Goal: Task Accomplishment & Management: Manage account settings

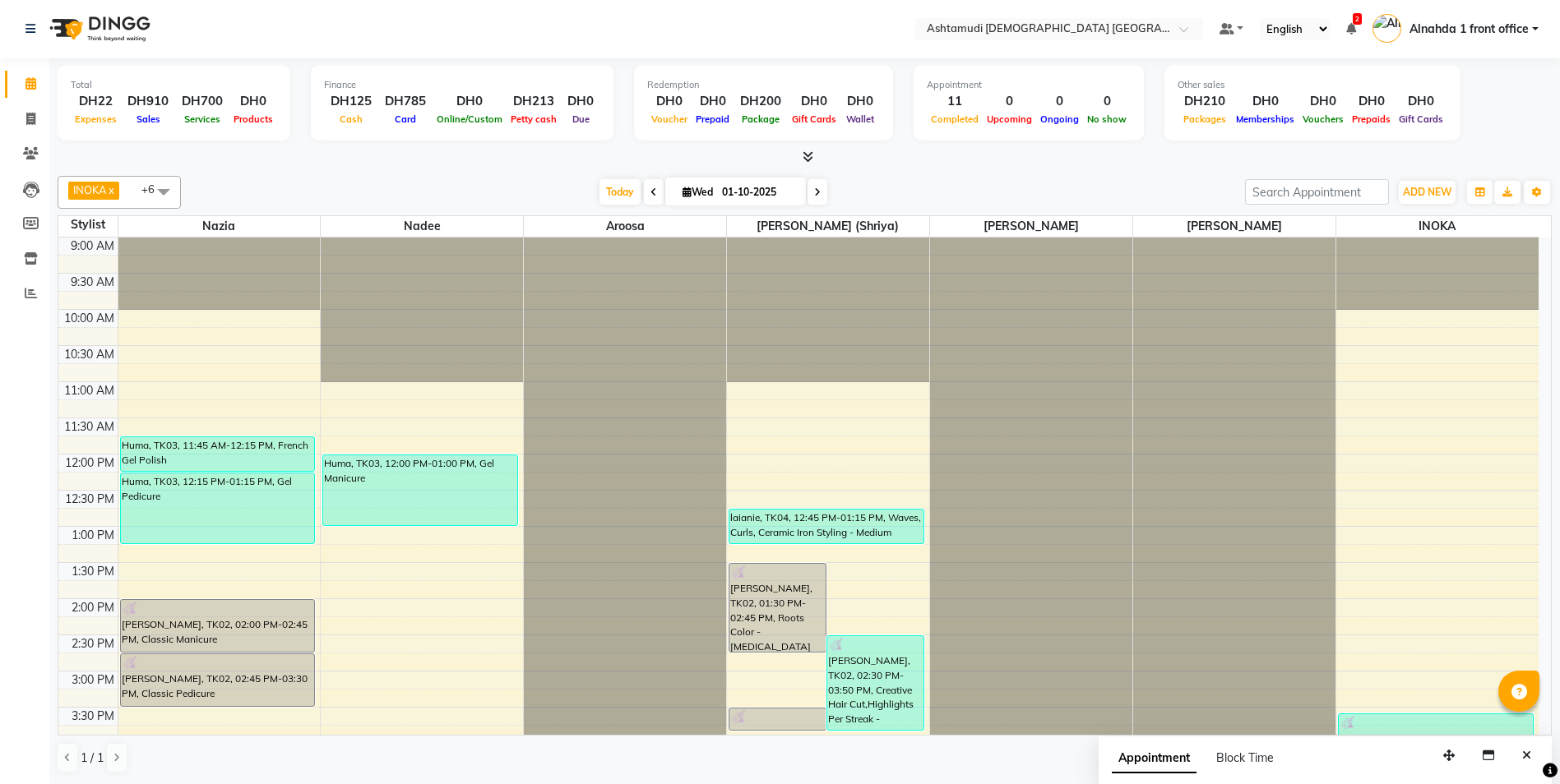
scroll to position [514, 0]
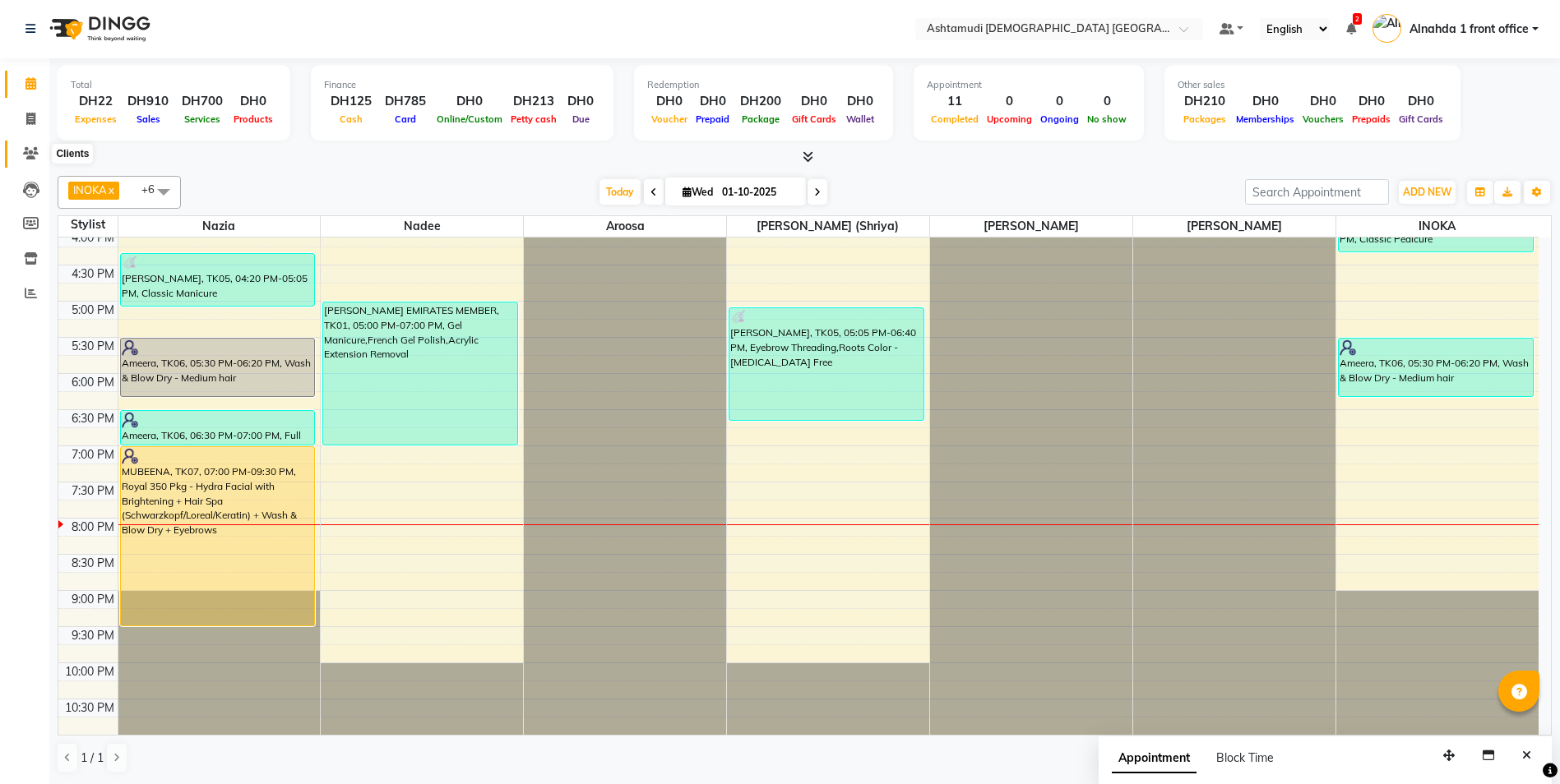
click at [29, 150] on icon at bounding box center [31, 153] width 16 height 13
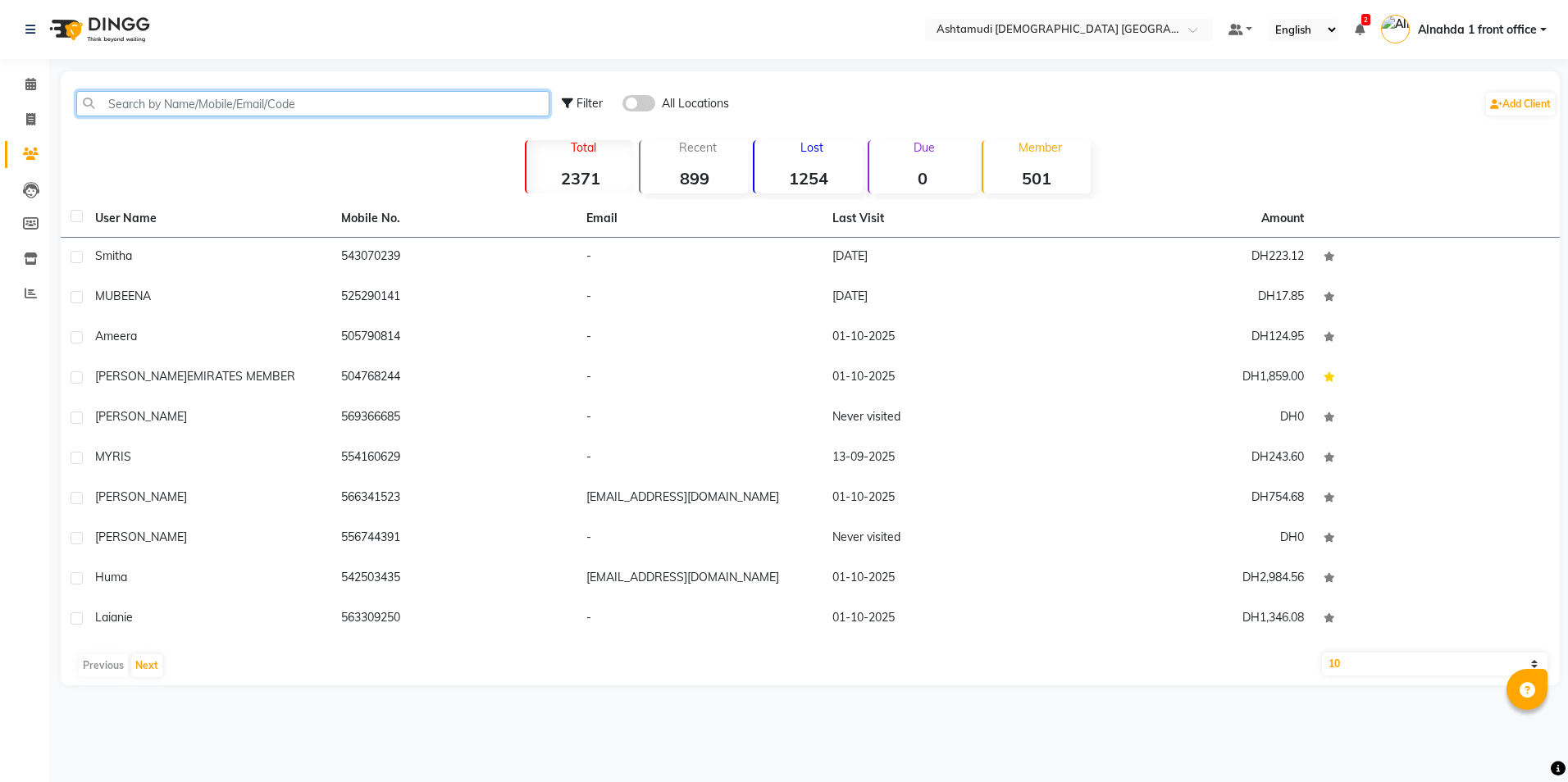
drag, startPoint x: 176, startPoint y: 99, endPoint x: 158, endPoint y: 110, distance: 21.1
click at [158, 110] on input "text" at bounding box center [313, 104] width 473 height 25
click at [26, 116] on icon at bounding box center [30, 119] width 9 height 13
select select "service"
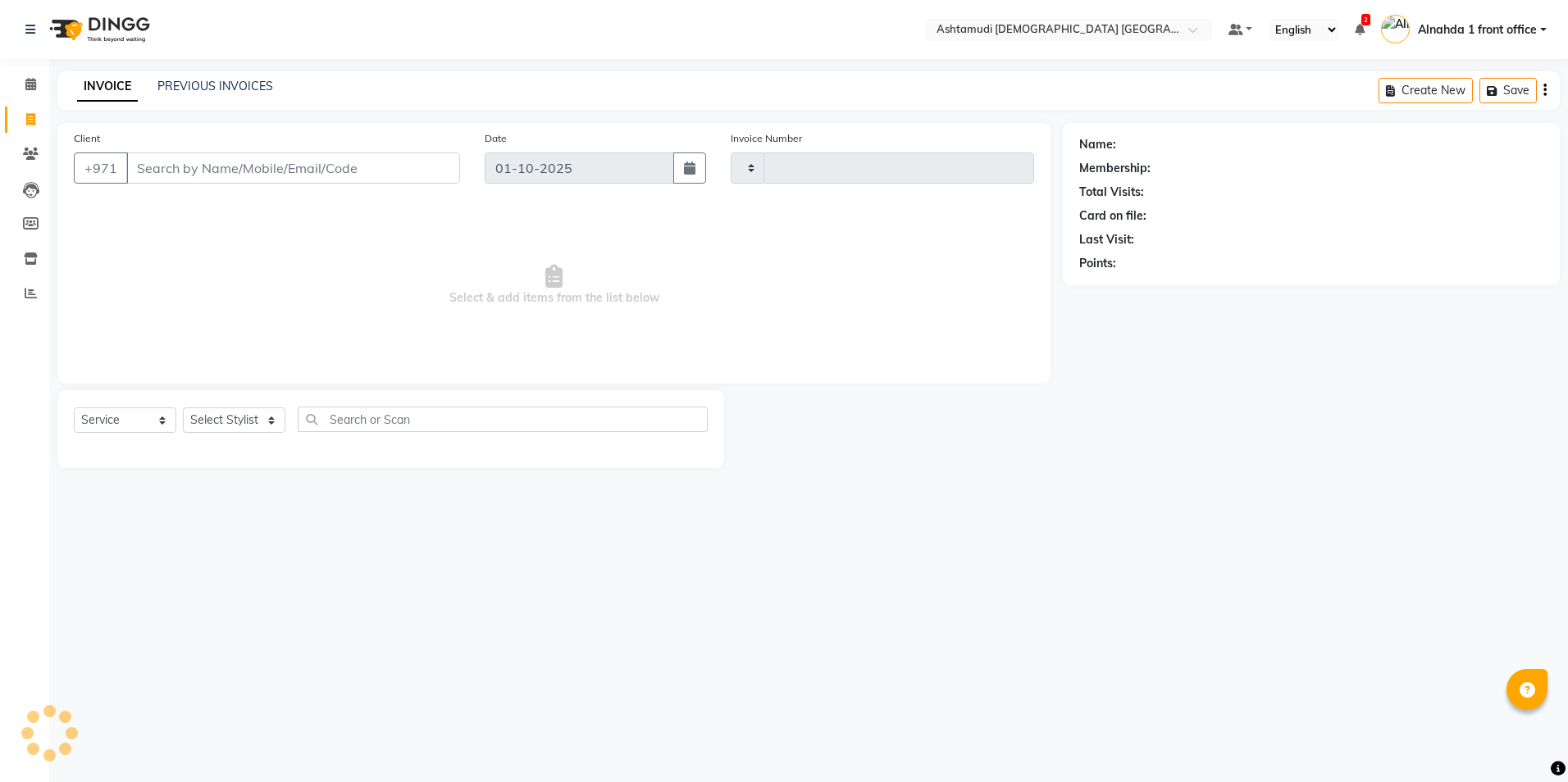
type input "3057"
select select "7242"
click at [266, 420] on select "Select Stylist" at bounding box center [234, 421] width 103 height 25
select select "85875"
click at [183, 408] on select "Select Stylist Alnahda 1 front office Amala Aroosa Deepika Rani DINGG TAB USER …" at bounding box center [235, 421] width 106 height 25
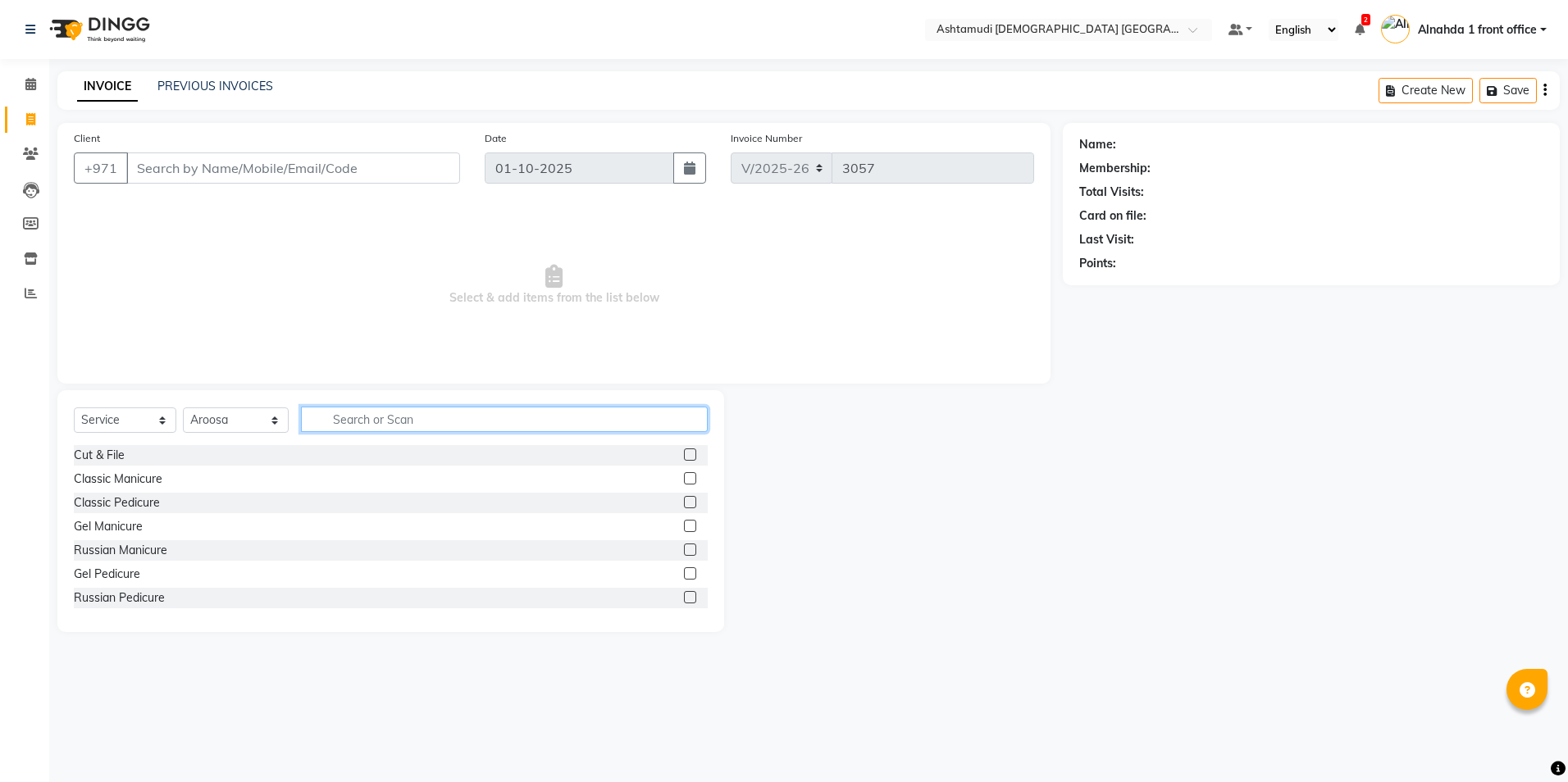
click at [391, 419] on input "text" at bounding box center [504, 420] width 406 height 25
type input "mani"
drag, startPoint x: 677, startPoint y: 455, endPoint x: 573, endPoint y: 401, distance: 117.2
click at [684, 455] on label at bounding box center [690, 455] width 13 height 13
click at [684, 455] on input "checkbox" at bounding box center [689, 455] width 11 height 11
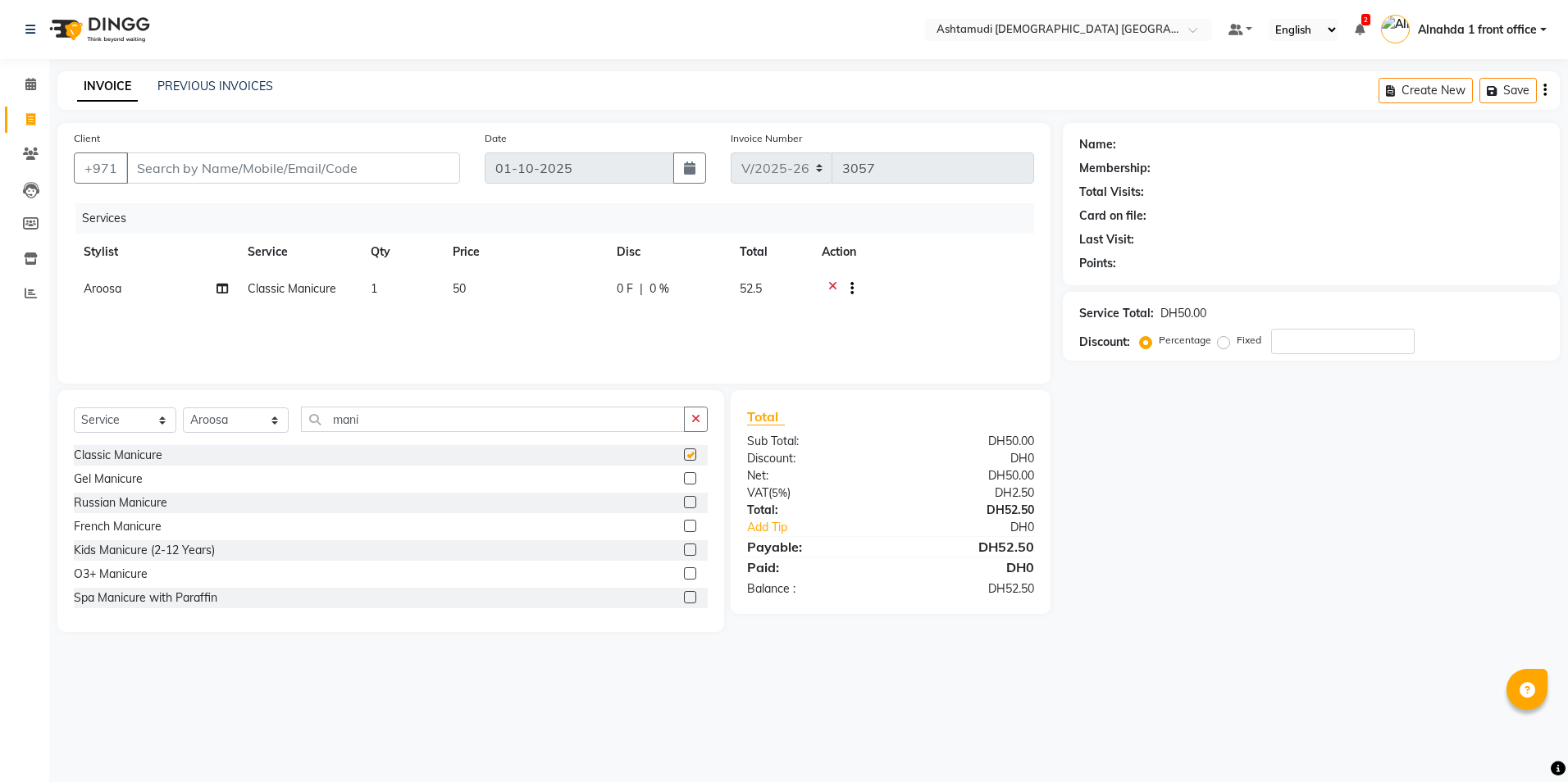
checkbox input "false"
drag, startPoint x: 375, startPoint y: 422, endPoint x: 208, endPoint y: 431, distance: 167.2
click at [209, 431] on div "Select Service Product Membership Package Voucher Prepaid Gift Card Select Styl…" at bounding box center [391, 426] width 633 height 39
type input "pedi"
click at [684, 455] on label at bounding box center [690, 455] width 13 height 13
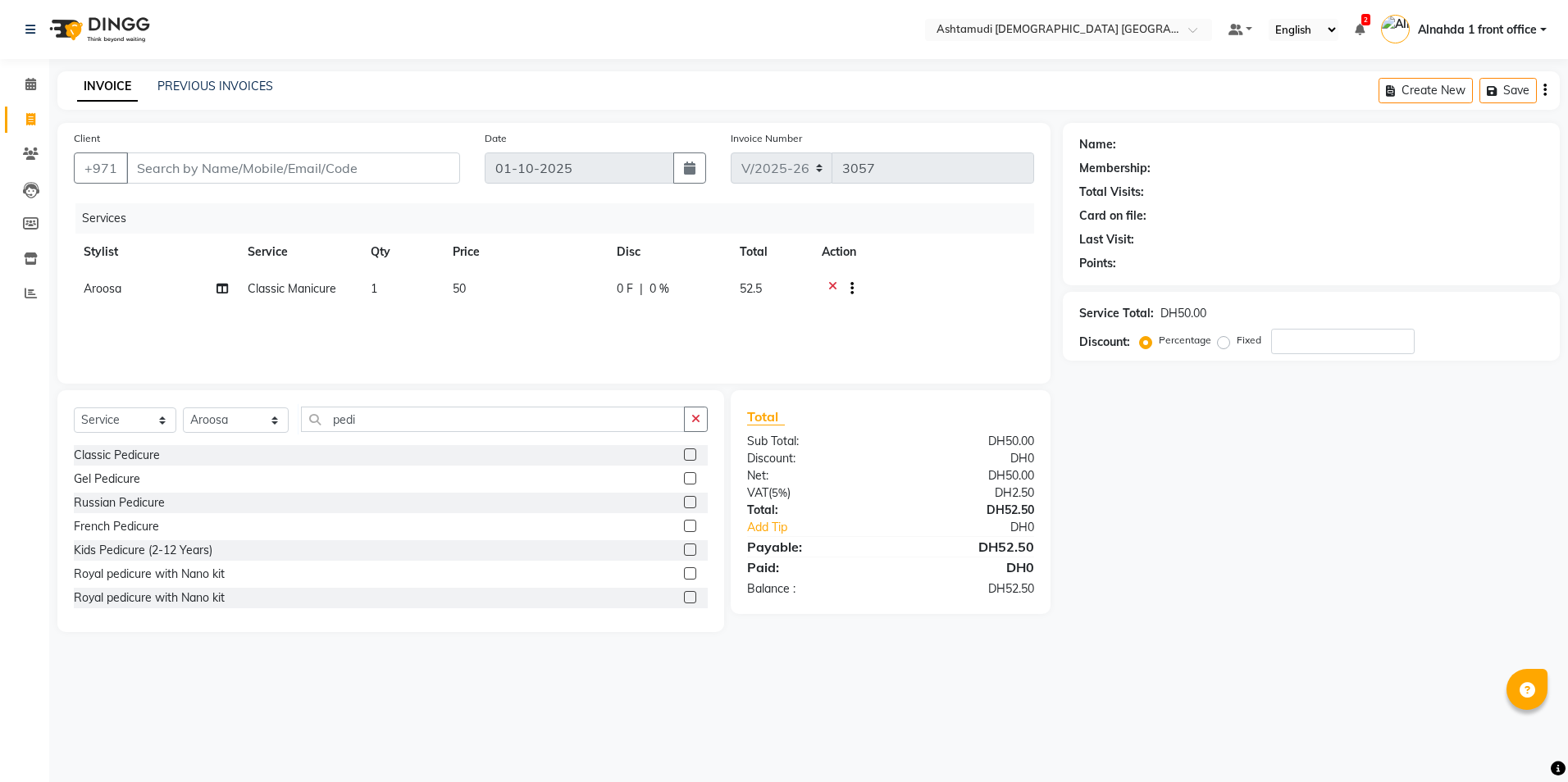
click at [684, 455] on input "checkbox" at bounding box center [689, 455] width 11 height 11
checkbox input "false"
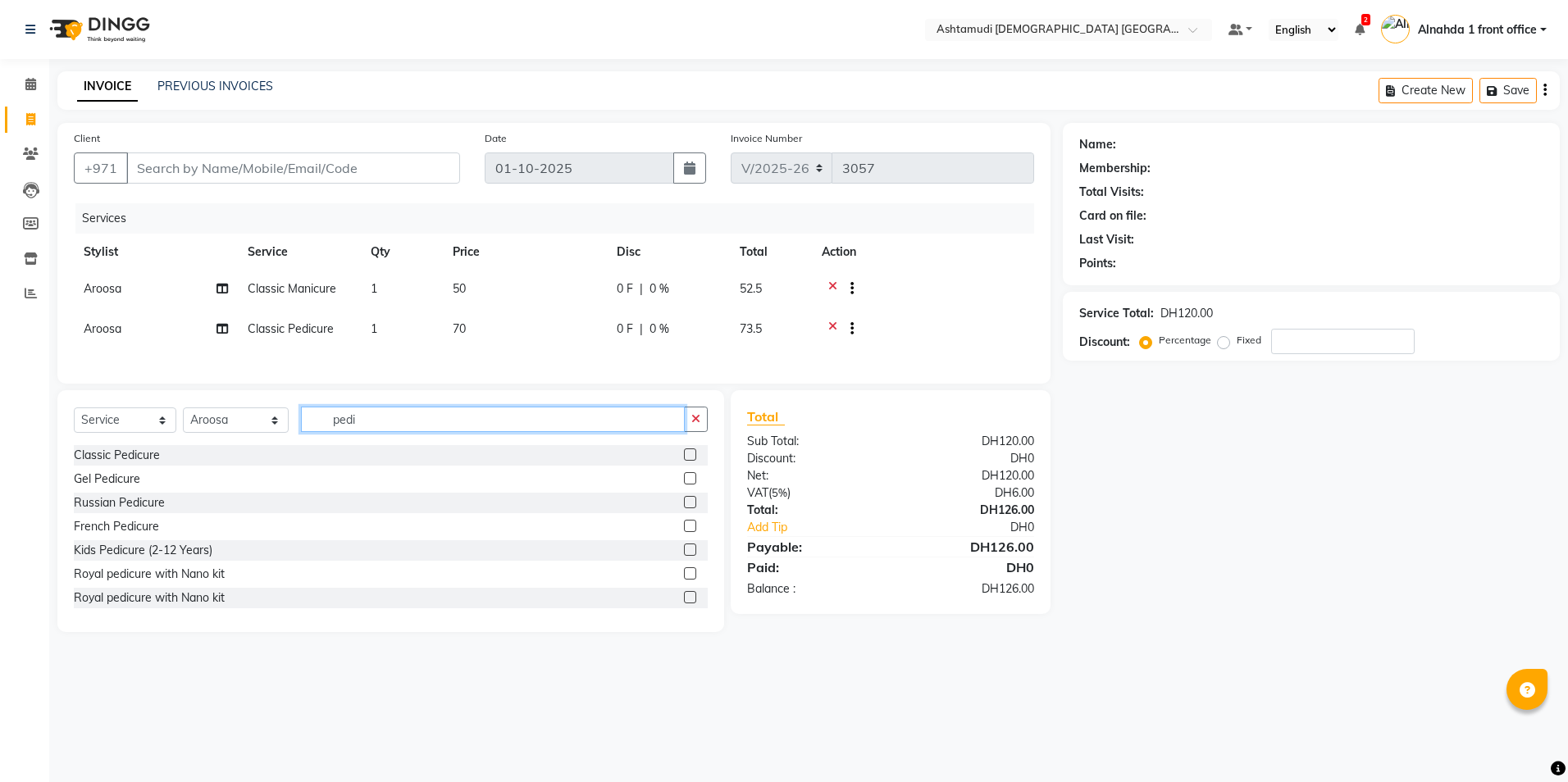
drag, startPoint x: 400, startPoint y: 425, endPoint x: 192, endPoint y: 418, distance: 208.1
click at [192, 418] on div "Select Service Product Membership Package Voucher Prepaid Gift Card Select Styl…" at bounding box center [391, 426] width 633 height 39
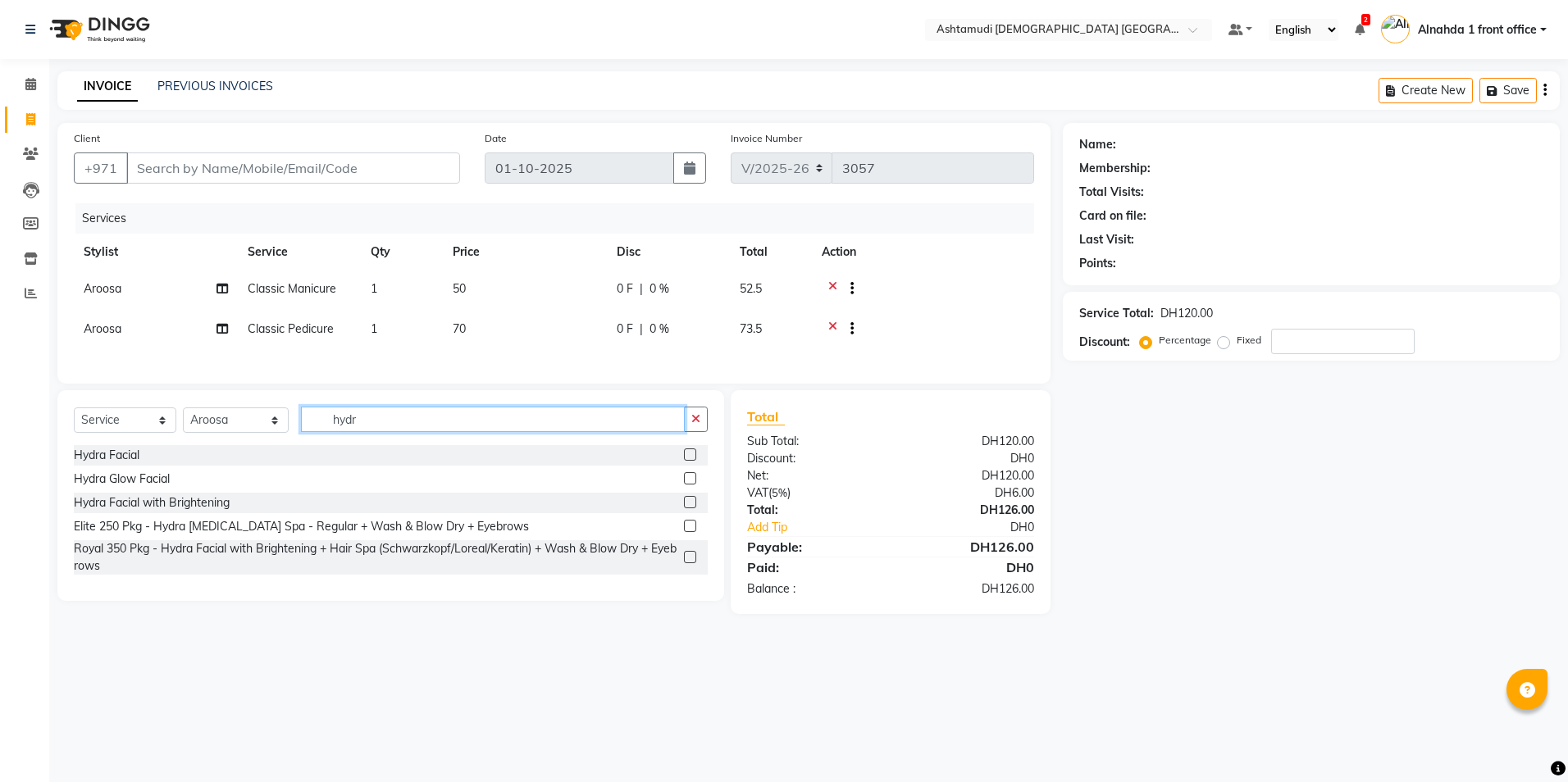
drag, startPoint x: 359, startPoint y: 416, endPoint x: -3, endPoint y: 417, distance: 362.0
click at [0, 417] on html "Select Location × Ashtamudi Ladies Salon Sahara Center, Dubai Default Panel My …" at bounding box center [784, 391] width 1568 height 782
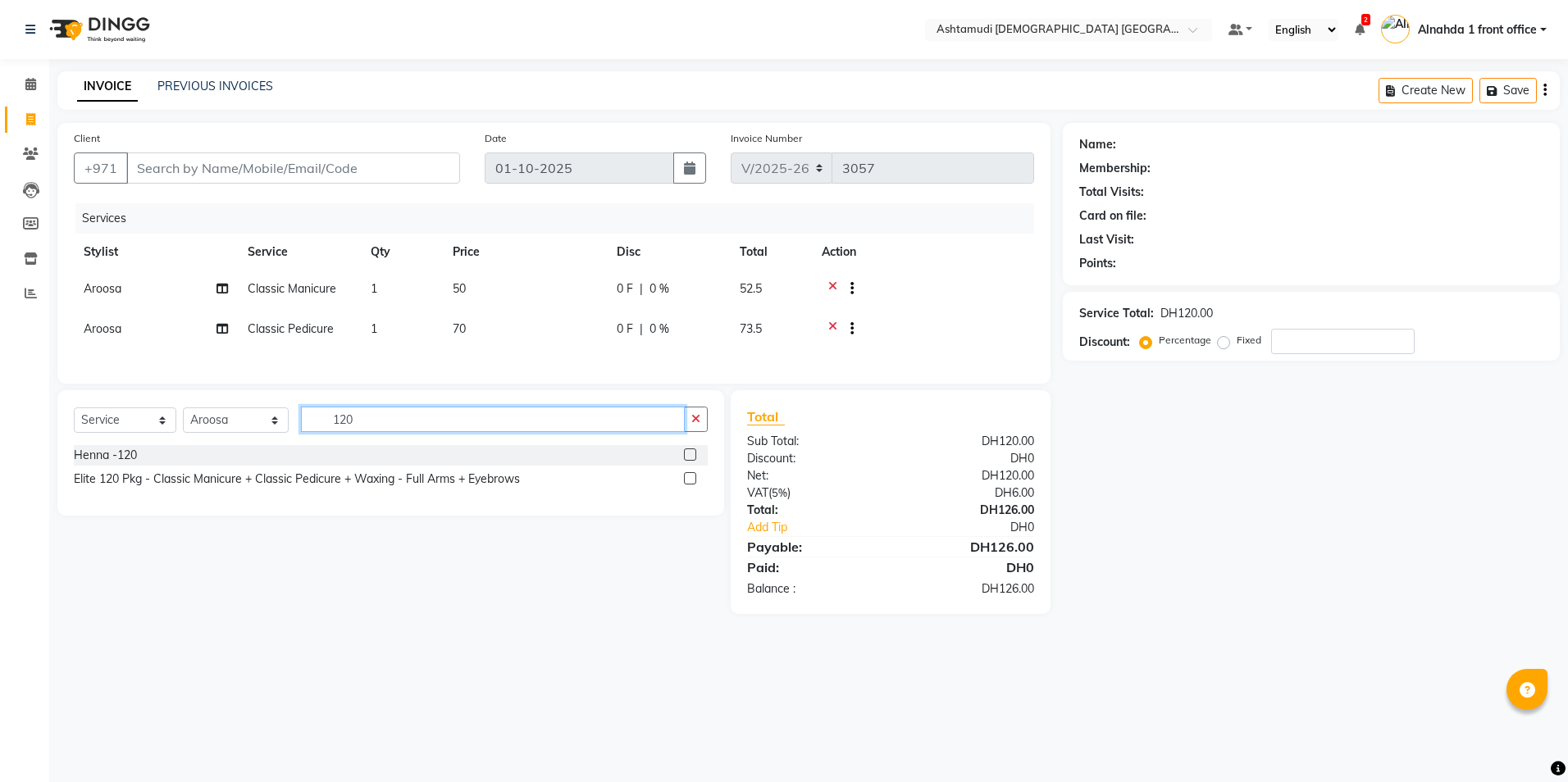
type input "120"
click at [691, 485] on label at bounding box center [690, 478] width 13 height 13
click at [691, 485] on input "checkbox" at bounding box center [689, 479] width 11 height 11
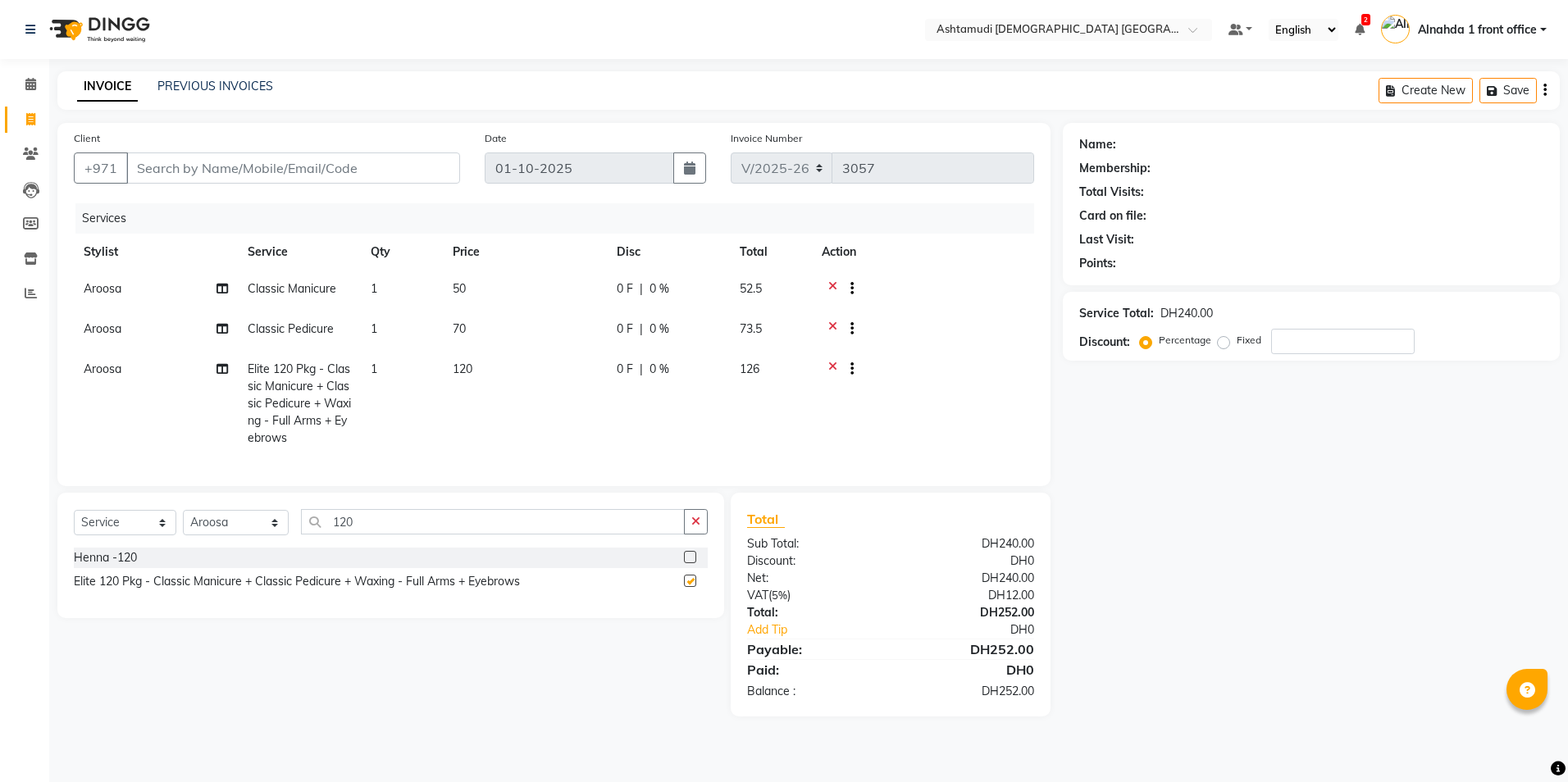
checkbox input "false"
click at [837, 285] on div at bounding box center [845, 290] width 17 height 20
click at [829, 285] on icon at bounding box center [833, 290] width 9 height 20
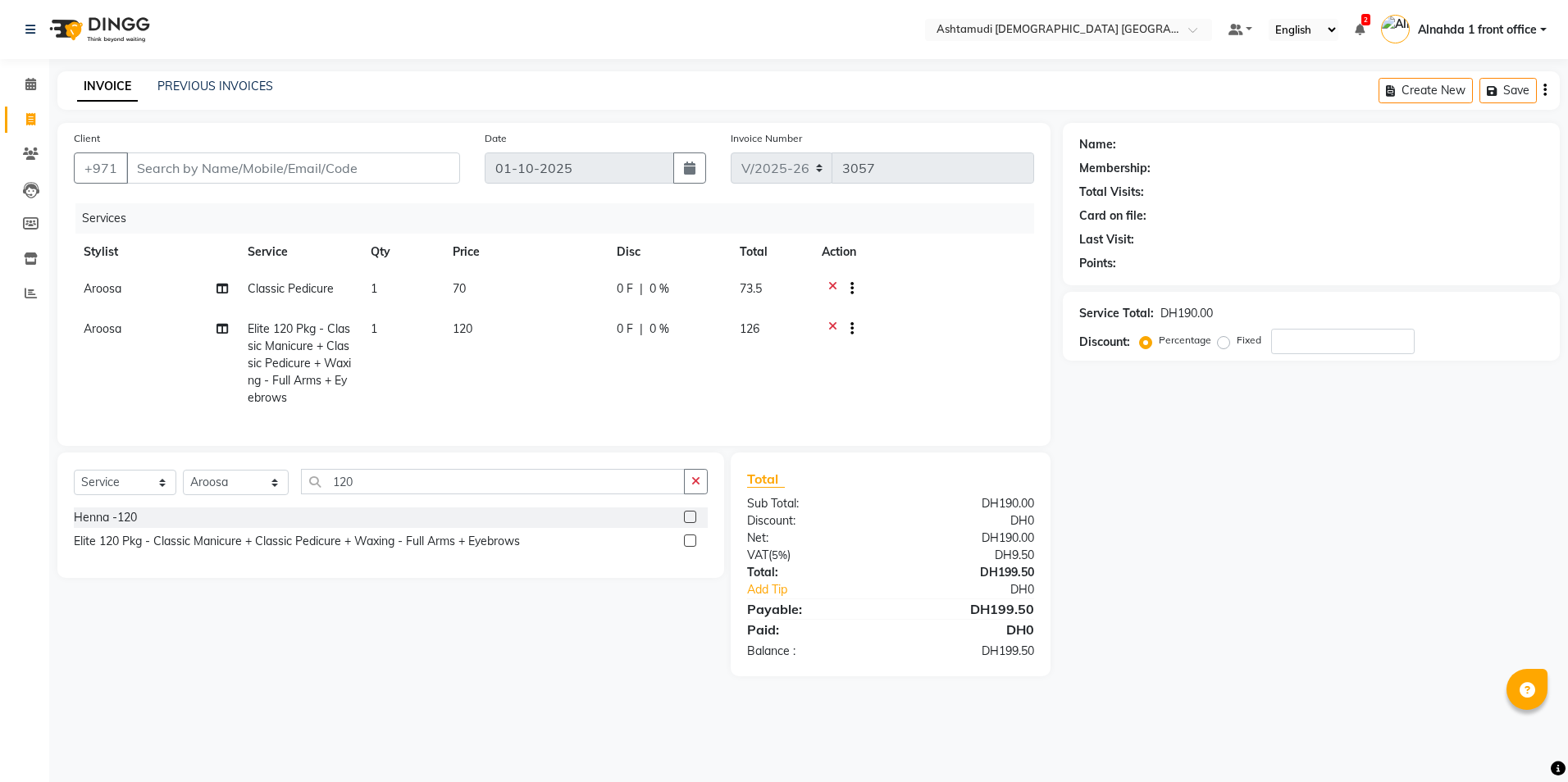
click at [834, 286] on icon at bounding box center [833, 290] width 9 height 20
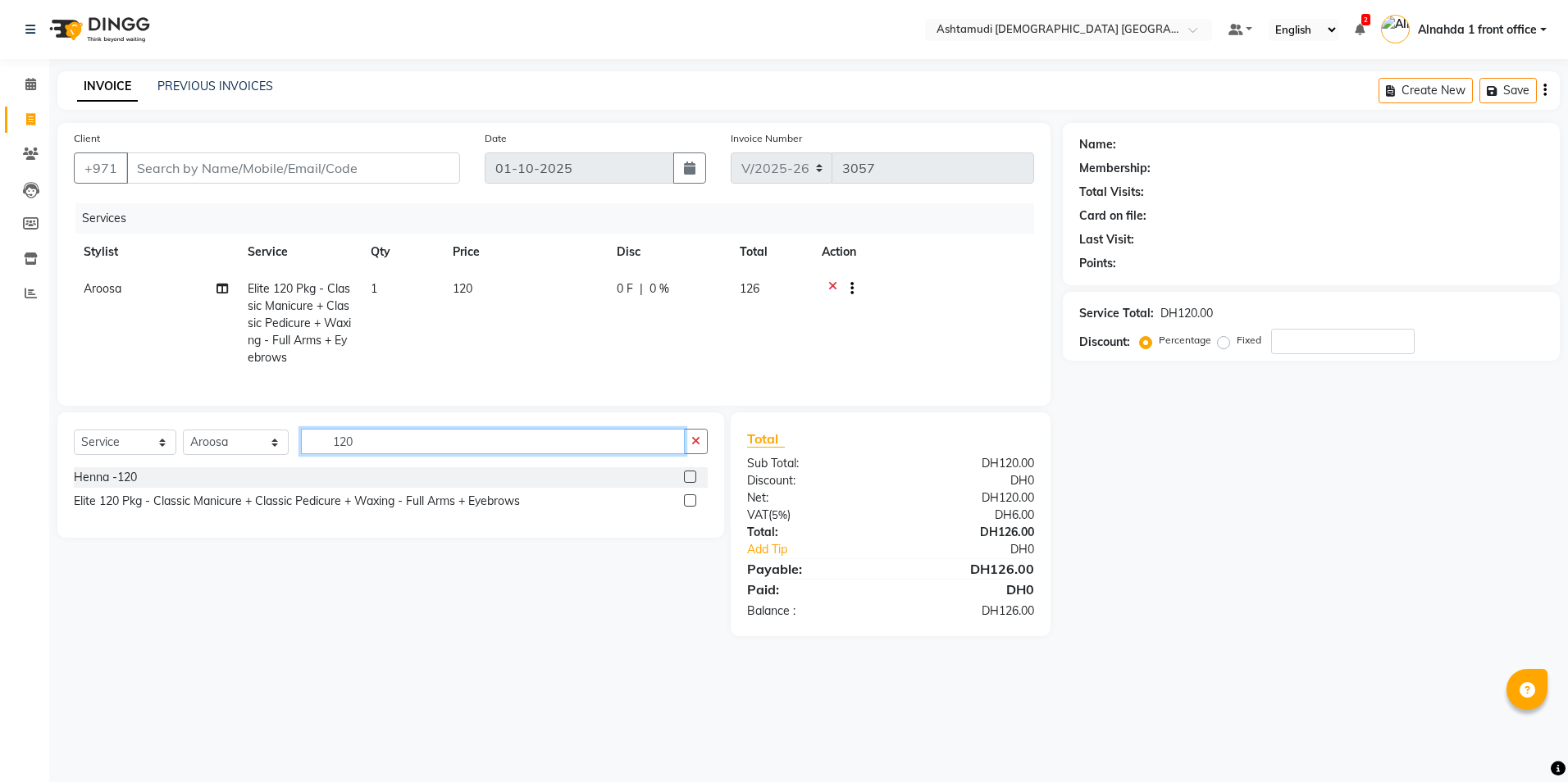
drag, startPoint x: 385, startPoint y: 460, endPoint x: 175, endPoint y: 447, distance: 210.4
click at [175, 447] on div "Select Service Product Membership Package Voucher Prepaid Gift Card Select Styl…" at bounding box center [391, 448] width 633 height 39
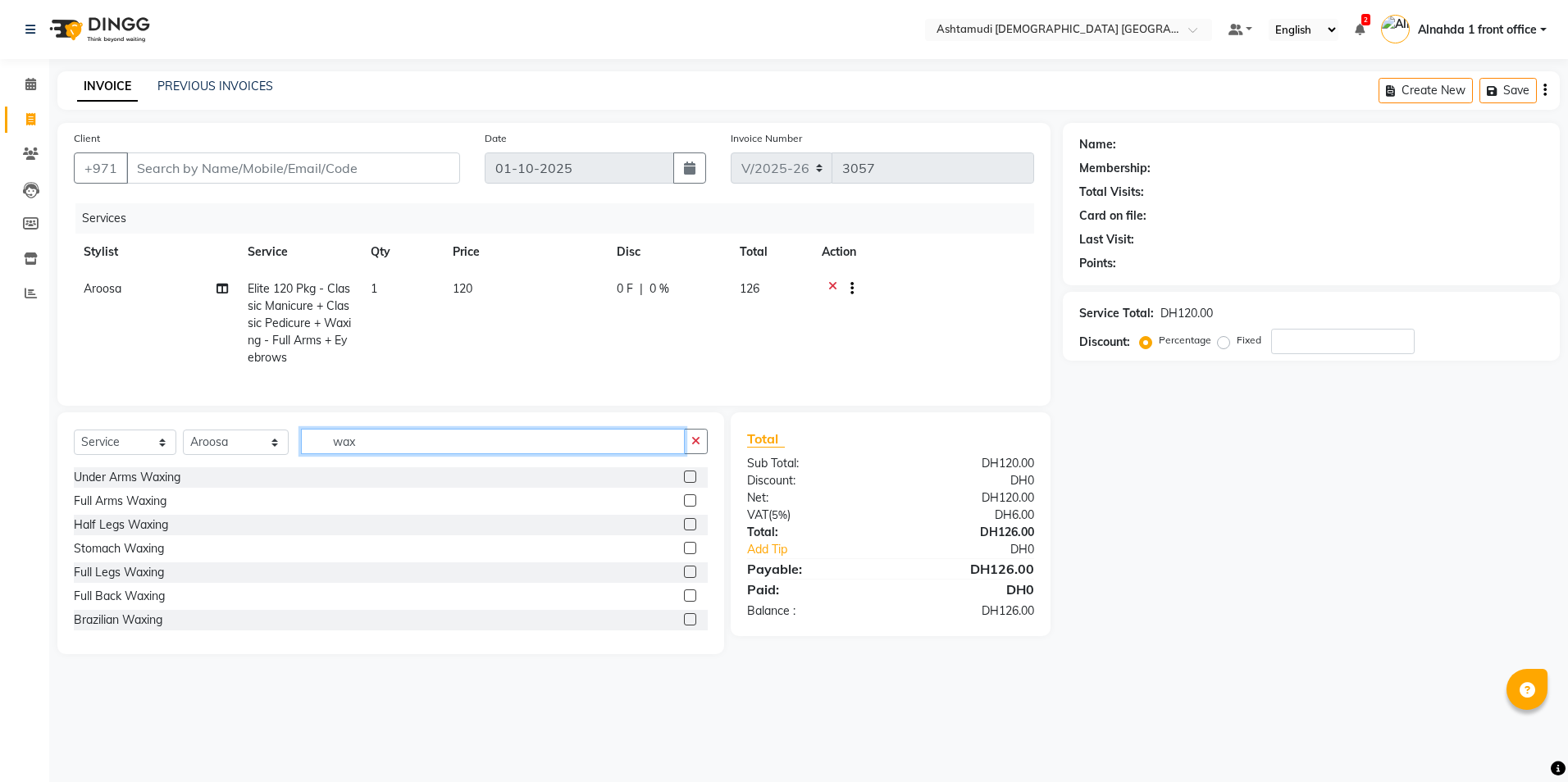
drag, startPoint x: 273, startPoint y: 459, endPoint x: 225, endPoint y: 464, distance: 48.3
click at [225, 464] on div "Select Service Product Membership Package Voucher Prepaid Gift Card Select Styl…" at bounding box center [391, 448] width 633 height 39
type input "upper"
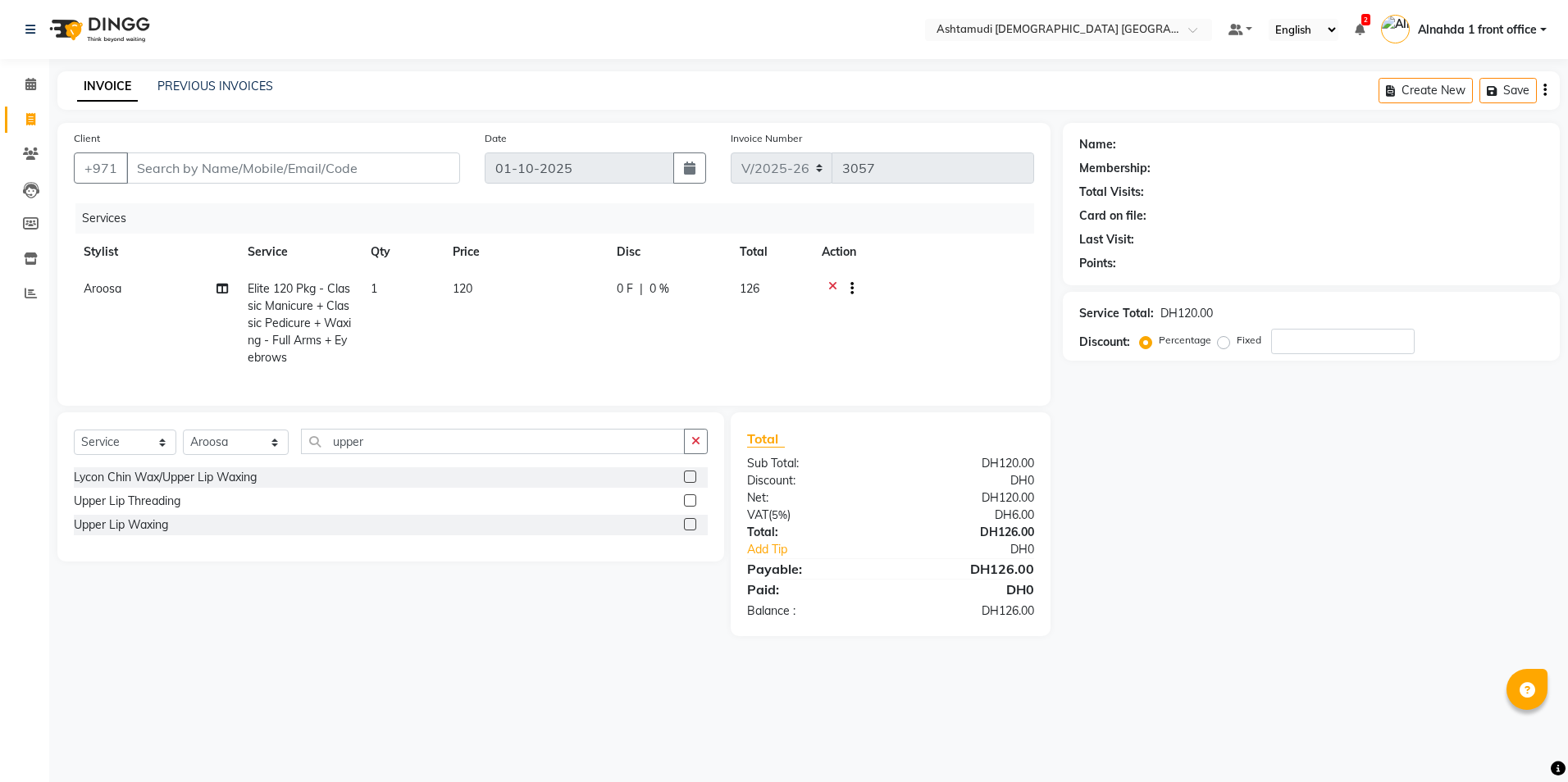
click at [687, 530] on label at bounding box center [690, 524] width 13 height 13
click at [687, 530] on input "checkbox" at bounding box center [689, 525] width 11 height 11
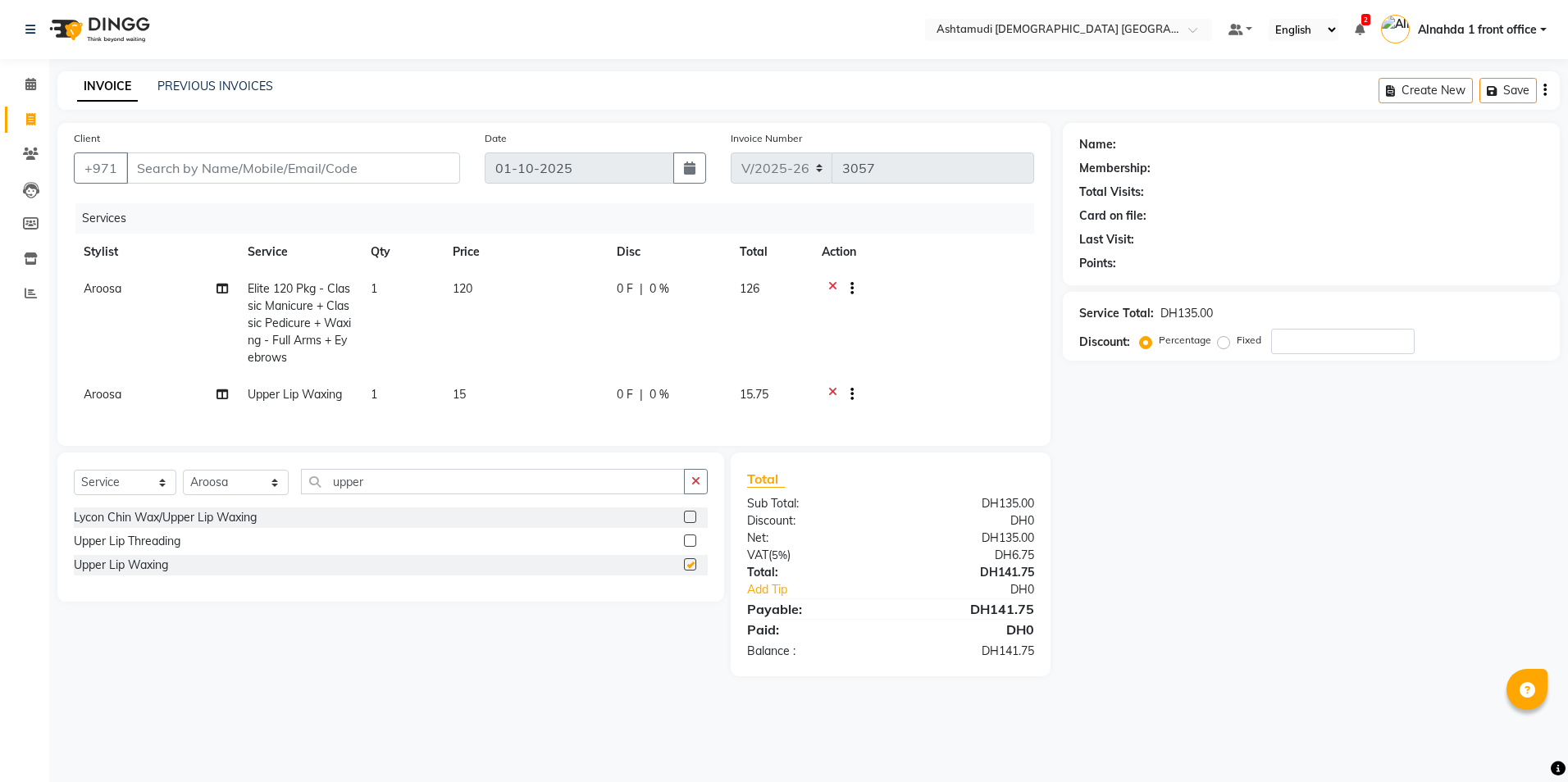
checkbox input "false"
drag, startPoint x: 387, startPoint y: 498, endPoint x: 223, endPoint y: 485, distance: 164.5
click at [223, 485] on div "Select Service Product Membership Package Voucher Prepaid Gift Card Select Styl…" at bounding box center [391, 489] width 633 height 39
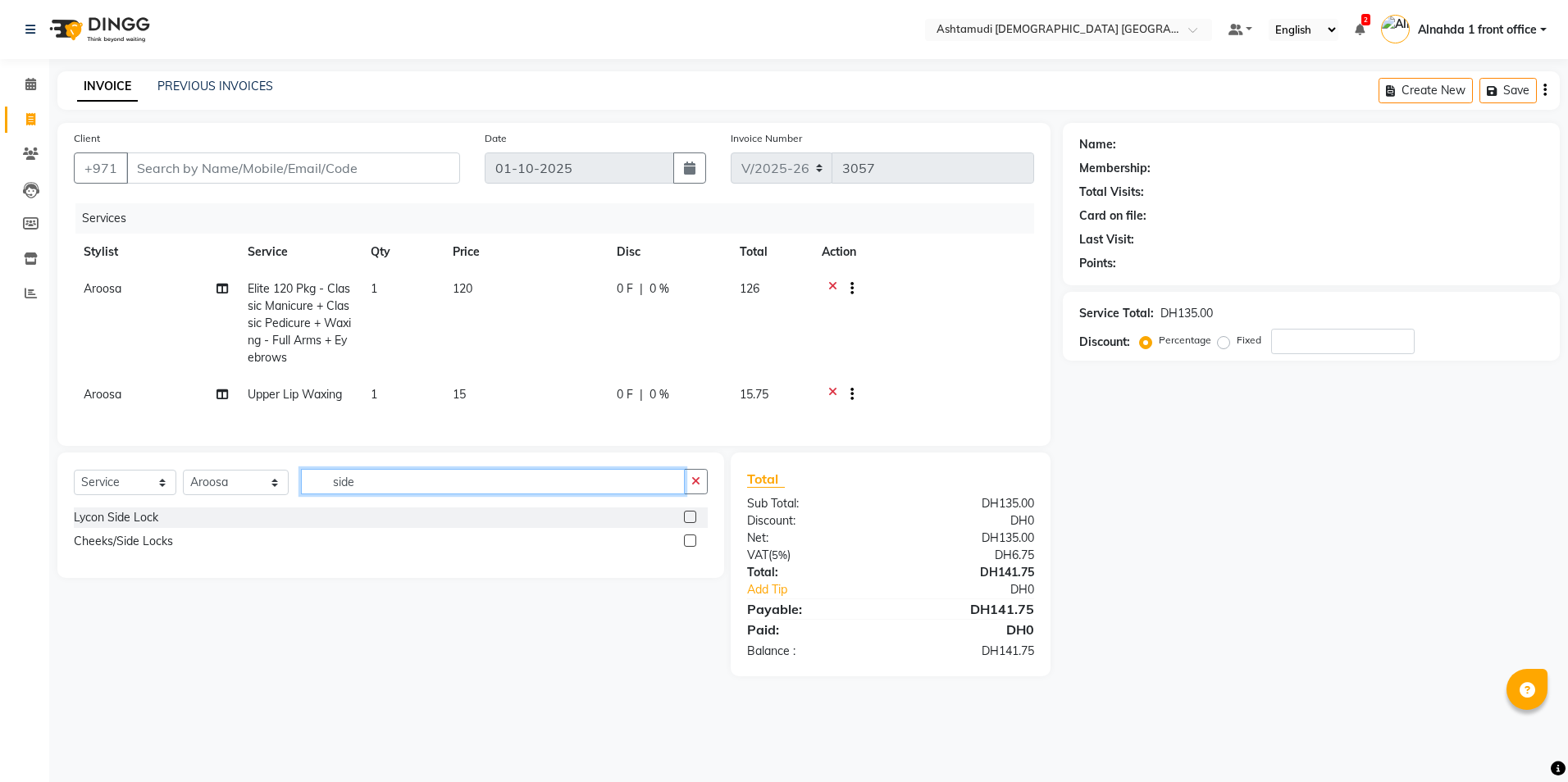
type input "side"
click at [691, 547] on label at bounding box center [690, 540] width 13 height 13
click at [691, 547] on input "checkbox" at bounding box center [689, 541] width 11 height 11
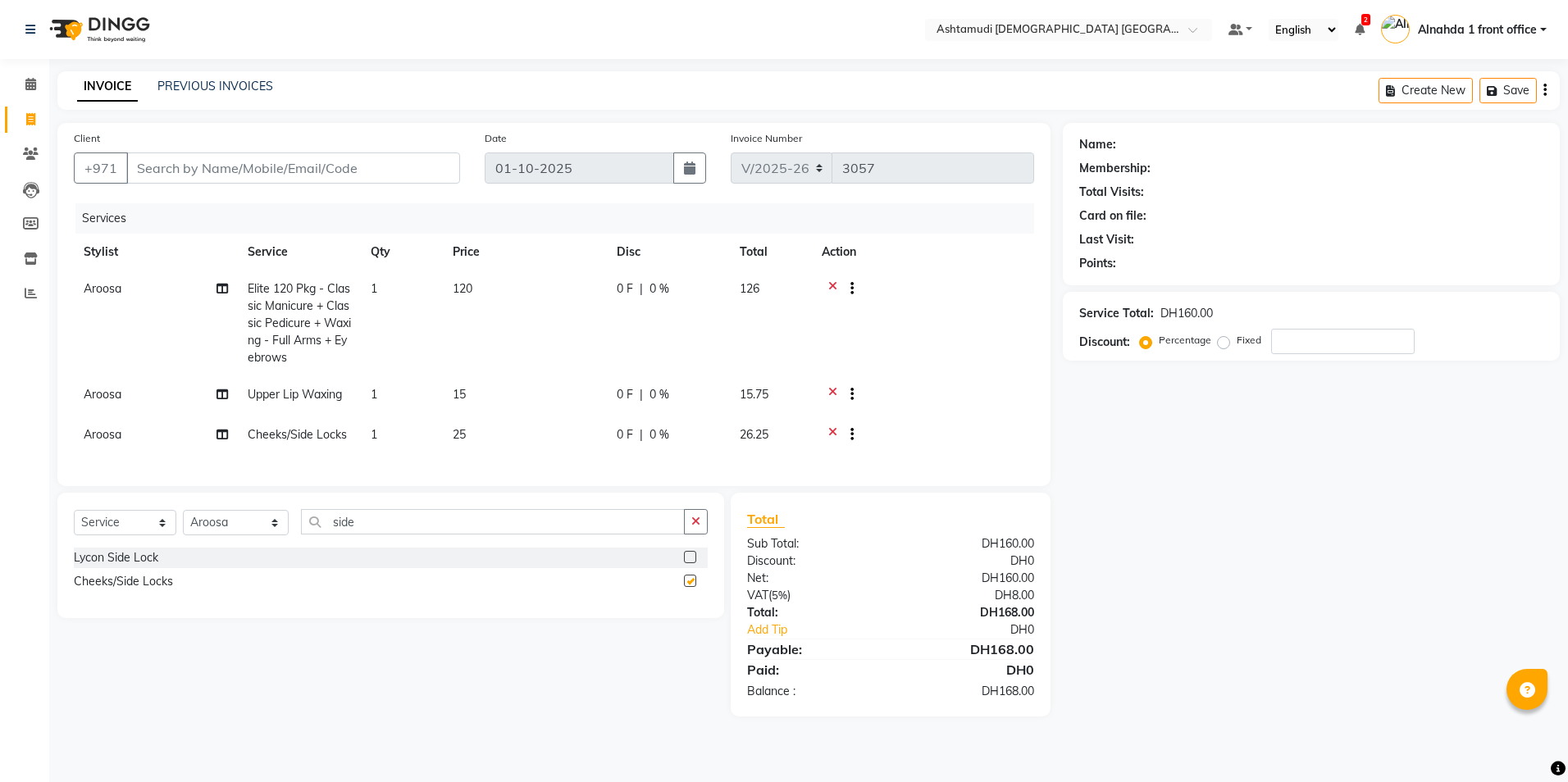
checkbox input "false"
drag, startPoint x: 367, startPoint y: 528, endPoint x: 139, endPoint y: 533, distance: 228.1
click at [139, 533] on div "Select Service Product Membership Package Voucher Prepaid Gift Card Select Styl…" at bounding box center [391, 528] width 633 height 39
type input "fore"
click at [693, 587] on label at bounding box center [690, 581] width 13 height 13
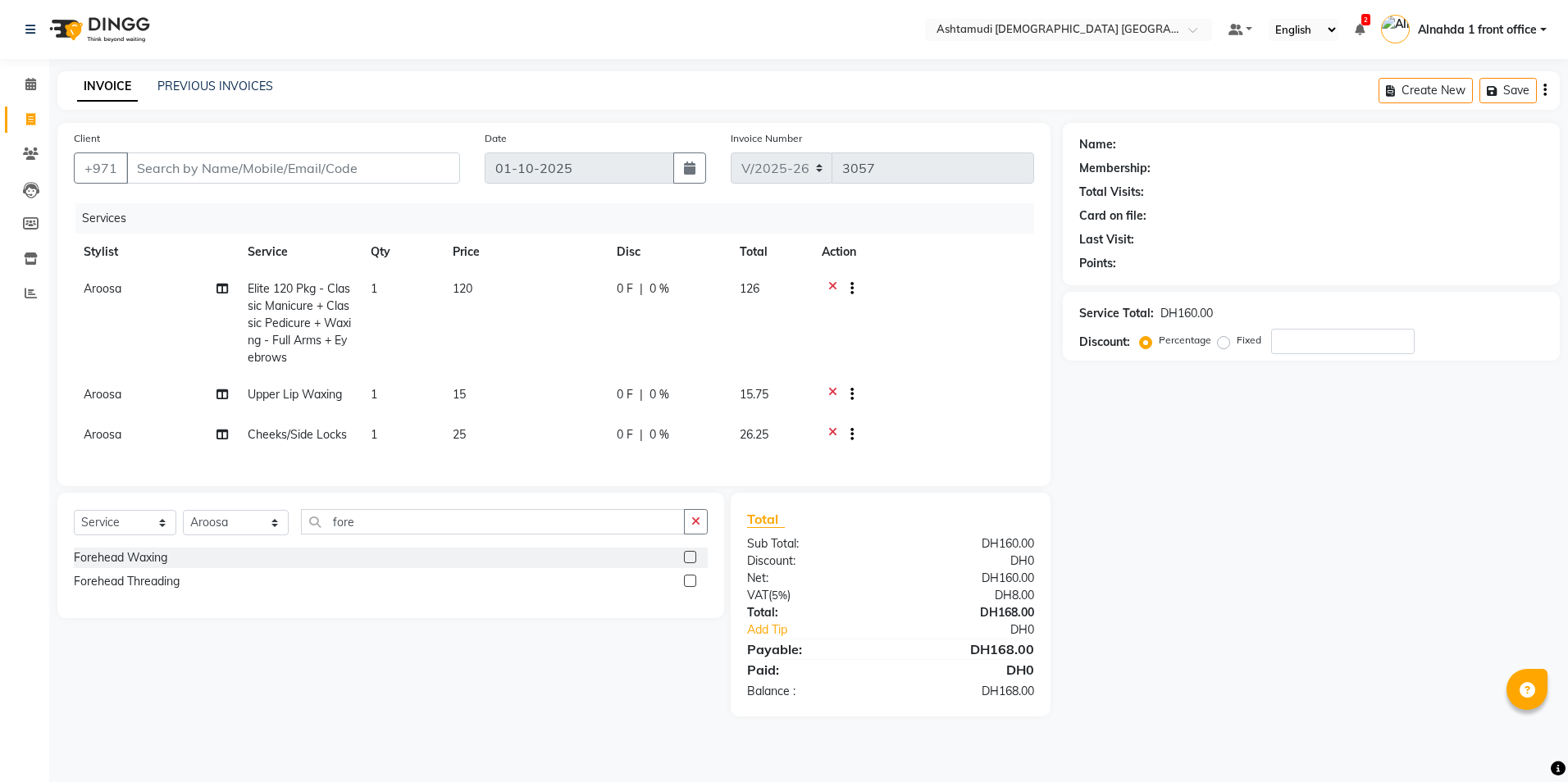
click at [693, 587] on input "checkbox" at bounding box center [689, 581] width 11 height 11
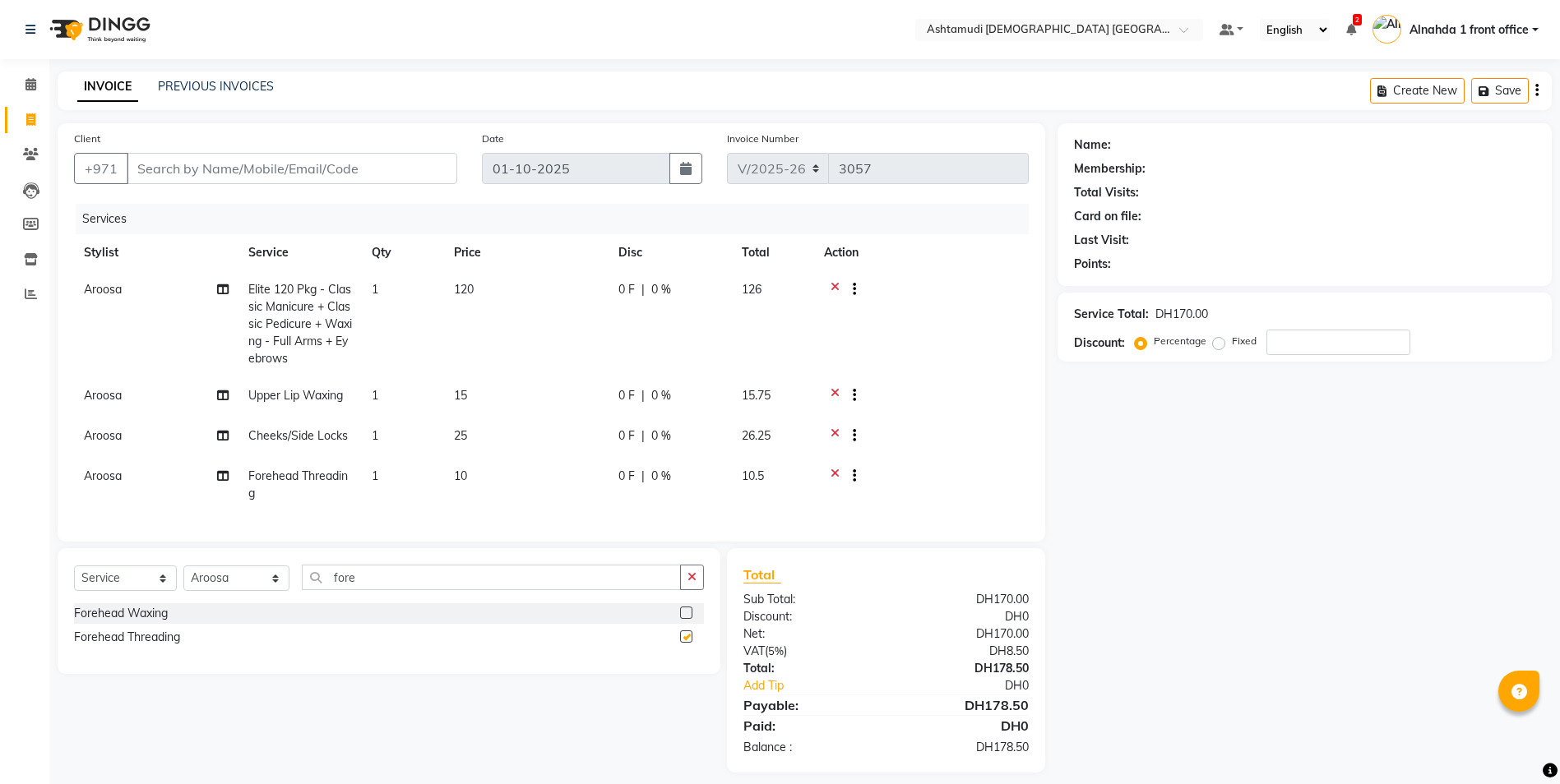
checkbox input "false"
drag, startPoint x: 374, startPoint y: 596, endPoint x: 145, endPoint y: 604, distance: 229.1
click at [145, 604] on div "Select Service Product Membership Package Voucher Prepaid Gift Card Select Styl…" at bounding box center [389, 584] width 630 height 39
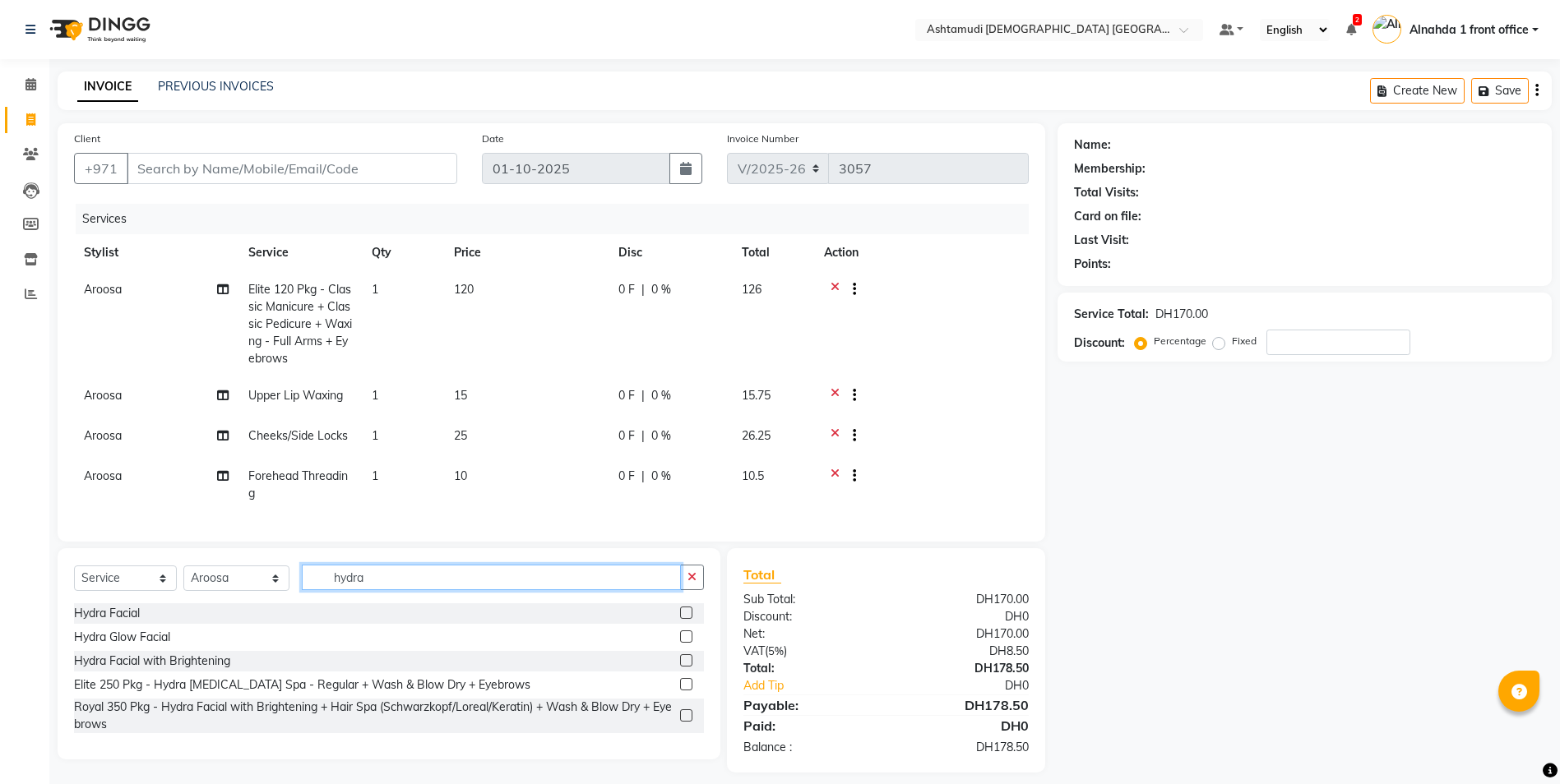
type input "hydra"
click at [685, 619] on label at bounding box center [686, 613] width 13 height 13
click at [685, 619] on input "checkbox" at bounding box center [685, 614] width 11 height 11
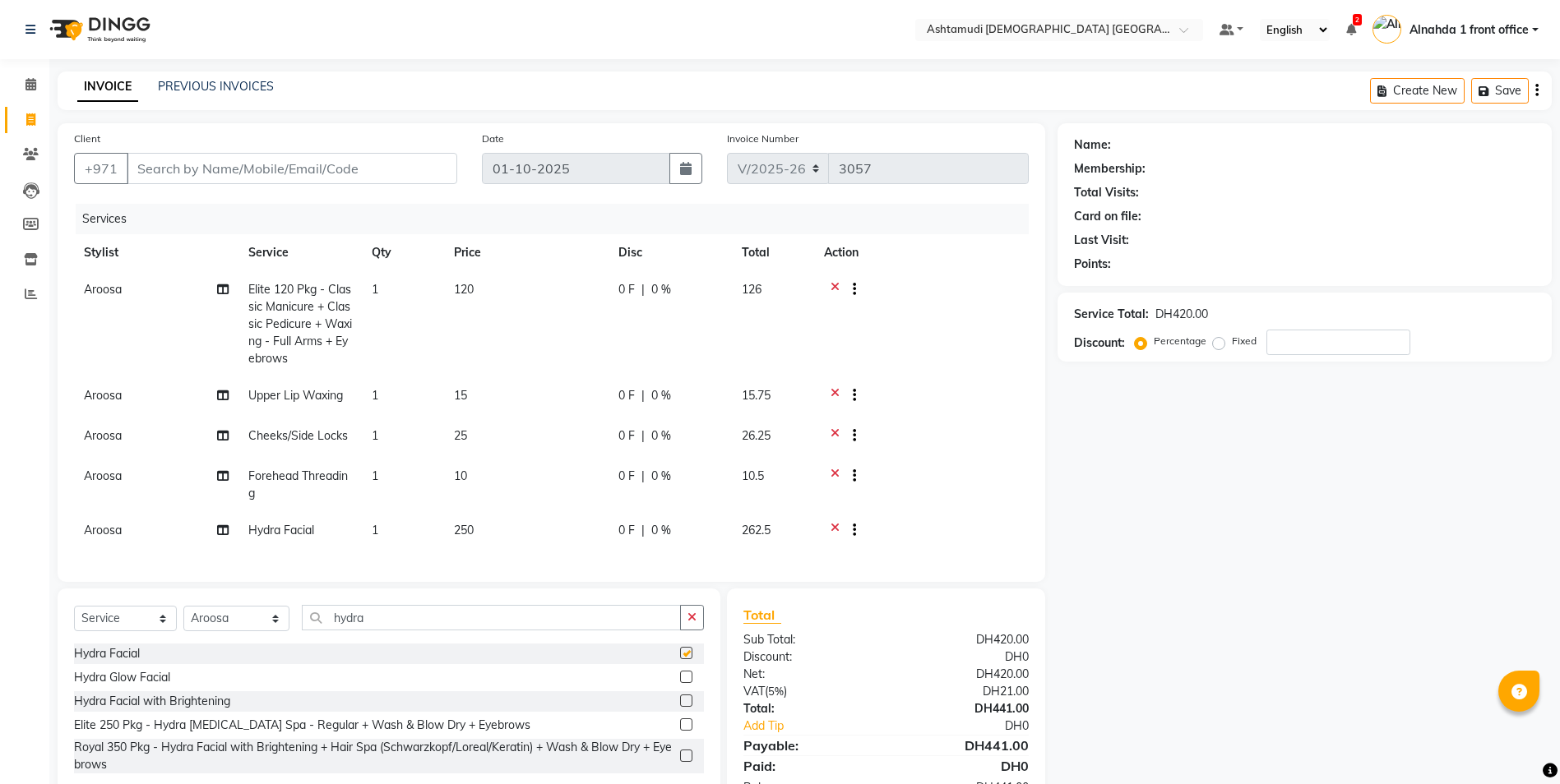
checkbox input "false"
click at [1293, 346] on input "number" at bounding box center [1339, 342] width 144 height 25
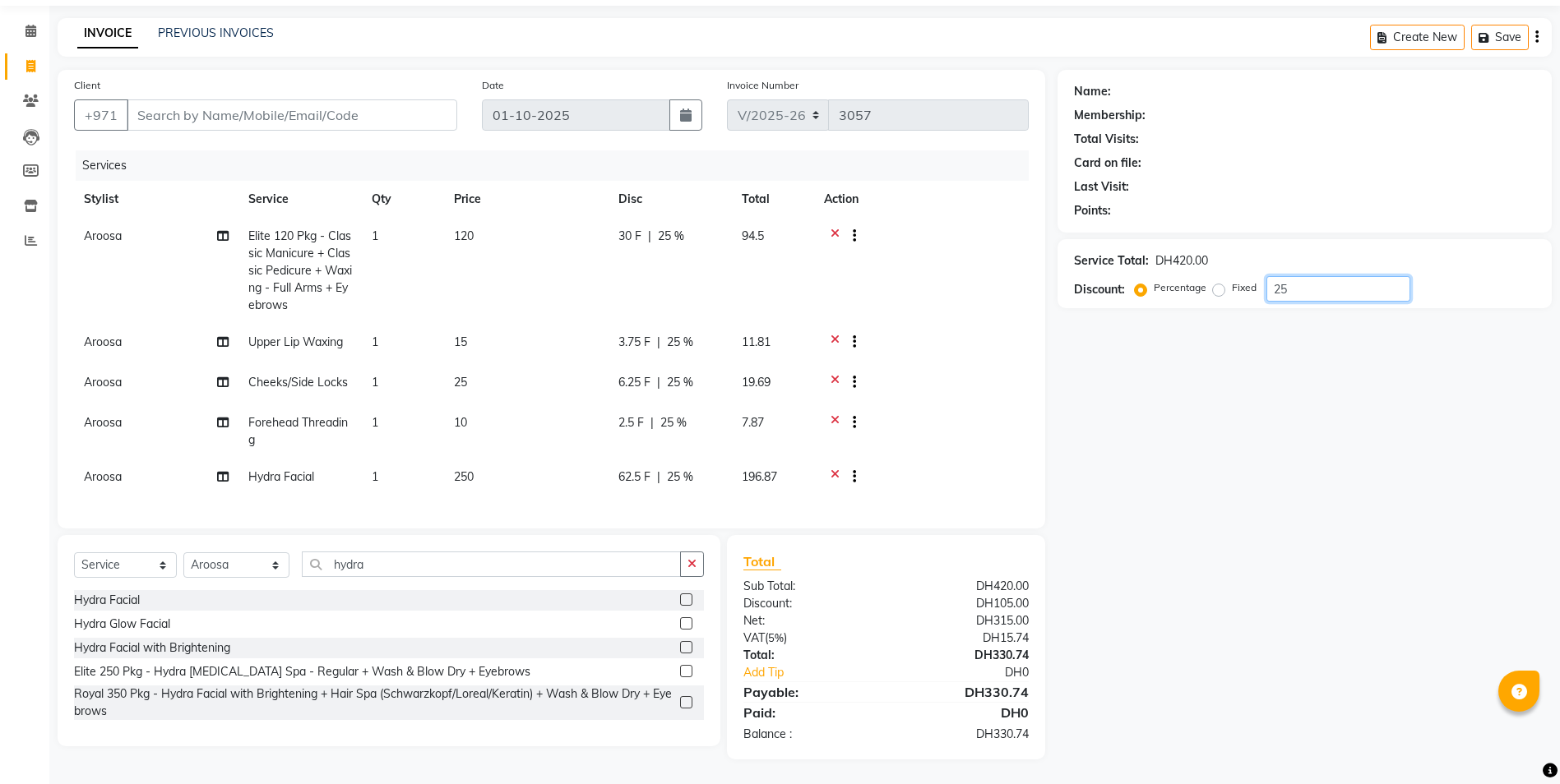
type input "25"
click at [678, 228] on span "25 %" at bounding box center [670, 237] width 26 height 18
select select "85875"
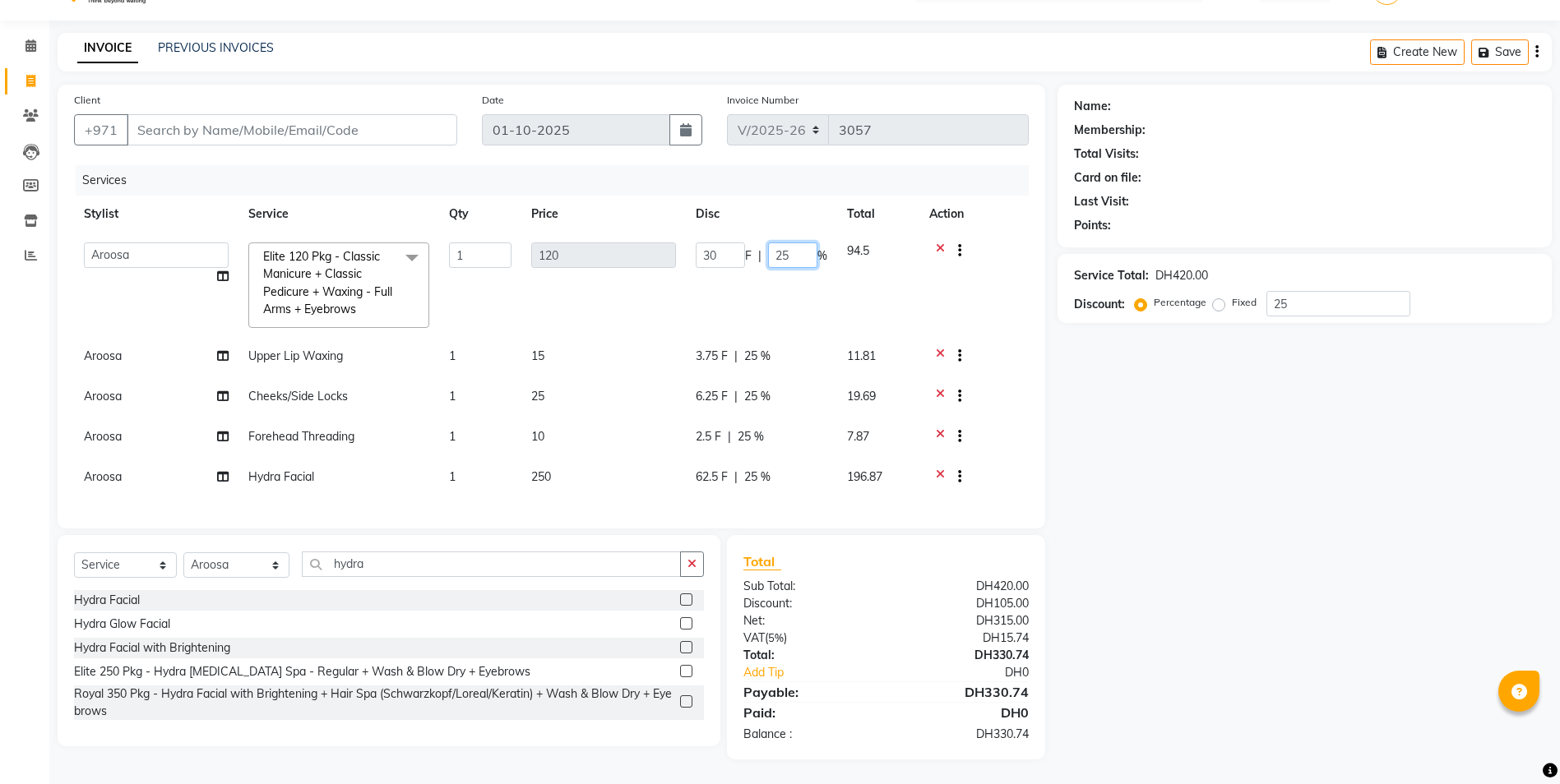
click at [799, 245] on input "25" at bounding box center [792, 255] width 50 height 25
type input "2"
click at [1299, 464] on div "Name: Membership: Total Visits: Card on file: Last Visit: Points: Service Total…" at bounding box center [1312, 422] width 507 height 675
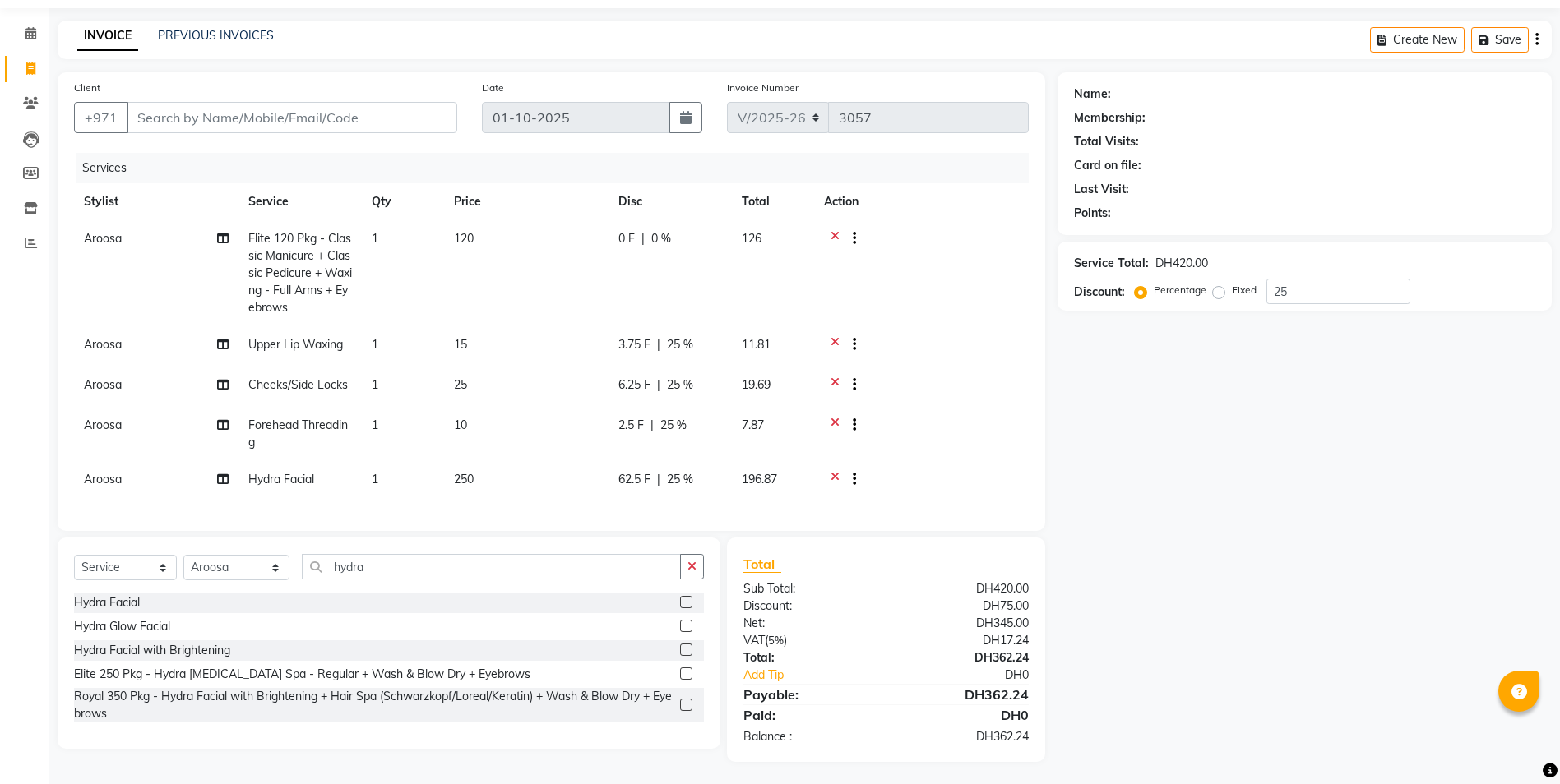
scroll to position [66, 0]
drag, startPoint x: 373, startPoint y: 565, endPoint x: 121, endPoint y: 546, distance: 252.7
click at [120, 546] on div "Select Service Product Membership Package Voucher Prepaid Gift Card Select Styl…" at bounding box center [389, 641] width 663 height 211
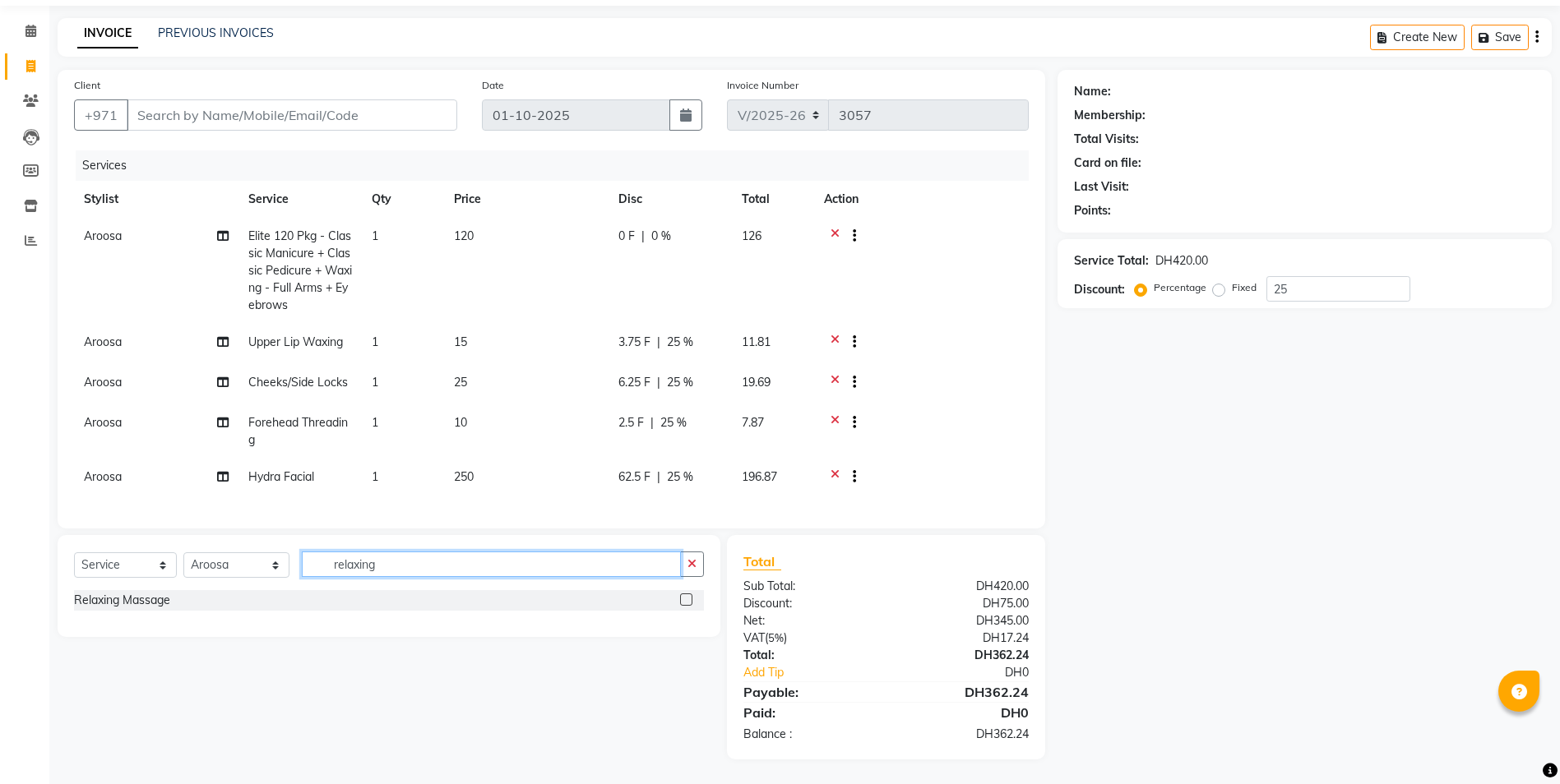
type input "relaxing"
click at [681, 595] on label at bounding box center [686, 599] width 13 height 13
click at [681, 595] on input "checkbox" at bounding box center [685, 600] width 11 height 11
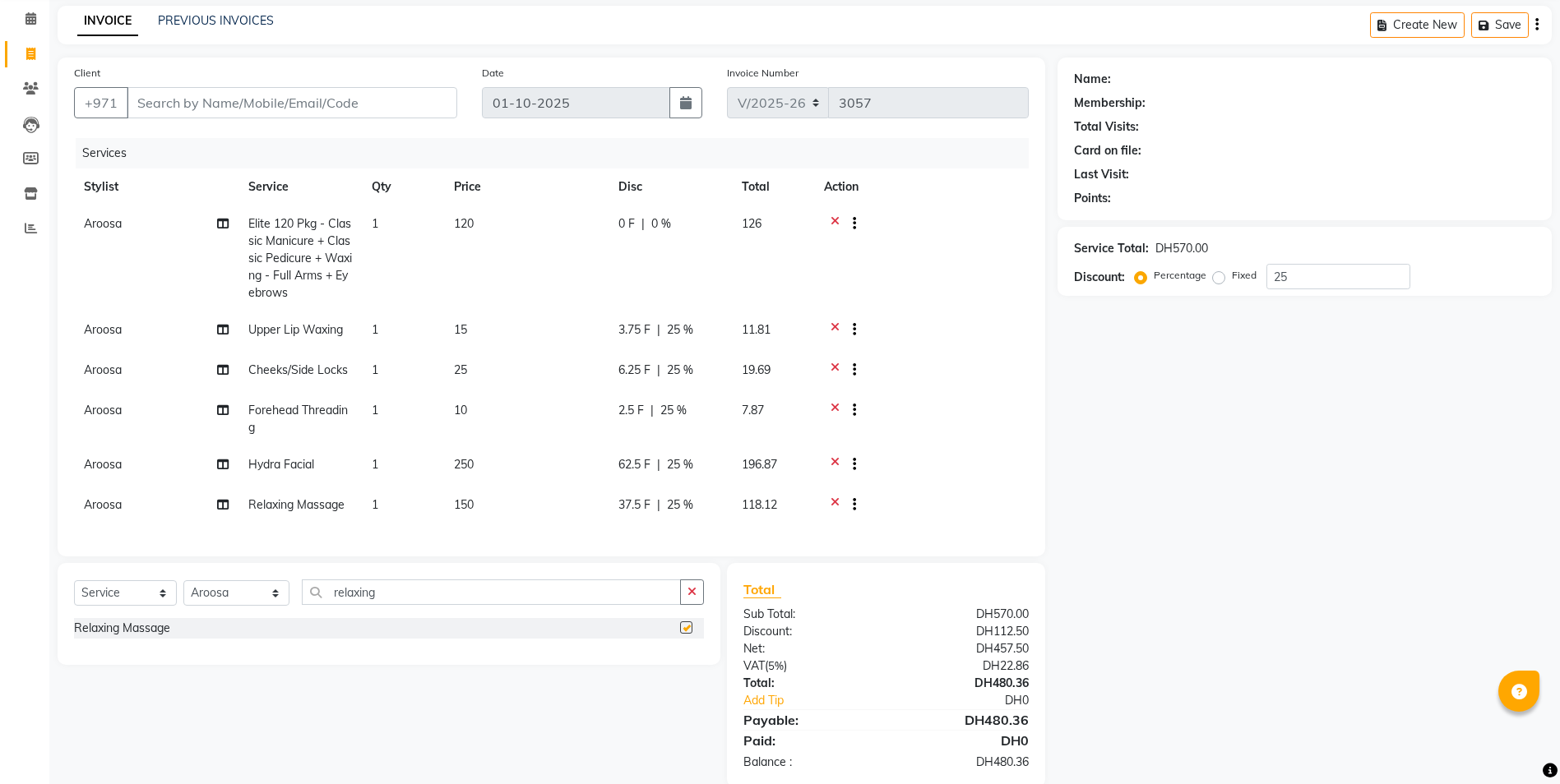
checkbox input "false"
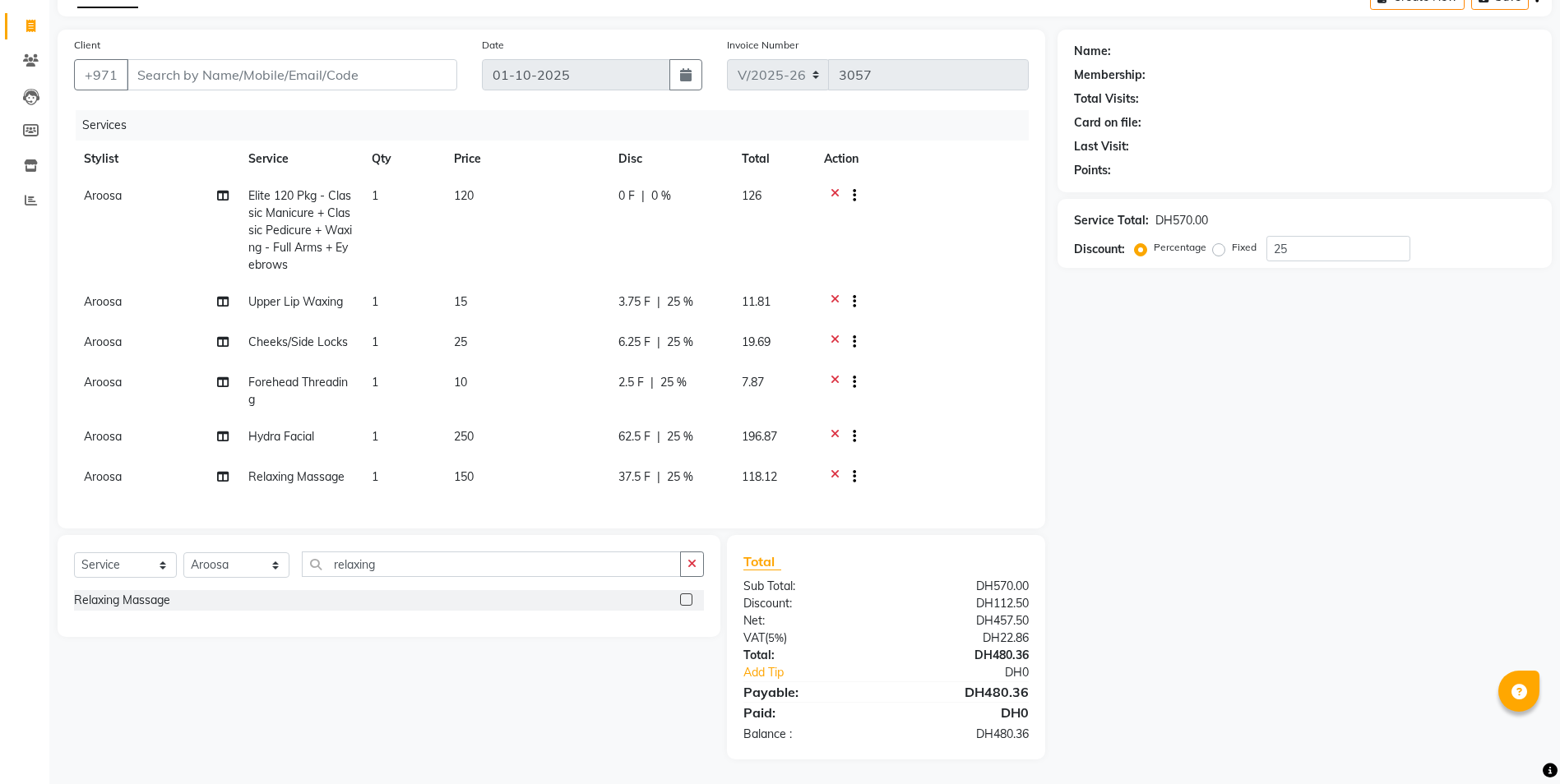
scroll to position [0, 0]
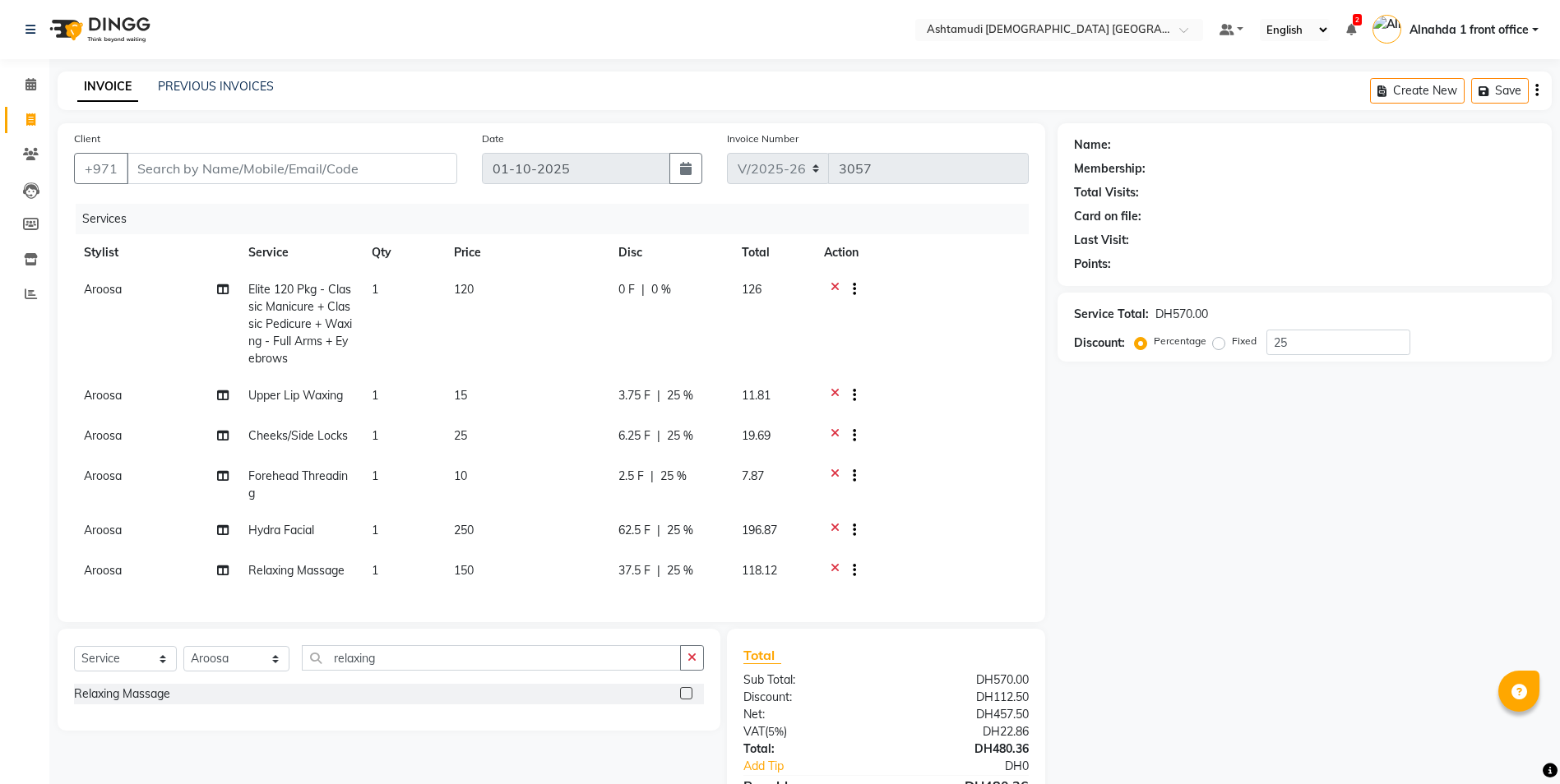
click at [834, 529] on icon at bounding box center [835, 532] width 9 height 20
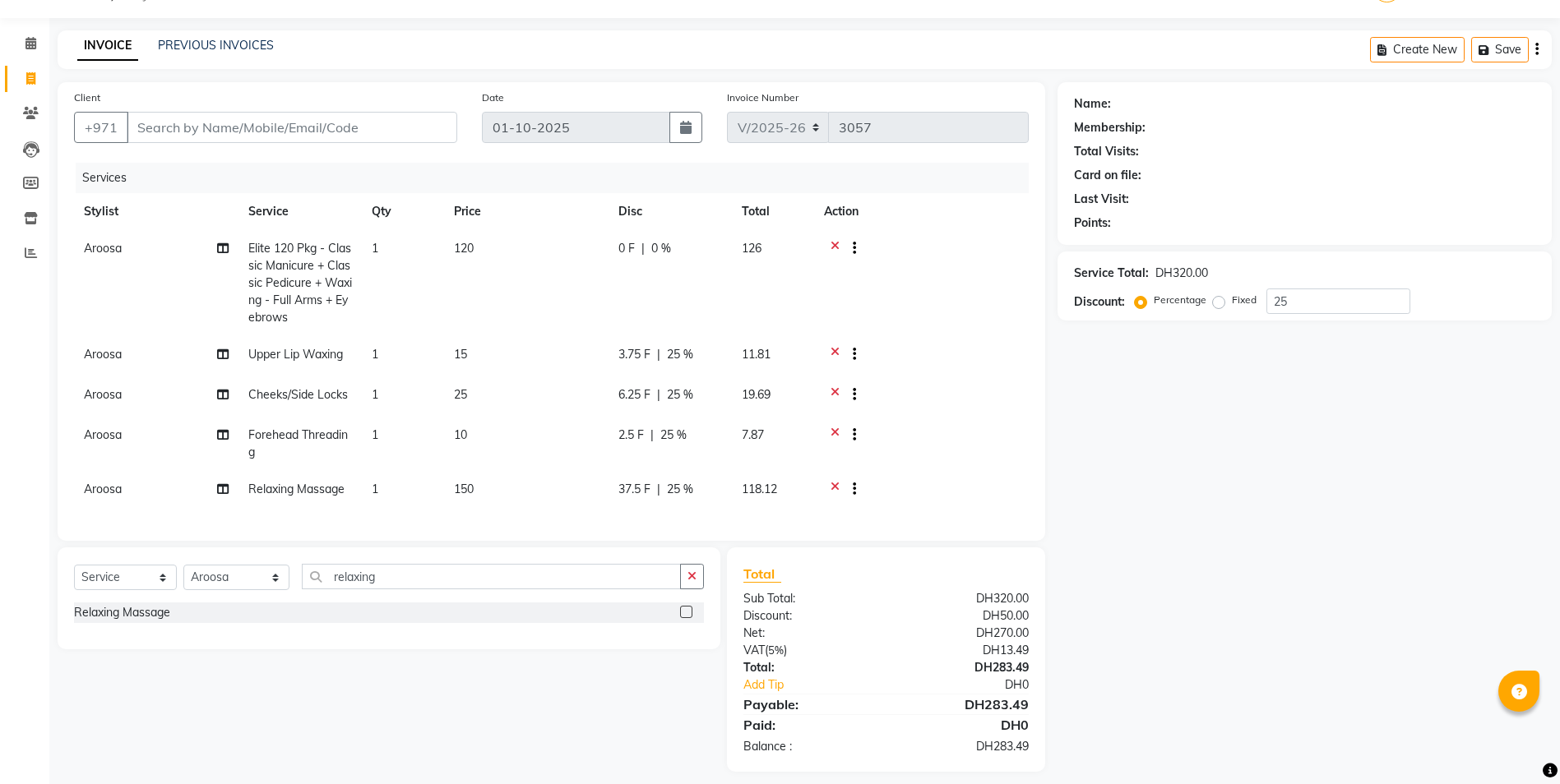
scroll to position [54, 0]
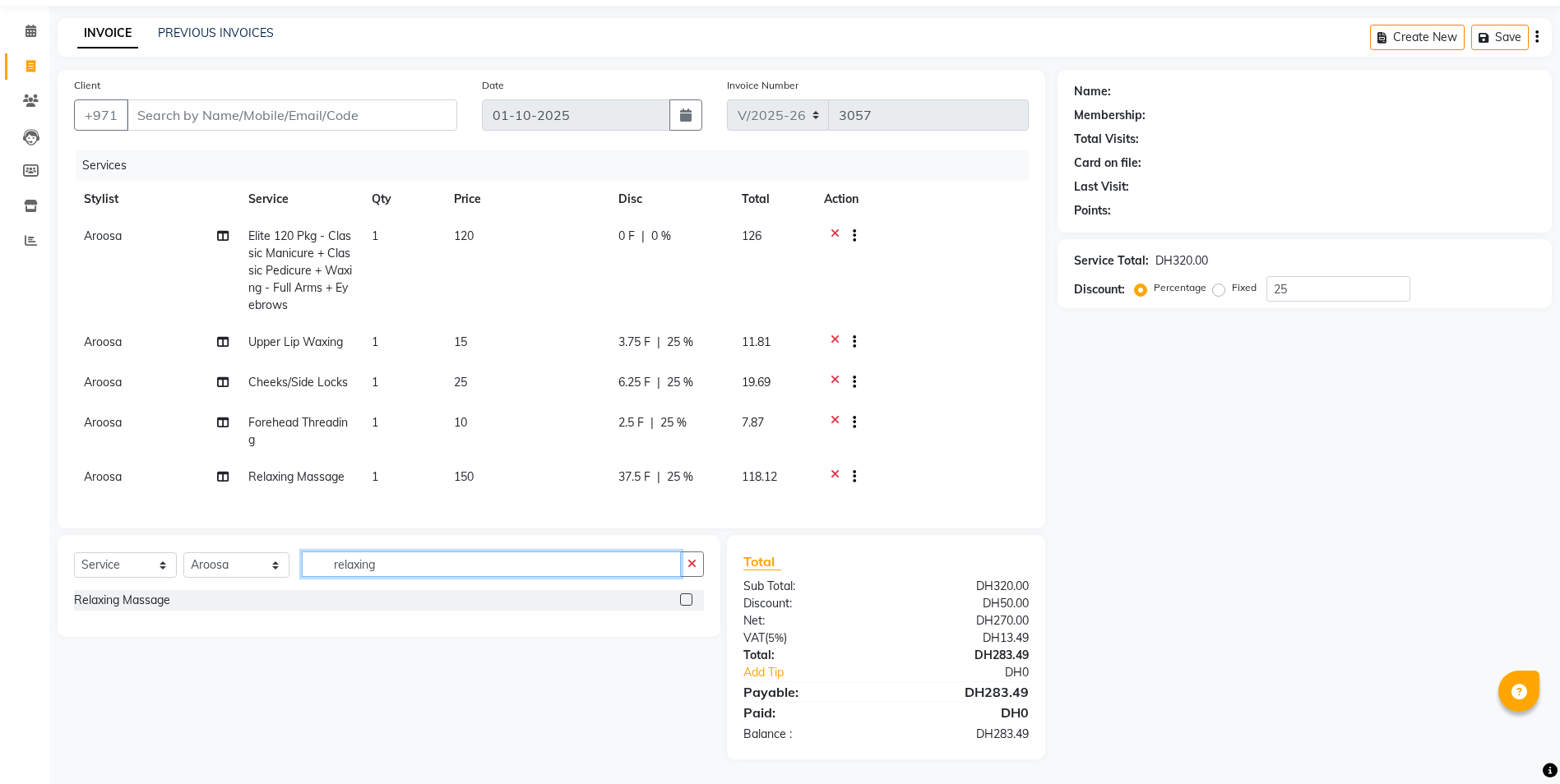
drag, startPoint x: 411, startPoint y: 565, endPoint x: 157, endPoint y: 560, distance: 254.0
click at [157, 560] on div "Select Service Product Membership Package Voucher Prepaid Gift Card Select Styl…" at bounding box center [389, 571] width 630 height 39
type input "expre"
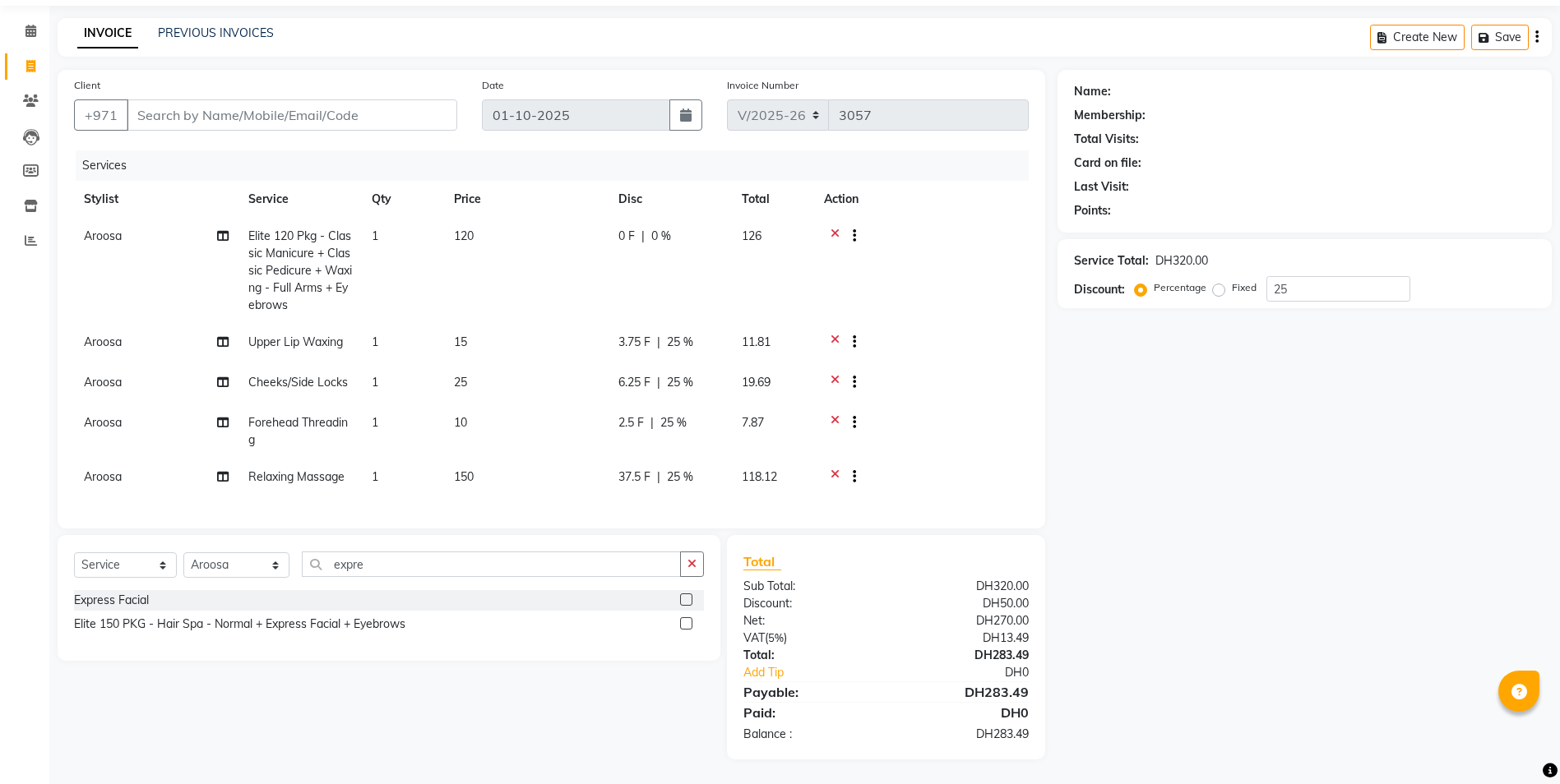
click at [690, 599] on label at bounding box center [686, 599] width 13 height 13
click at [690, 599] on input "checkbox" at bounding box center [685, 600] width 11 height 11
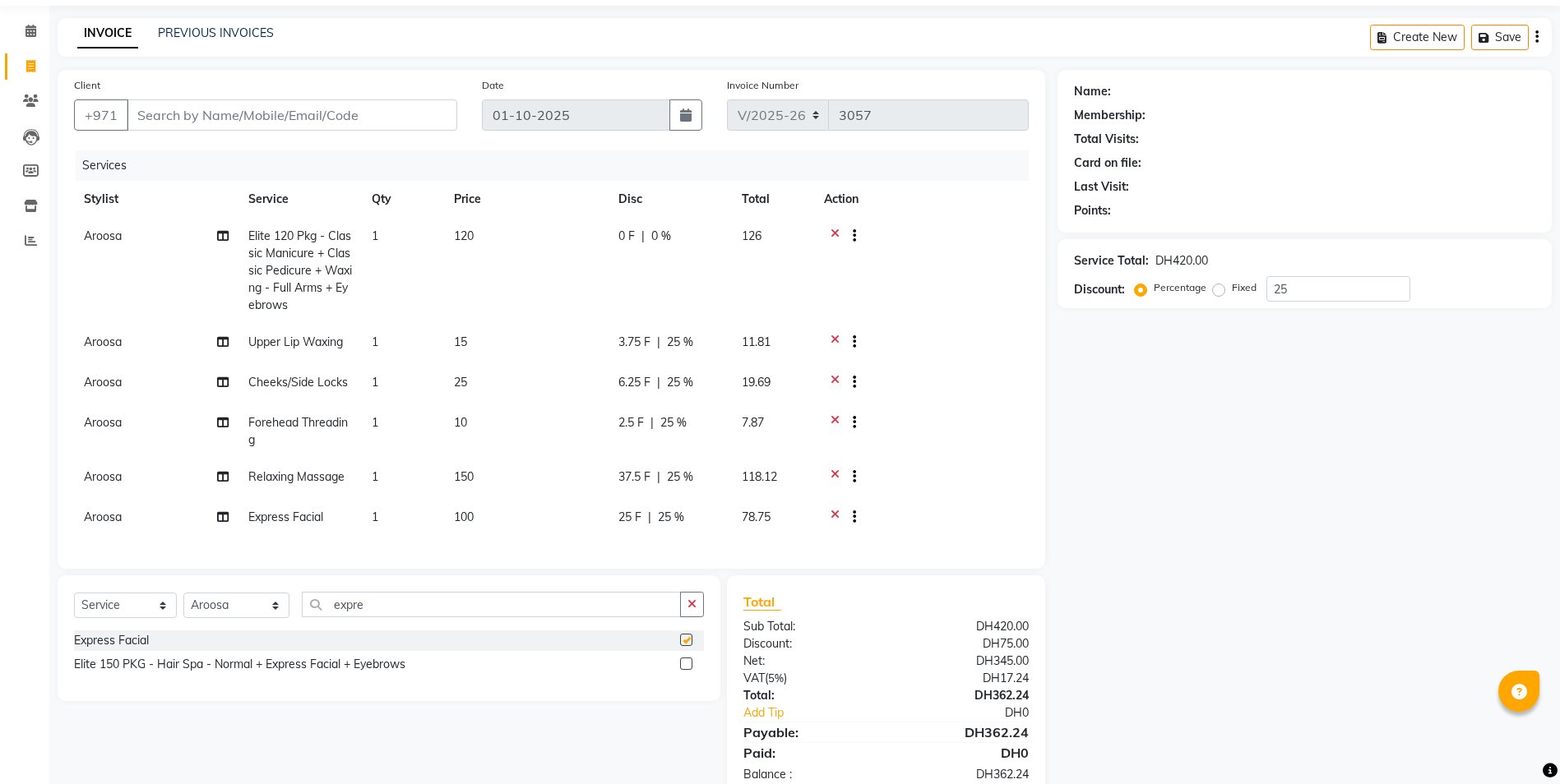
checkbox input "false"
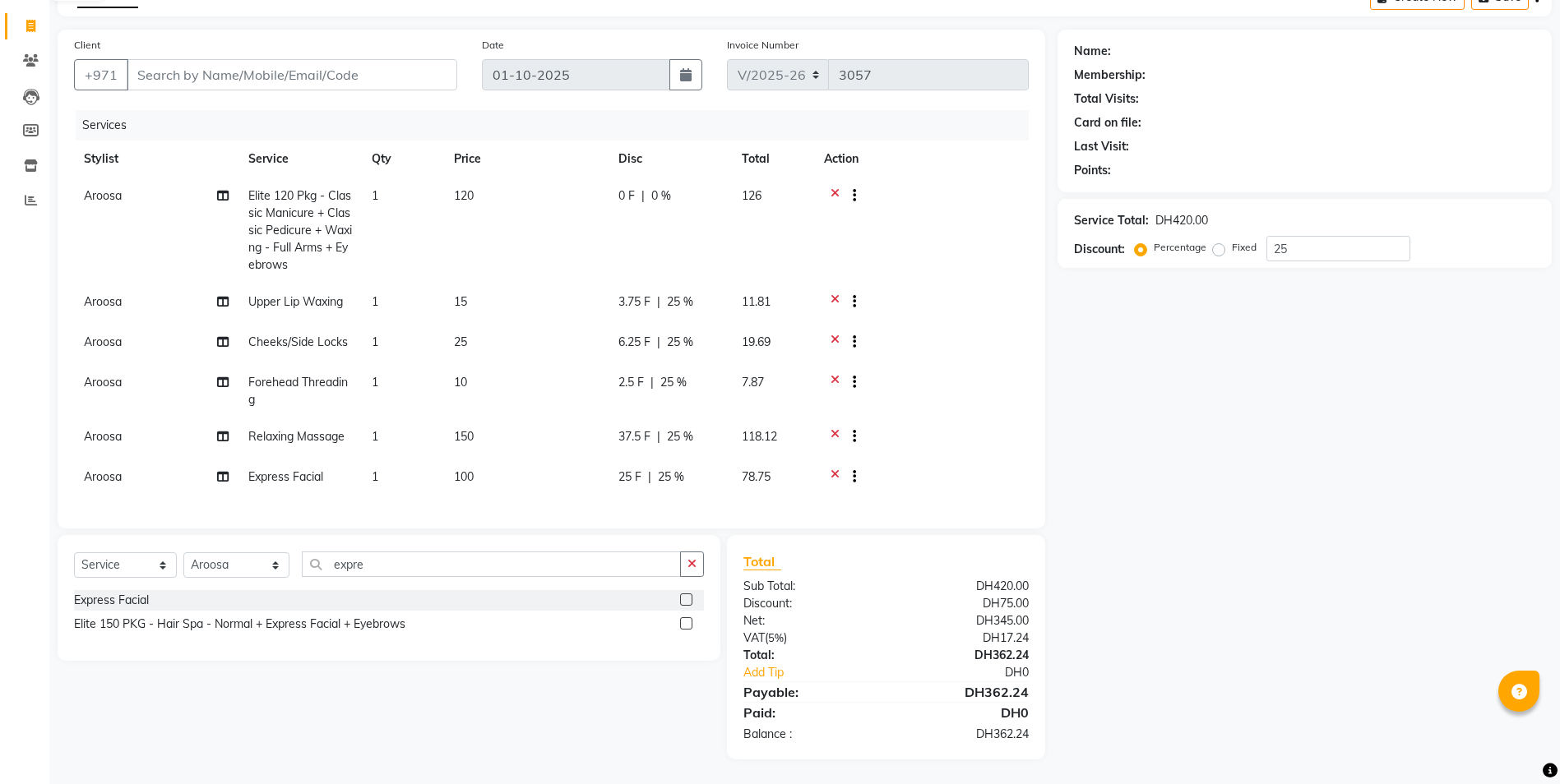
scroll to position [0, 0]
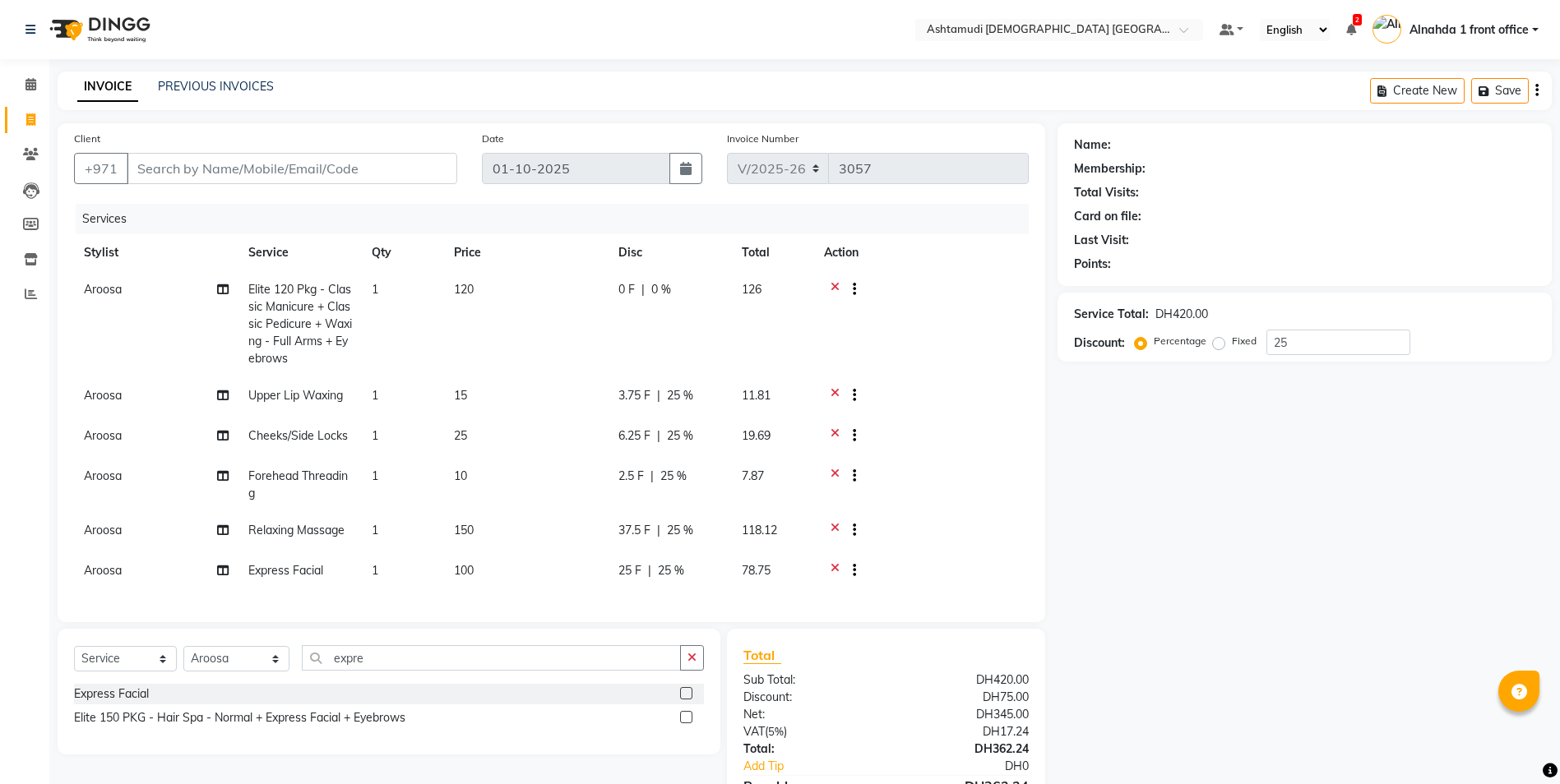
click at [31, 67] on li "Calendar" at bounding box center [24, 85] width 50 height 35
click at [31, 90] on icon at bounding box center [30, 84] width 11 height 13
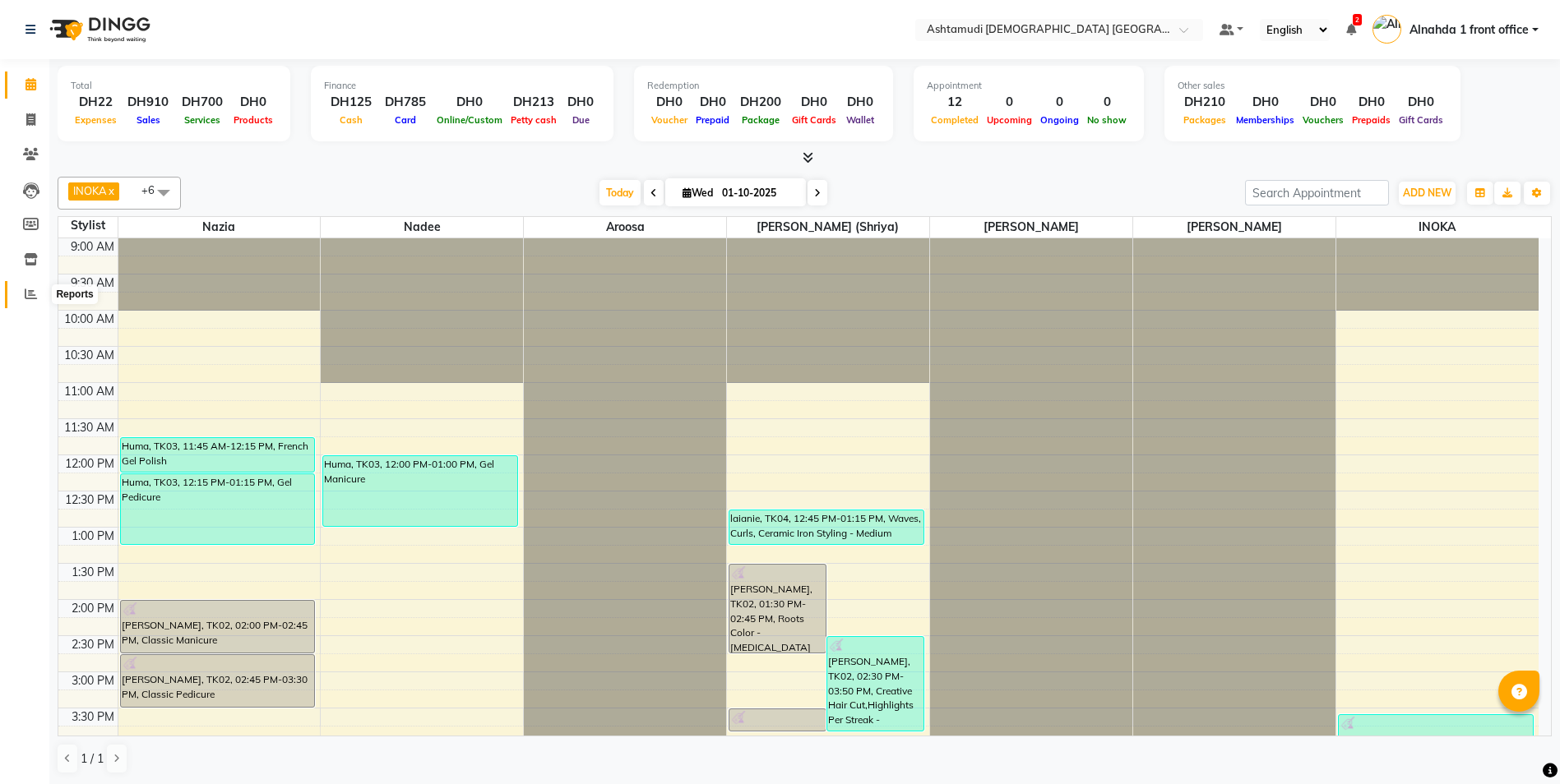
click at [32, 294] on icon at bounding box center [30, 293] width 13 height 13
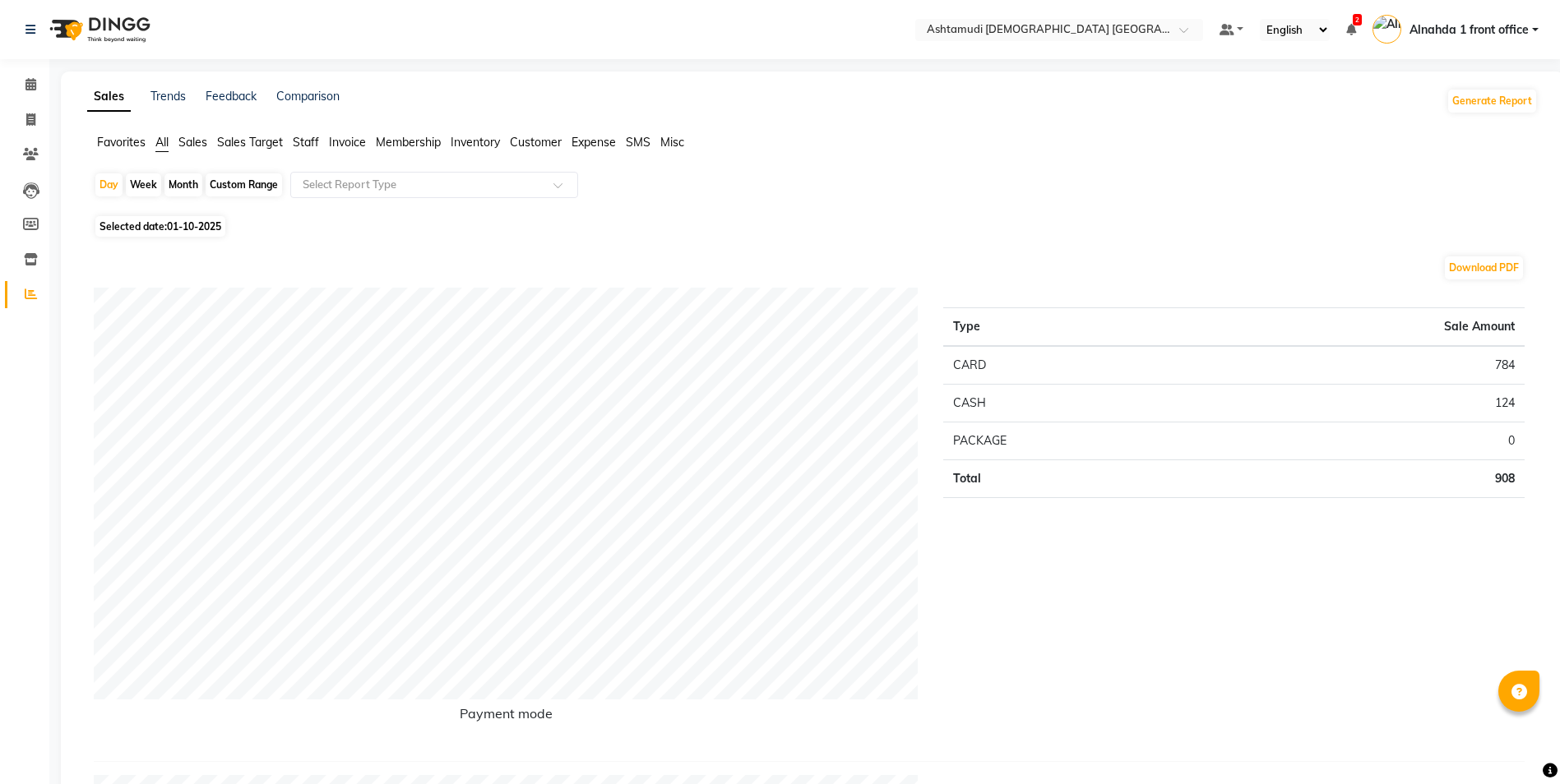
click at [540, 137] on span "Customer" at bounding box center [535, 141] width 52 height 15
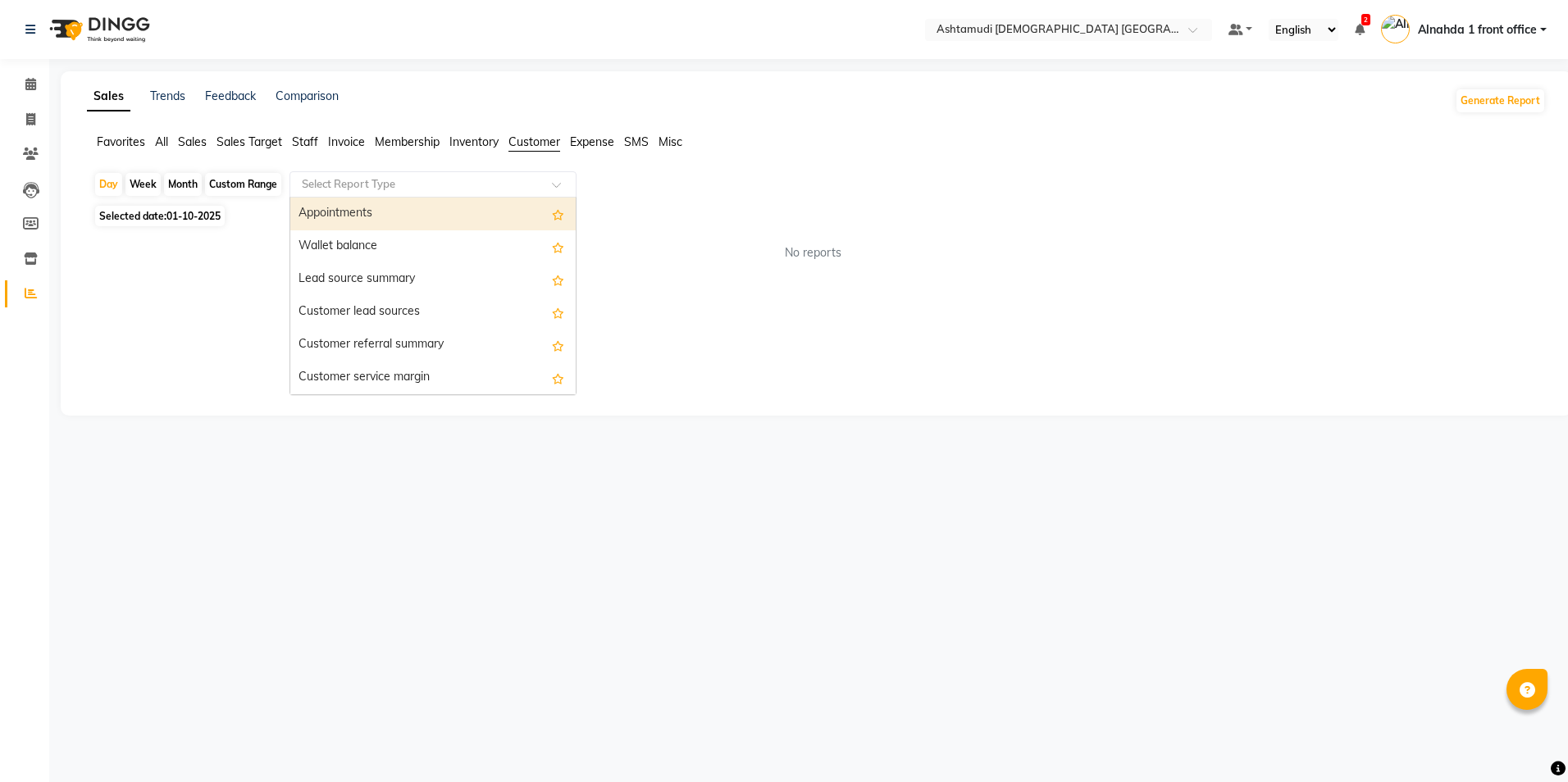
click at [460, 182] on input "text" at bounding box center [416, 184] width 236 height 17
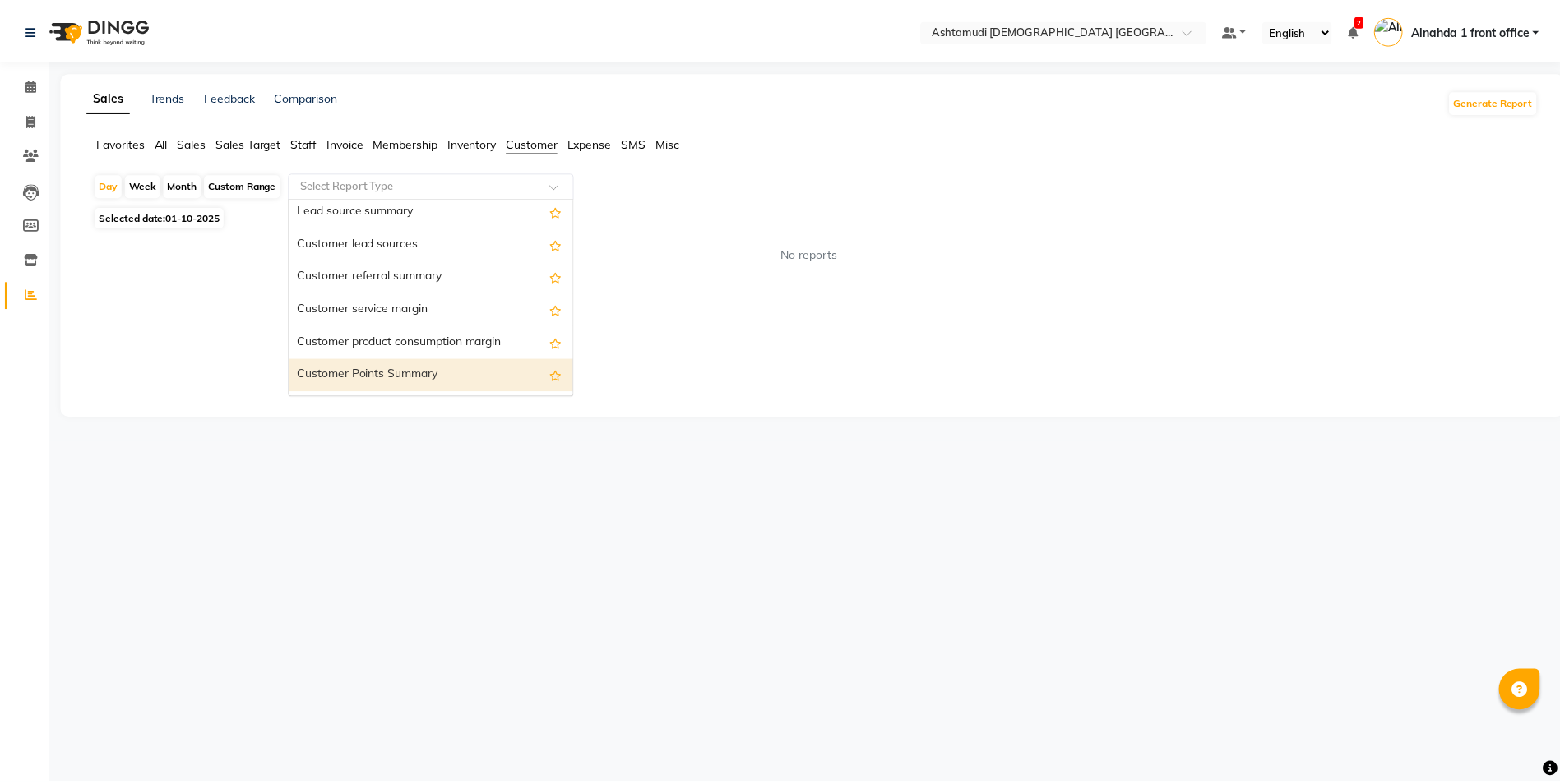
scroll to position [131, 0]
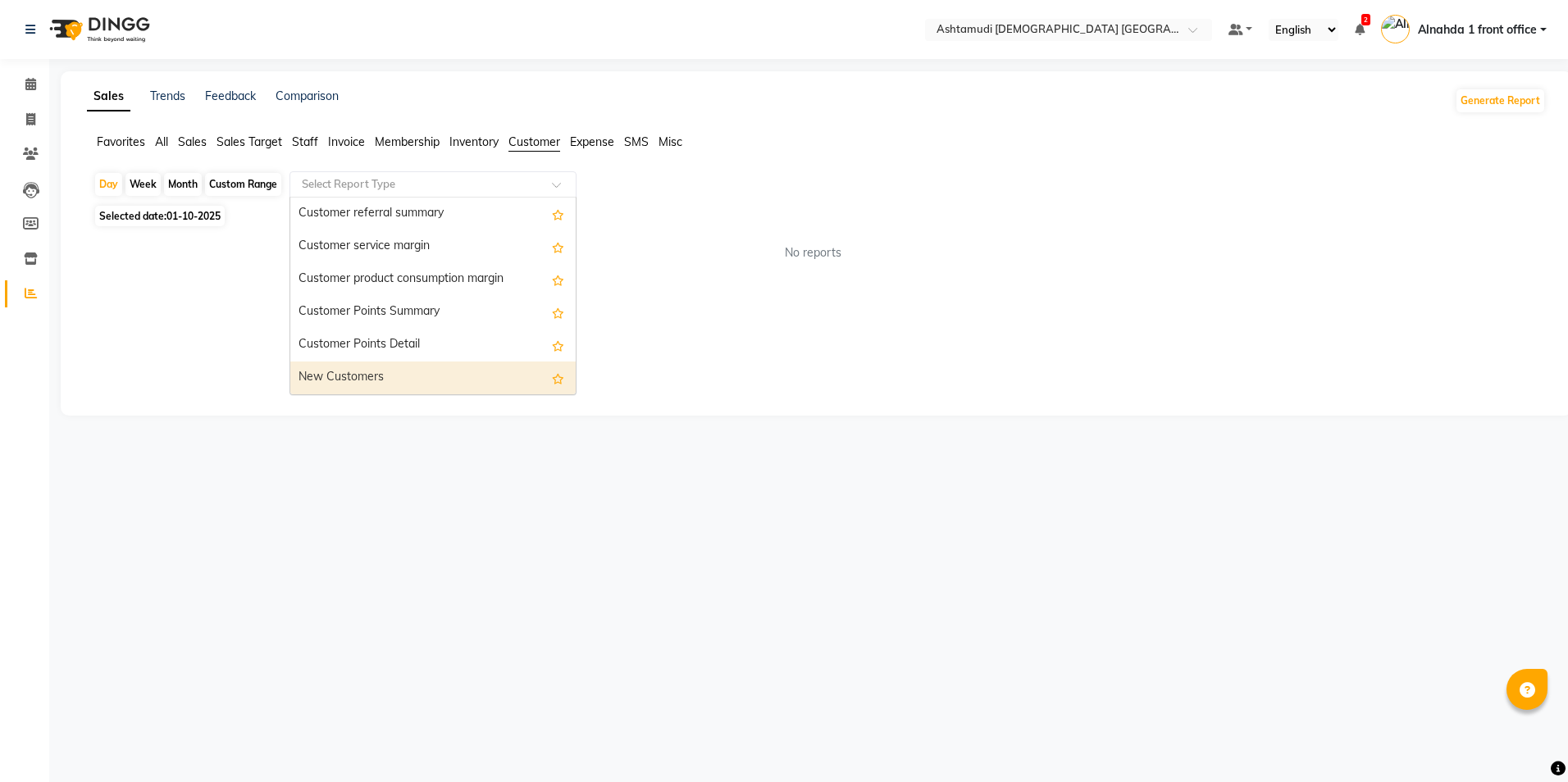
click at [400, 371] on div "New Customers" at bounding box center [433, 378] width 286 height 33
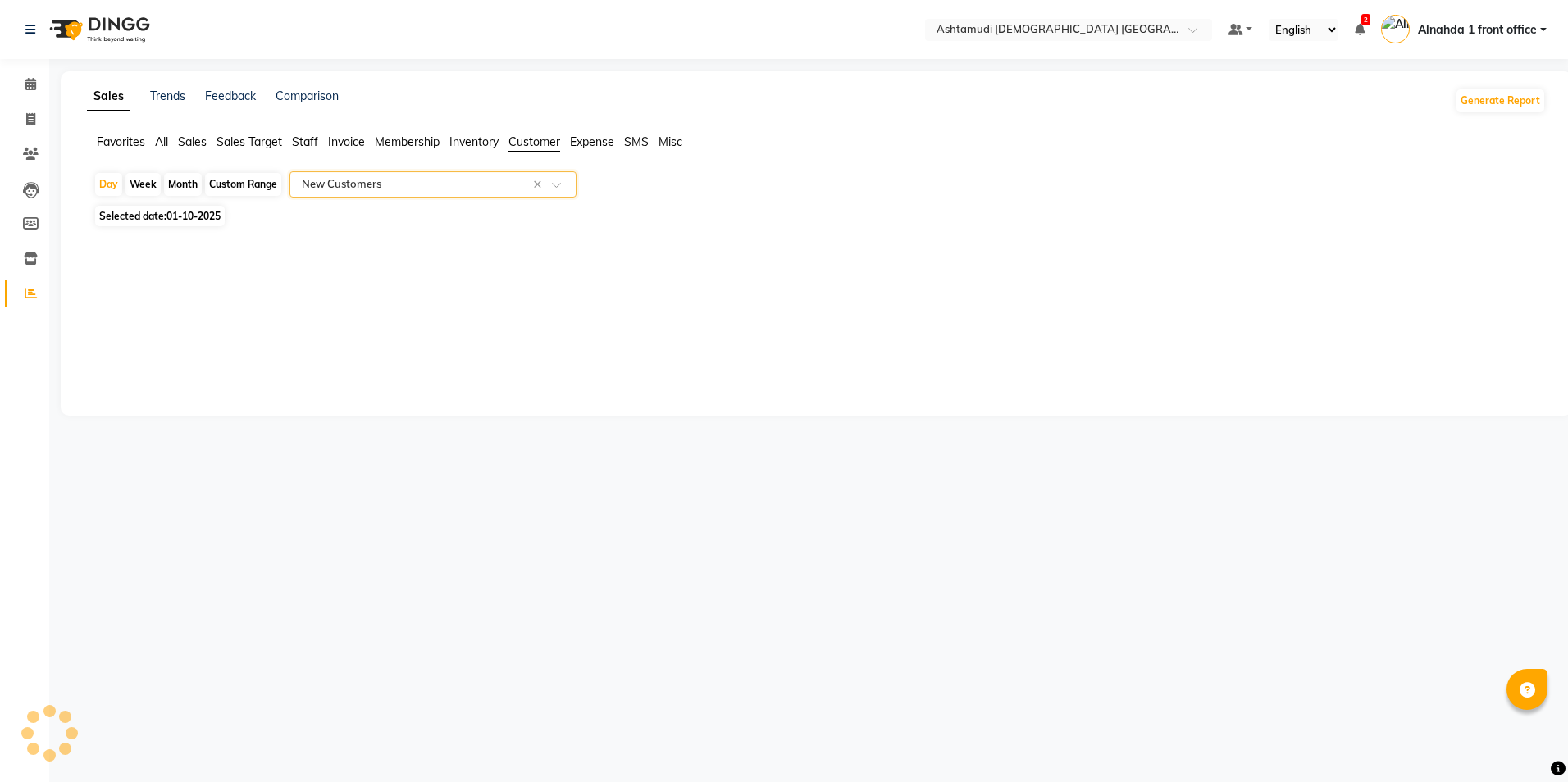
select select "full_report"
select select "csv"
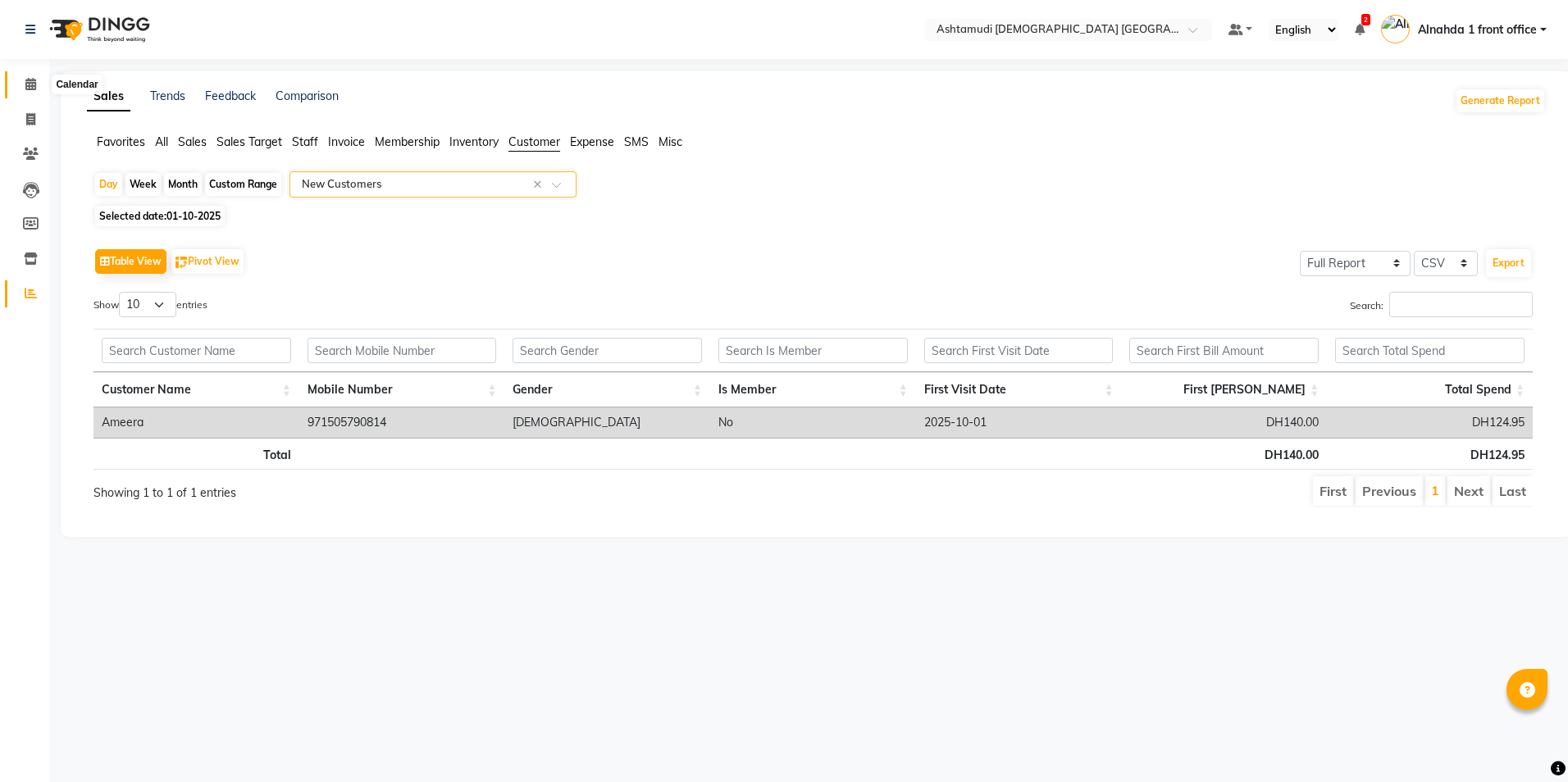
click at [27, 81] on icon at bounding box center [30, 84] width 11 height 13
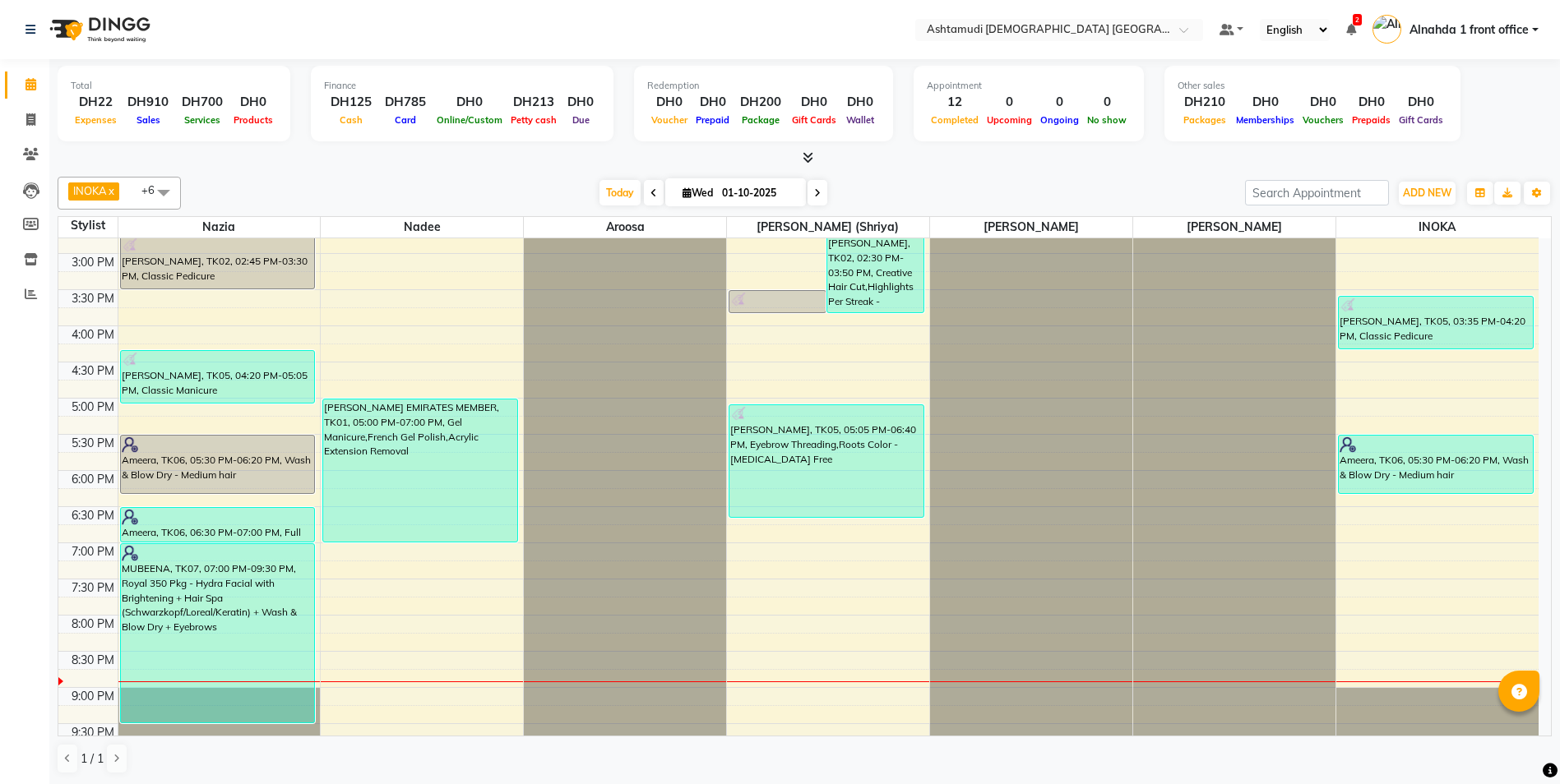
scroll to position [186, 0]
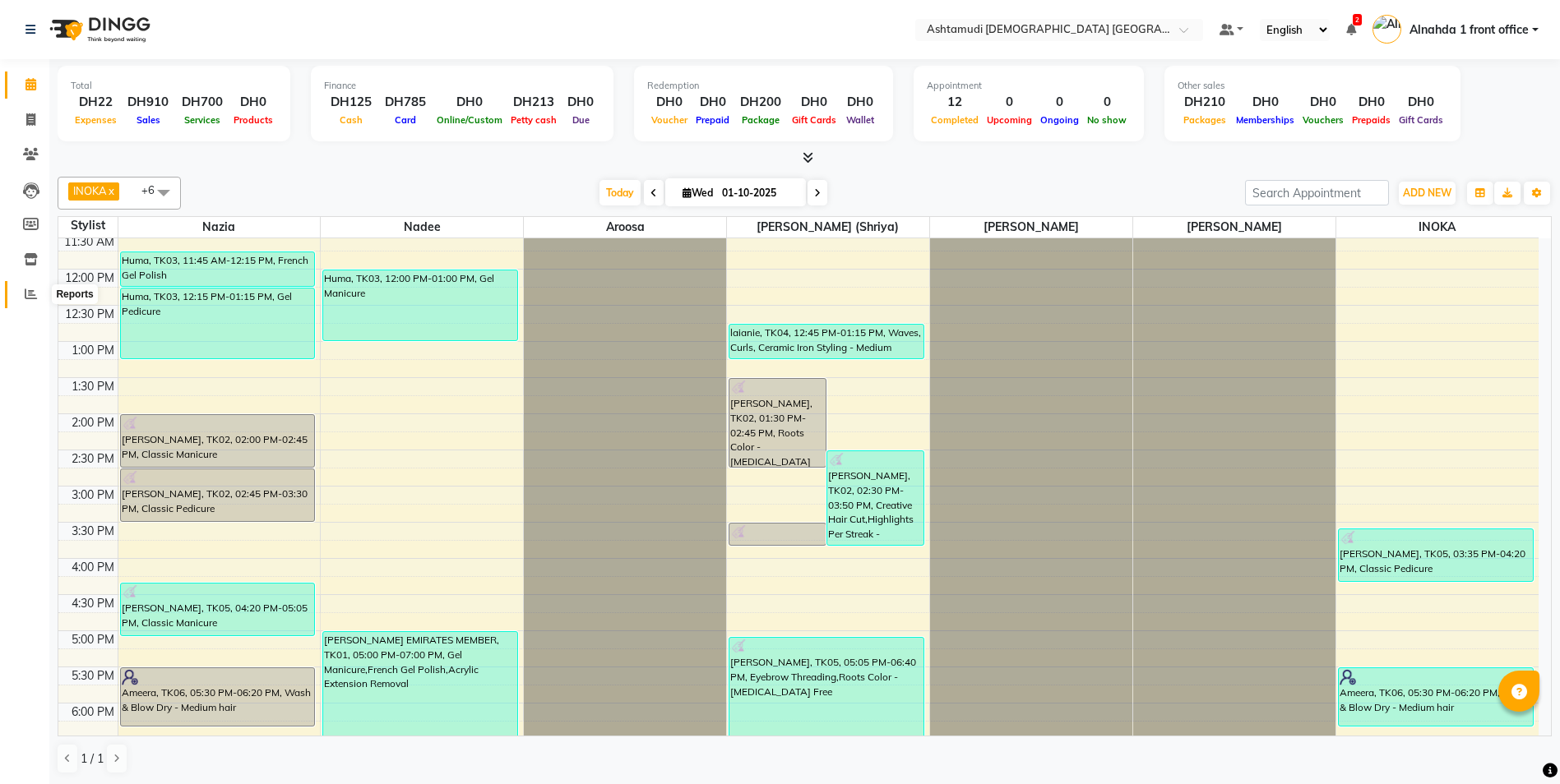
click at [32, 293] on icon at bounding box center [30, 293] width 13 height 13
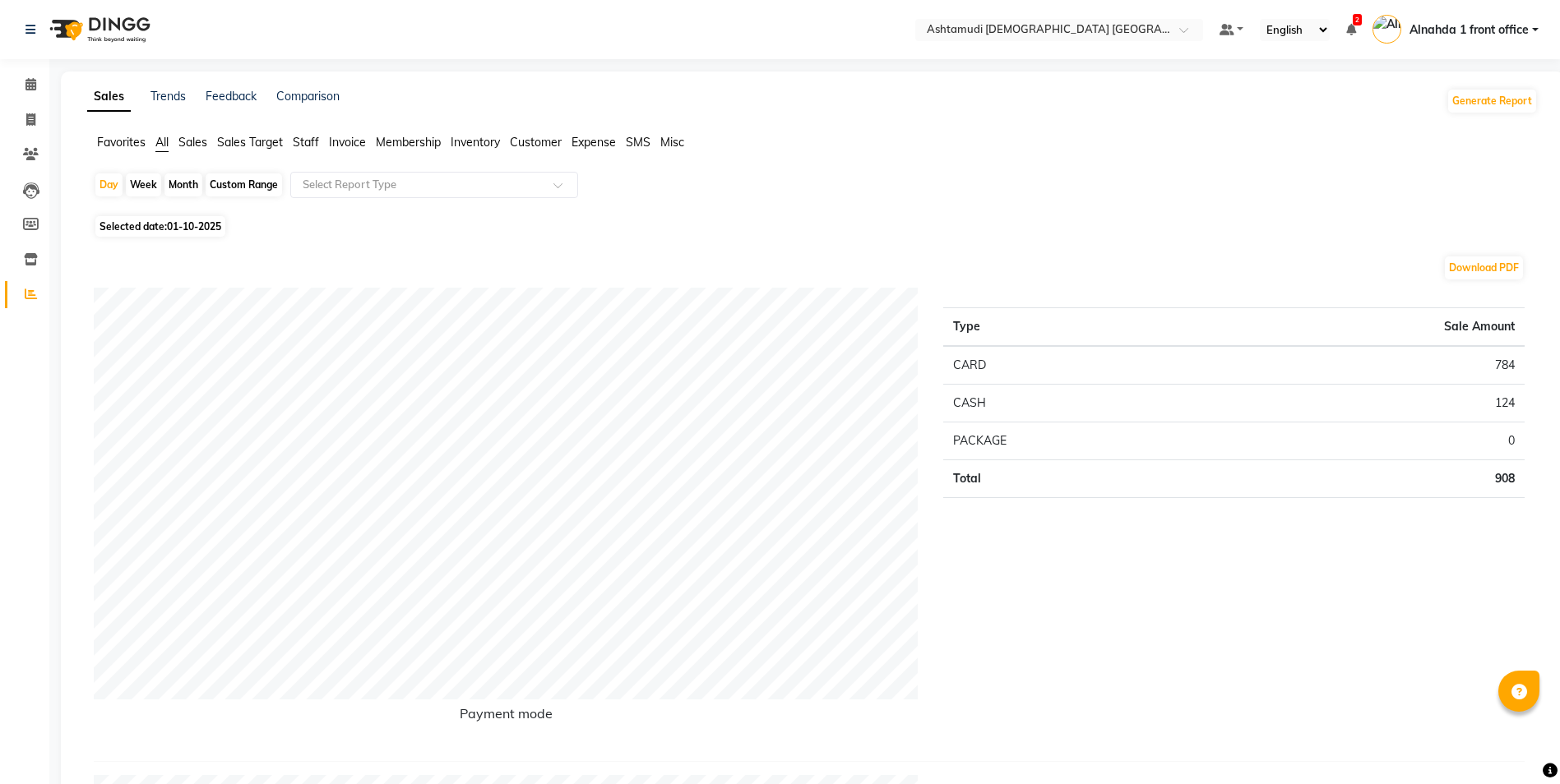
click at [605, 141] on span "Expense" at bounding box center [594, 141] width 45 height 15
click at [531, 177] on input "text" at bounding box center [417, 184] width 237 height 17
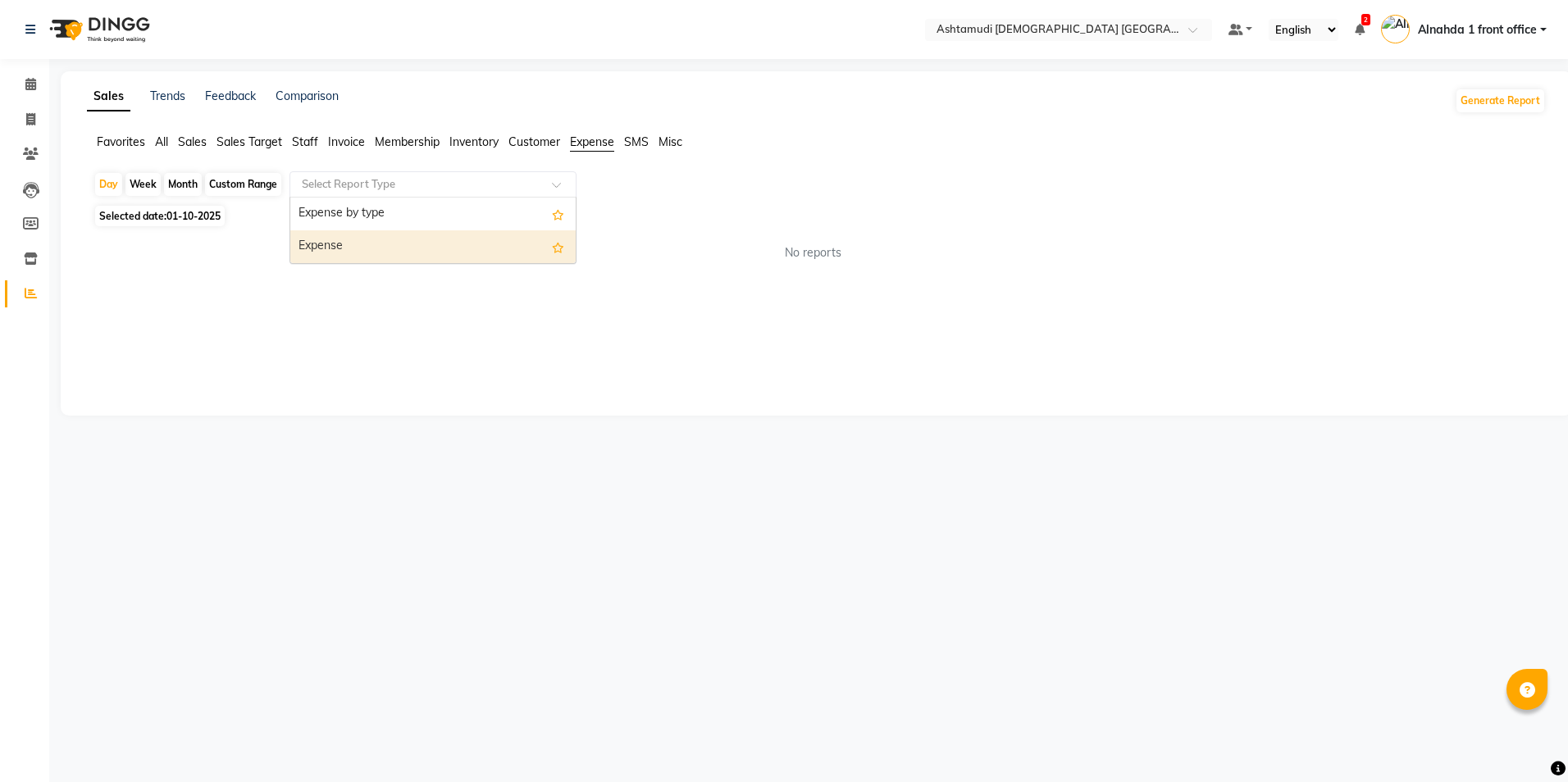
click at [497, 255] on div "Expense" at bounding box center [433, 247] width 286 height 33
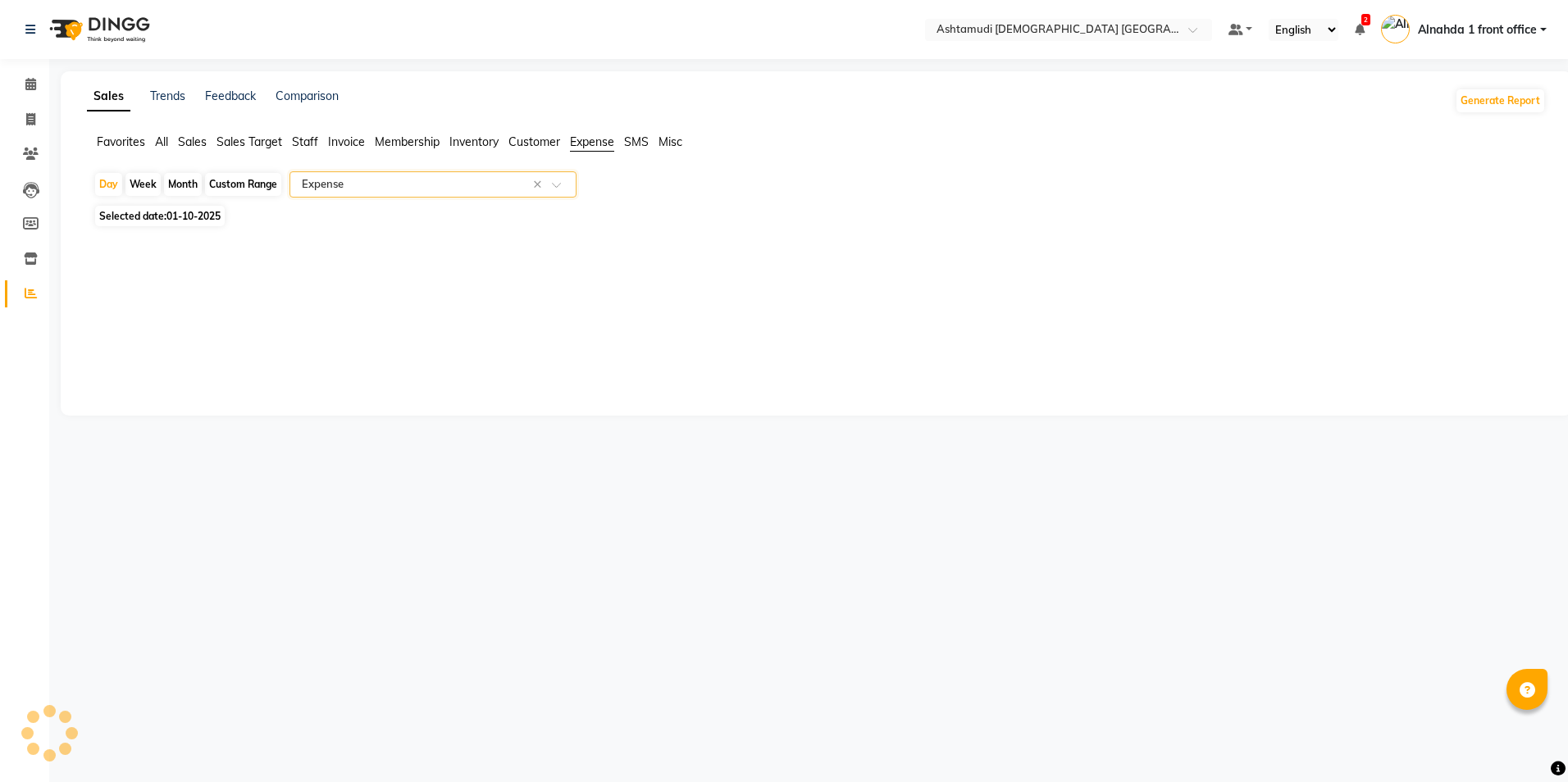
select select "full_report"
select select "csv"
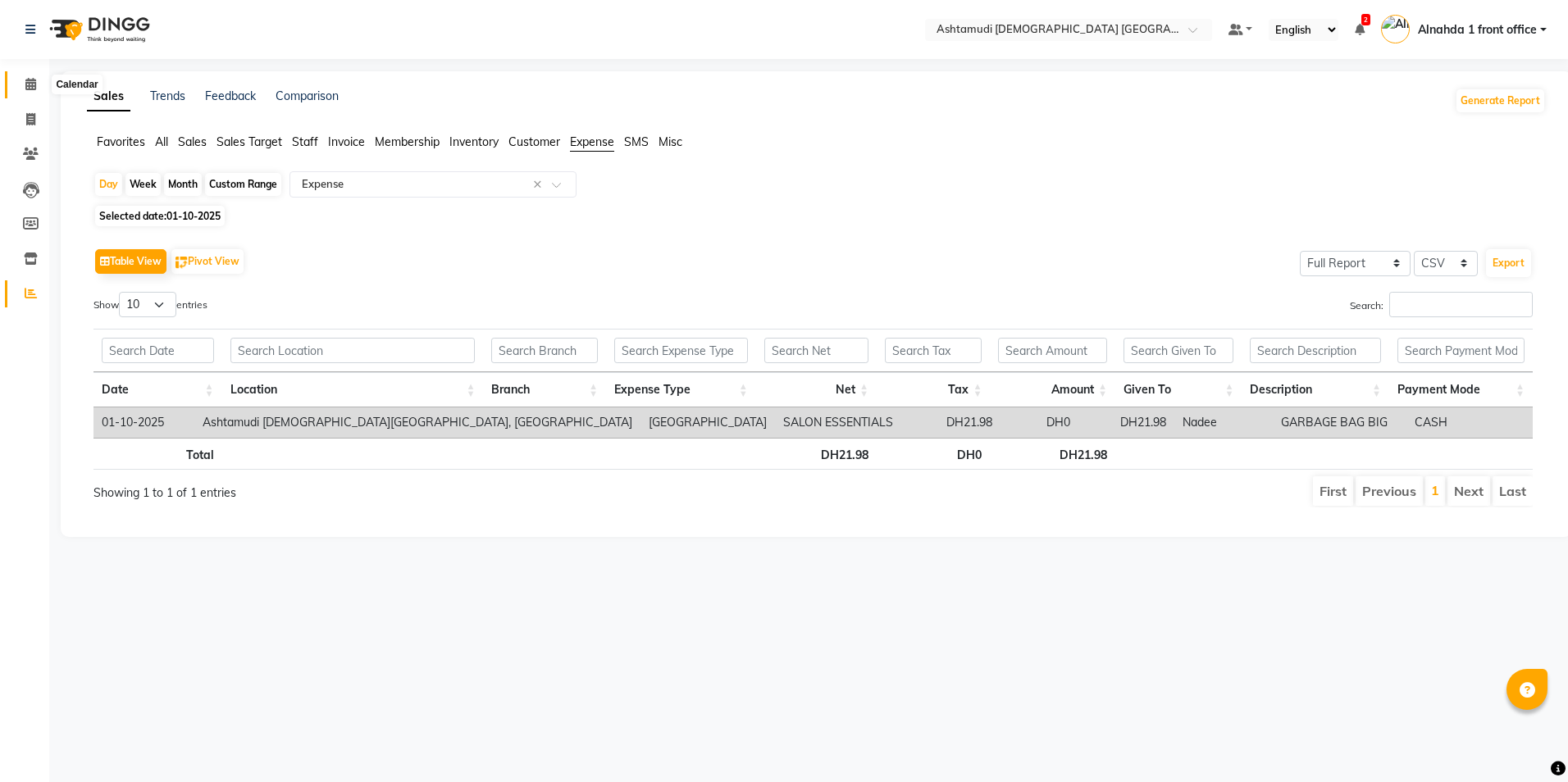
click at [33, 77] on span at bounding box center [31, 85] width 29 height 18
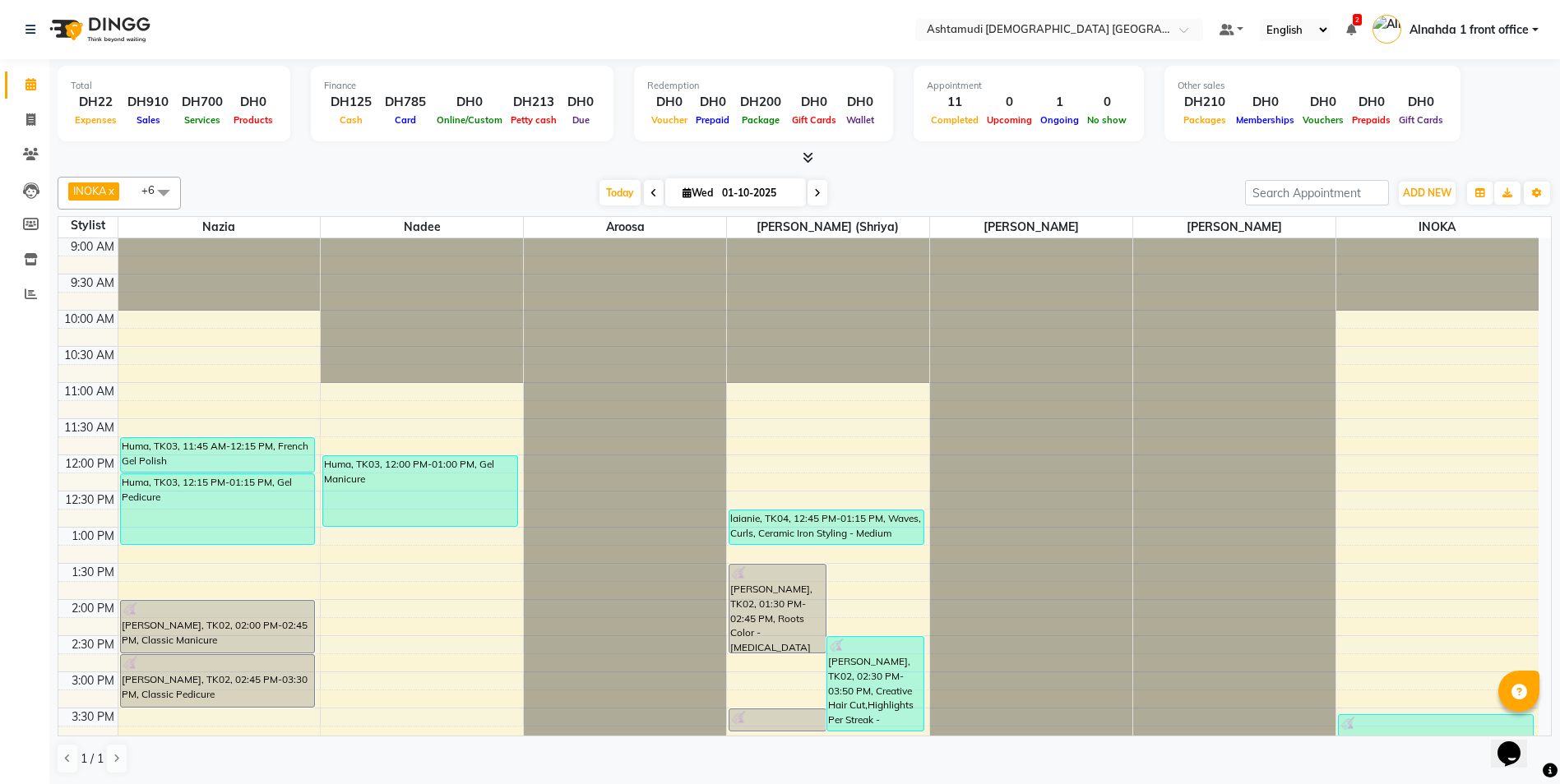
click at [818, 193] on icon at bounding box center [818, 193] width 7 height 10
type input "02-10-2025"
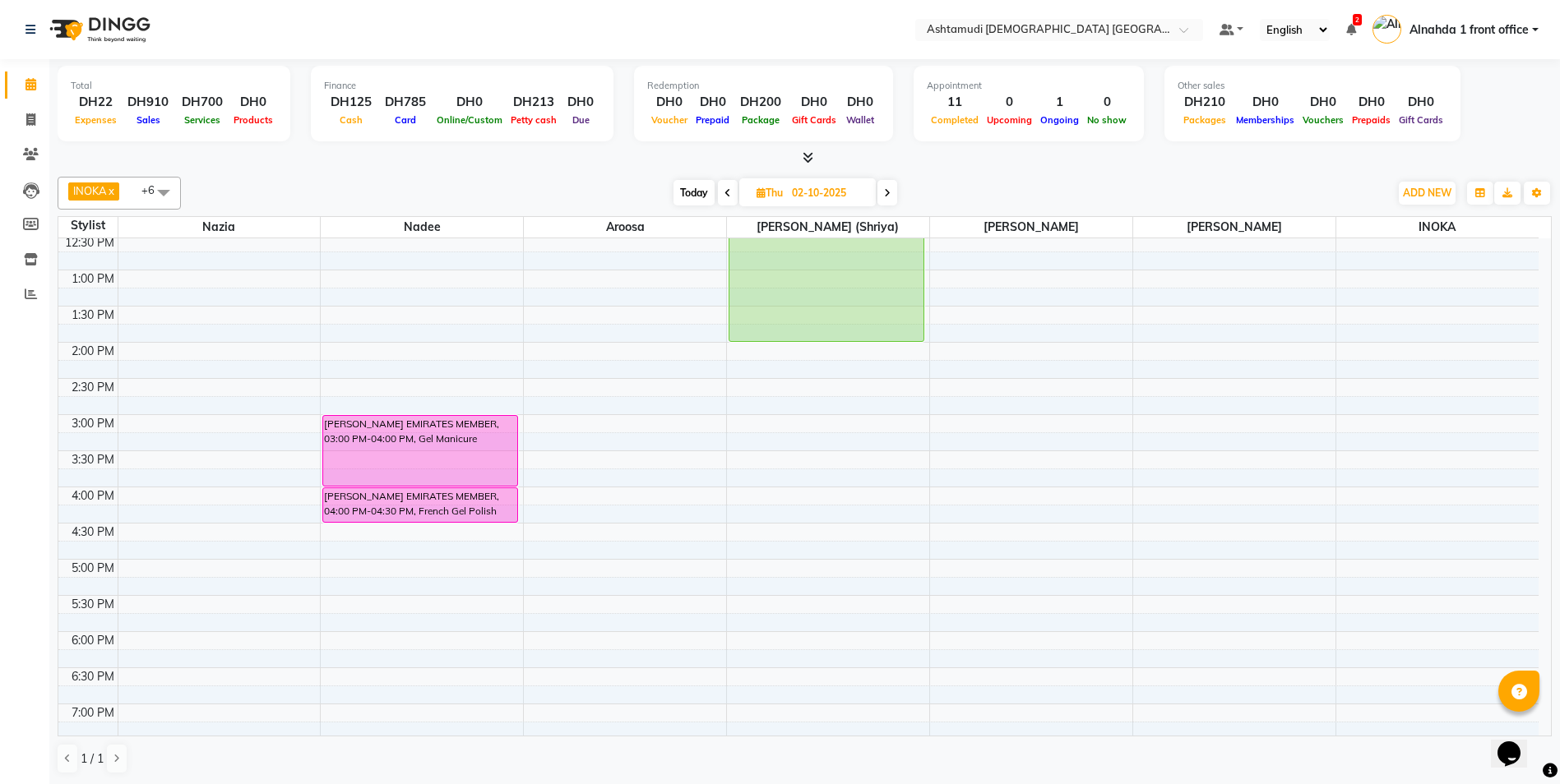
scroll to position [103, 0]
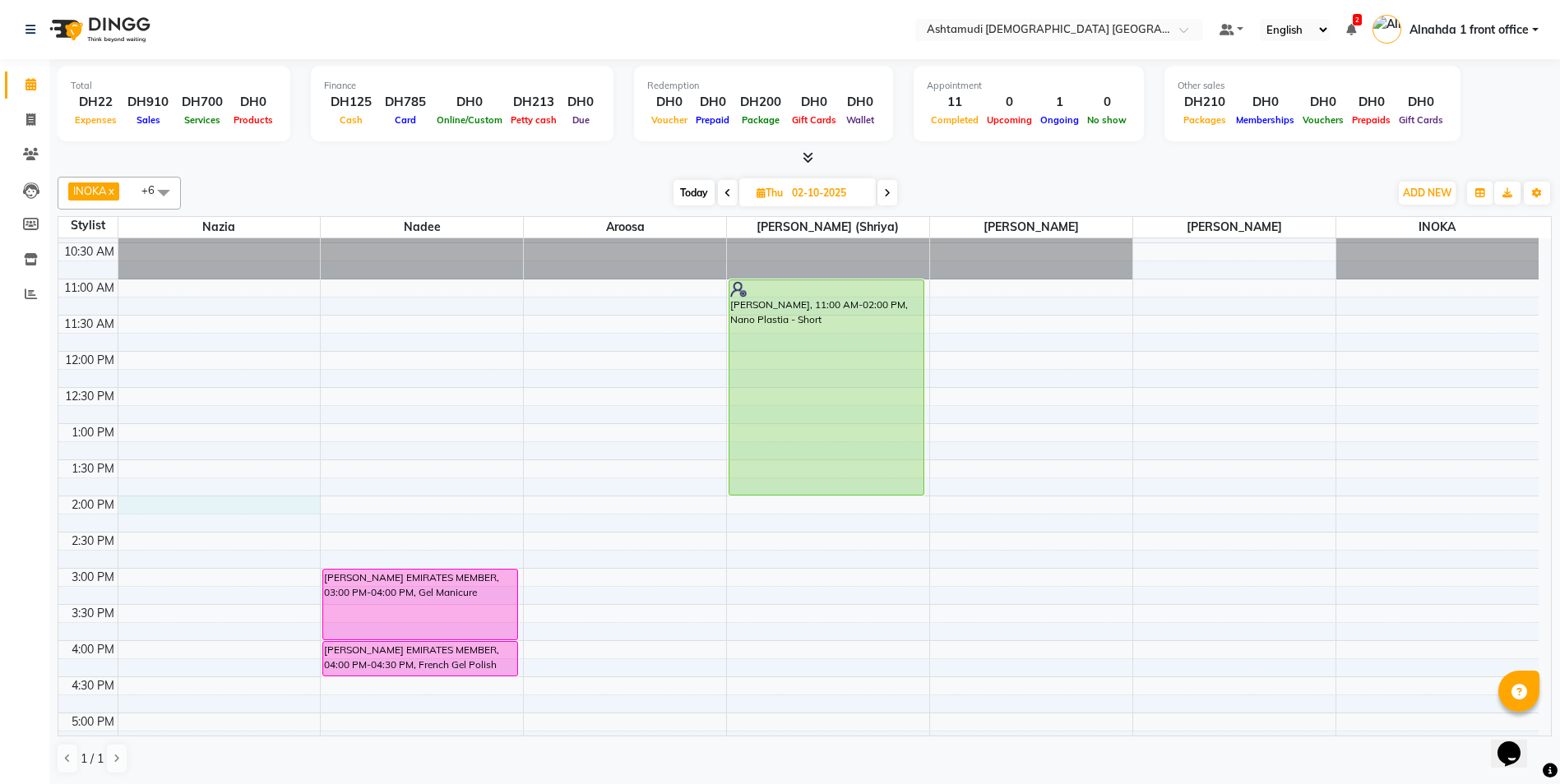
click at [211, 498] on div "9:00 AM 9:30 AM 10:00 AM 10:30 AM 11:00 AM 11:30 AM 12:00 PM 12:30 PM 1:00 PM 1…" at bounding box center [798, 640] width 1480 height 1012
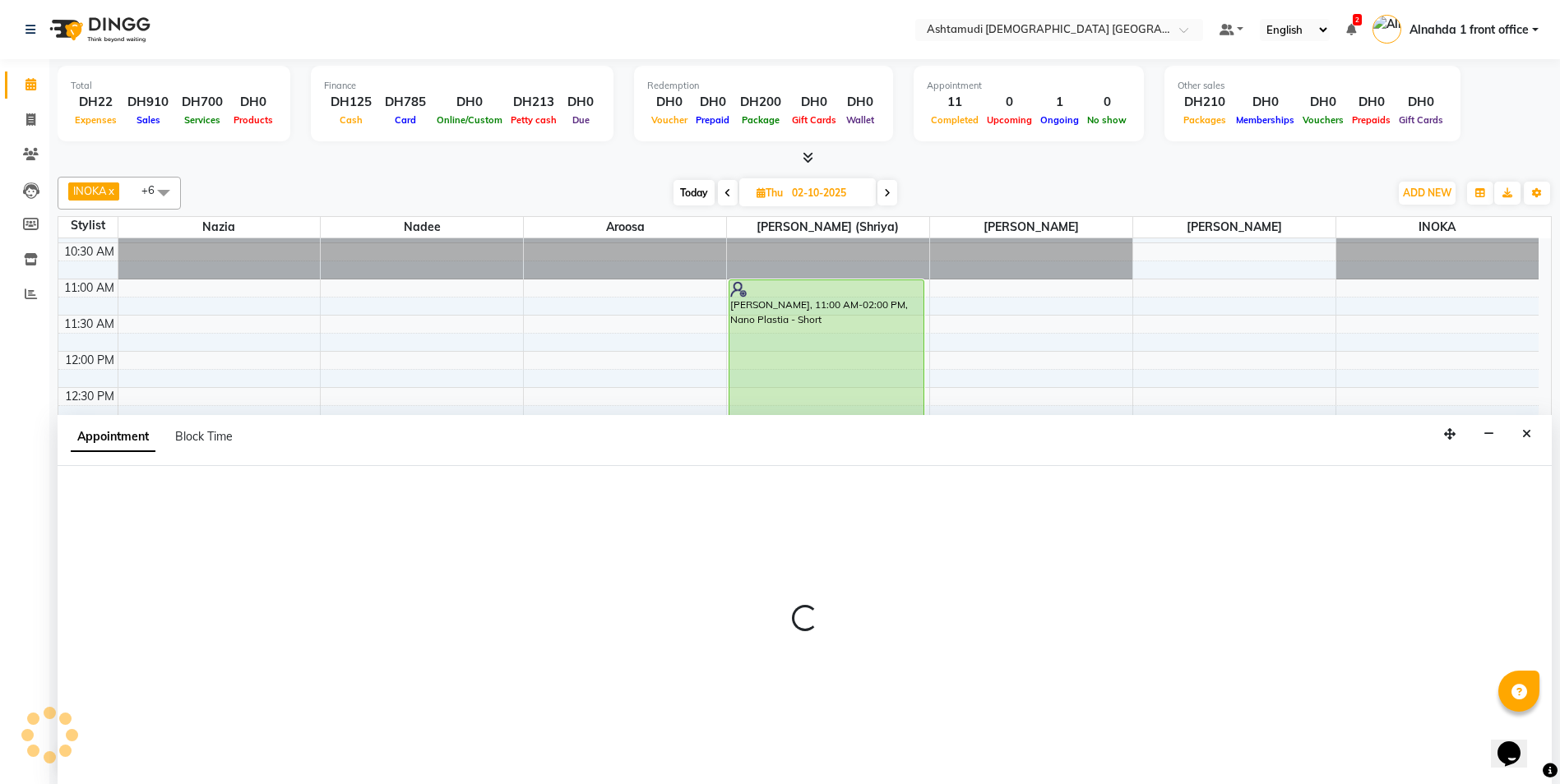
scroll to position [1, 0]
select select "61833"
select select "840"
select select "tentative"
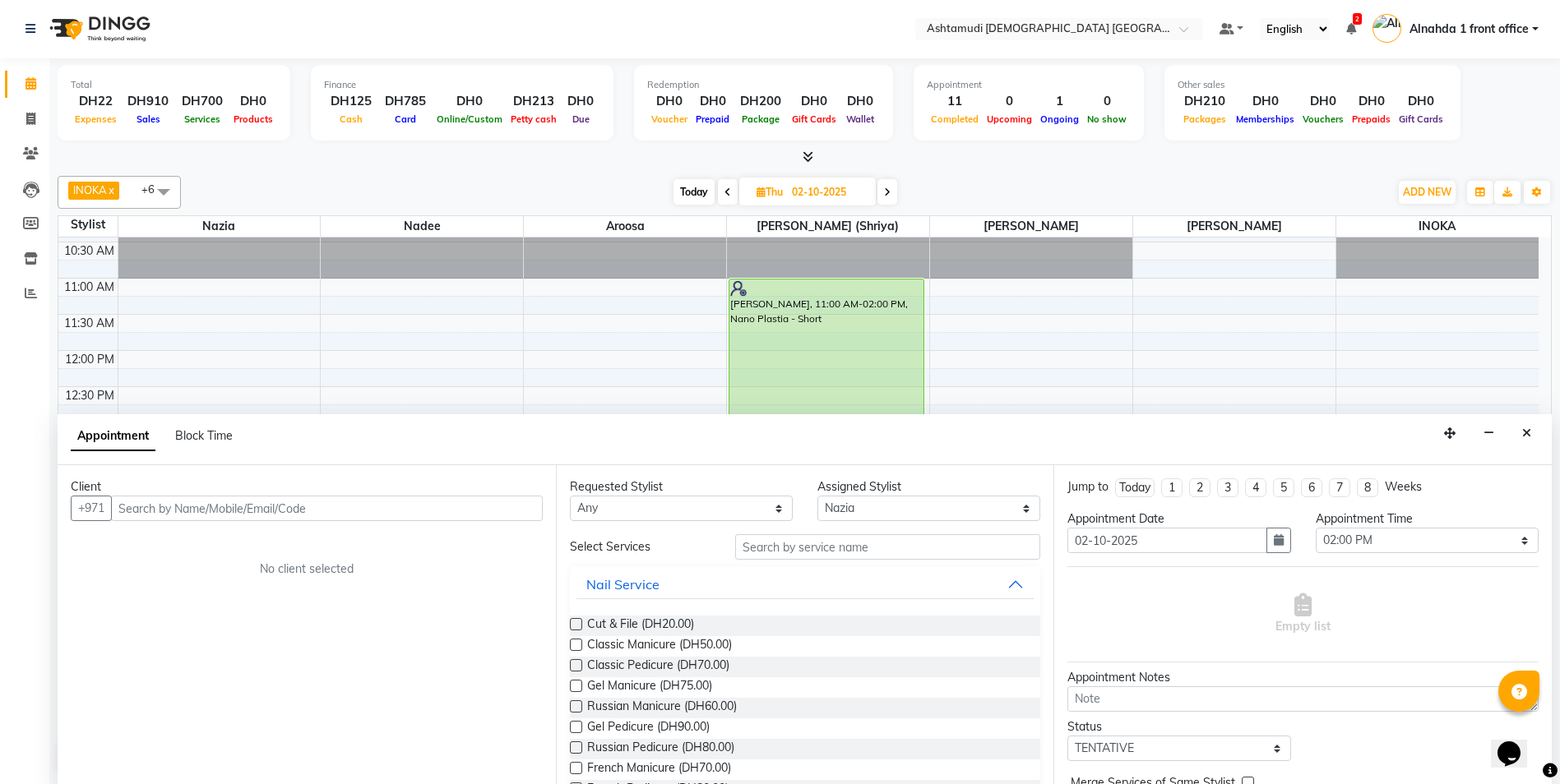
click at [168, 506] on input "text" at bounding box center [326, 508] width 432 height 25
click at [869, 508] on select "Select Alnahda 1 front office Amala Aroosa Deepika Rani DINGG TAB USER Dummy St…" at bounding box center [929, 508] width 223 height 25
click at [147, 505] on input "text" at bounding box center [326, 508] width 432 height 25
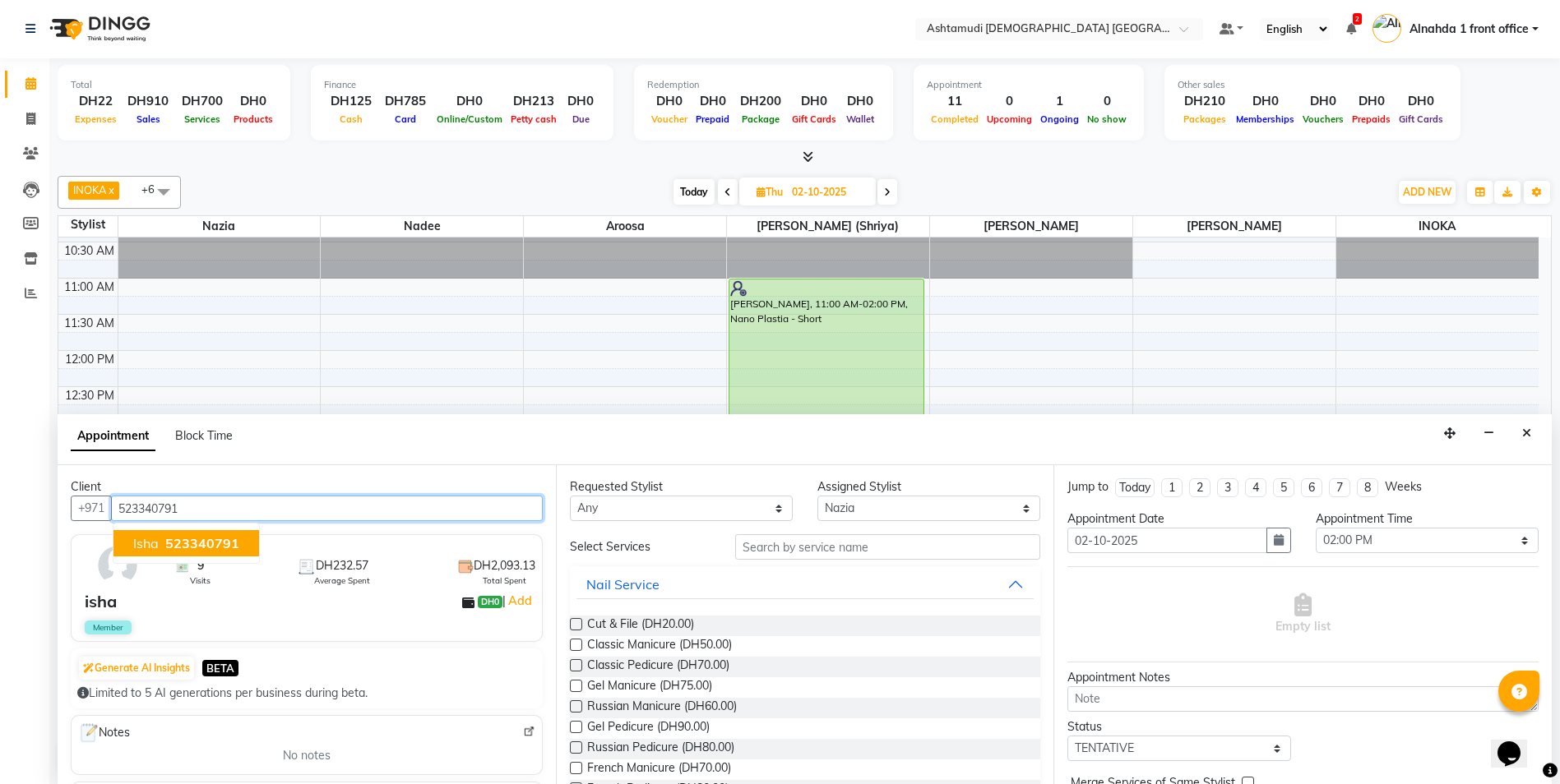
click at [188, 550] on span "523340791" at bounding box center [203, 543] width 74 height 17
type input "523340791"
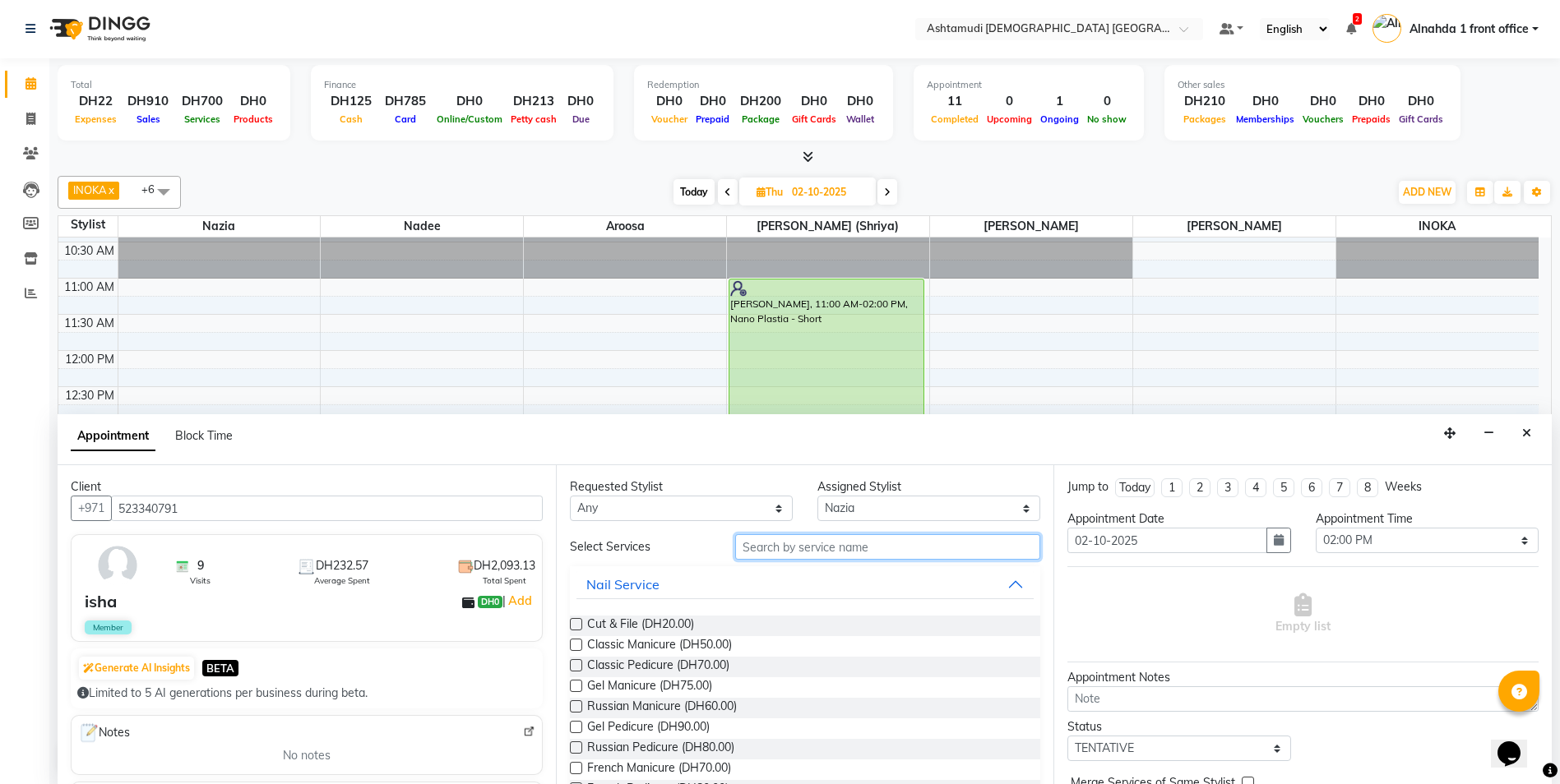
drag, startPoint x: 761, startPoint y: 546, endPoint x: 769, endPoint y: 543, distance: 8.5
click at [761, 546] on input "text" at bounding box center [889, 547] width 306 height 25
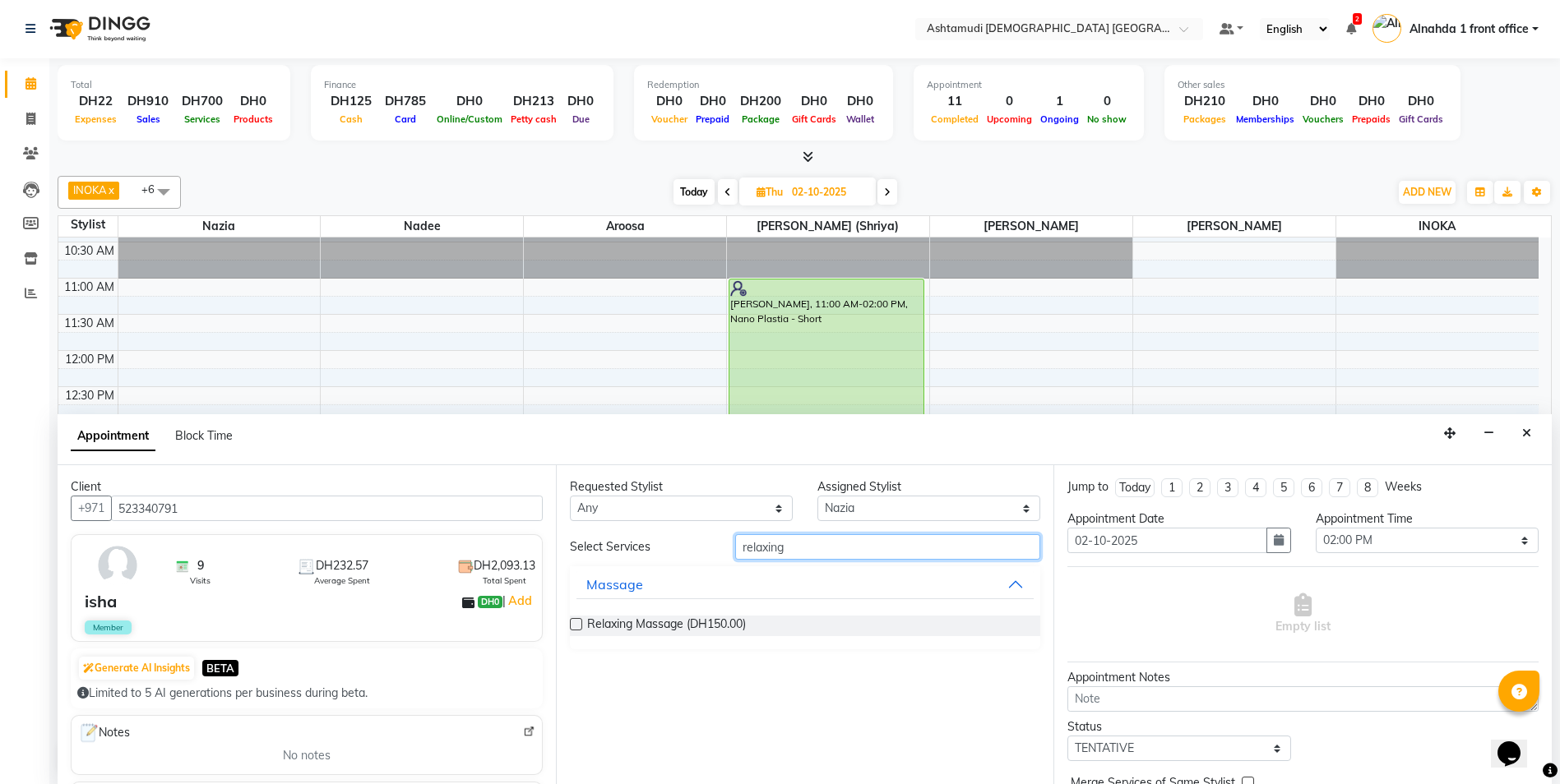
type input "relaxing"
click at [580, 623] on label at bounding box center [576, 624] width 13 height 13
click at [580, 623] on input "checkbox" at bounding box center [575, 625] width 11 height 11
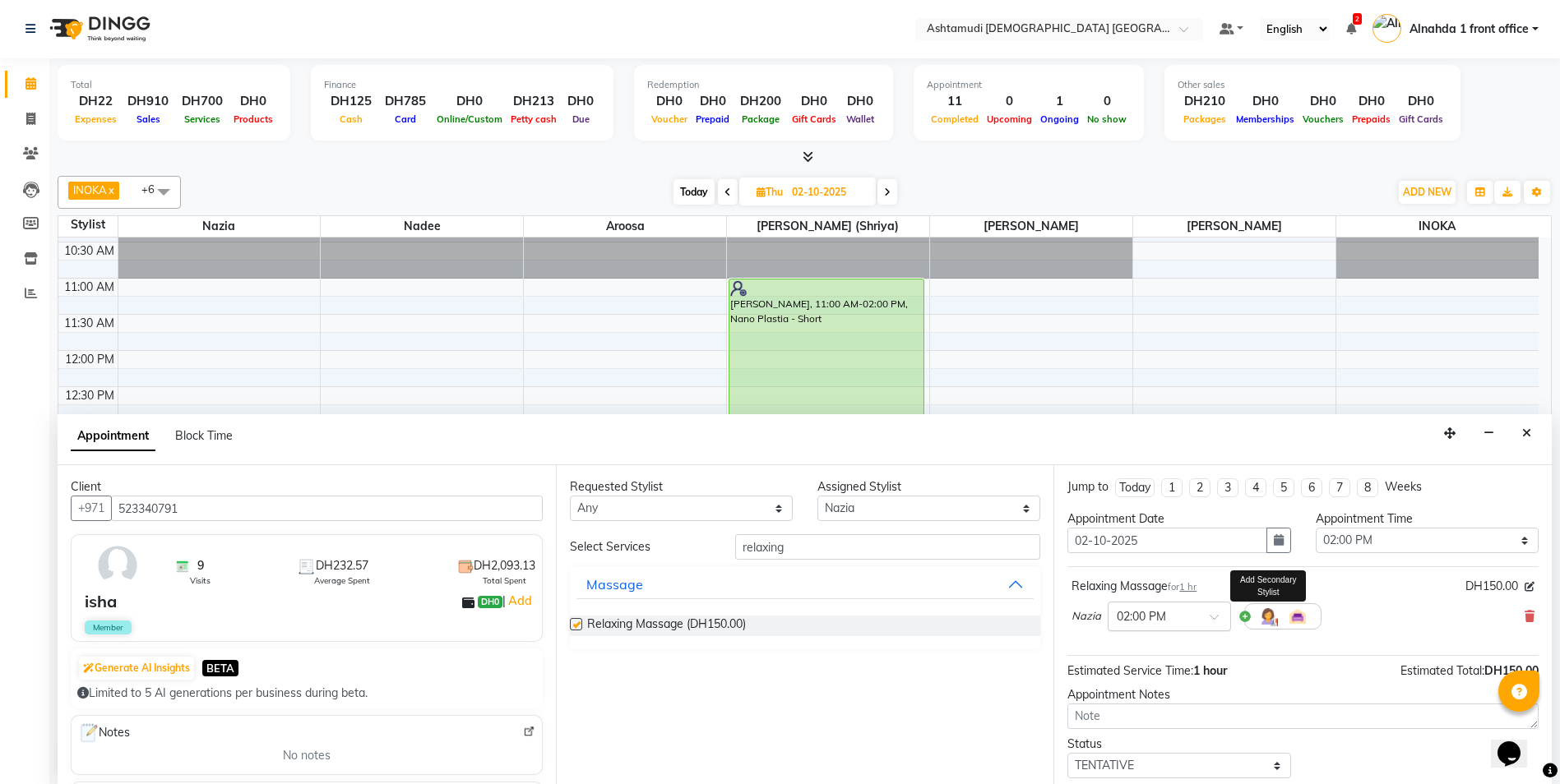
checkbox input "false"
click at [879, 504] on select "Select Alnahda 1 front office Amala Aroosa Deepika Rani DINGG TAB USER Dummy St…" at bounding box center [929, 508] width 223 height 25
select select "87615"
click at [818, 496] on select "Select Alnahda 1 front office Amala Aroosa Deepika Rani DINGG TAB USER Dummy St…" at bounding box center [929, 508] width 223 height 25
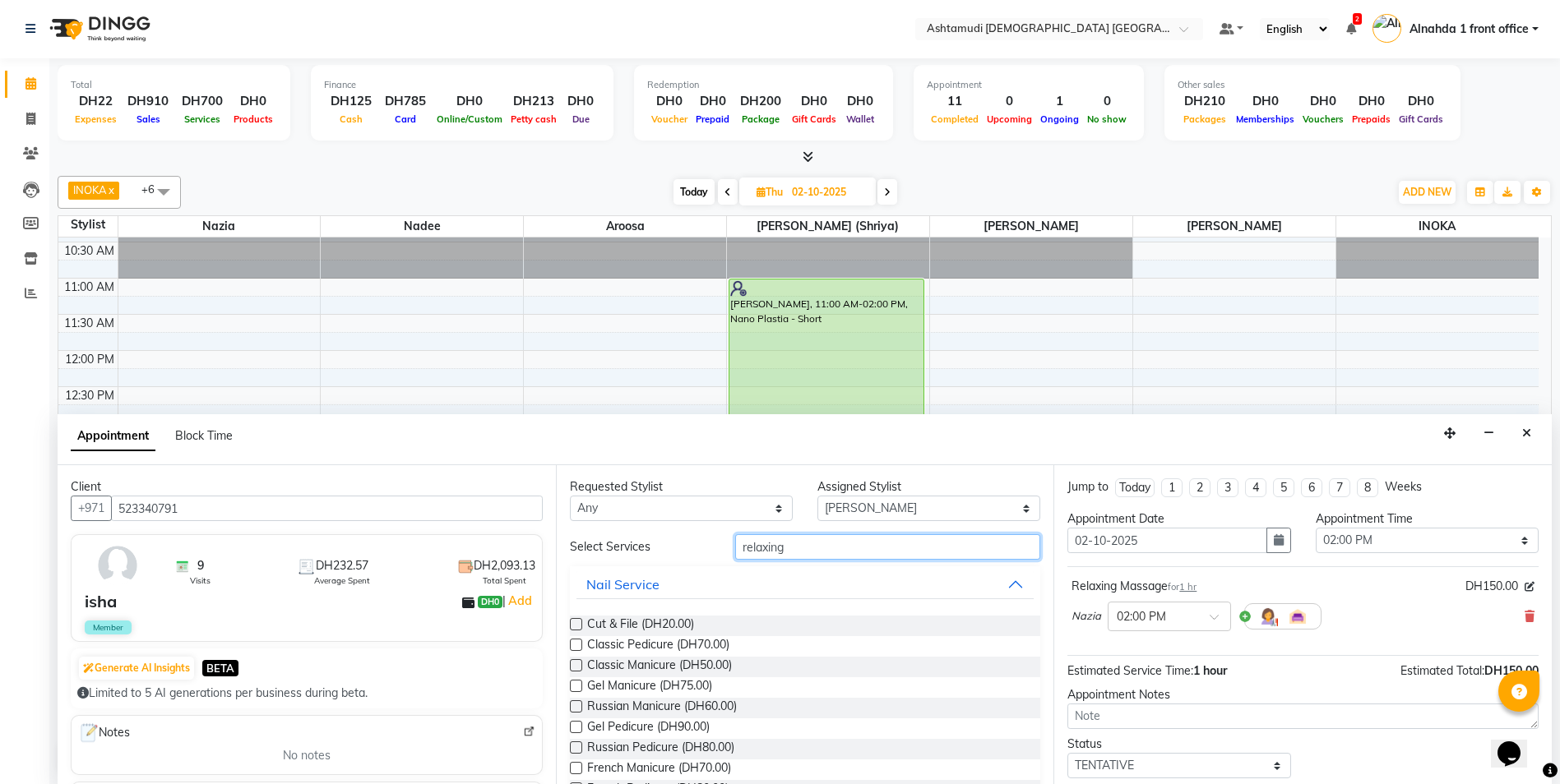
drag, startPoint x: 796, startPoint y: 547, endPoint x: 663, endPoint y: 544, distance: 133.0
click at [663, 544] on div "Select Services relaxing" at bounding box center [805, 547] width 496 height 25
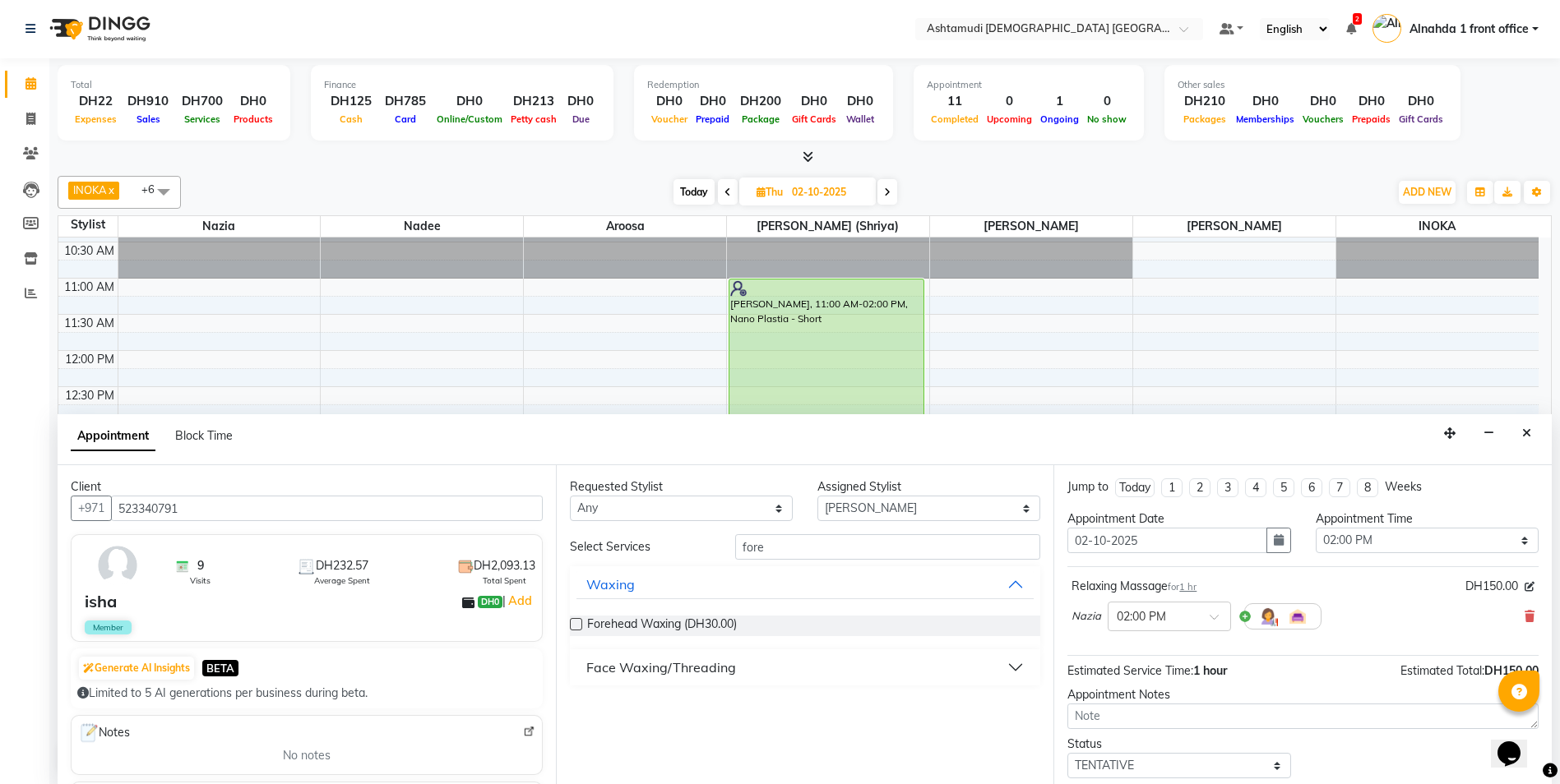
click at [688, 669] on div "Face Waxing/Threading" at bounding box center [662, 667] width 150 height 19
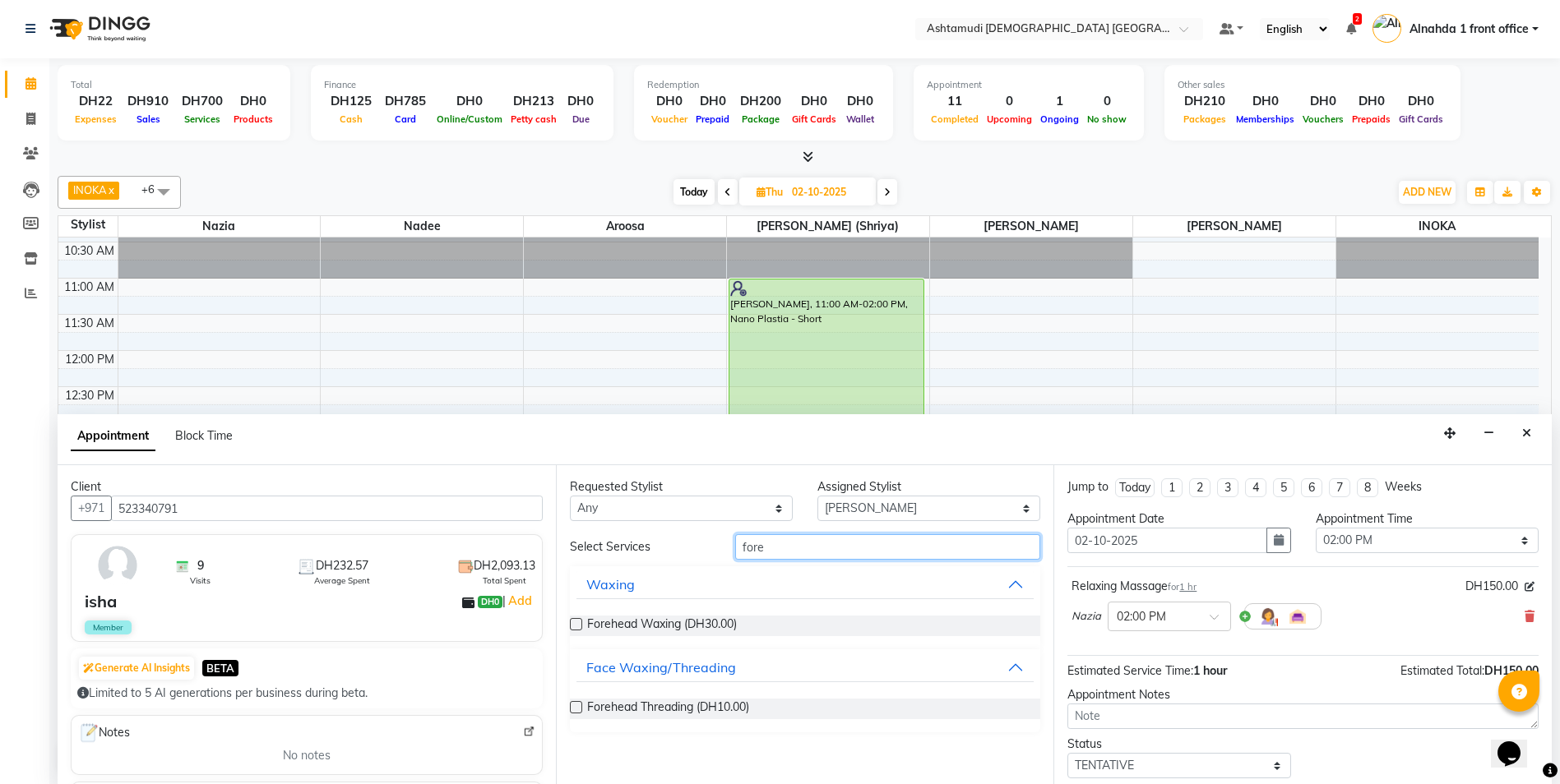
click at [644, 554] on div "Select Services fore" at bounding box center [805, 547] width 496 height 25
type input "exp"
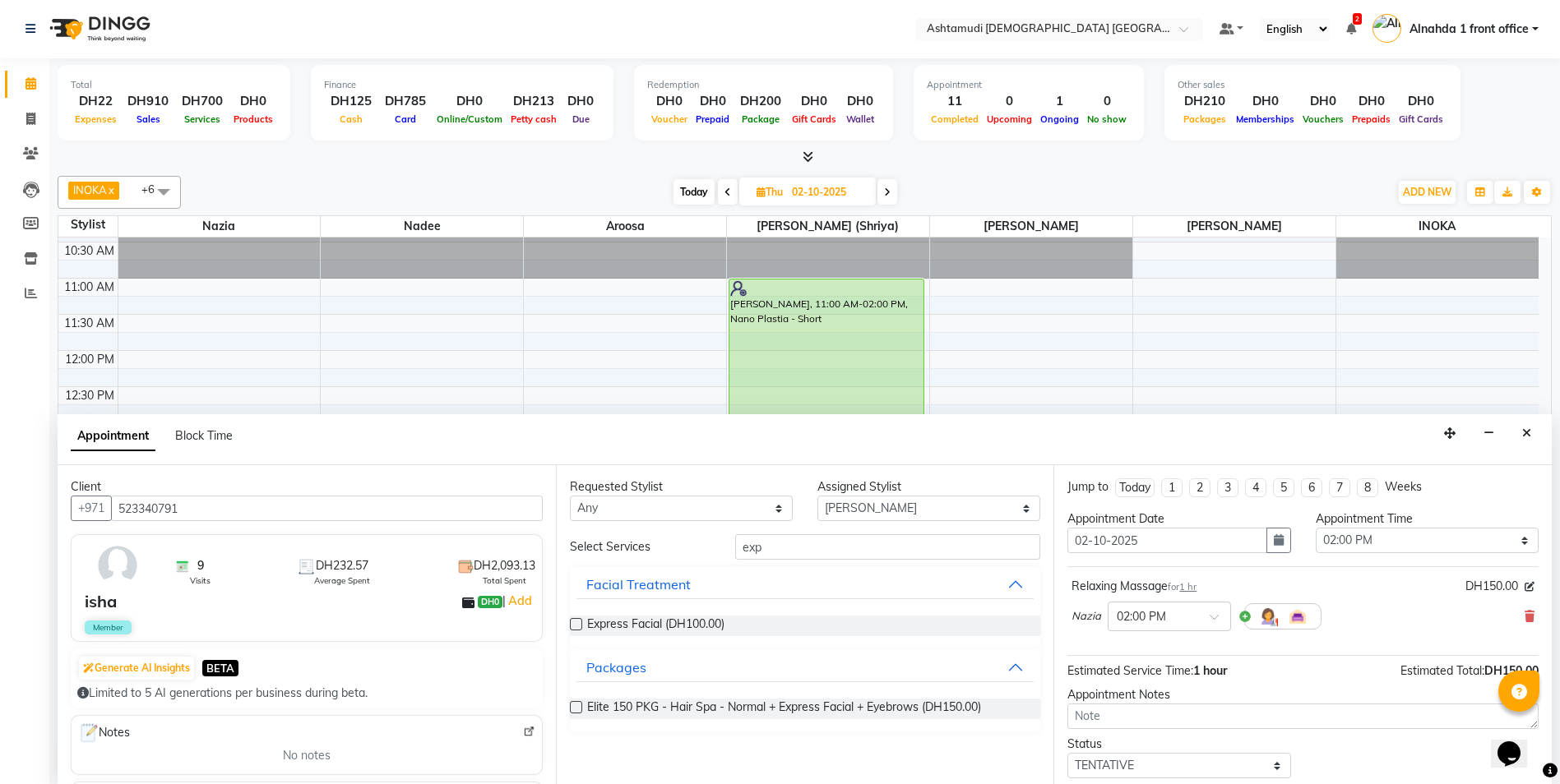
click at [573, 619] on label at bounding box center [576, 624] width 13 height 13
click at [573, 620] on input "checkbox" at bounding box center [575, 625] width 11 height 11
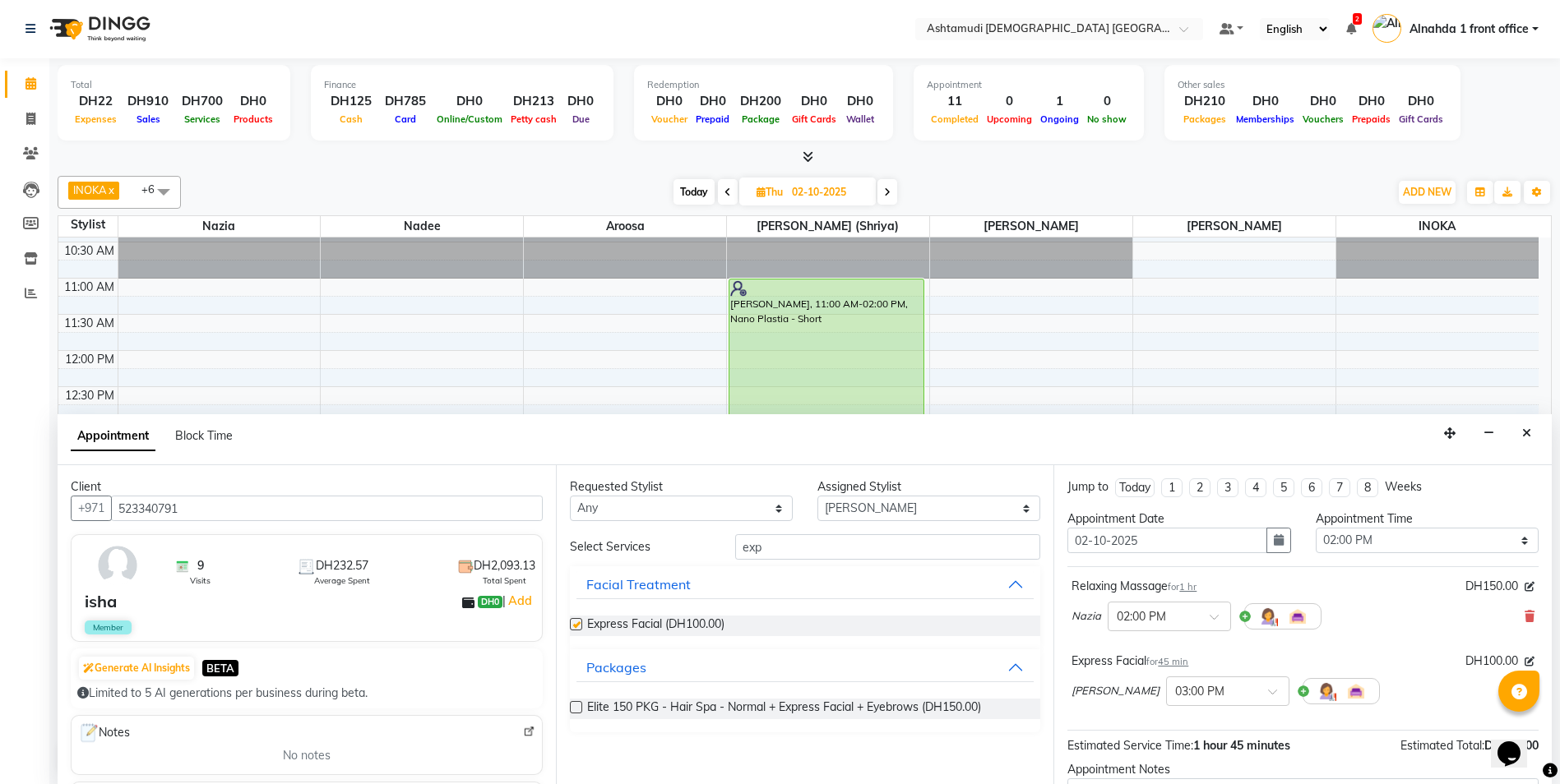
checkbox input "false"
click at [774, 551] on input "exp" at bounding box center [889, 547] width 306 height 25
drag, startPoint x: 689, startPoint y: 551, endPoint x: 659, endPoint y: 552, distance: 30.0
click at [659, 552] on div "Select Services exp" at bounding box center [805, 547] width 496 height 25
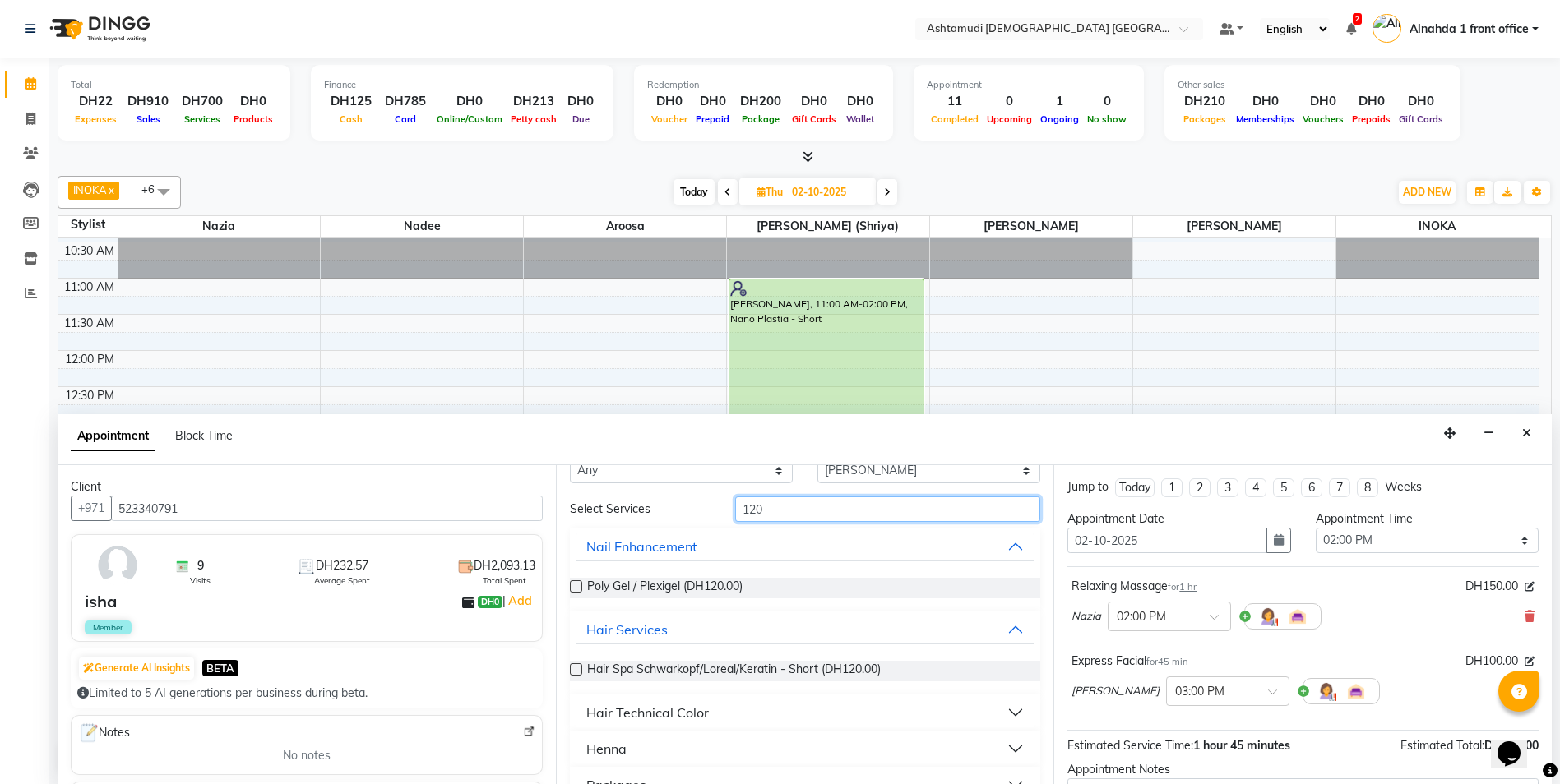
scroll to position [70, 0]
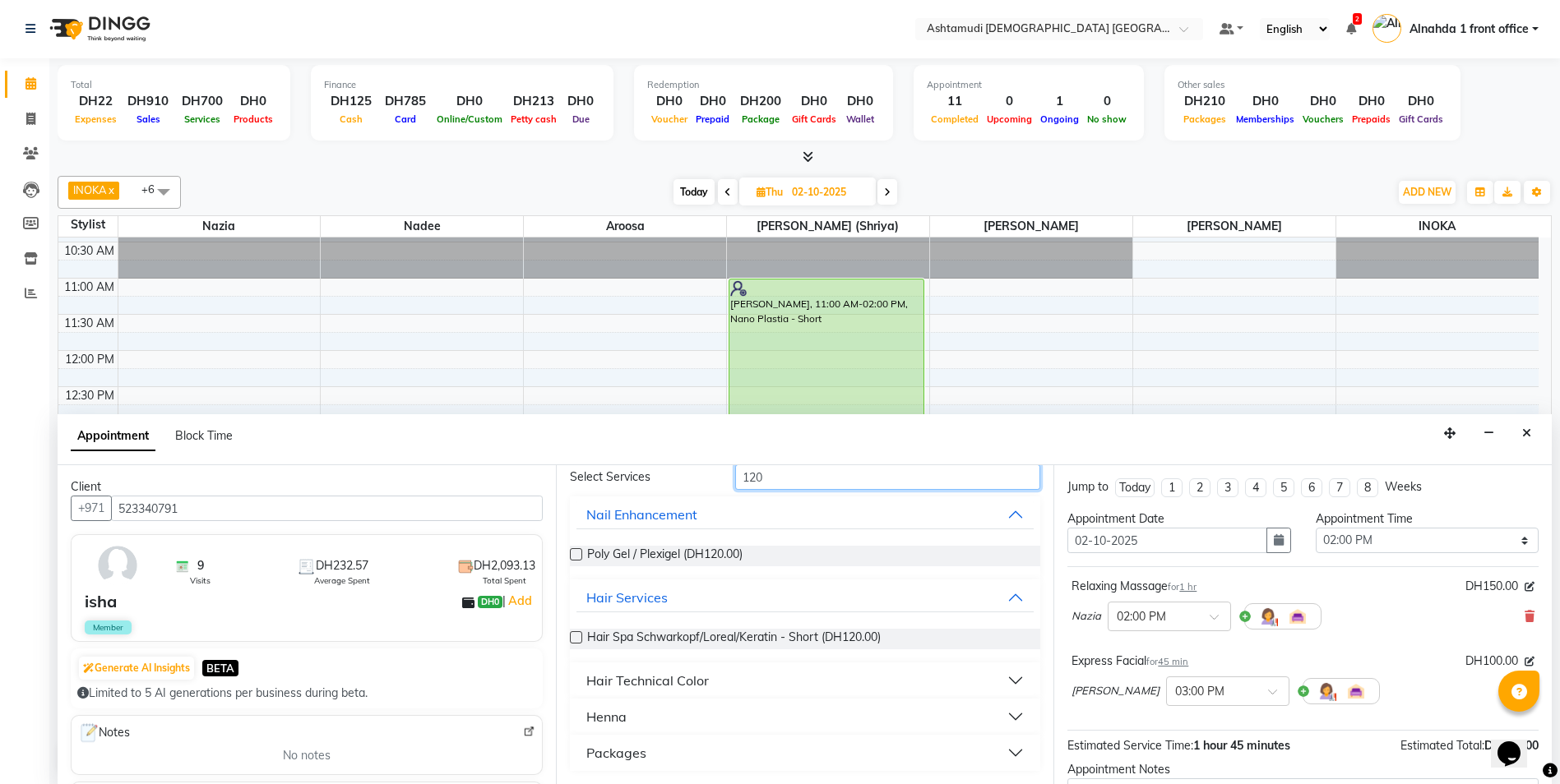
type input "120"
click at [727, 745] on button "Packages" at bounding box center [806, 753] width 458 height 29
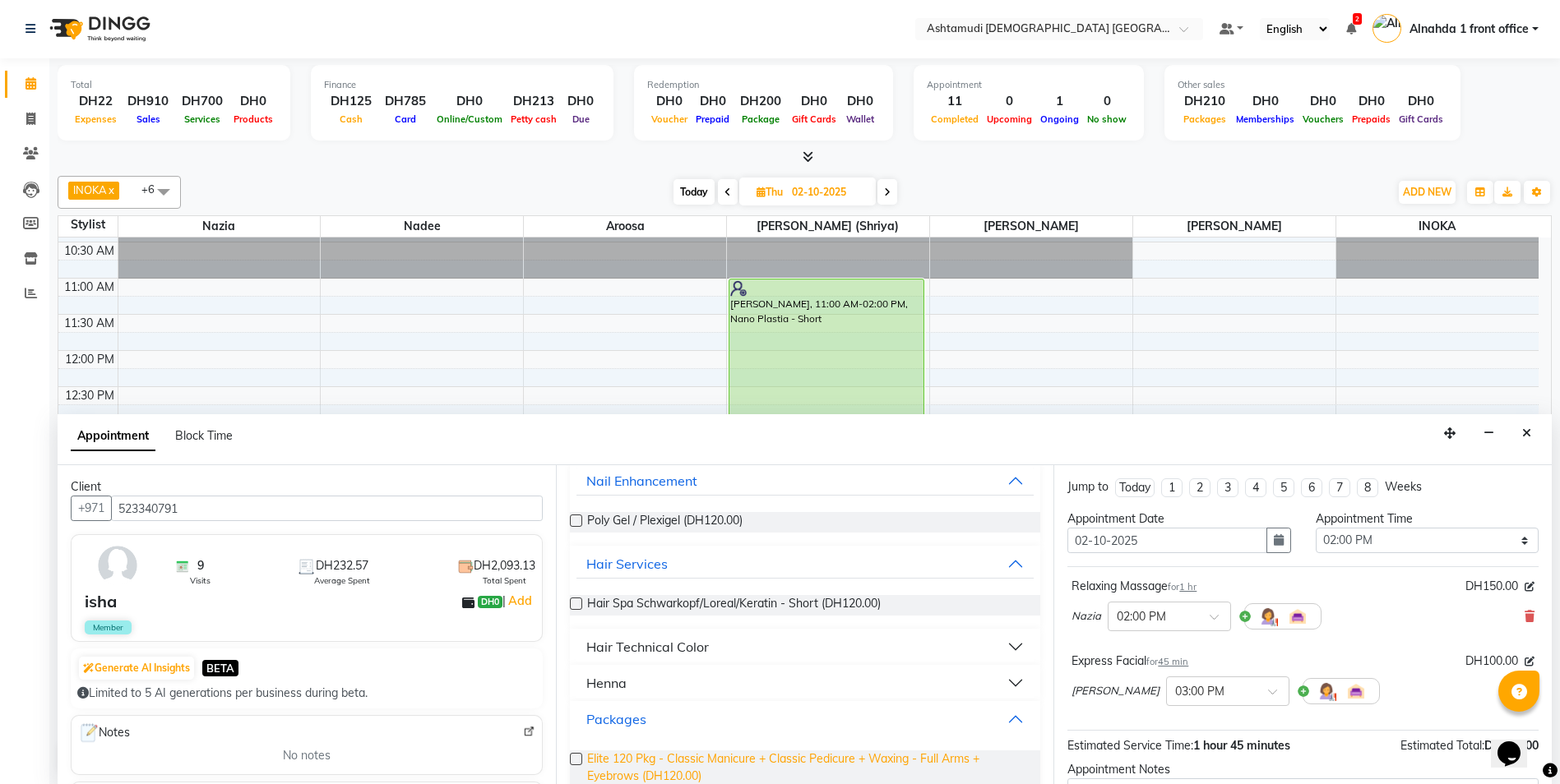
scroll to position [131, 0]
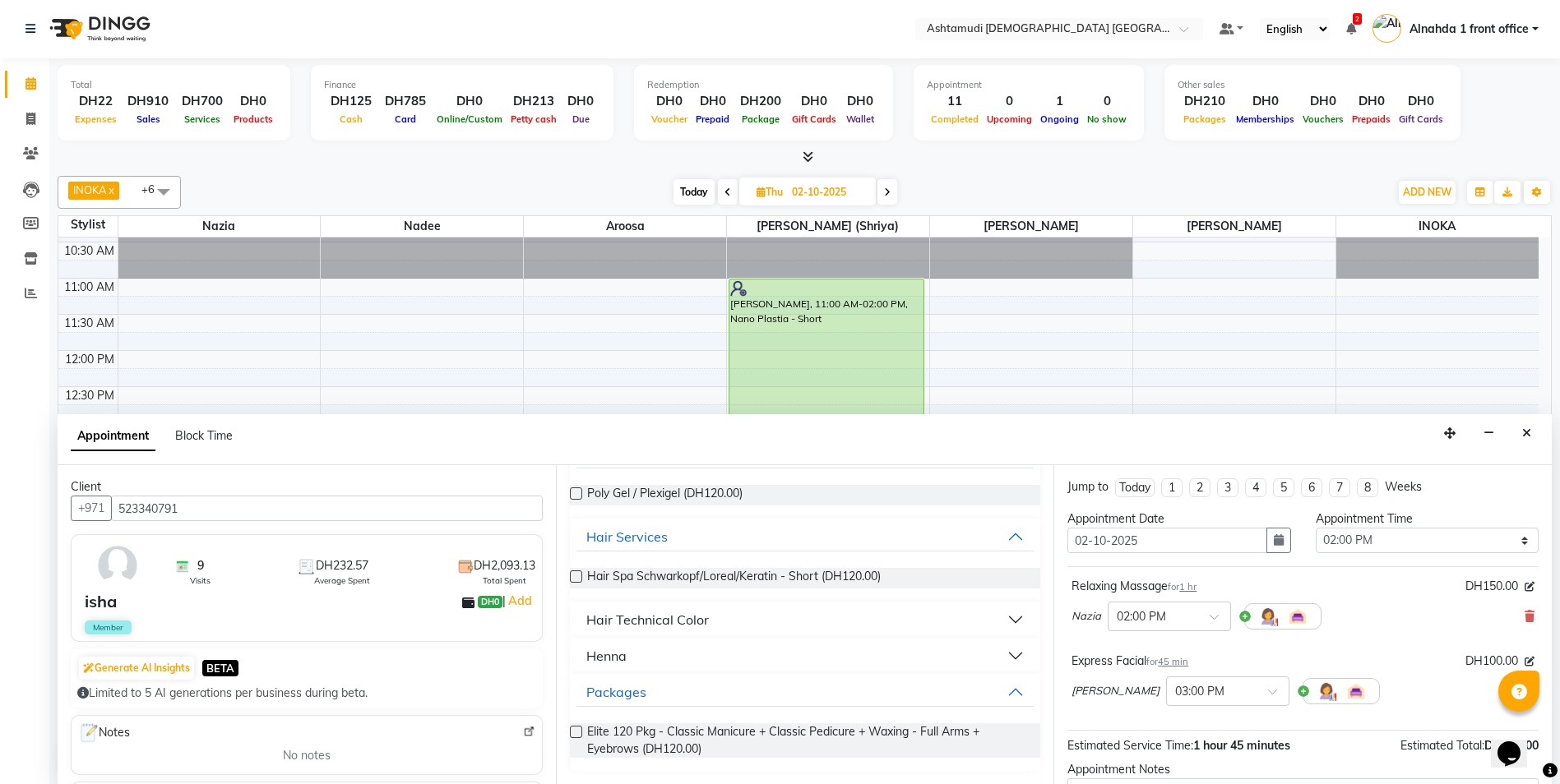
click at [576, 729] on label at bounding box center [576, 731] width 13 height 13
click at [576, 729] on input "checkbox" at bounding box center [575, 733] width 11 height 11
checkbox input "false"
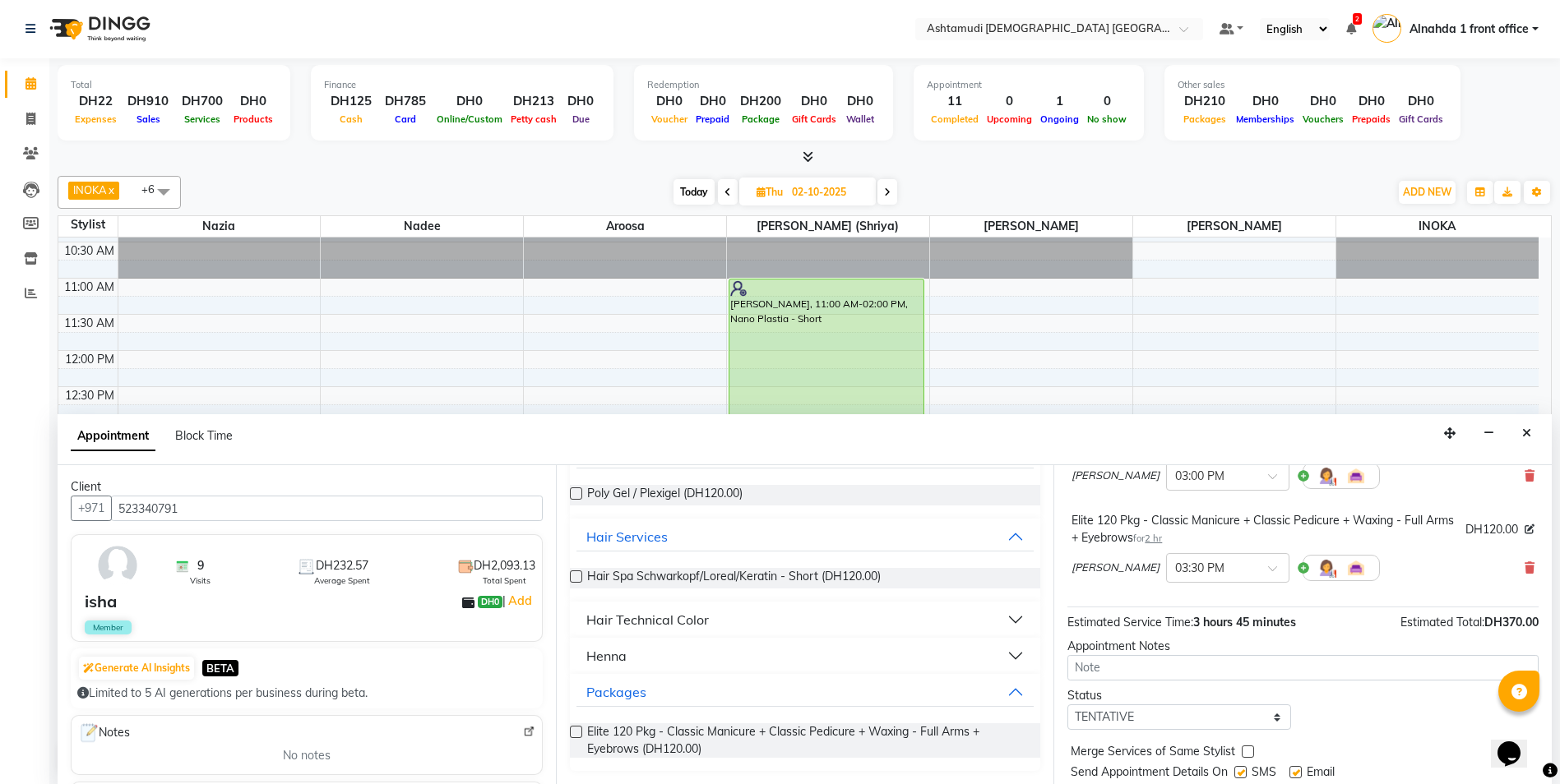
scroll to position [265, 0]
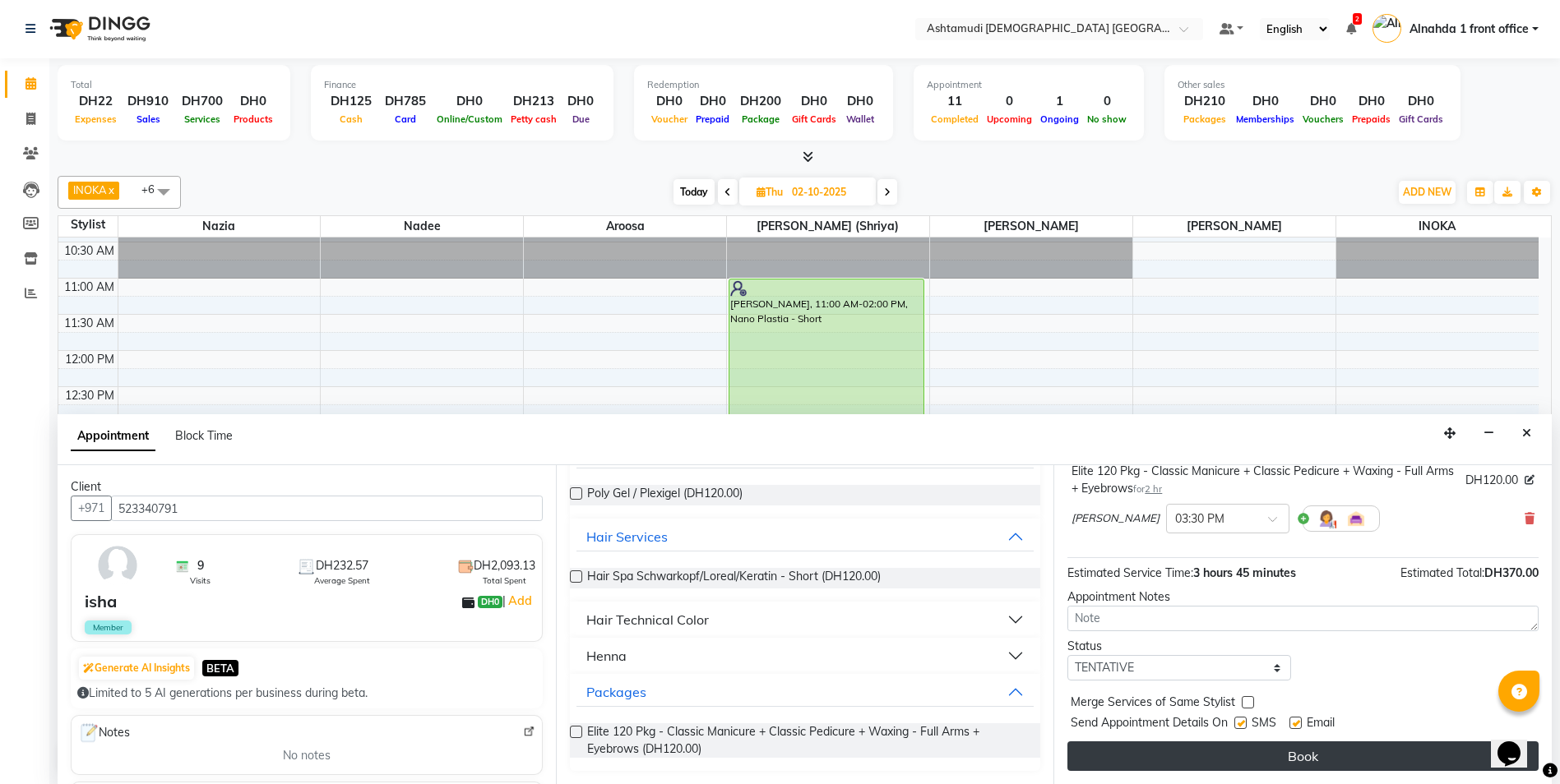
click at [1338, 763] on button "Book" at bounding box center [1304, 756] width 472 height 29
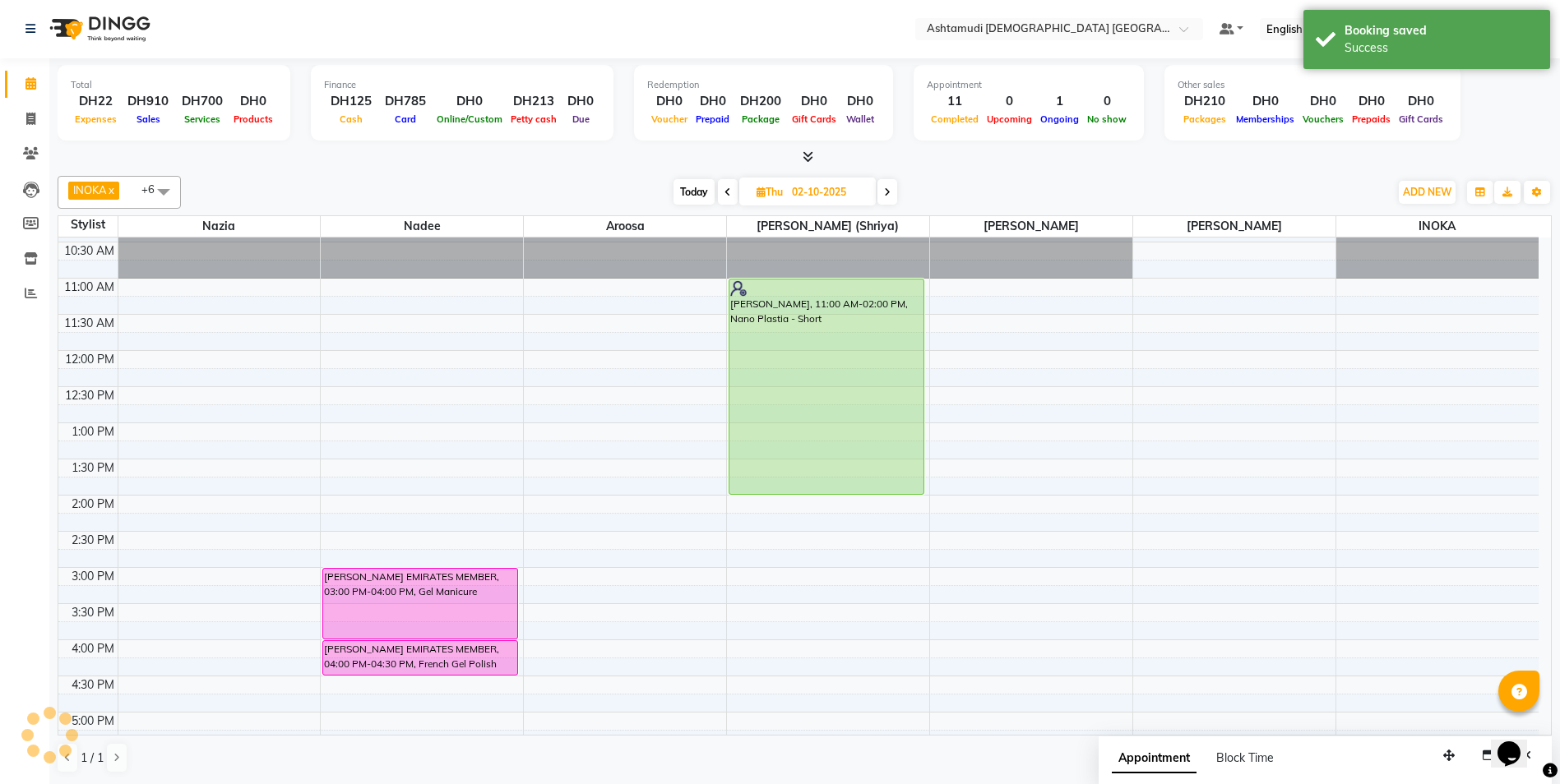
scroll to position [0, 0]
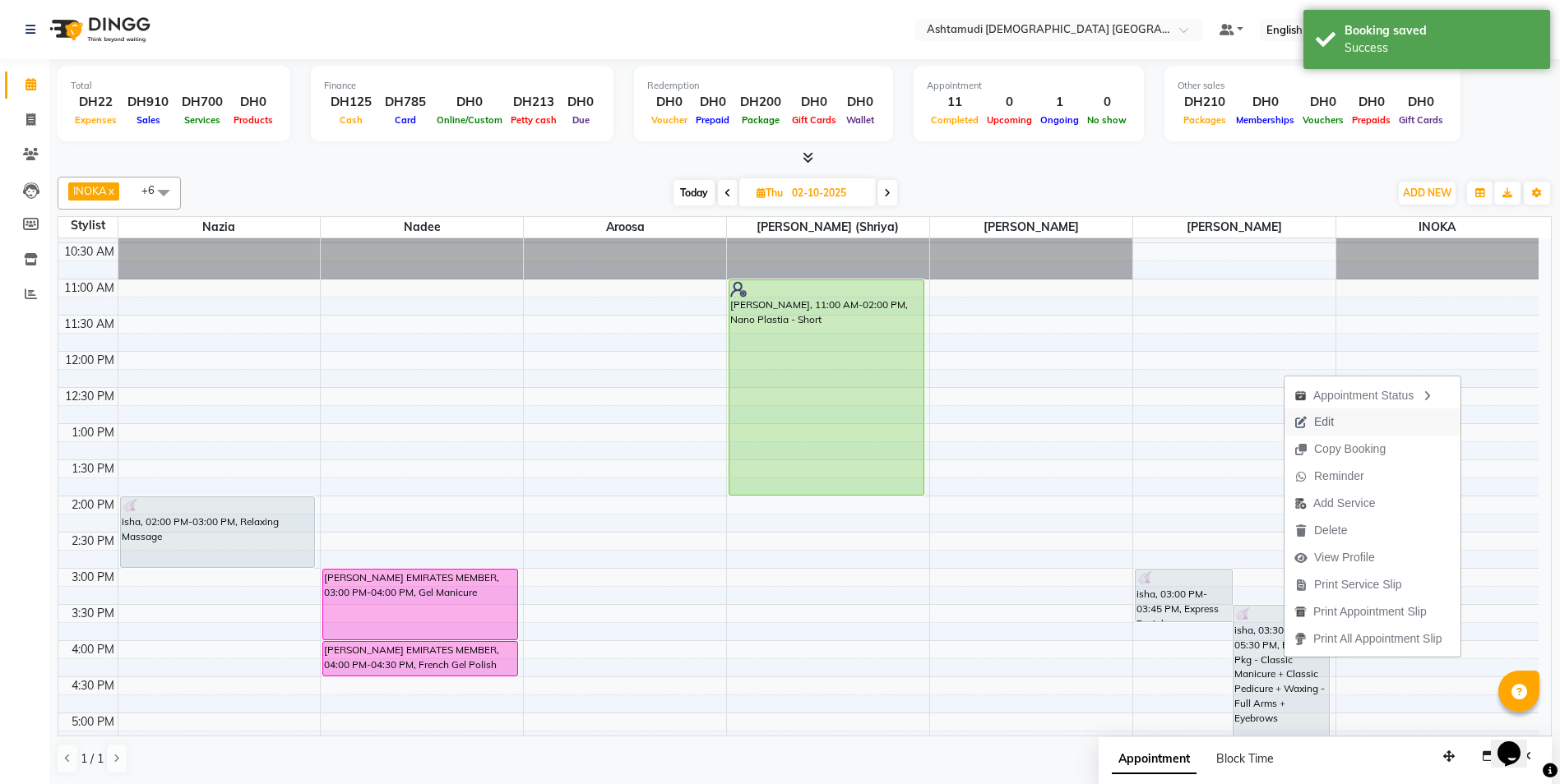
click at [1320, 423] on span "Edit" at bounding box center [1324, 423] width 19 height 18
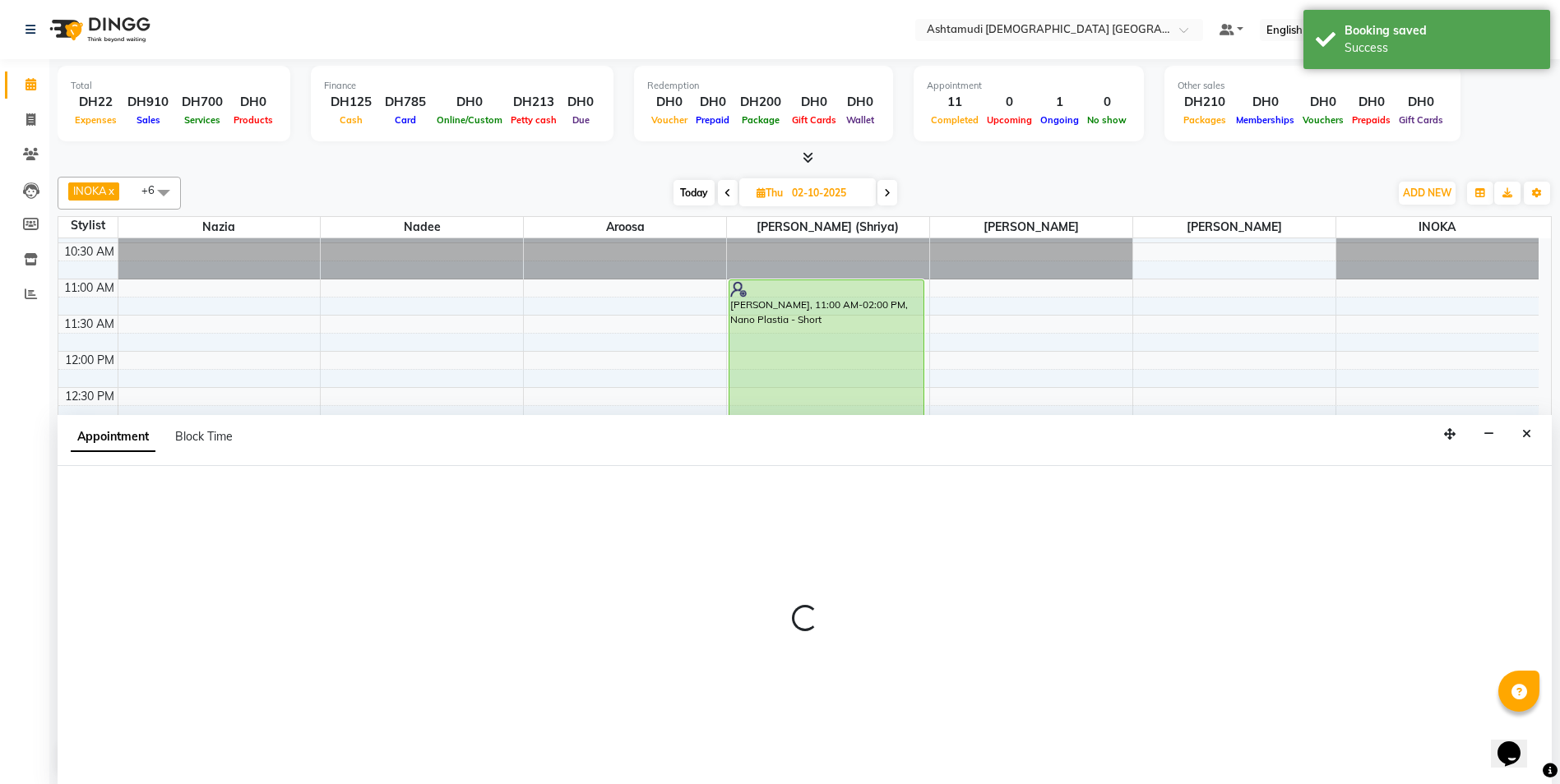
scroll to position [1, 0]
select select "tentative"
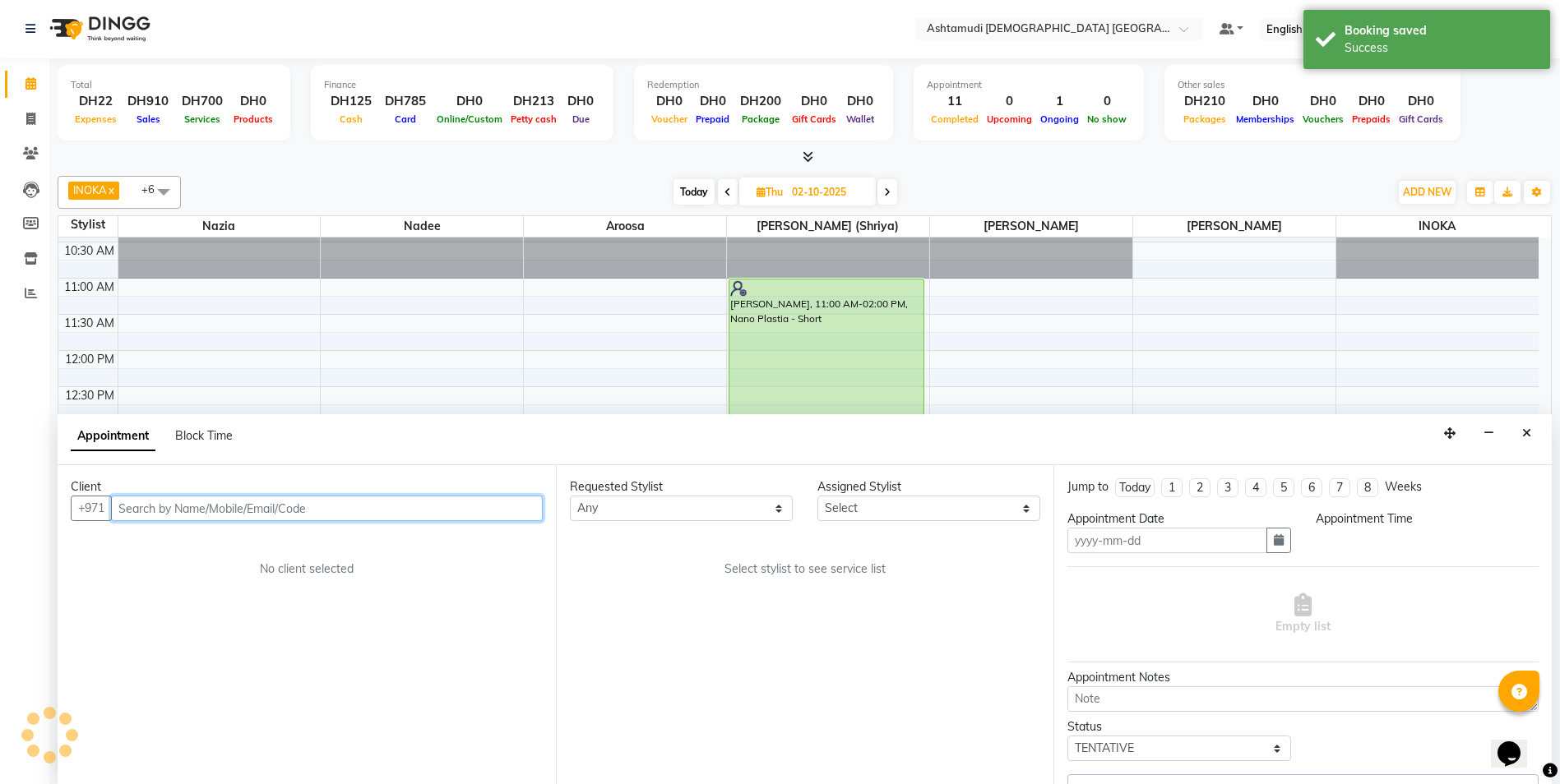
type input "02-10-2025"
select select "840"
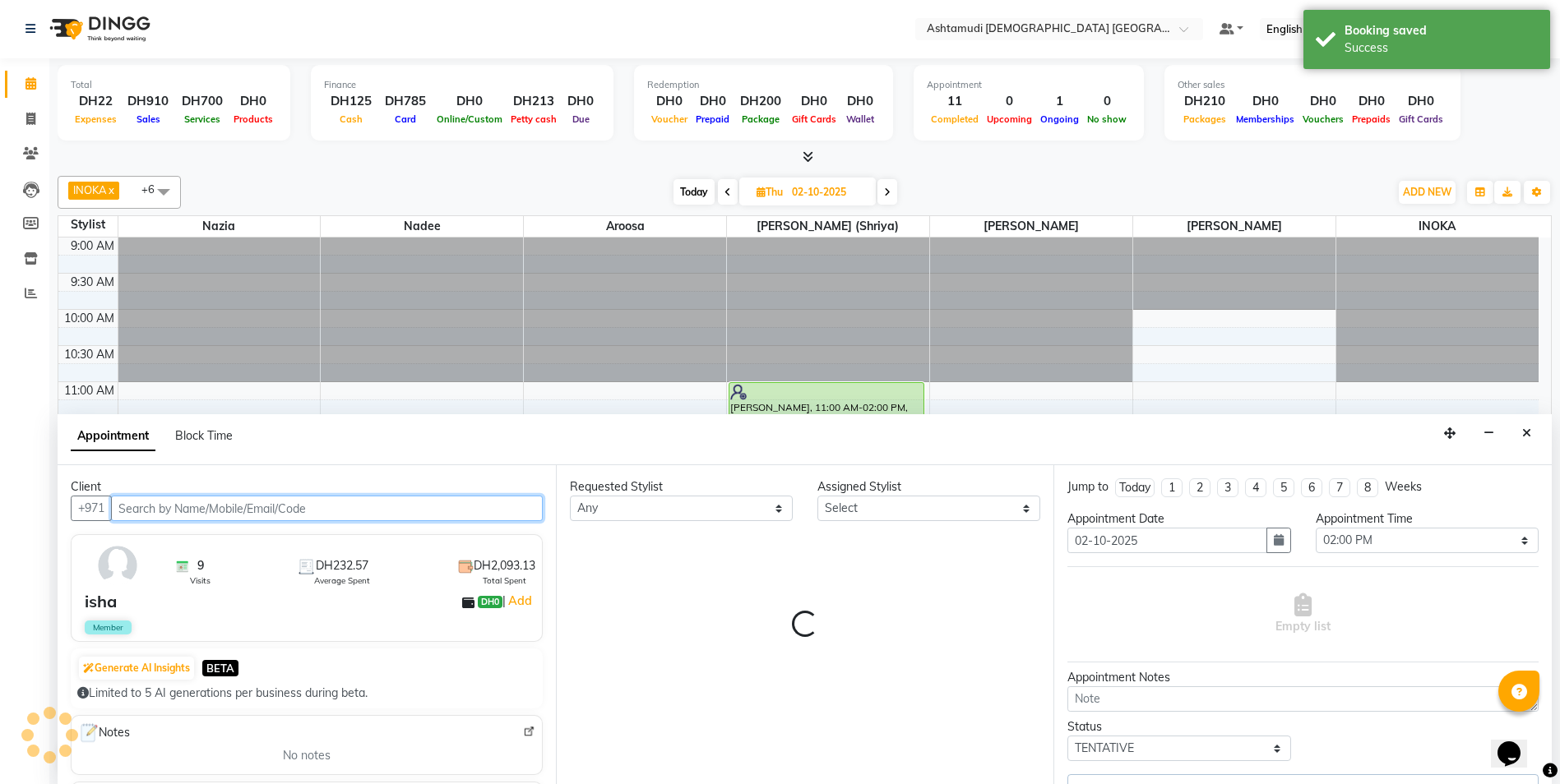
select select "87615"
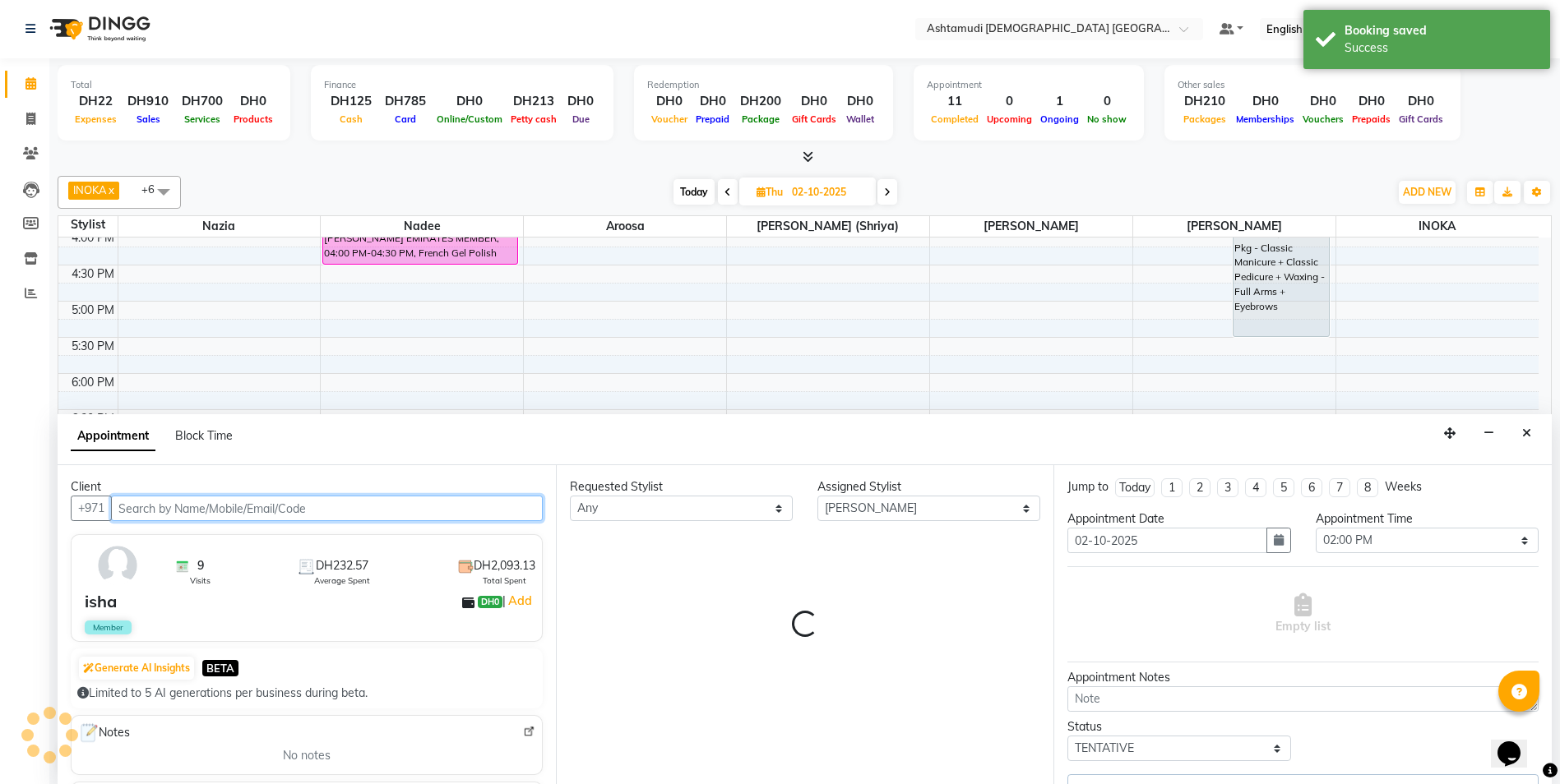
select select "3626"
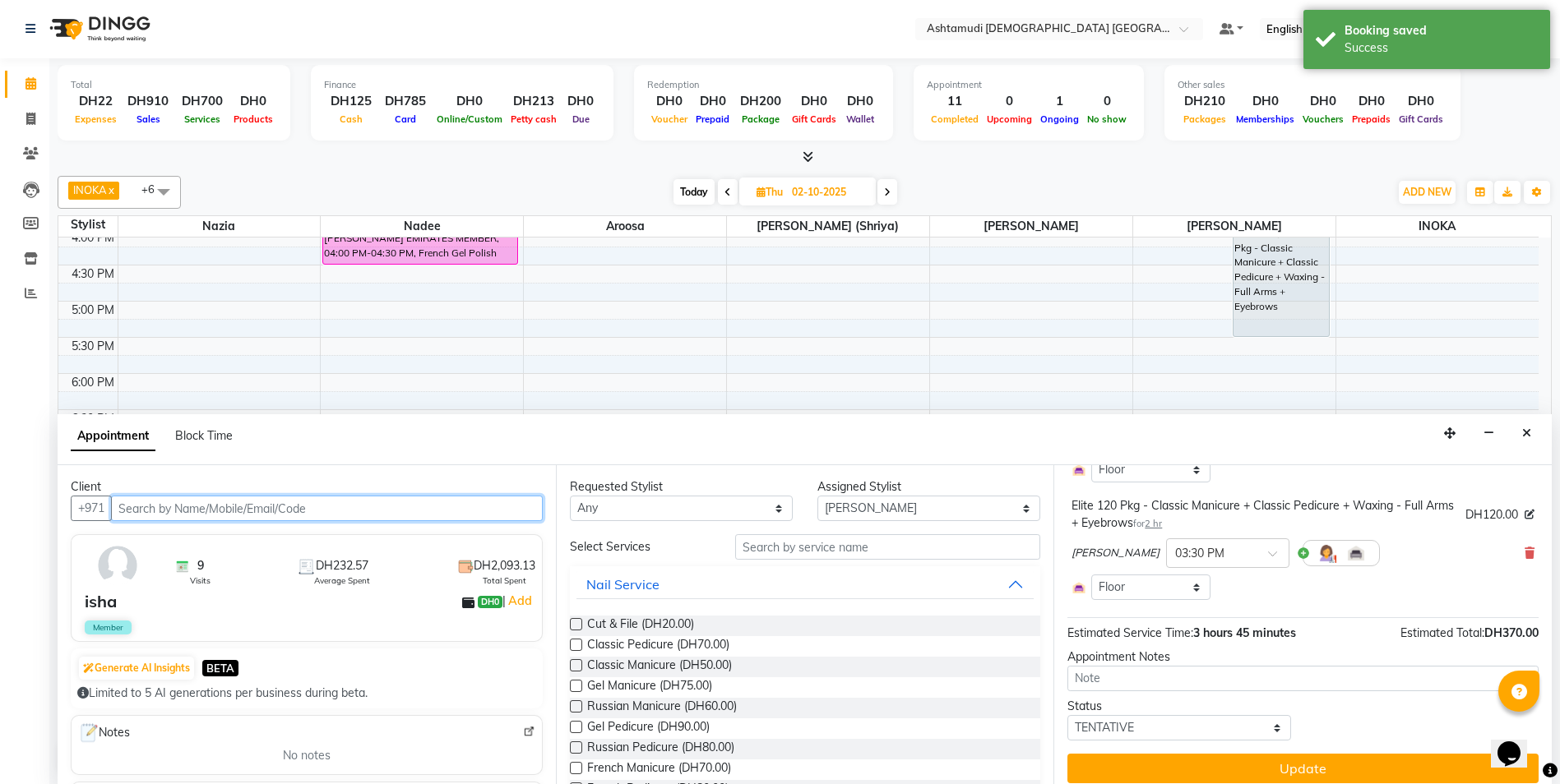
scroll to position [293, 0]
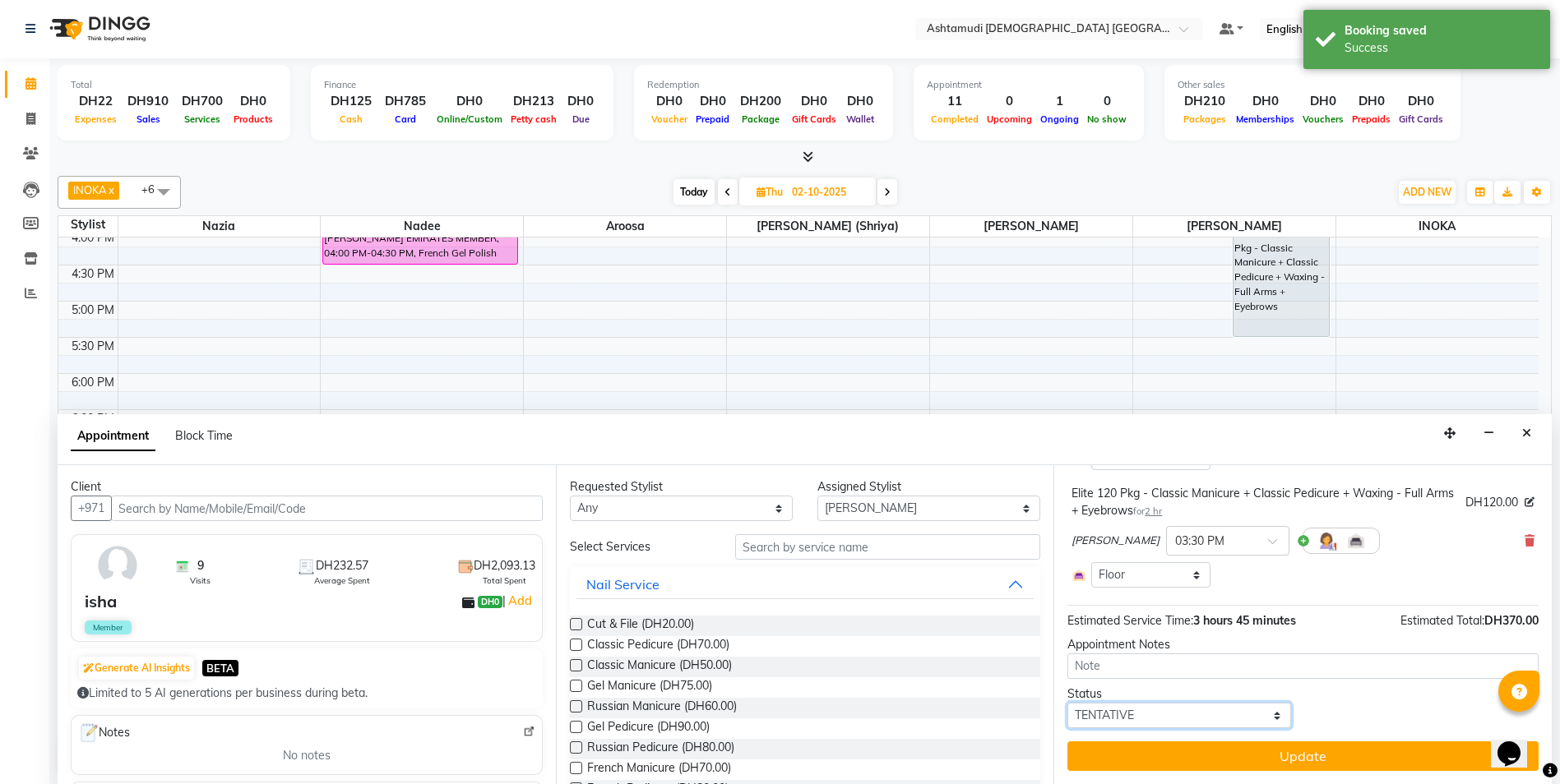
click at [1139, 714] on select "Select TENTATIVE CONFIRM UPCOMING" at bounding box center [1179, 716] width 223 height 25
click at [1140, 708] on select "Select TENTATIVE CONFIRM UPCOMING" at bounding box center [1179, 716] width 223 height 25
click at [1131, 714] on select "Select TENTATIVE CONFIRM UPCOMING" at bounding box center [1179, 716] width 223 height 25
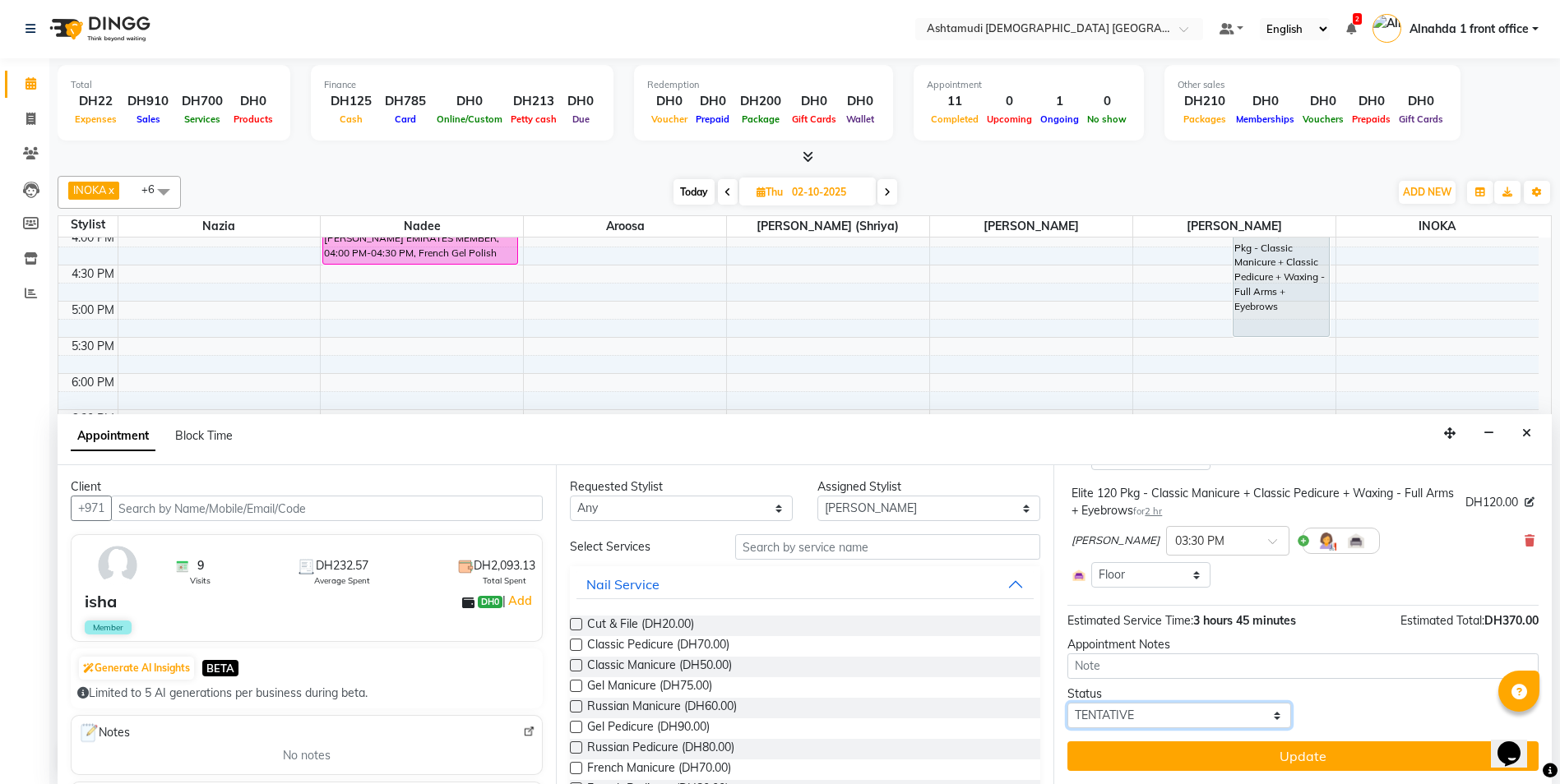
select select "confirm booking"
click at [1068, 703] on select "Select TENTATIVE CONFIRM UPCOMING" at bounding box center [1179, 716] width 223 height 25
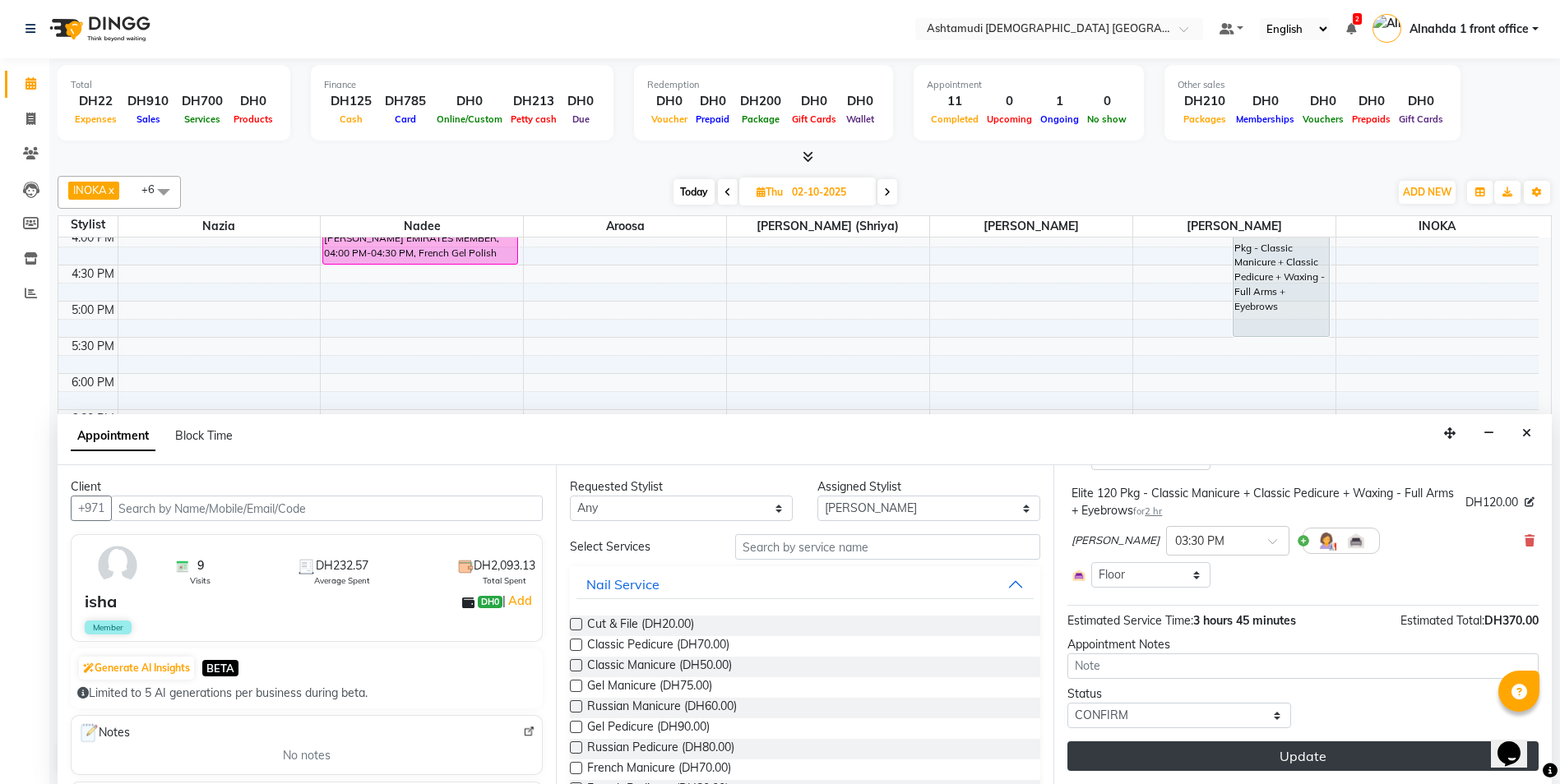
click at [1294, 744] on button "Update" at bounding box center [1304, 756] width 472 height 29
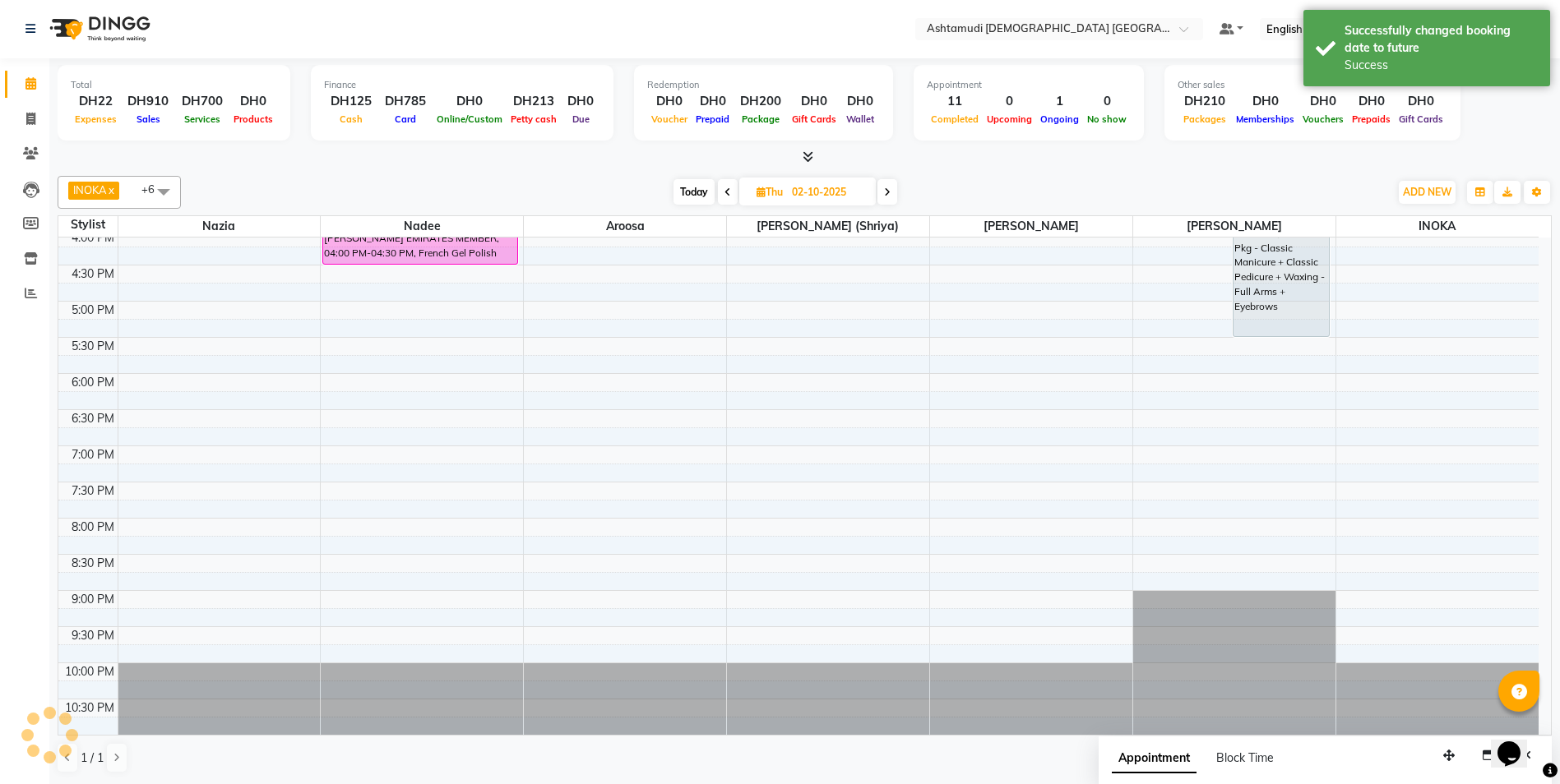
scroll to position [0, 0]
click at [721, 188] on span at bounding box center [728, 193] width 19 height 25
type input "01-10-2025"
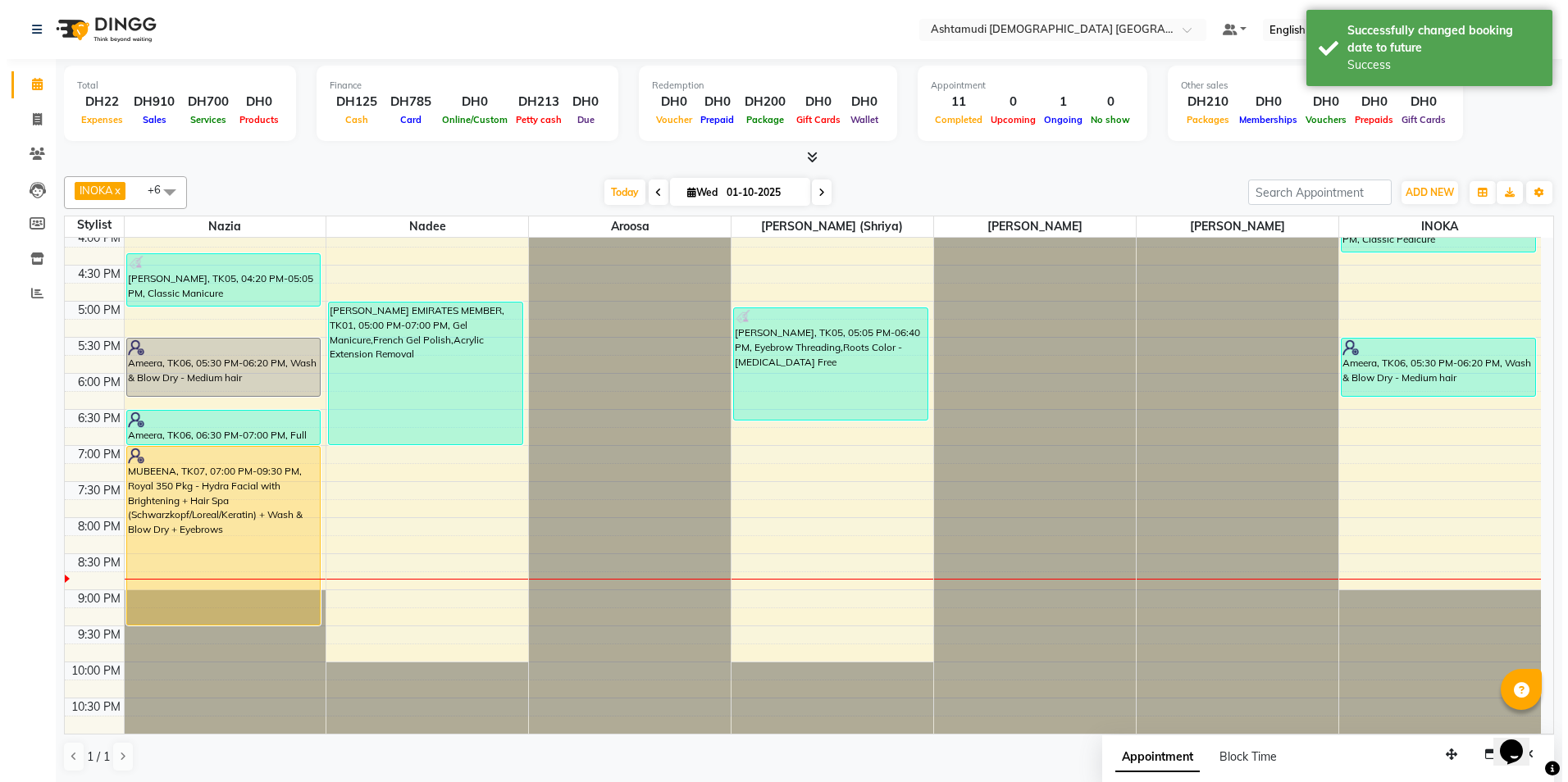
scroll to position [1, 0]
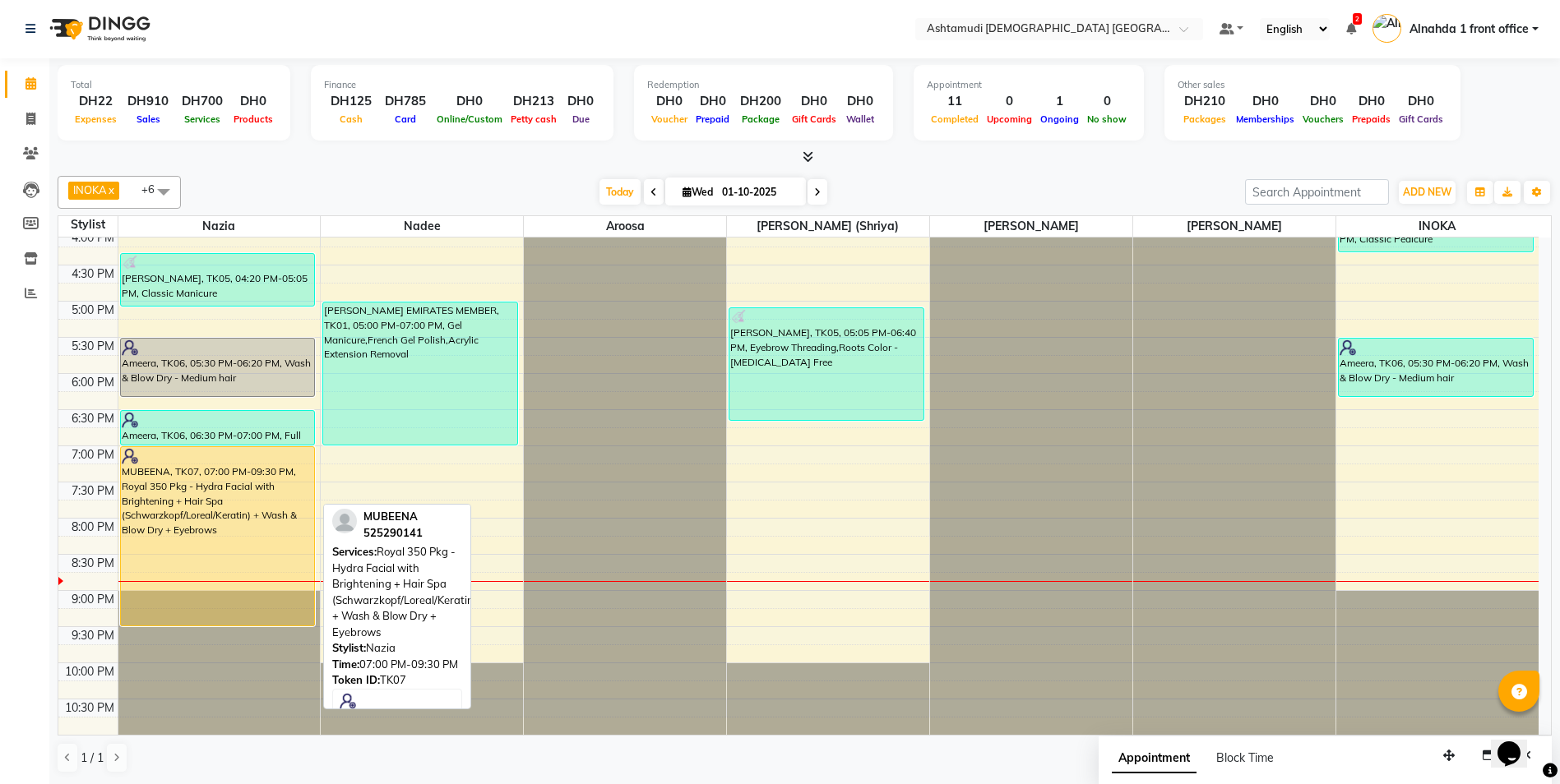
click at [282, 510] on div "MUBEENA, TK07, 07:00 PM-09:30 PM, Royal 350 Pkg - Hydra Facial with Brightening…" at bounding box center [217, 536] width 194 height 178
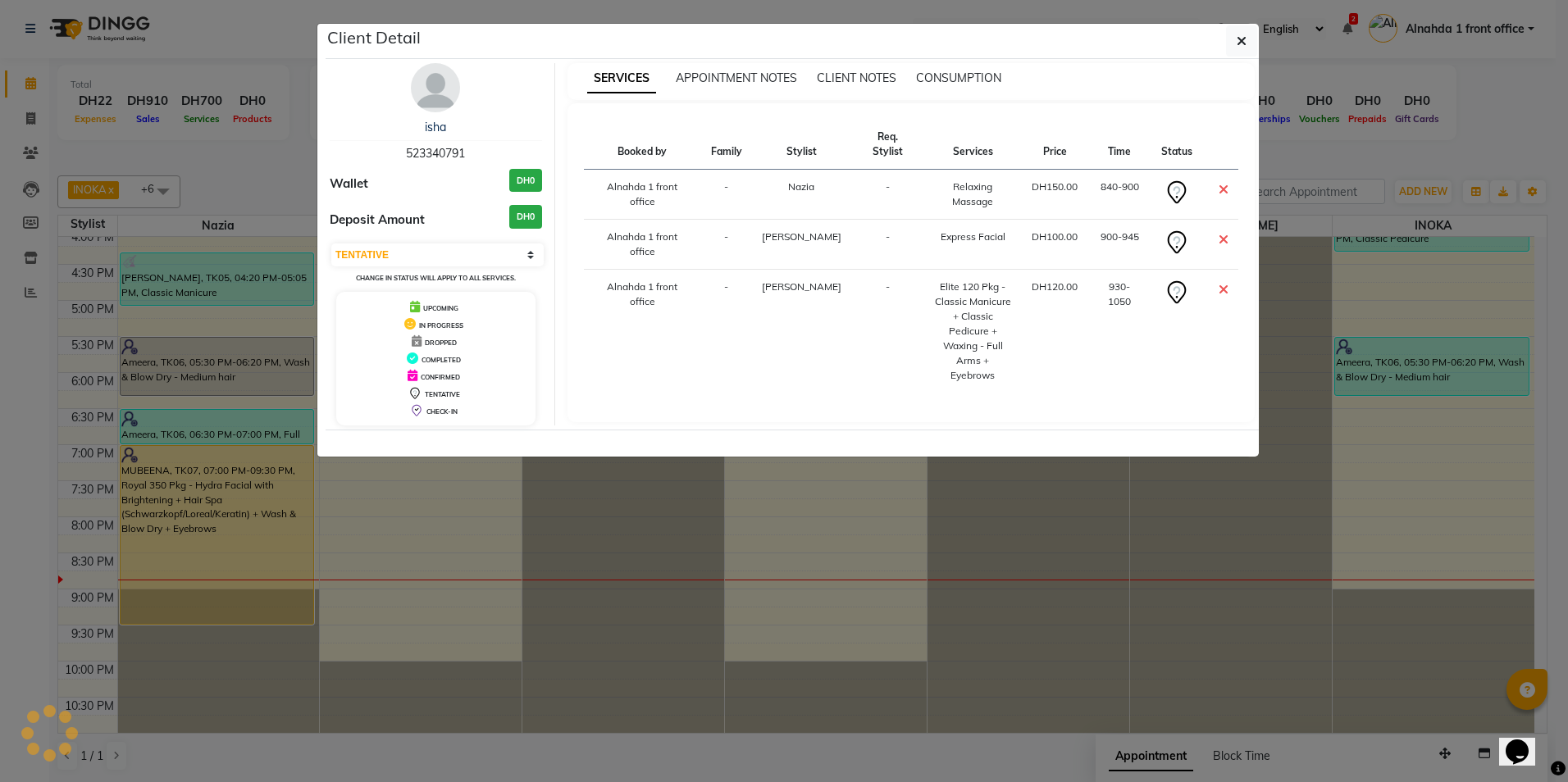
select select "1"
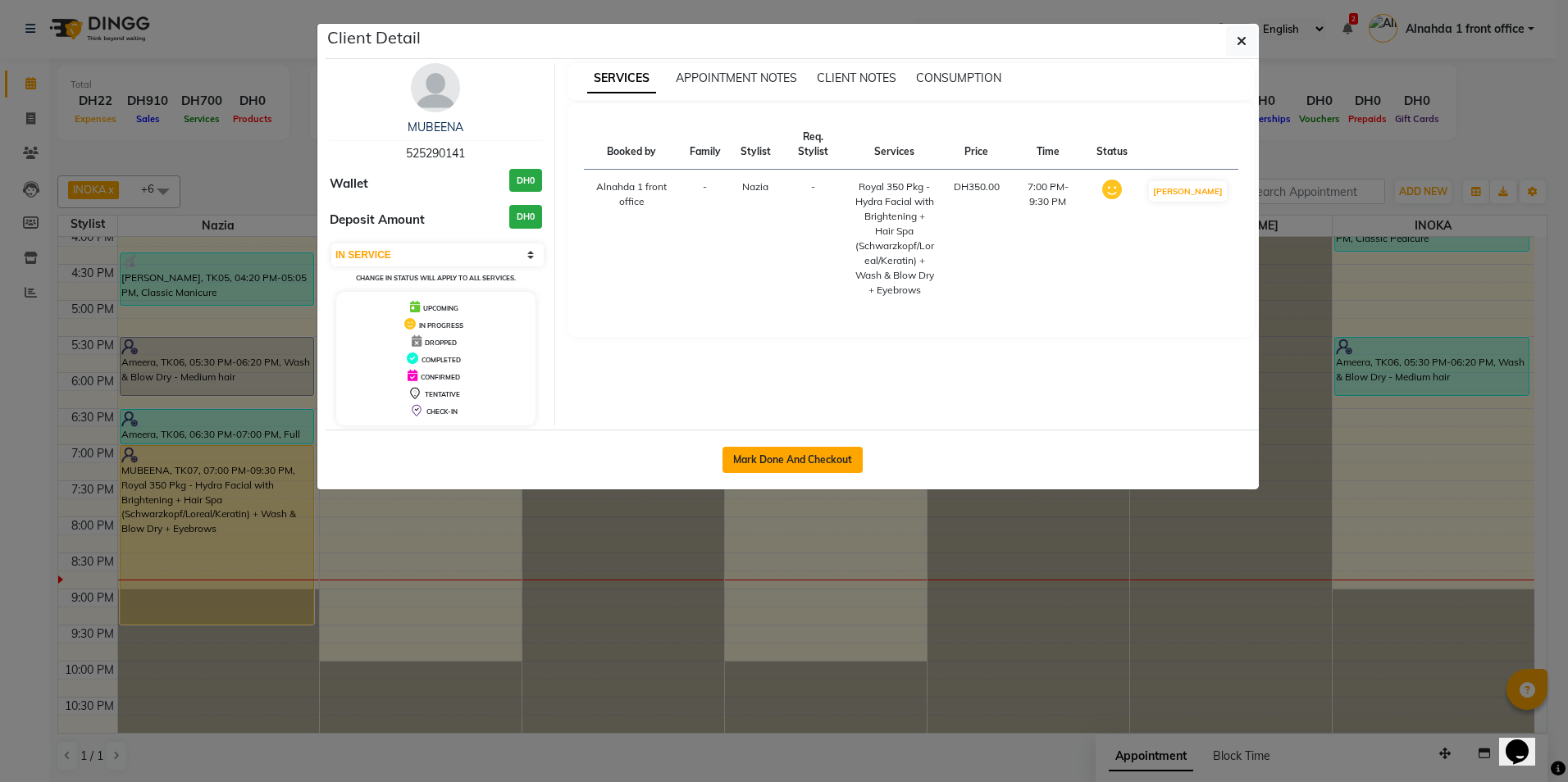
click at [816, 451] on button "Mark Done And Checkout" at bounding box center [793, 459] width 140 height 26
select select "service"
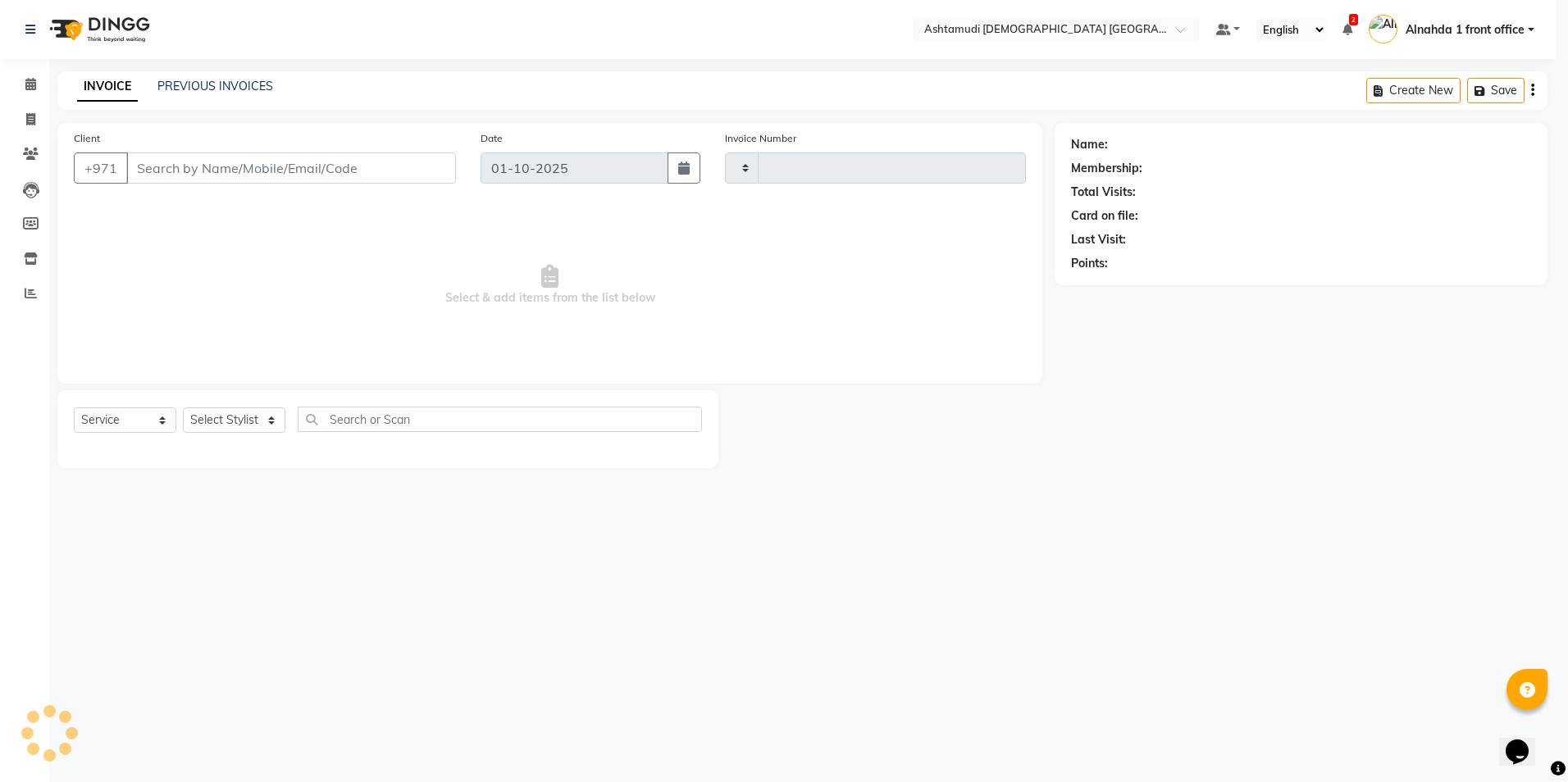
type input "3057"
select select "7242"
type input "525290141"
select select "61833"
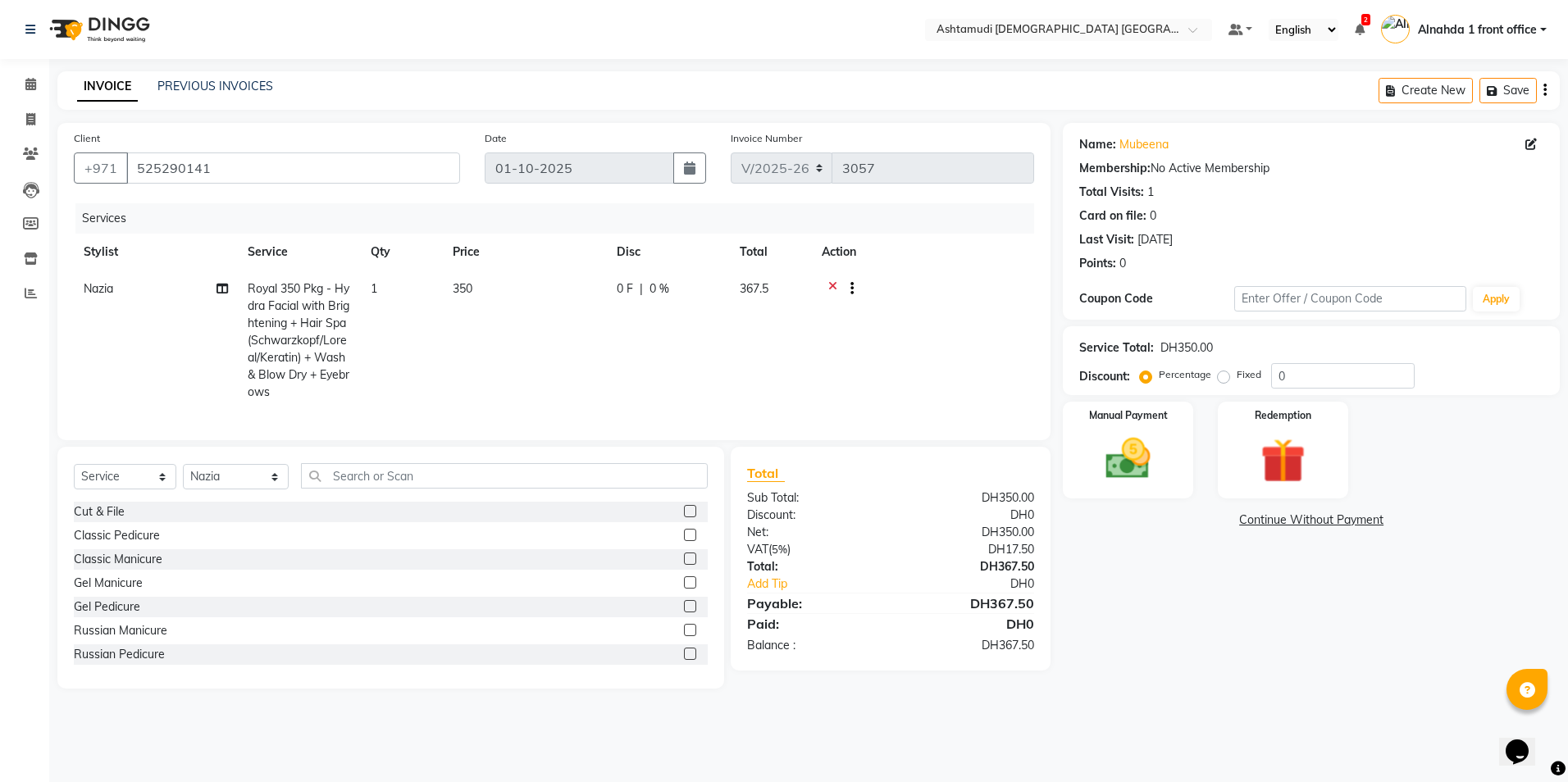
click at [831, 287] on icon at bounding box center [833, 290] width 9 height 20
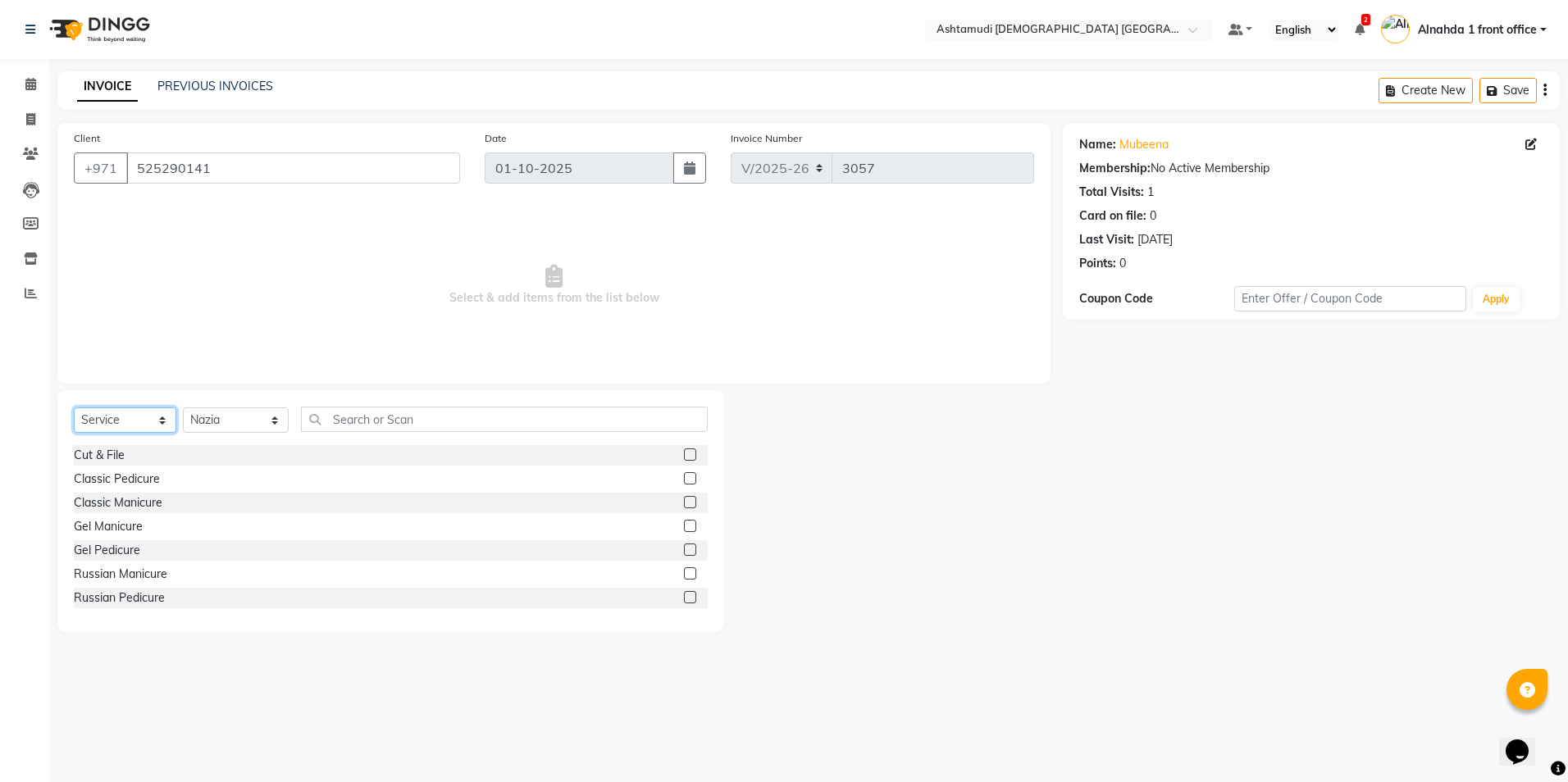
click at [162, 423] on select "Select Service Product Membership Package Voucher Prepaid Gift Card" at bounding box center [125, 421] width 103 height 25
select select "package"
click at [74, 408] on select "Select Service Product Membership Package Voucher Prepaid Gift Card" at bounding box center [125, 421] width 103 height 25
click at [271, 412] on select "Select Stylist Alnahda 1 front office Amala Aroosa Deepika Rani DINGG TAB USER …" at bounding box center [235, 421] width 106 height 25
select select "61839"
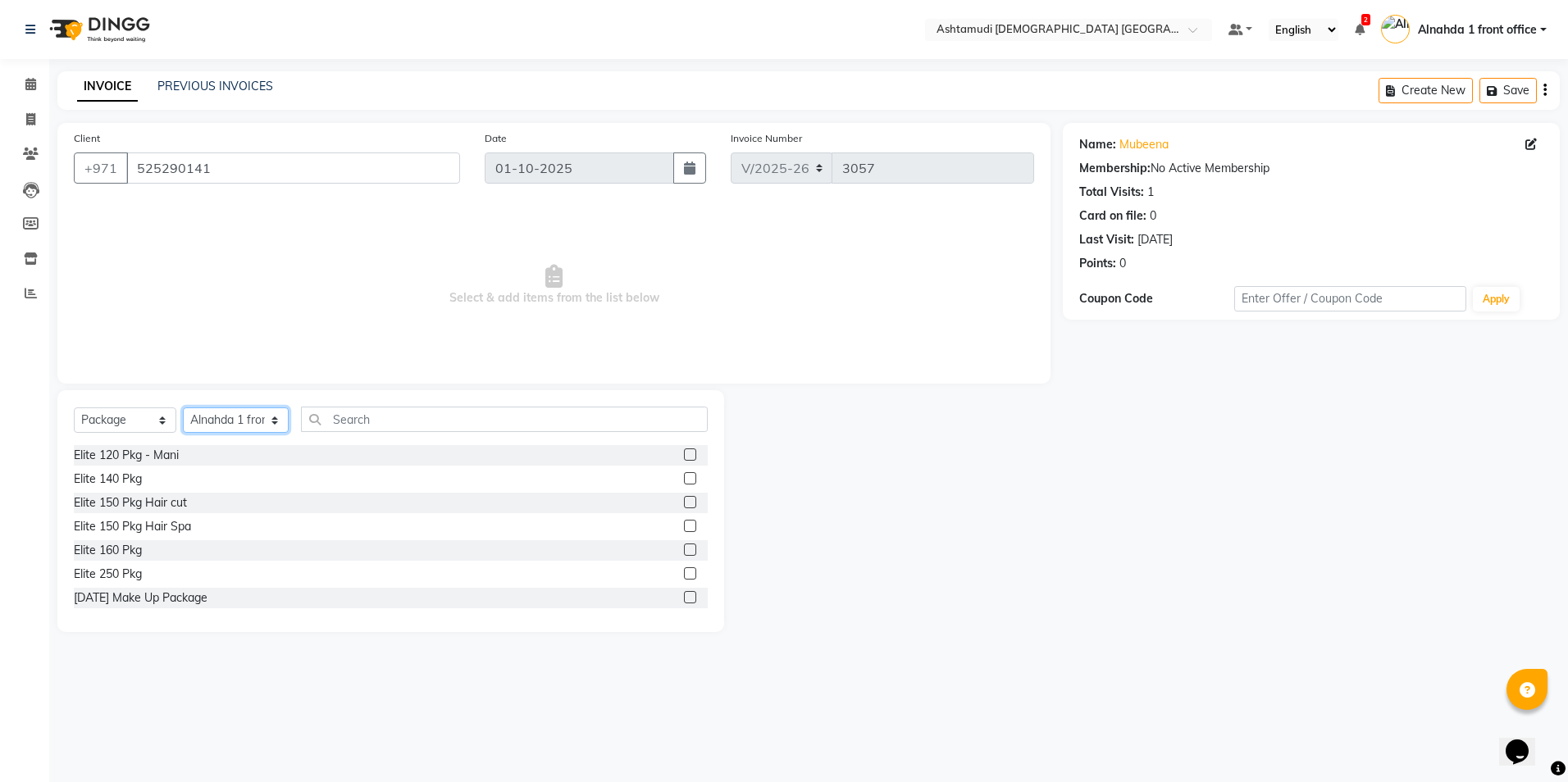
click at [183, 408] on select "Select Stylist Alnahda 1 front office Amala Aroosa Deepika Rani DINGG TAB USER …" at bounding box center [235, 421] width 106 height 25
click at [376, 420] on input "text" at bounding box center [504, 420] width 406 height 25
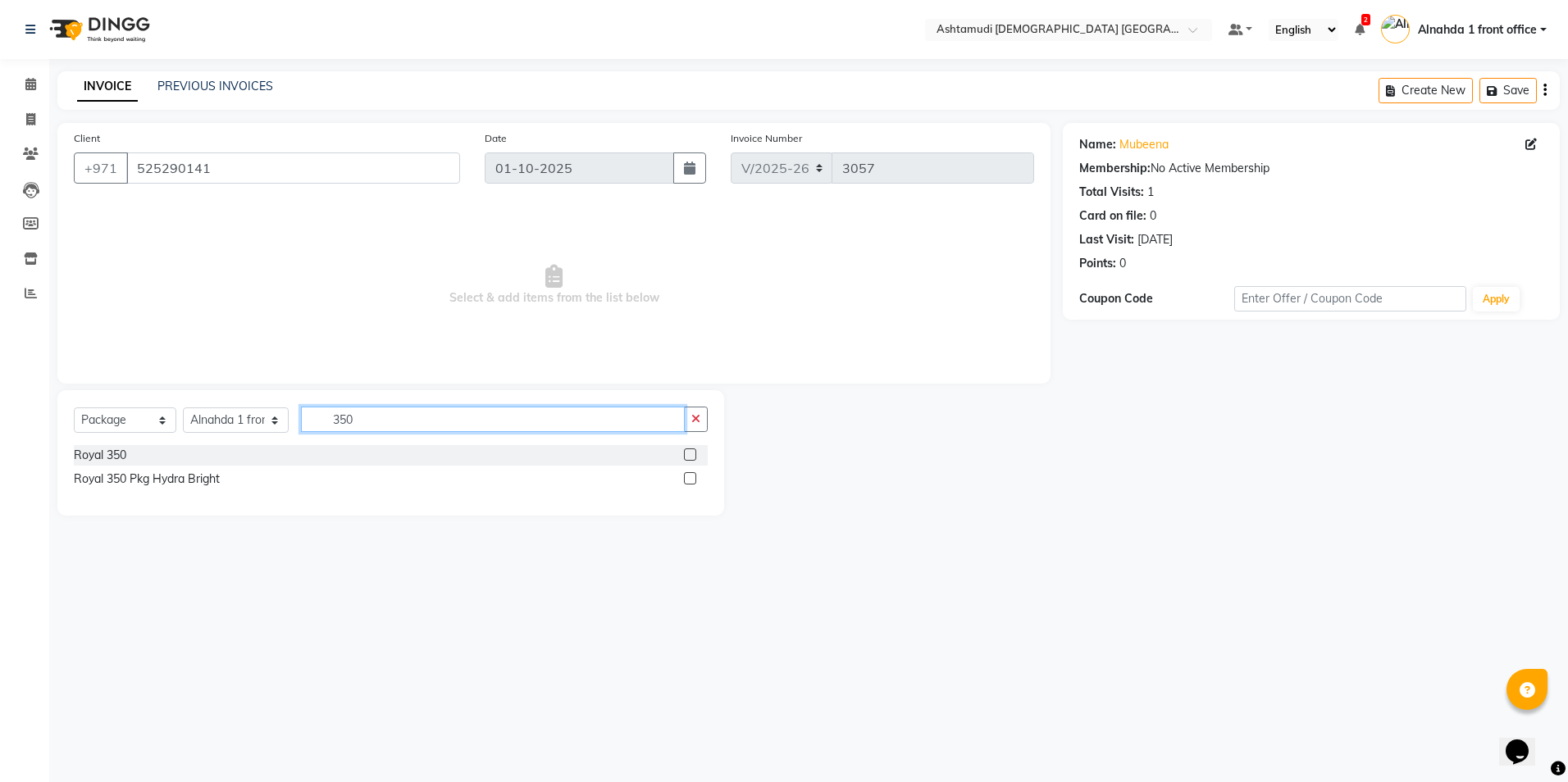
type input "350"
click at [690, 480] on label at bounding box center [690, 478] width 13 height 13
click at [690, 480] on input "checkbox" at bounding box center [689, 479] width 11 height 11
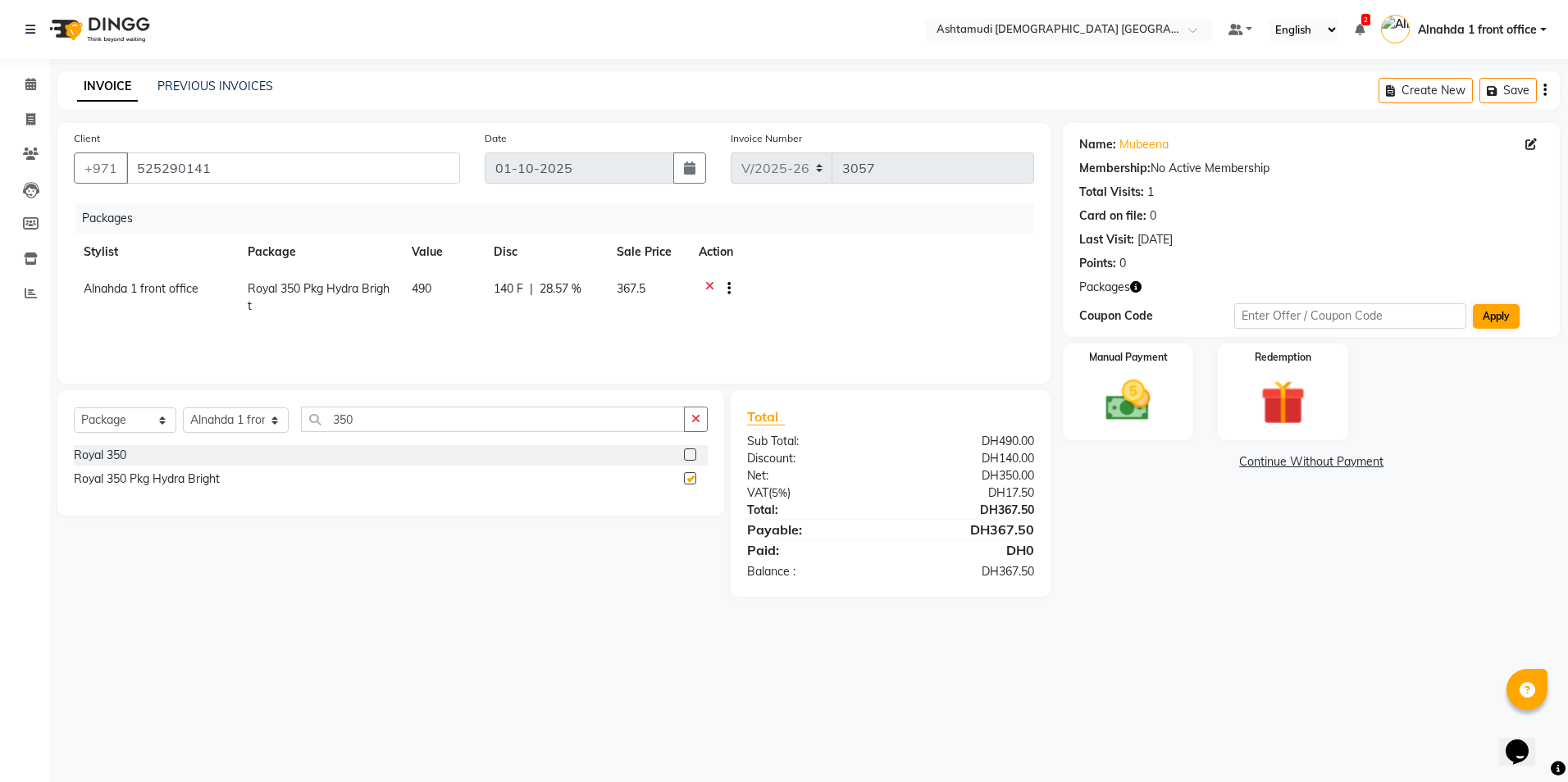
checkbox input "false"
click at [158, 420] on select "Select Service Product Membership Package Voucher Prepaid Gift Card" at bounding box center [125, 421] width 103 height 25
select select "service"
click at [74, 408] on select "Select Service Product Membership Package Voucher Prepaid Gift Card" at bounding box center [125, 421] width 103 height 25
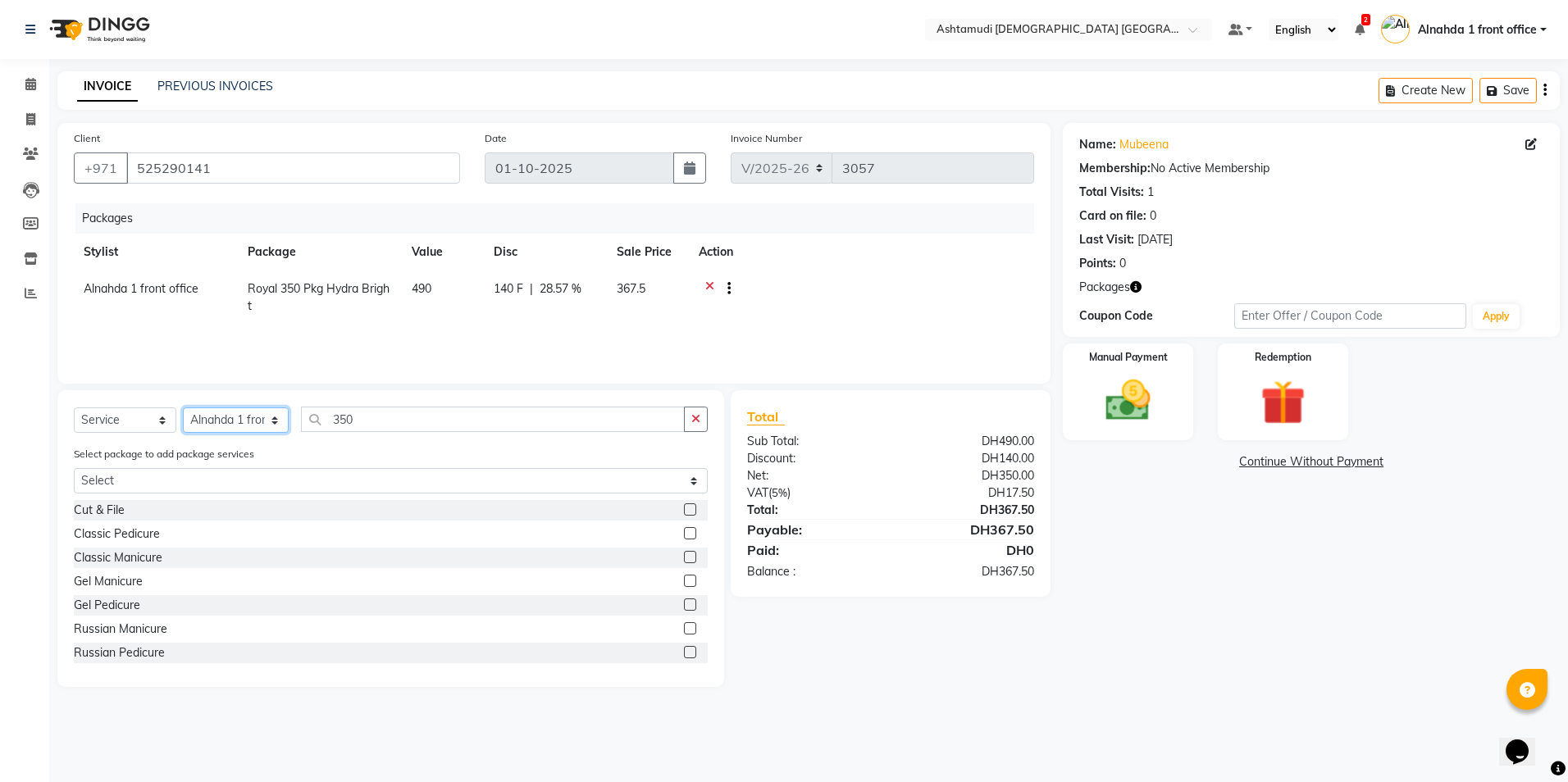
click at [265, 415] on select "Select Stylist Alnahda 1 front office Amala Aroosa Deepika Rani DINGG TAB USER …" at bounding box center [235, 421] width 106 height 25
select select "61833"
click at [183, 408] on select "Select Stylist Alnahda 1 front office Amala Aroosa Deepika Rani DINGG TAB USER …" at bounding box center [235, 421] width 106 height 25
drag, startPoint x: 368, startPoint y: 423, endPoint x: 251, endPoint y: 413, distance: 117.4
click at [257, 420] on div "Select Service Product Membership Package Voucher Prepaid Gift Card Select Styl…" at bounding box center [391, 426] width 633 height 39
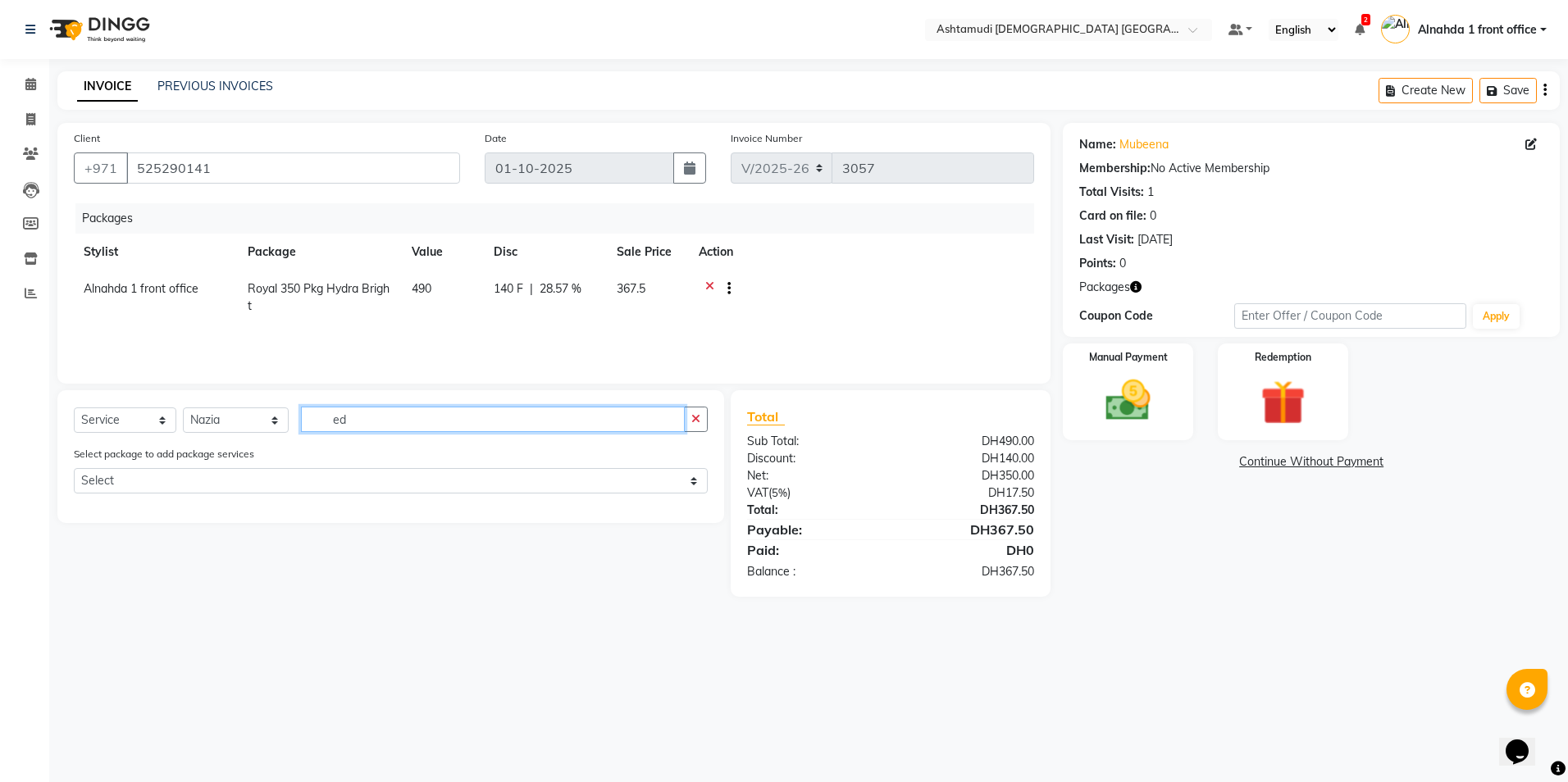
type input "e"
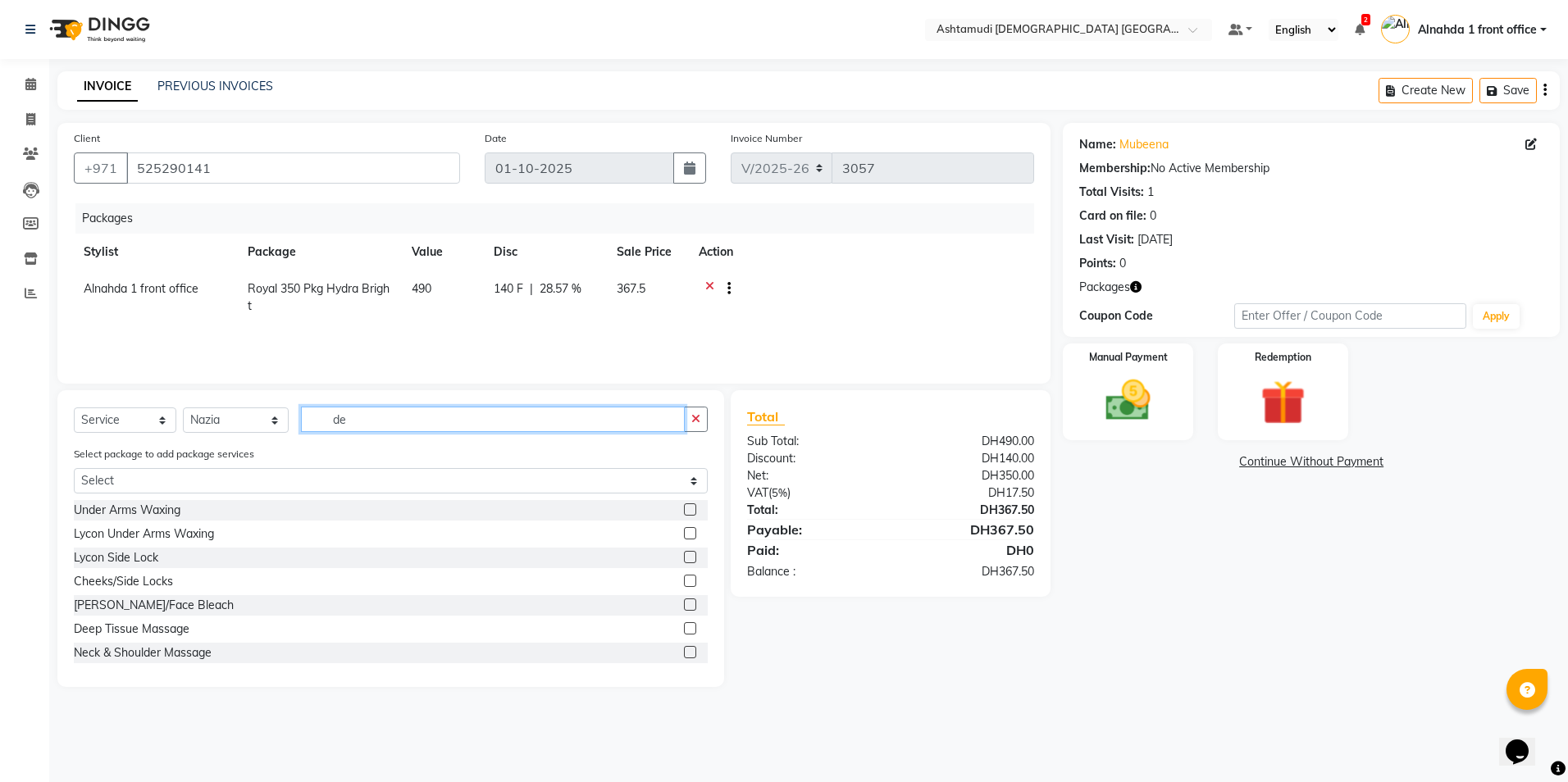
type input "de"
click at [684, 604] on label at bounding box center [690, 604] width 13 height 13
click at [684, 604] on input "checkbox" at bounding box center [689, 605] width 11 height 11
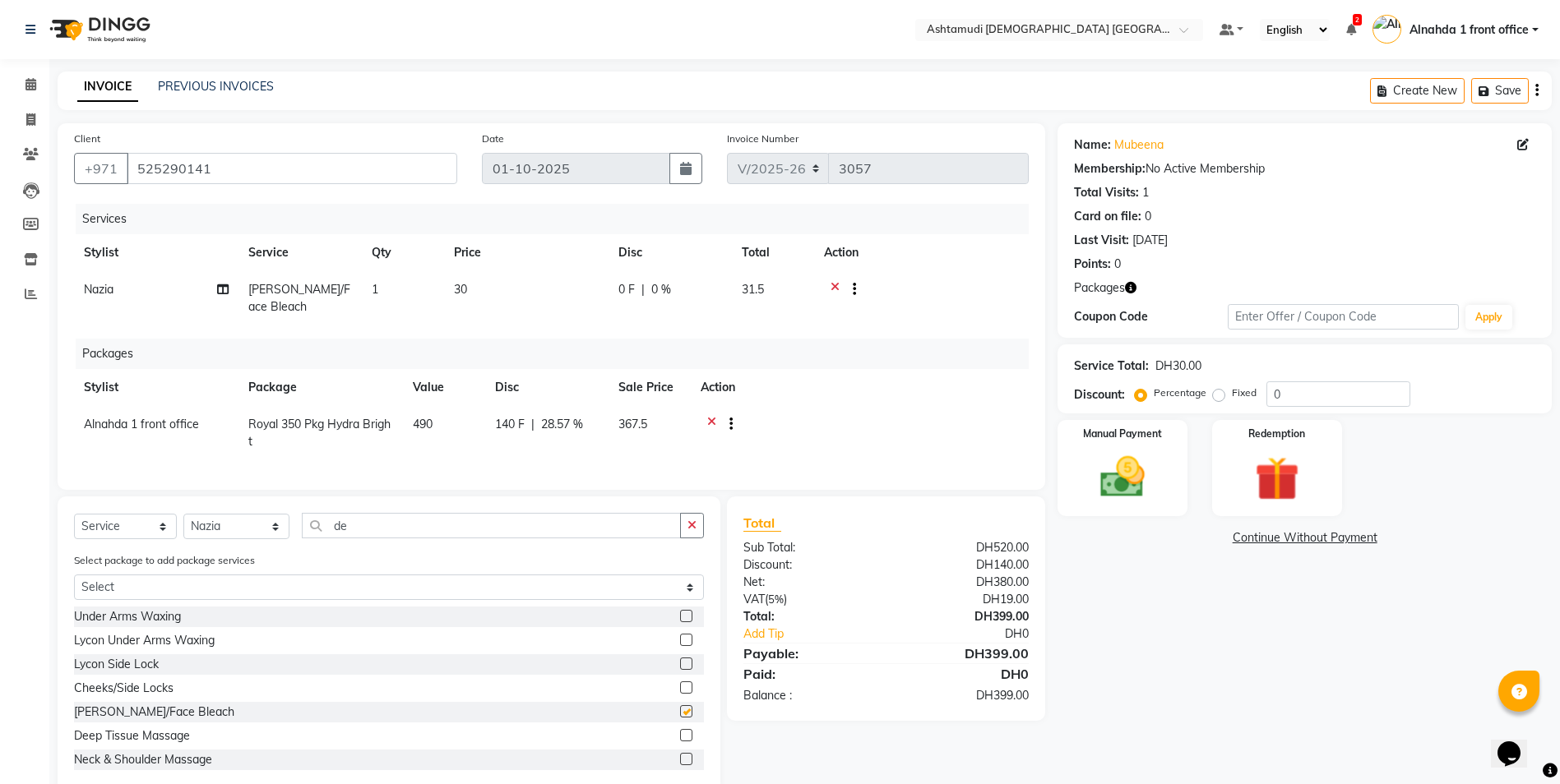
checkbox input "false"
click at [663, 291] on span "0 %" at bounding box center [662, 290] width 19 height 18
select select "61833"
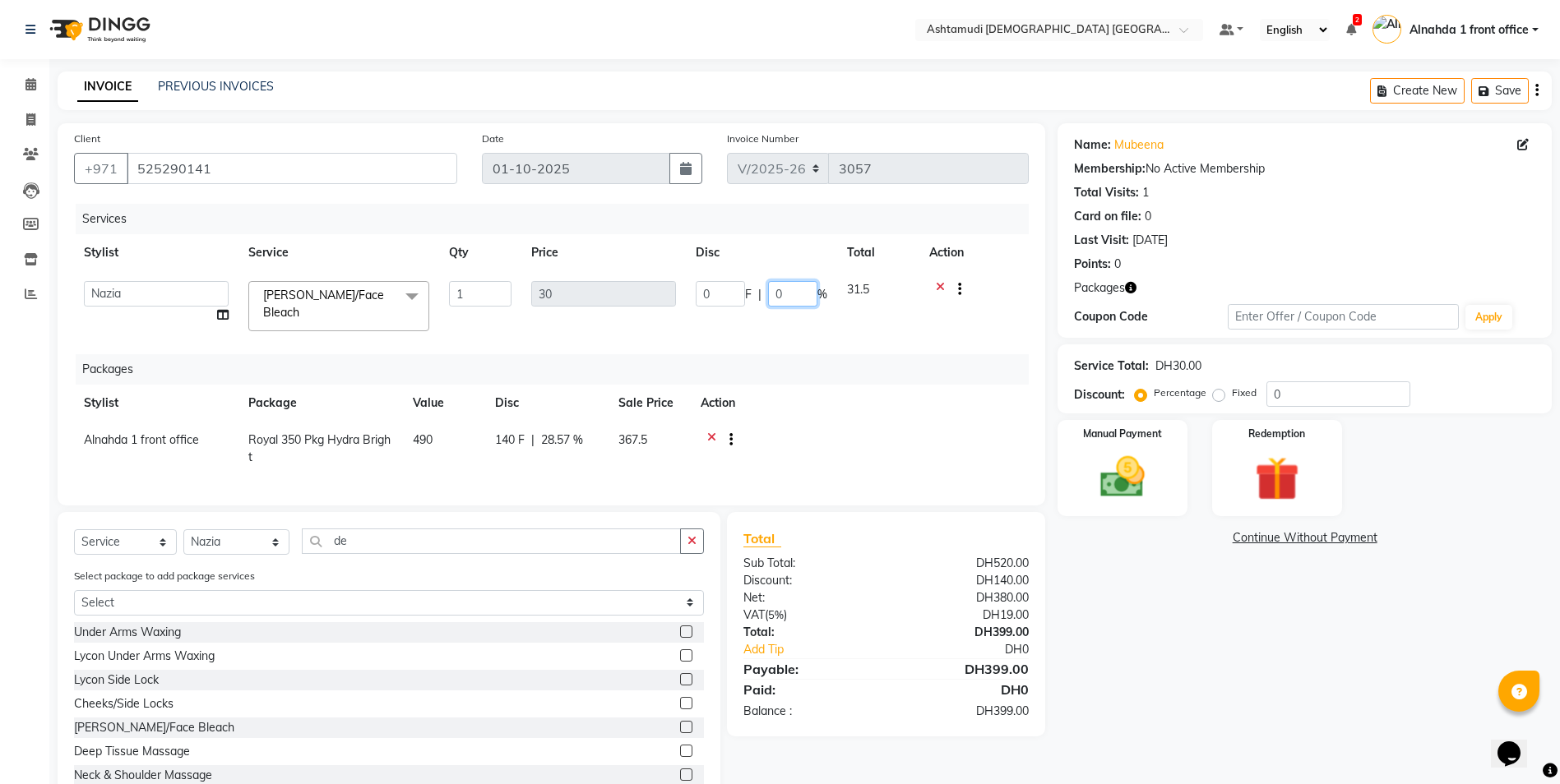
click at [785, 290] on input "0" at bounding box center [792, 294] width 50 height 25
type input "015"
click at [499, 551] on div "Select Service Product Membership Package Voucher Prepaid Gift Card Select Styl…" at bounding box center [389, 548] width 630 height 39
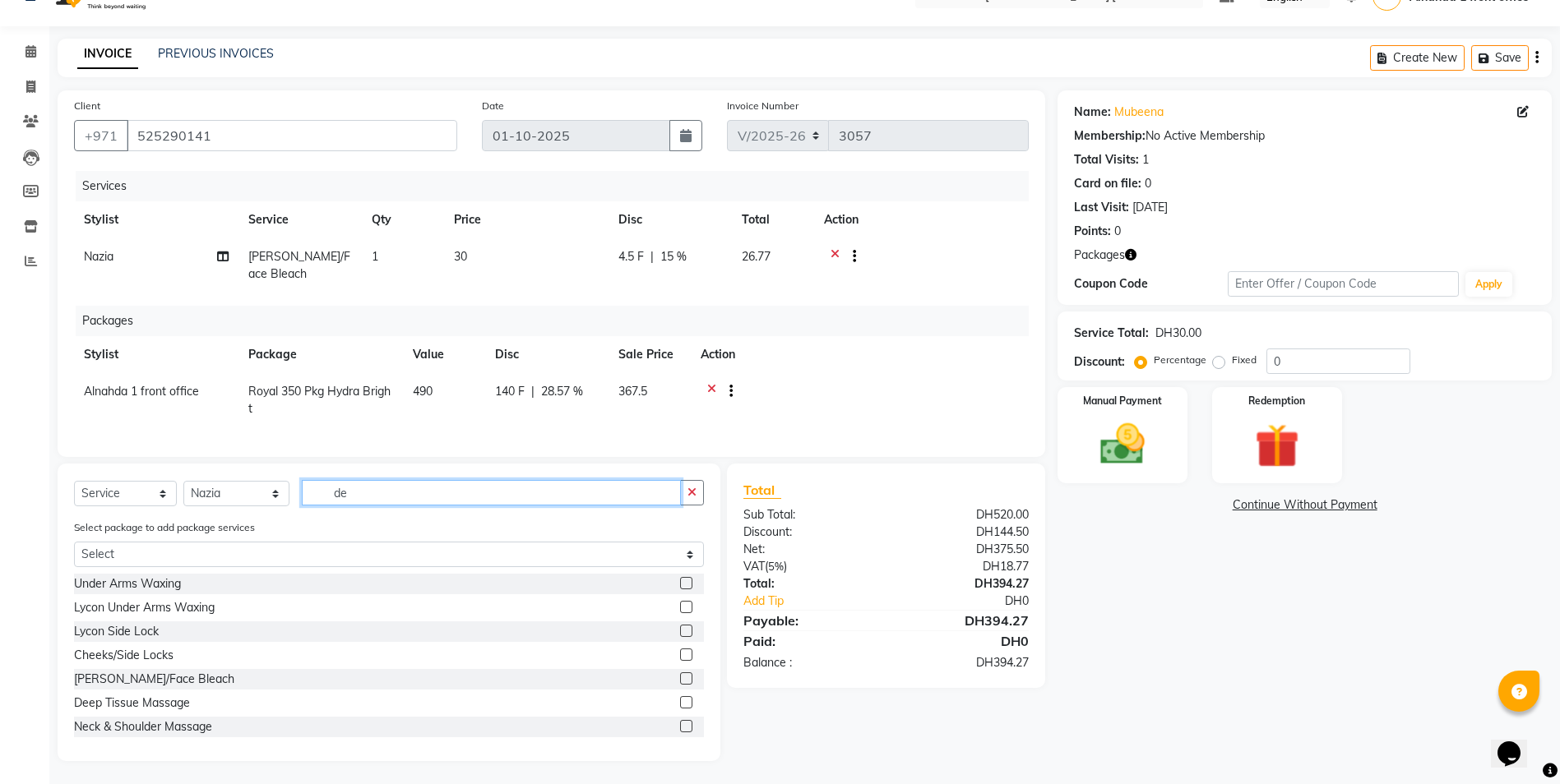
scroll to position [47, 0]
click at [831, 246] on icon at bounding box center [835, 256] width 9 height 20
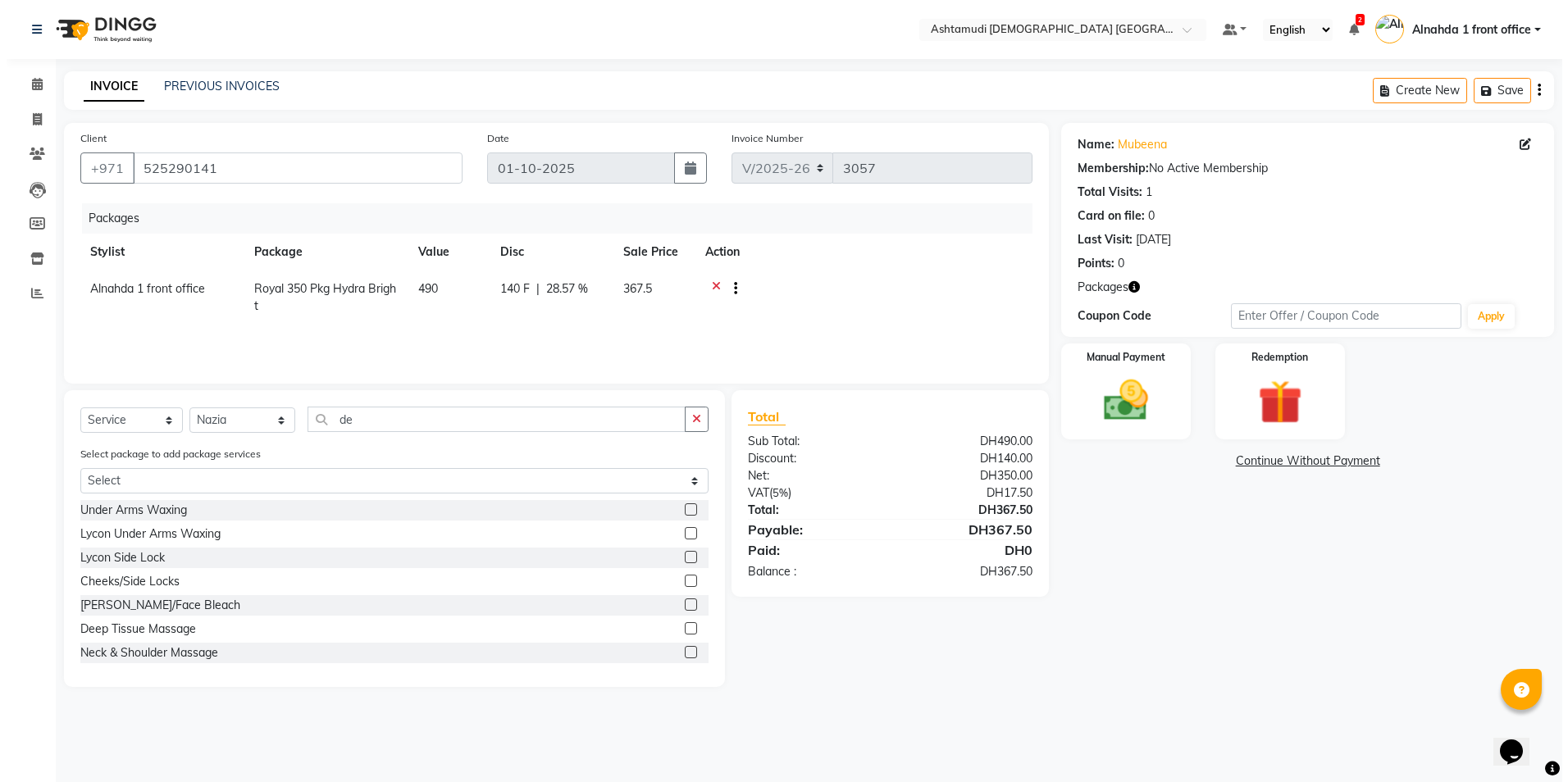
scroll to position [0, 0]
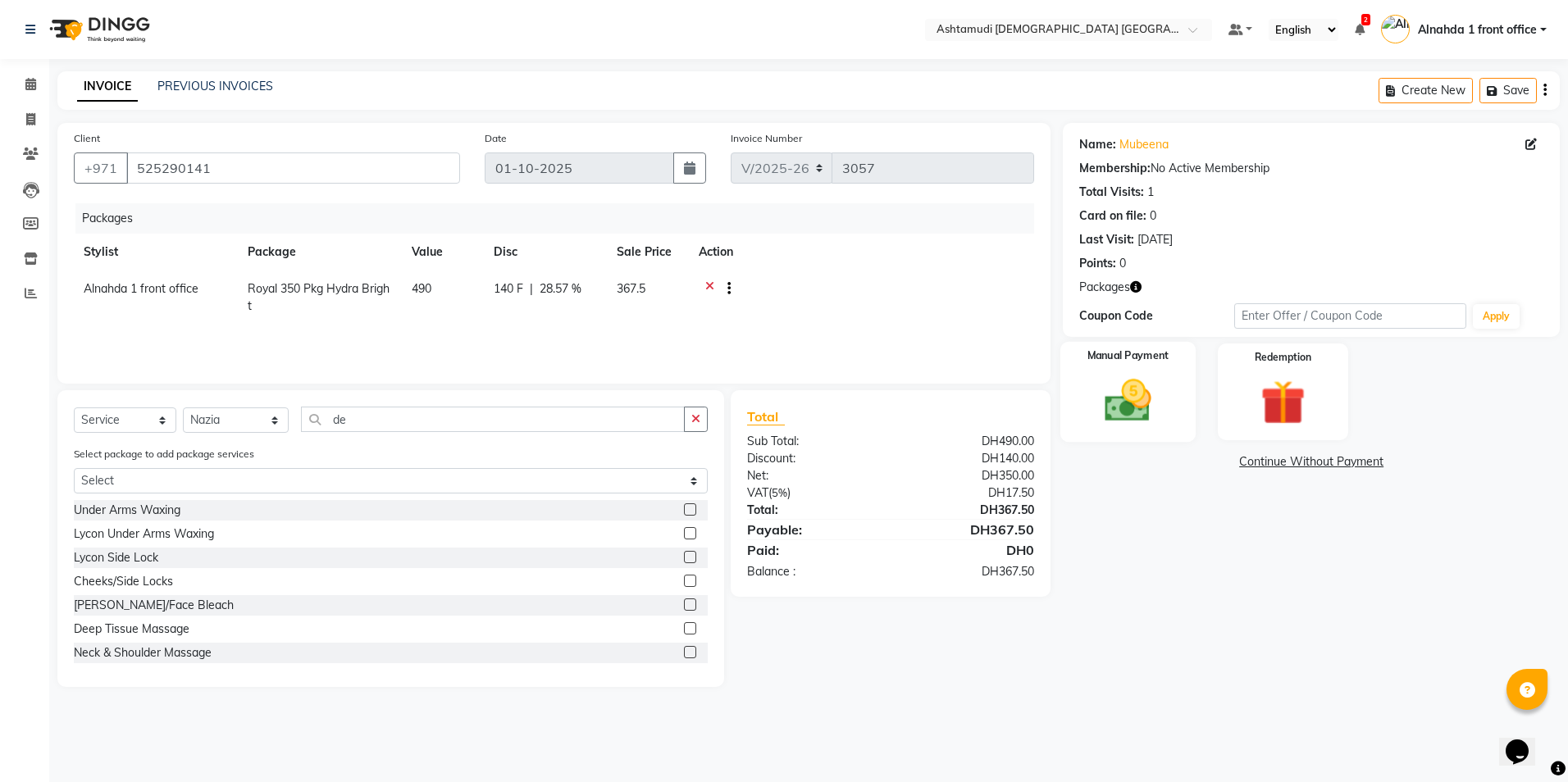
click at [1155, 400] on img at bounding box center [1128, 401] width 77 height 54
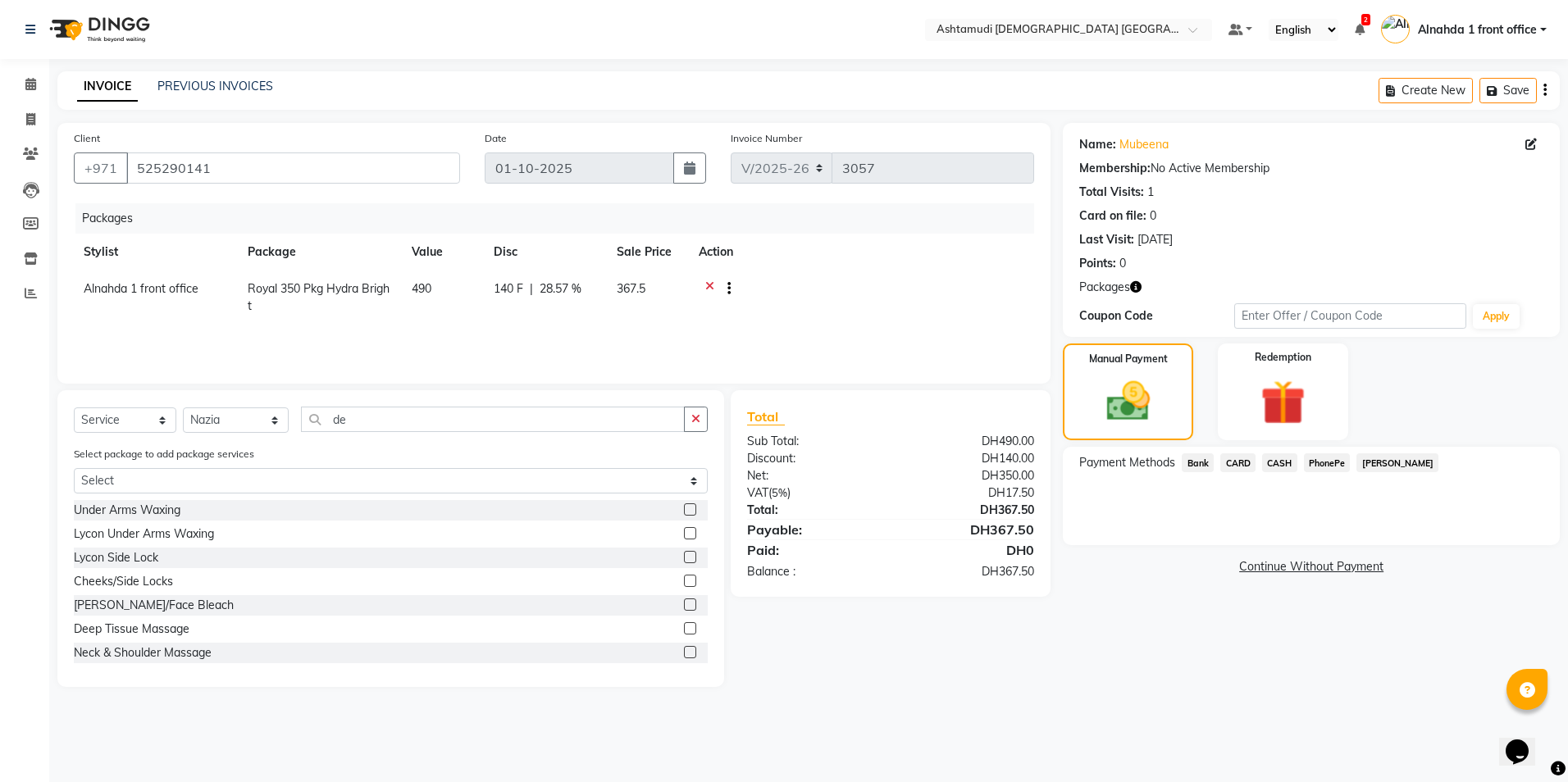
click at [1287, 458] on span "CASH" at bounding box center [1279, 462] width 35 height 18
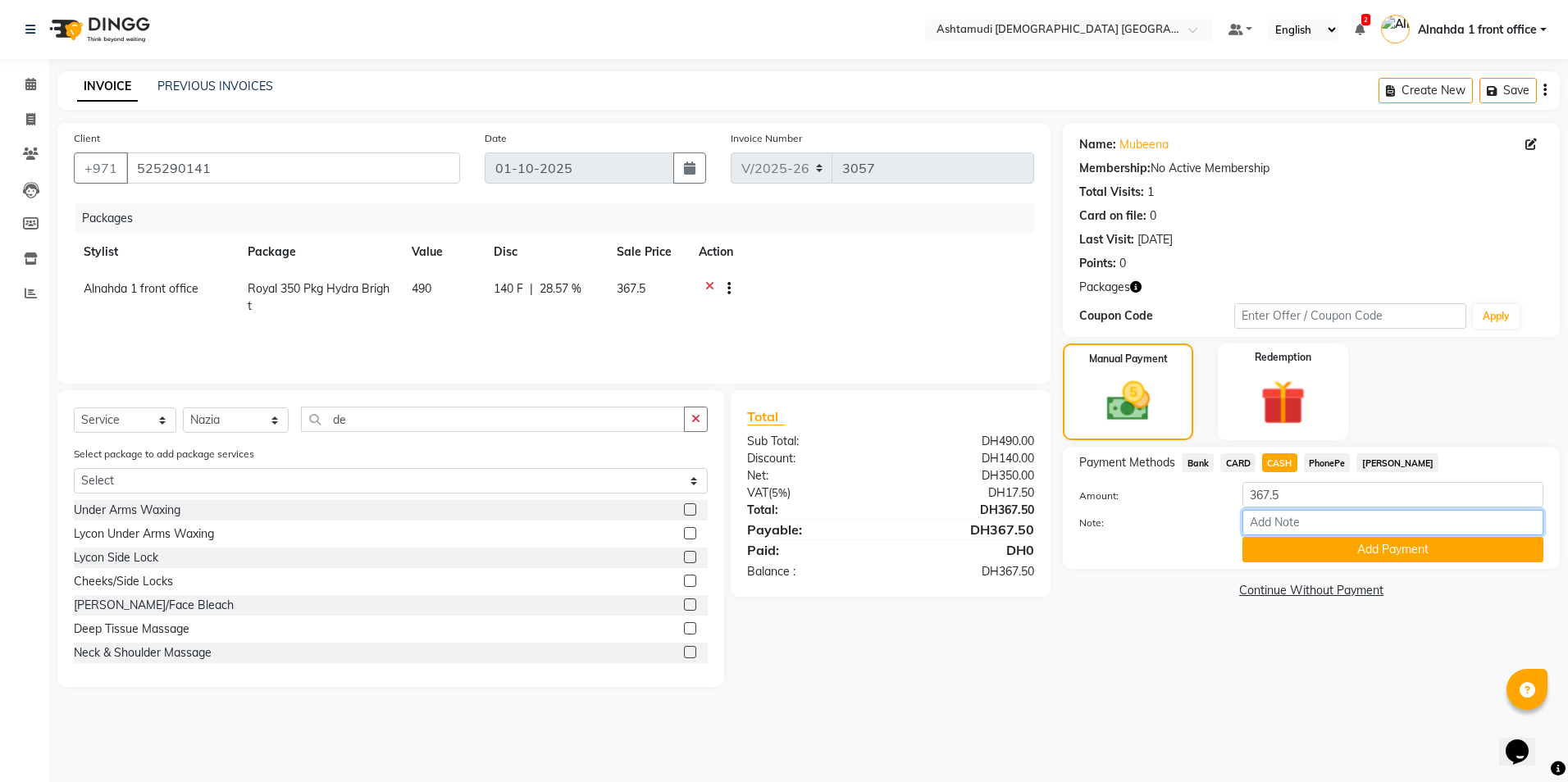
click at [1273, 515] on input "Note:" at bounding box center [1393, 523] width 301 height 25
type input "presila"
click at [1292, 543] on button "Add Payment" at bounding box center [1393, 550] width 301 height 25
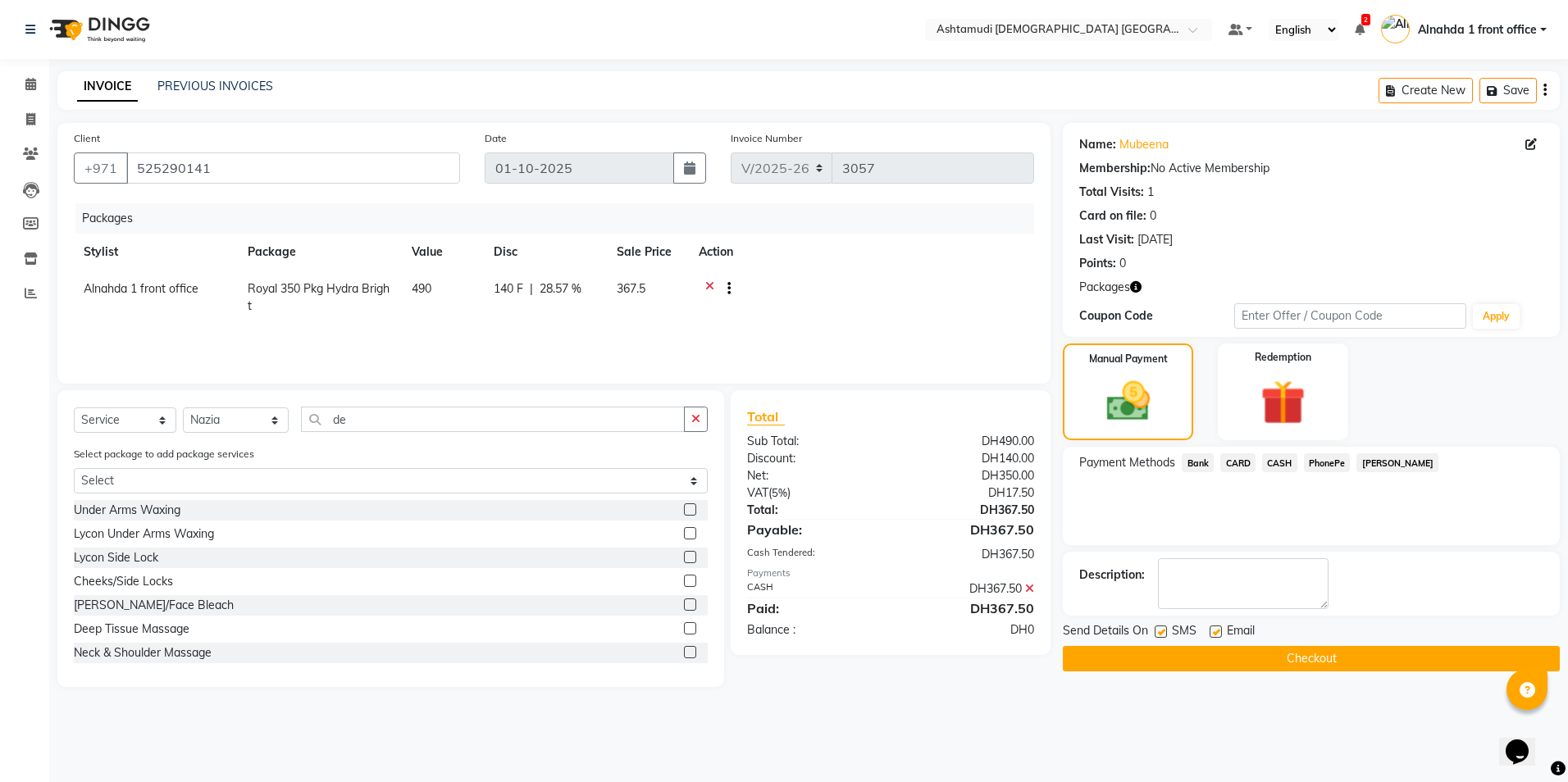
click at [1297, 661] on button "Checkout" at bounding box center [1312, 659] width 497 height 25
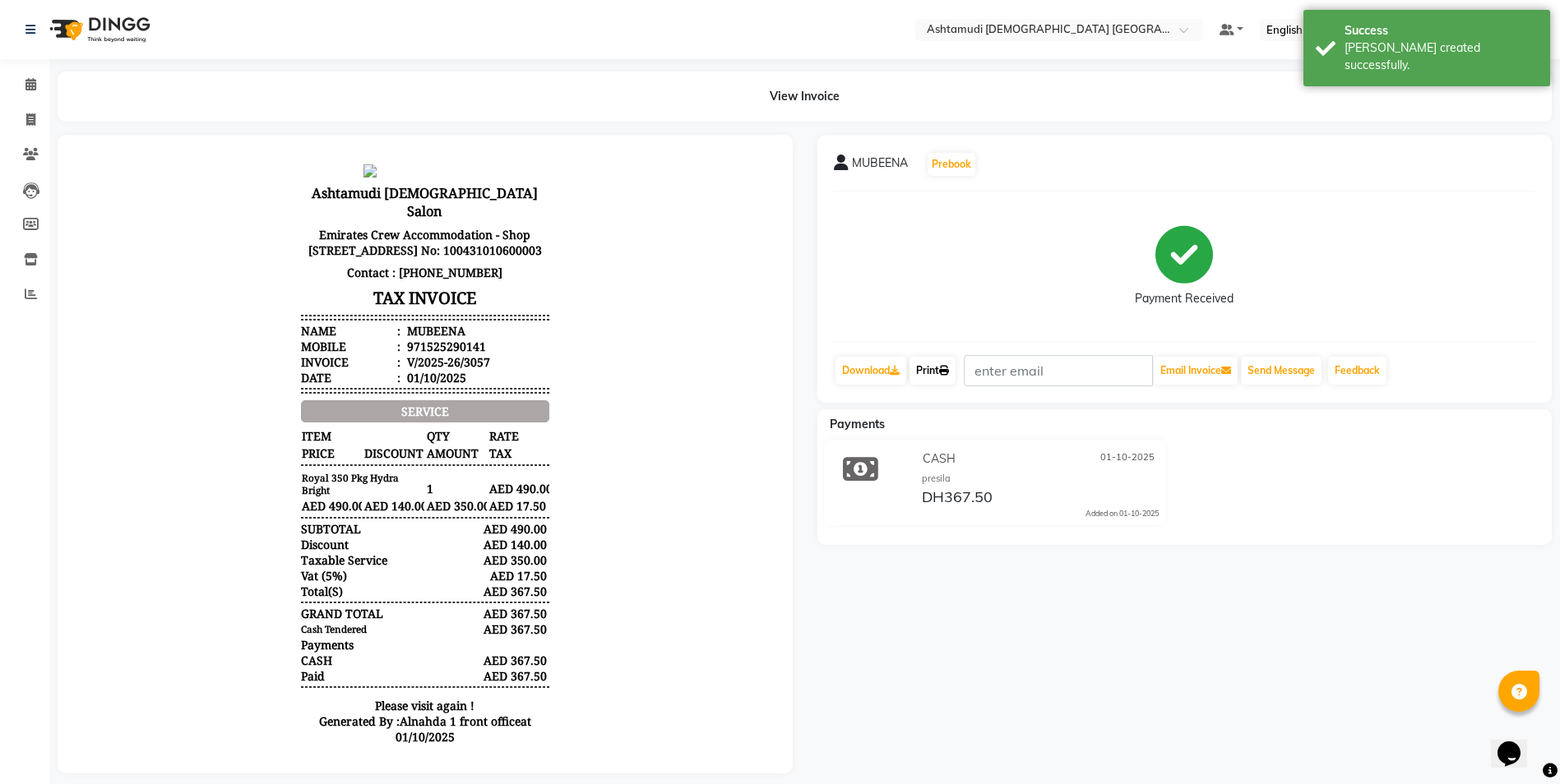
click at [932, 371] on link "Print" at bounding box center [932, 370] width 46 height 28
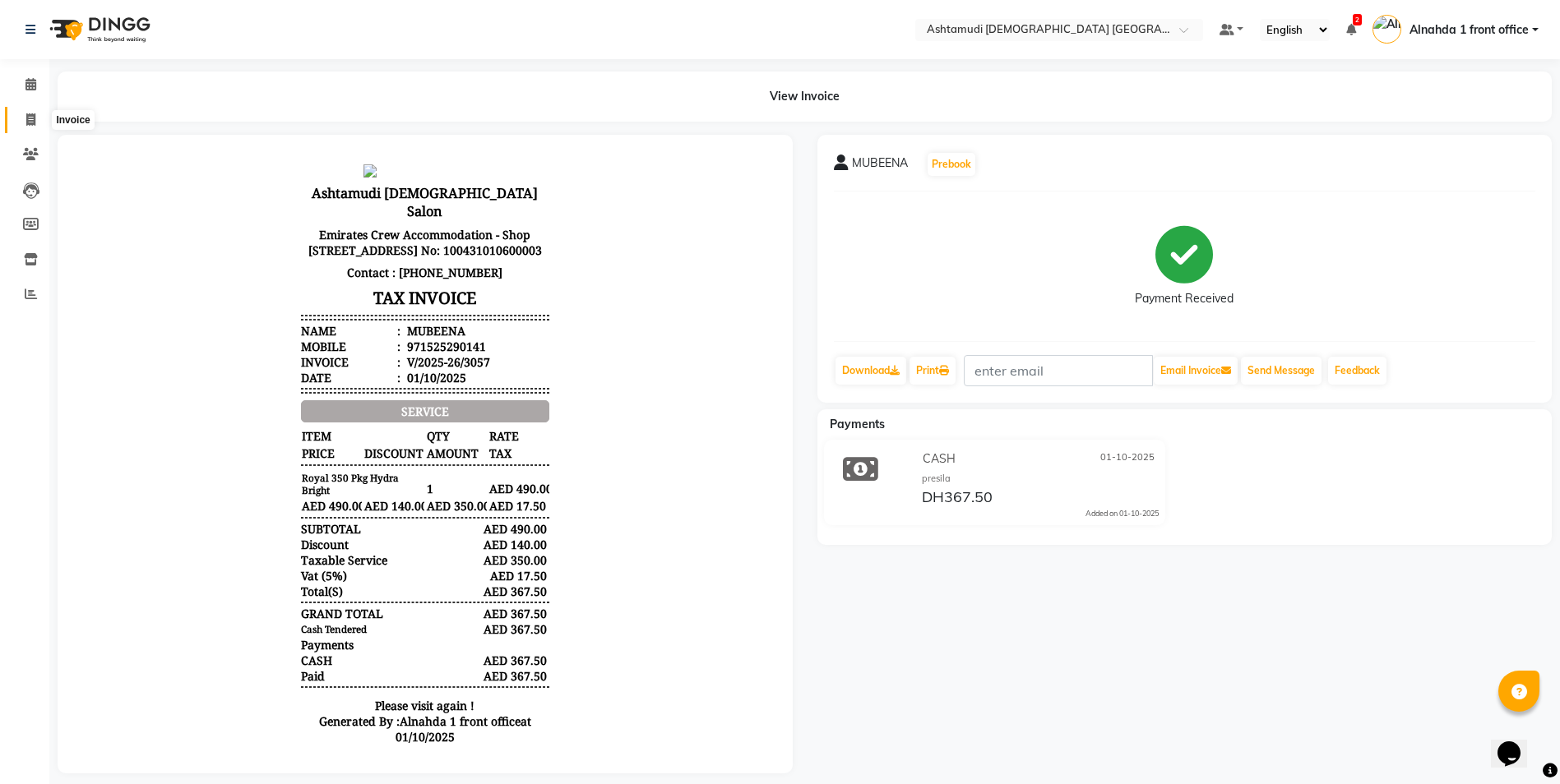
click at [23, 124] on span at bounding box center [31, 120] width 29 height 19
select select "service"
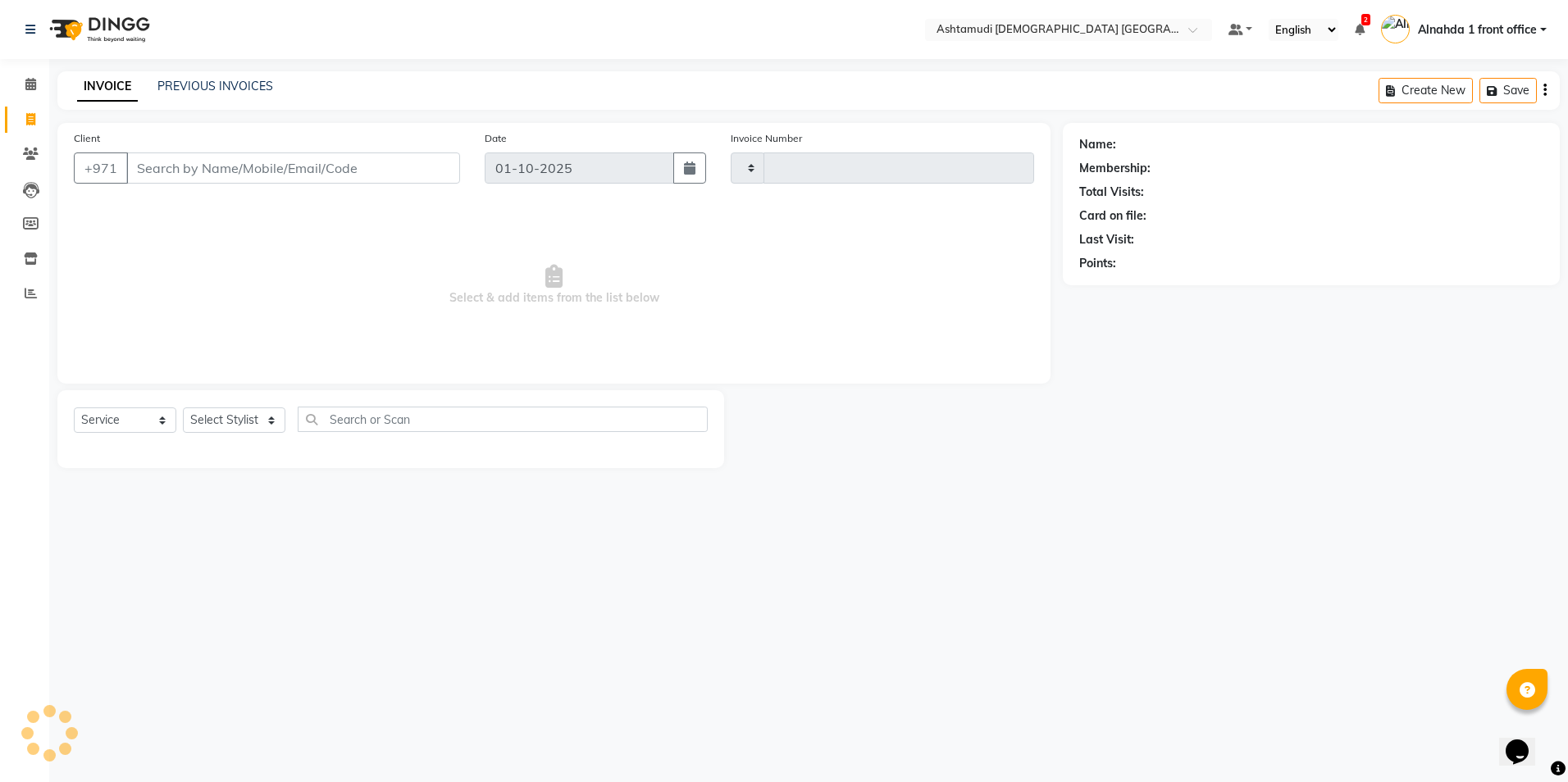
type input "3058"
select select "7242"
click at [188, 168] on input "Client" at bounding box center [293, 168] width 334 height 31
type input "525290141"
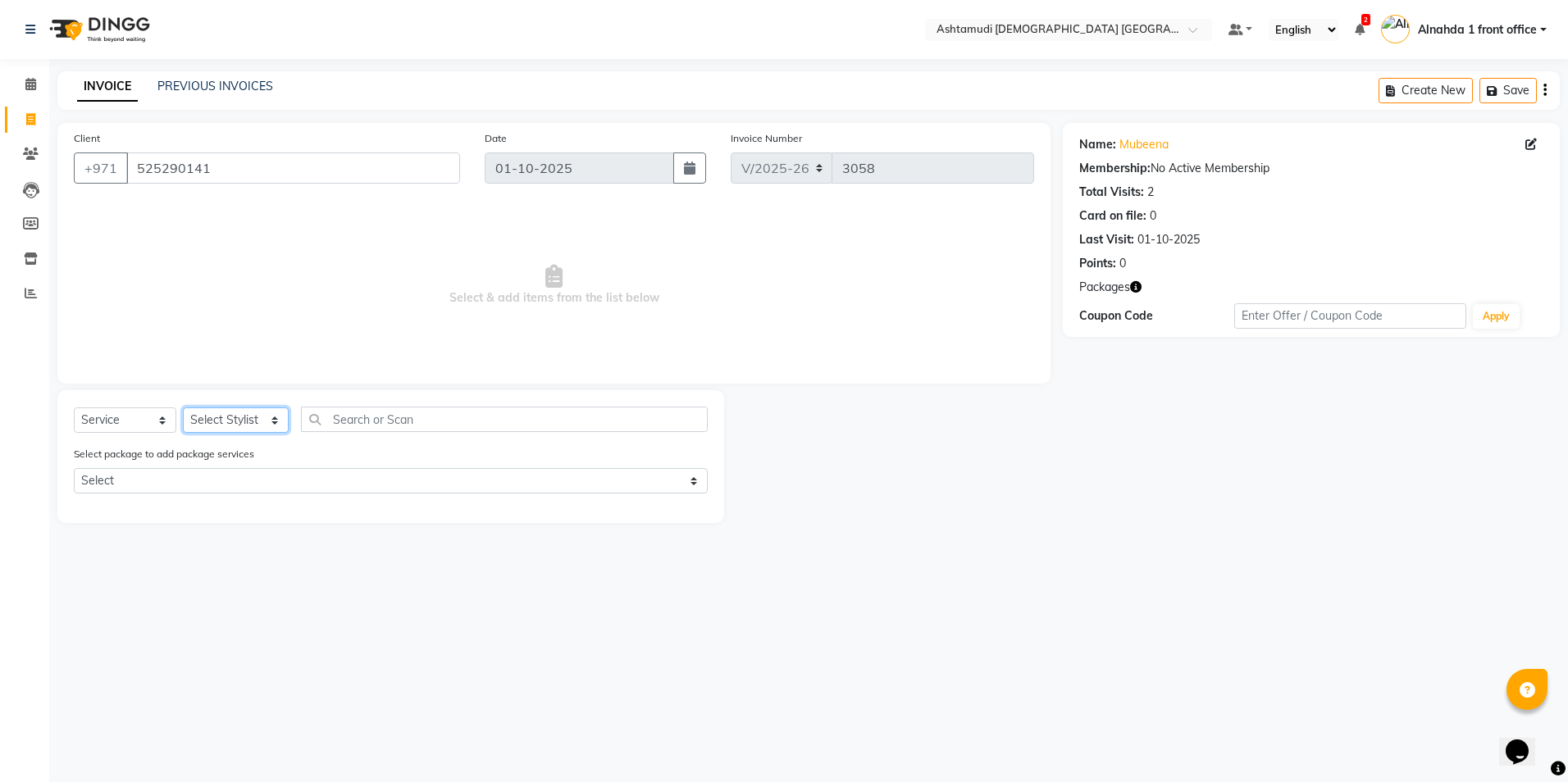
click at [250, 419] on select "Select Stylist Alnahda 1 front office Amala Aroosa Deepika Rani DINGG TAB USER …" at bounding box center [235, 421] width 106 height 25
click at [183, 408] on select "Select Stylist Alnahda 1 front office Amala Aroosa Deepika Rani DINGG TAB USER …" at bounding box center [235, 421] width 106 height 25
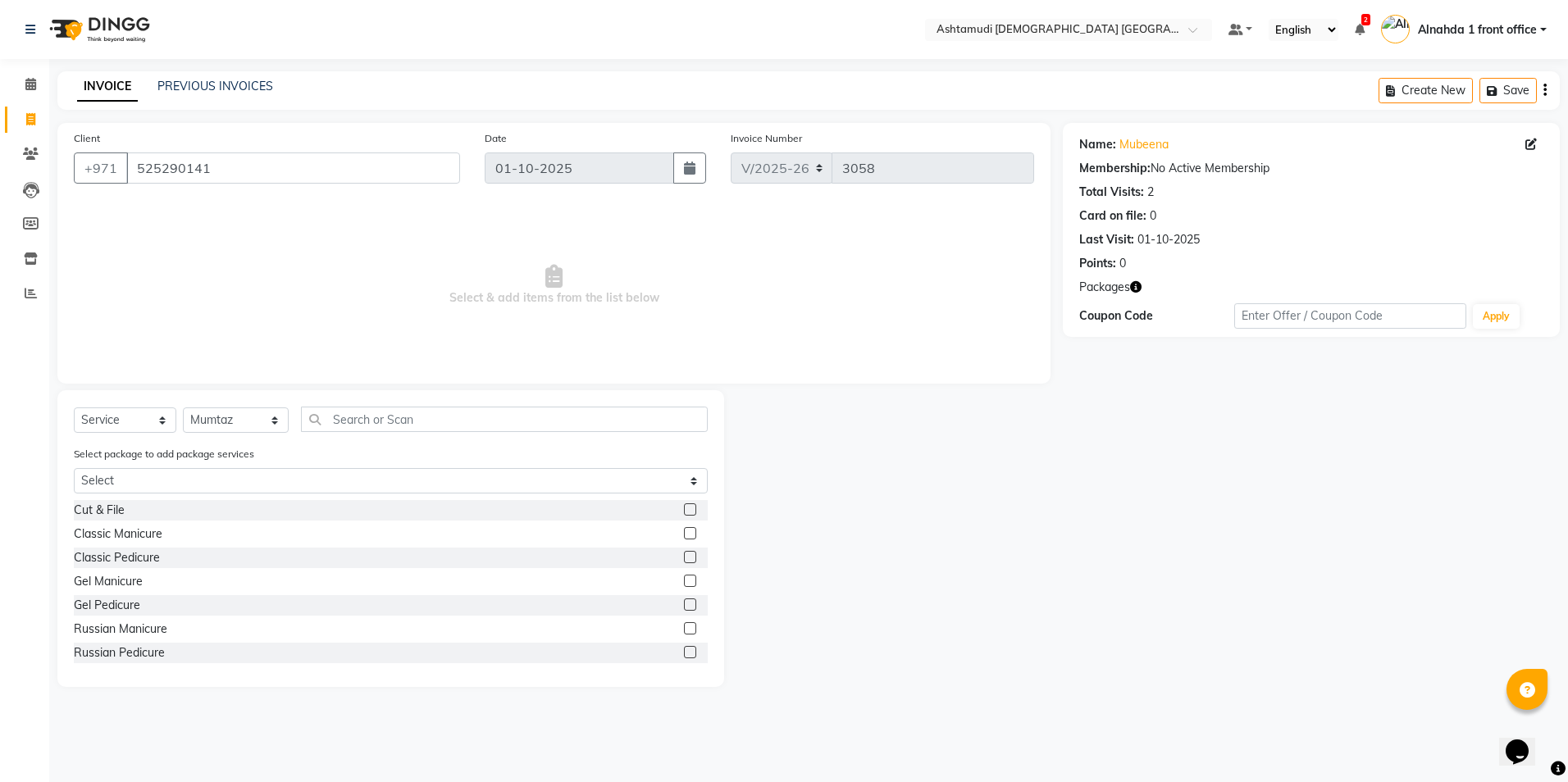
drag, startPoint x: 281, startPoint y: 405, endPoint x: 260, endPoint y: 420, distance: 25.8
click at [277, 408] on div "Select Service Product Membership Package Voucher Prepaid Gift Card Select Styl…" at bounding box center [391, 539] width 666 height 297
drag, startPoint x: 256, startPoint y: 422, endPoint x: 255, endPoint y: 435, distance: 13.0
click at [256, 422] on select "Select Stylist Alnahda 1 front office Amala Aroosa Deepika Rani DINGG TAB USER …" at bounding box center [235, 421] width 106 height 25
select select "61833"
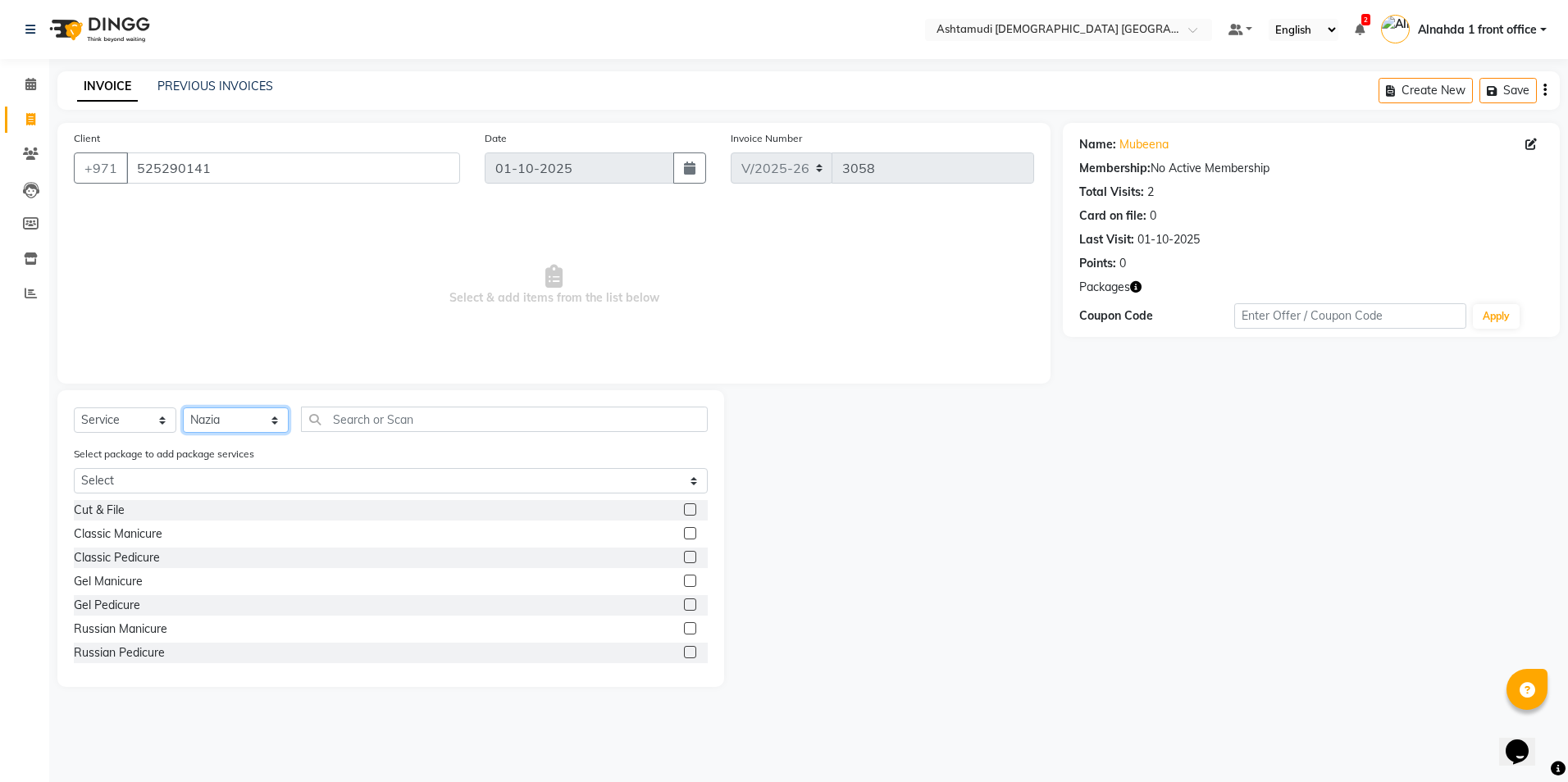
click at [183, 408] on select "Select Stylist Alnahda 1 front office Amala Aroosa Deepika Rani DINGG TAB USER …" at bounding box center [235, 421] width 106 height 25
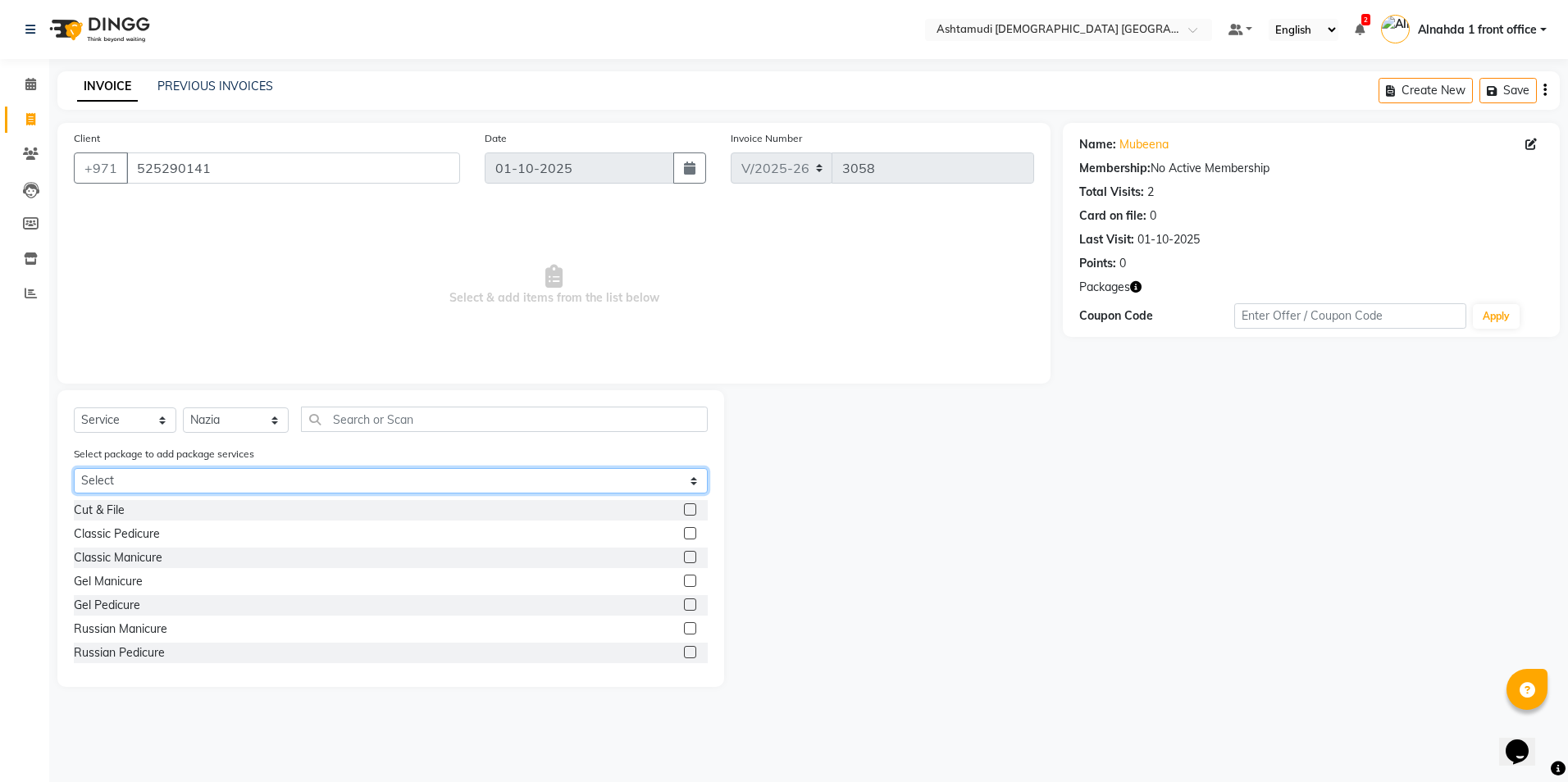
drag, startPoint x: 213, startPoint y: 480, endPoint x: 213, endPoint y: 490, distance: 10.0
click at [213, 480] on select "Select Royal 350 Pkg Hydra Bright" at bounding box center [391, 481] width 633 height 25
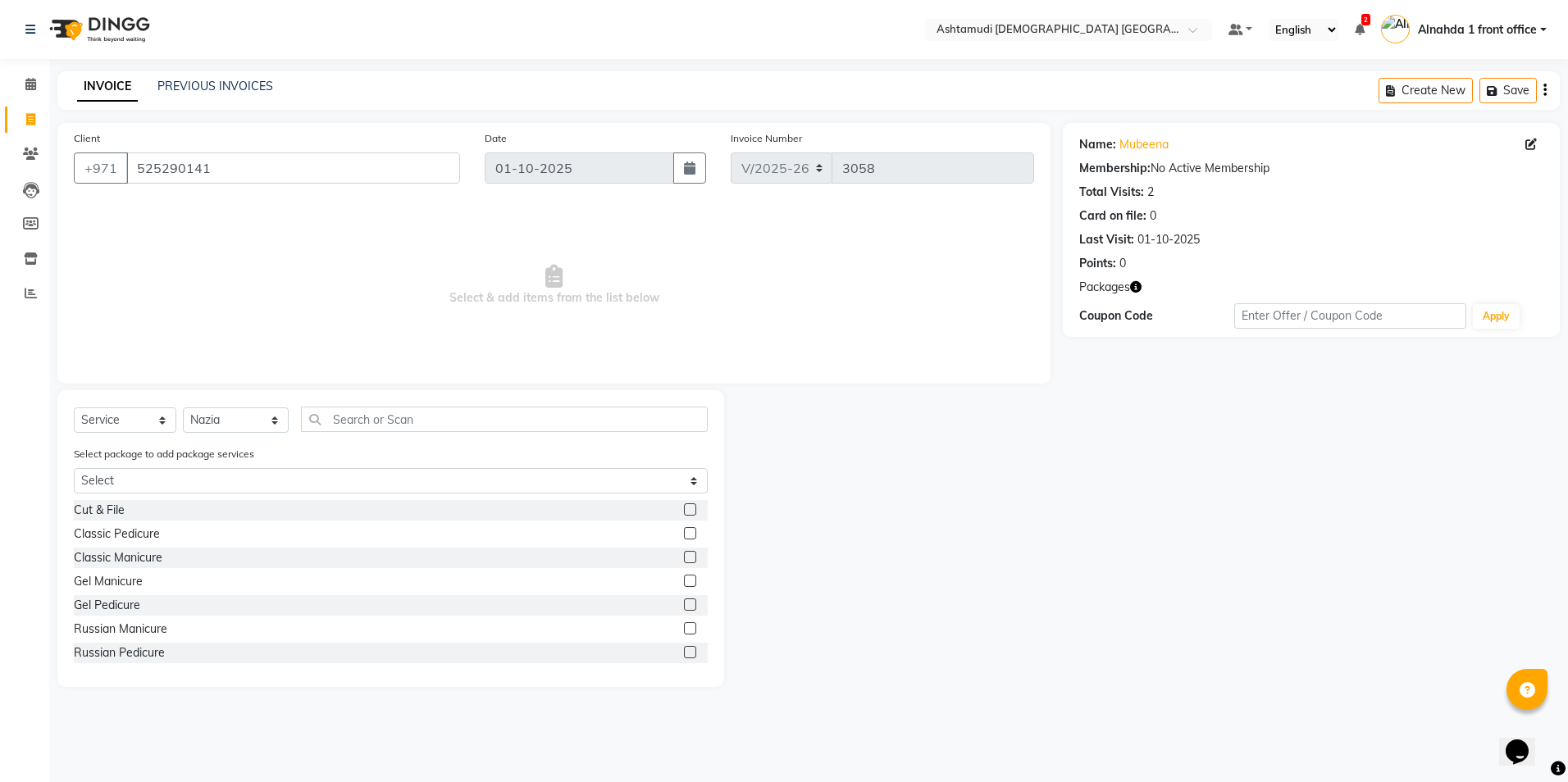
click at [210, 544] on div "Cut & File Classic Pedicure Classic Manicure Gel Manicure Gel Pedicure Russian …" at bounding box center [391, 582] width 633 height 164
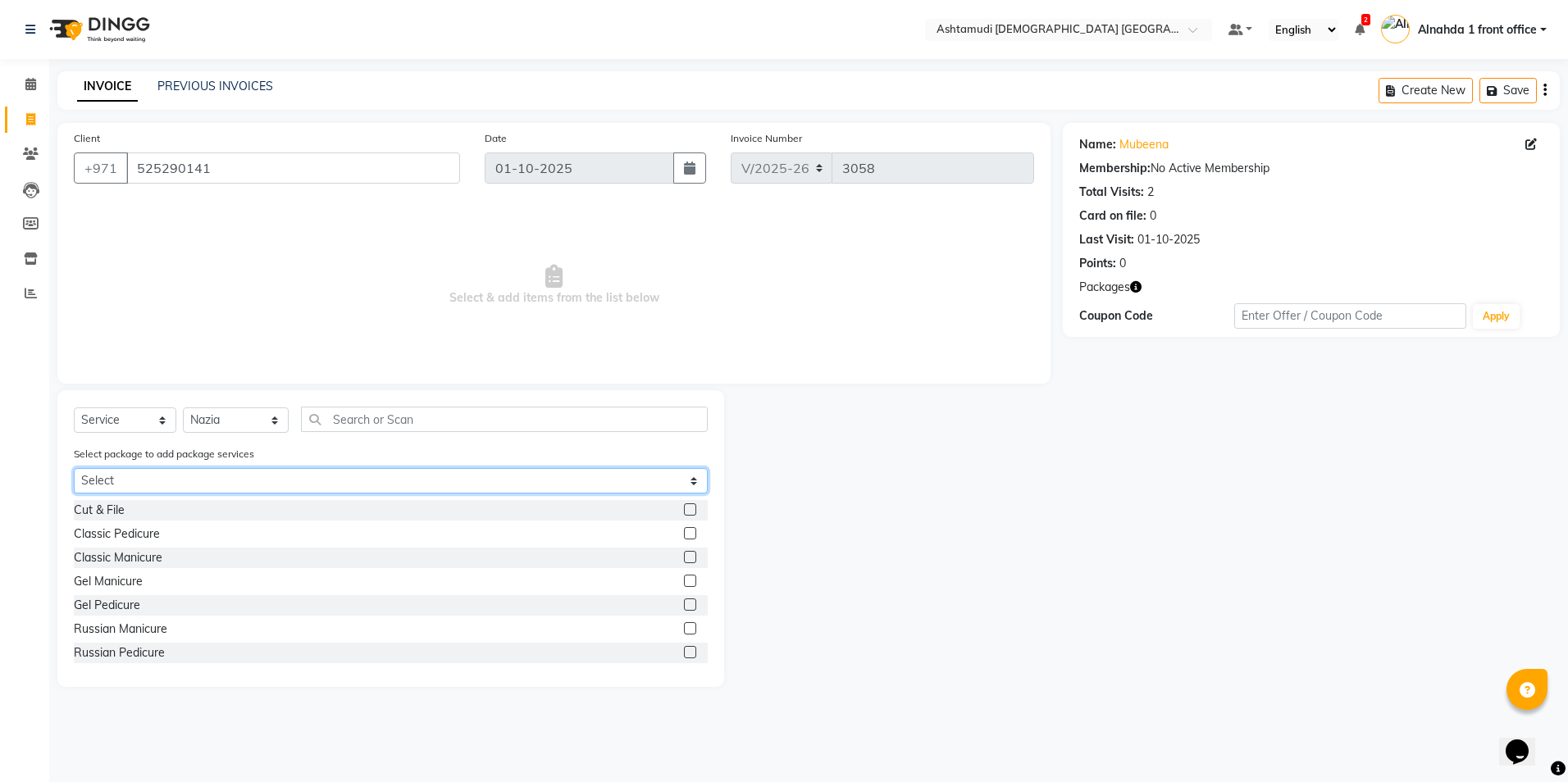
drag, startPoint x: 228, startPoint y: 482, endPoint x: 225, endPoint y: 496, distance: 14.3
click at [227, 492] on select "Select Royal 350 Pkg Hydra Bright" at bounding box center [391, 481] width 633 height 25
select select "1: Object"
click at [74, 468] on select "Select Royal 350 Pkg Hydra Bright" at bounding box center [391, 481] width 633 height 25
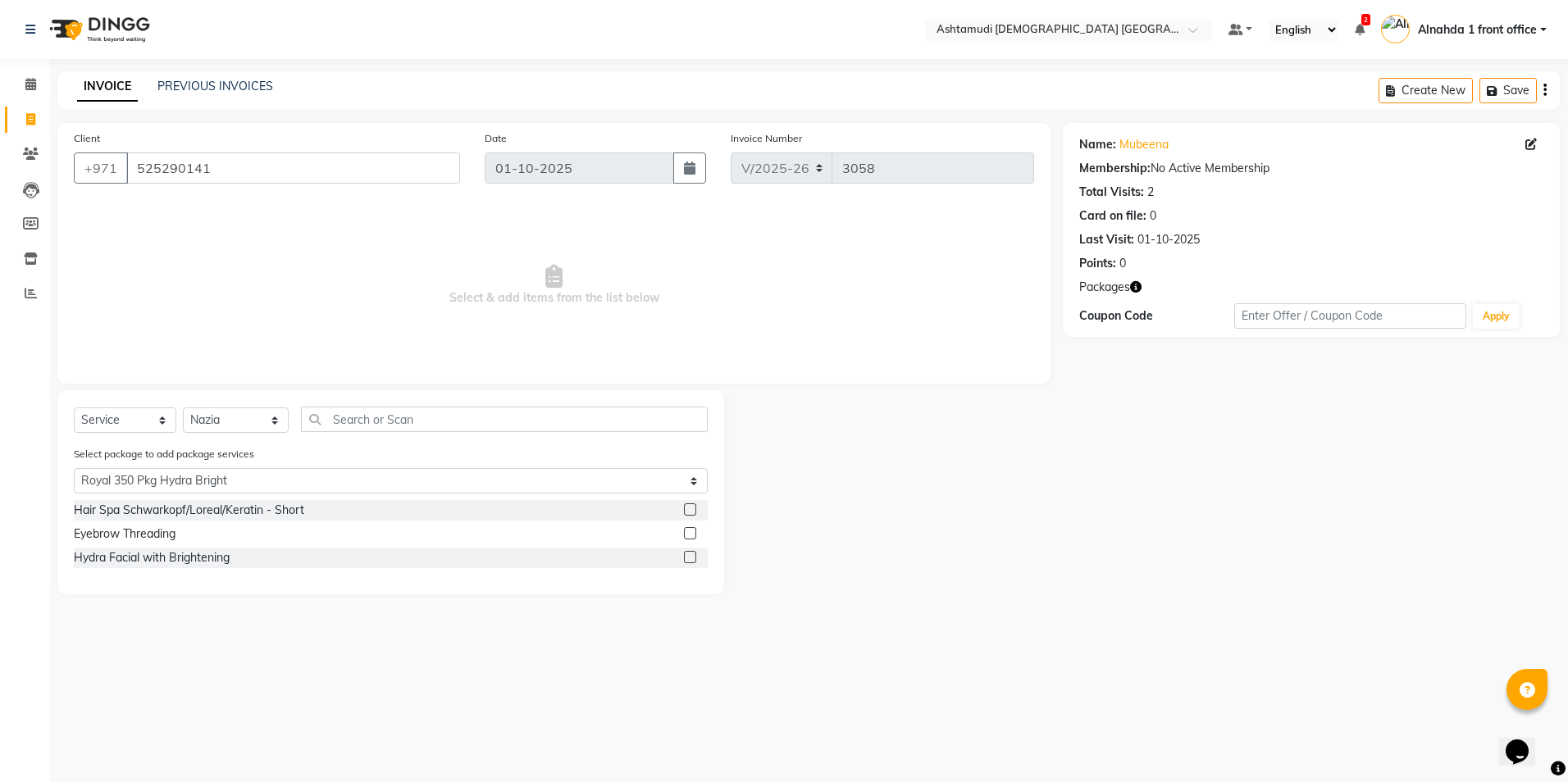
click at [692, 561] on label at bounding box center [690, 557] width 13 height 13
click at [692, 561] on input "checkbox" at bounding box center [689, 558] width 11 height 11
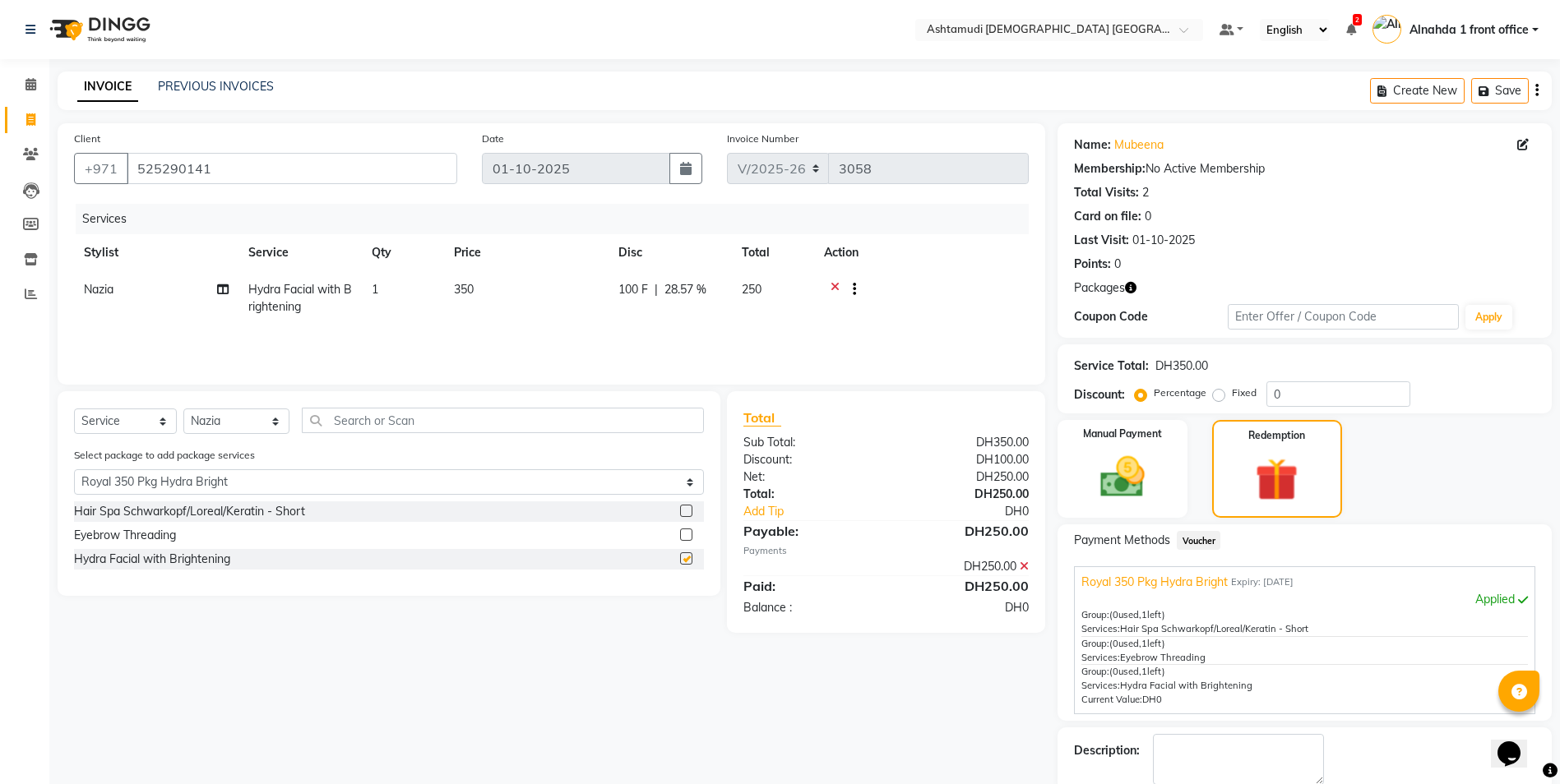
checkbox input "false"
click at [688, 535] on label at bounding box center [686, 535] width 13 height 13
click at [688, 535] on input "checkbox" at bounding box center [685, 535] width 11 height 11
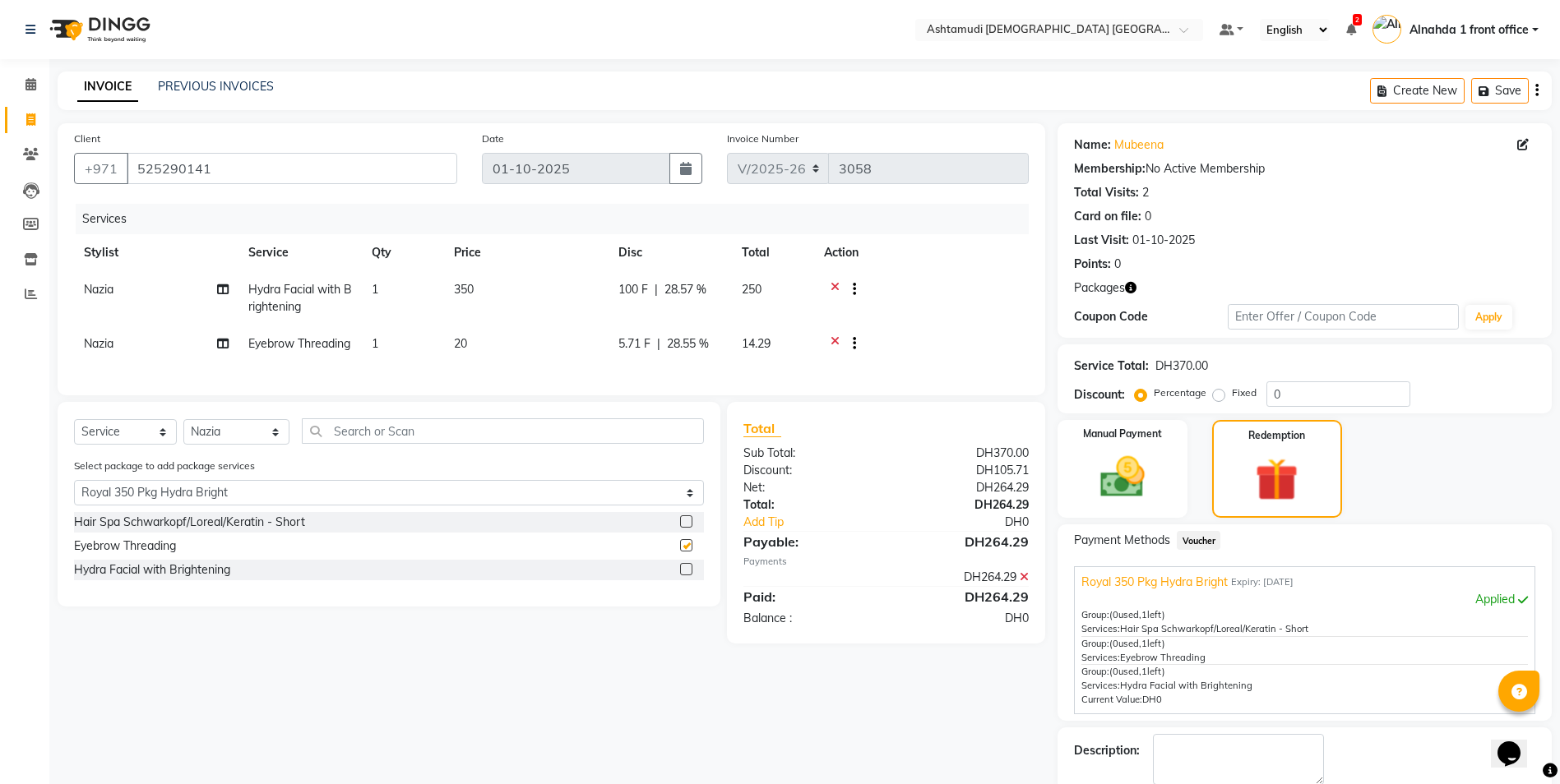
checkbox input "false"
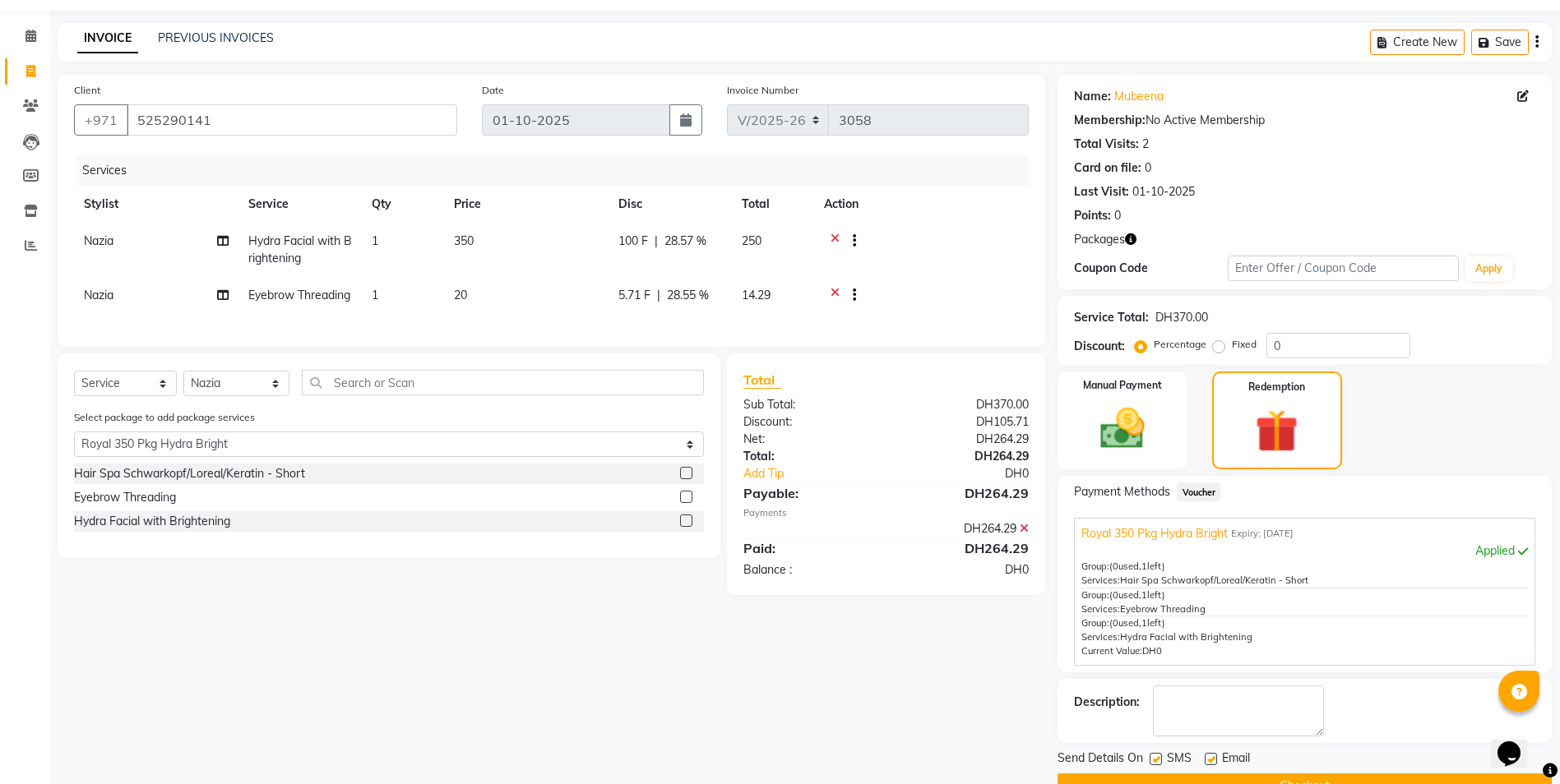
scroll to position [88, 0]
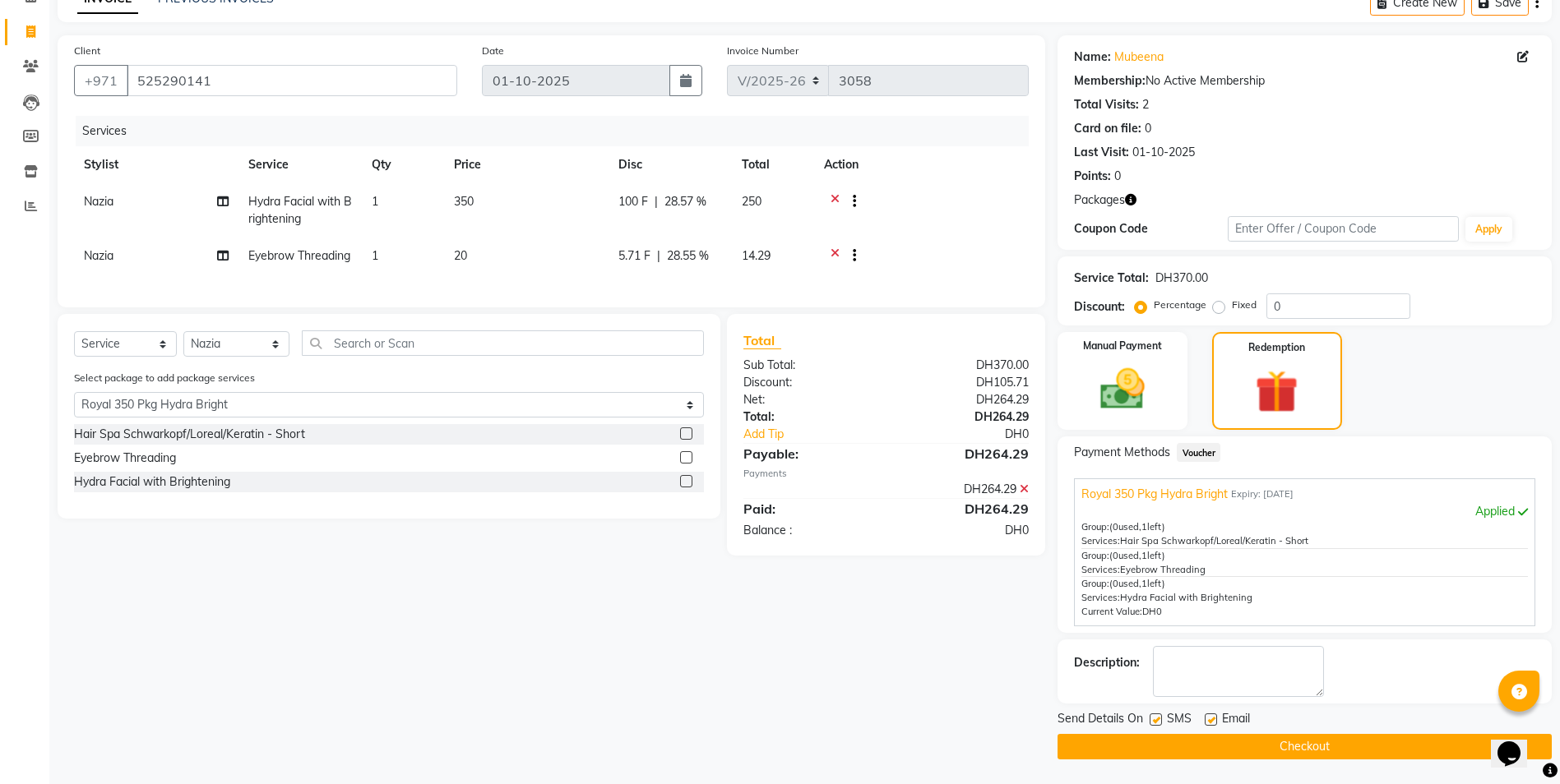
click at [1164, 746] on button "Checkout" at bounding box center [1305, 747] width 494 height 25
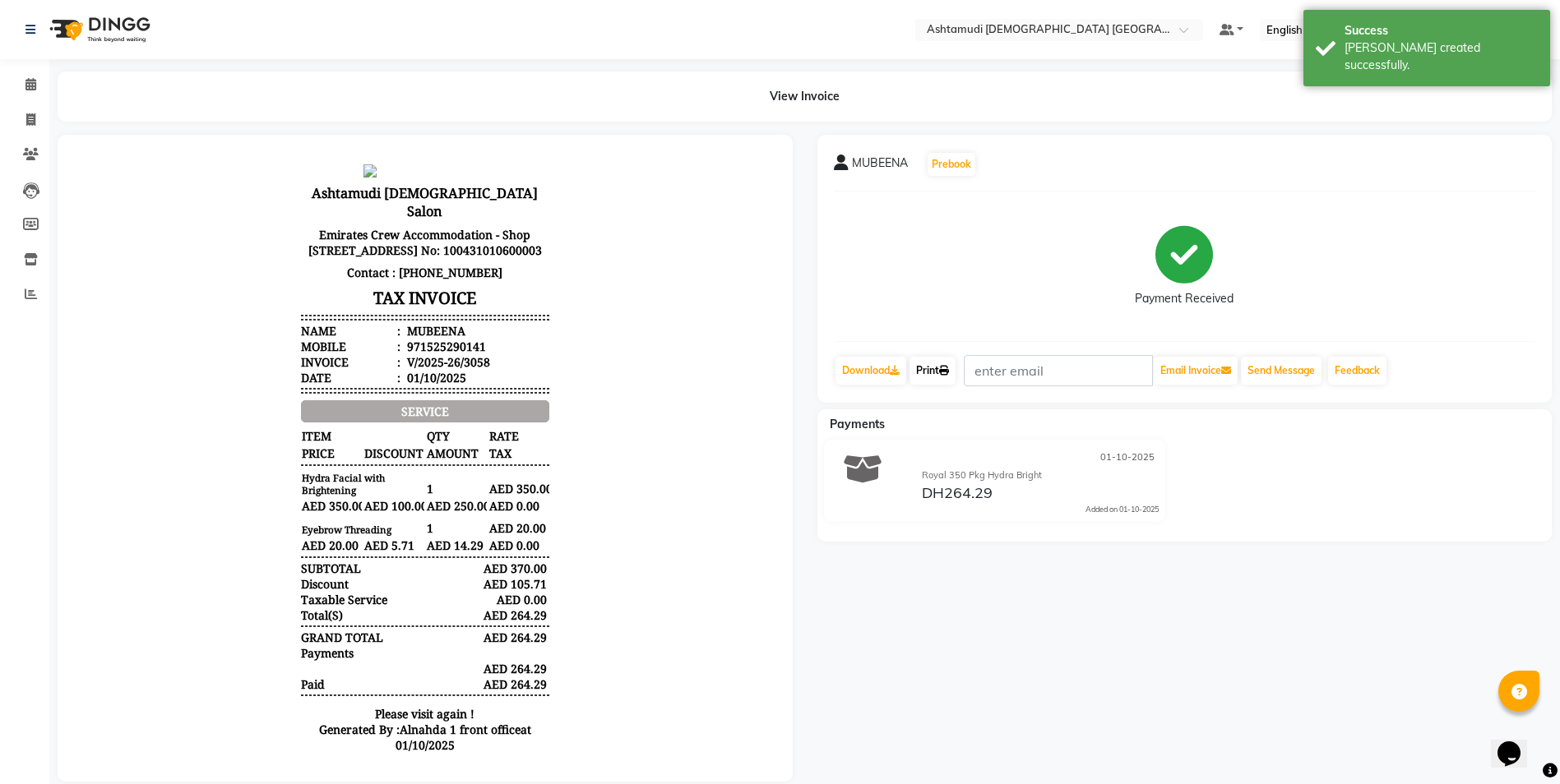
click at [926, 371] on link "Print" at bounding box center [932, 370] width 46 height 28
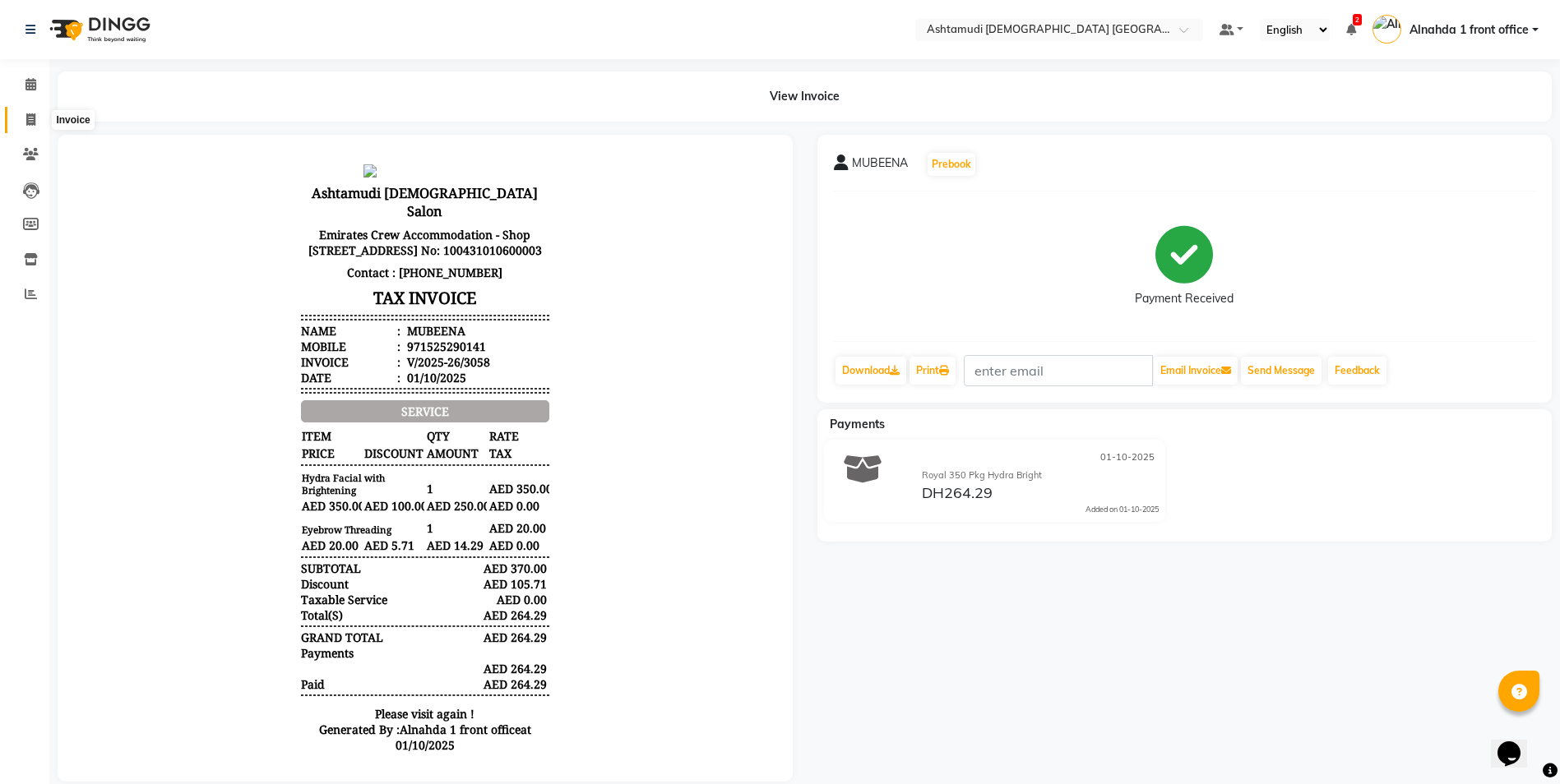
click at [29, 117] on icon at bounding box center [30, 119] width 9 height 13
select select "service"
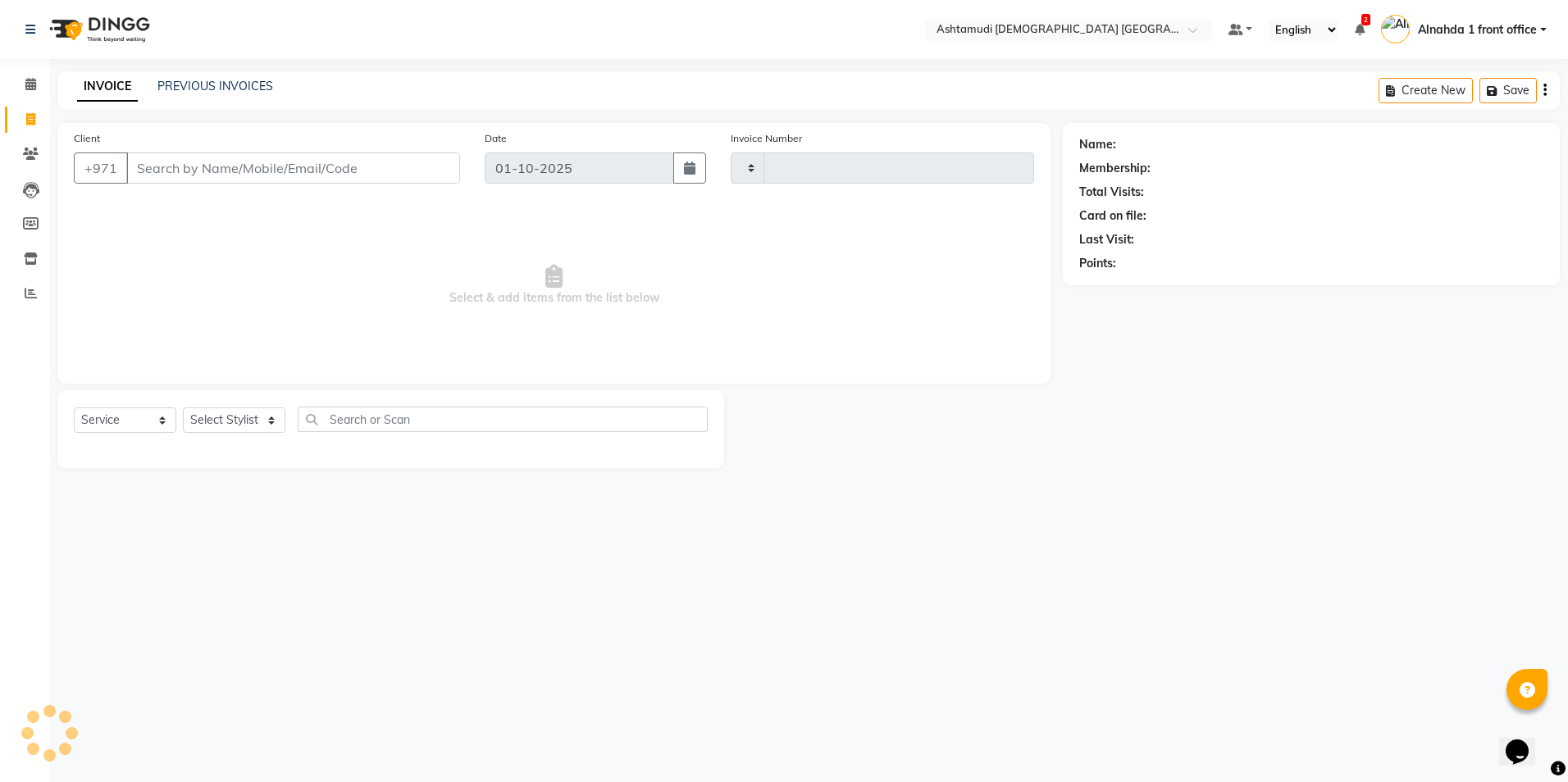
type input "3059"
select select "7242"
click at [30, 86] on icon at bounding box center [30, 84] width 11 height 13
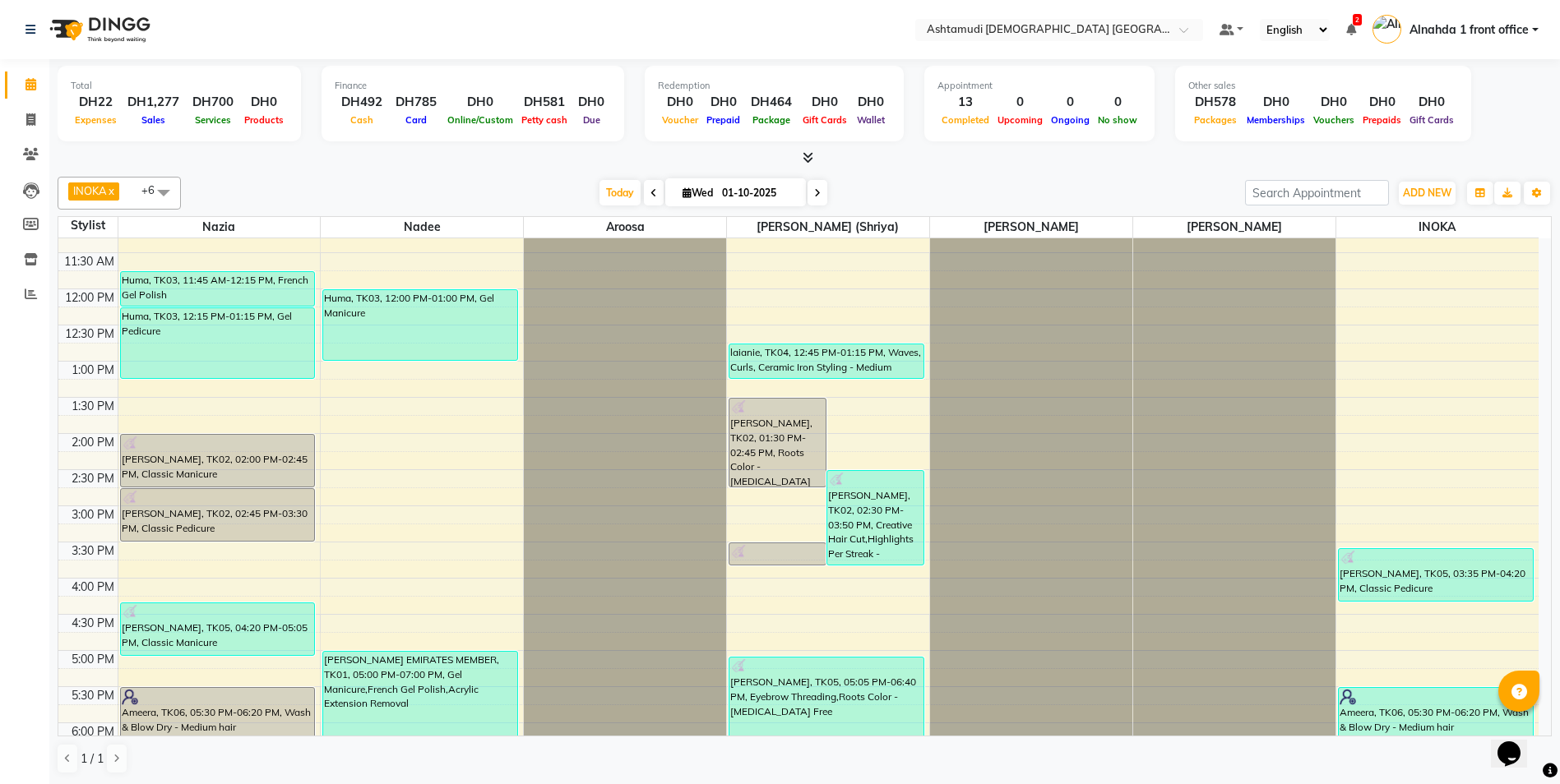
scroll to position [411, 0]
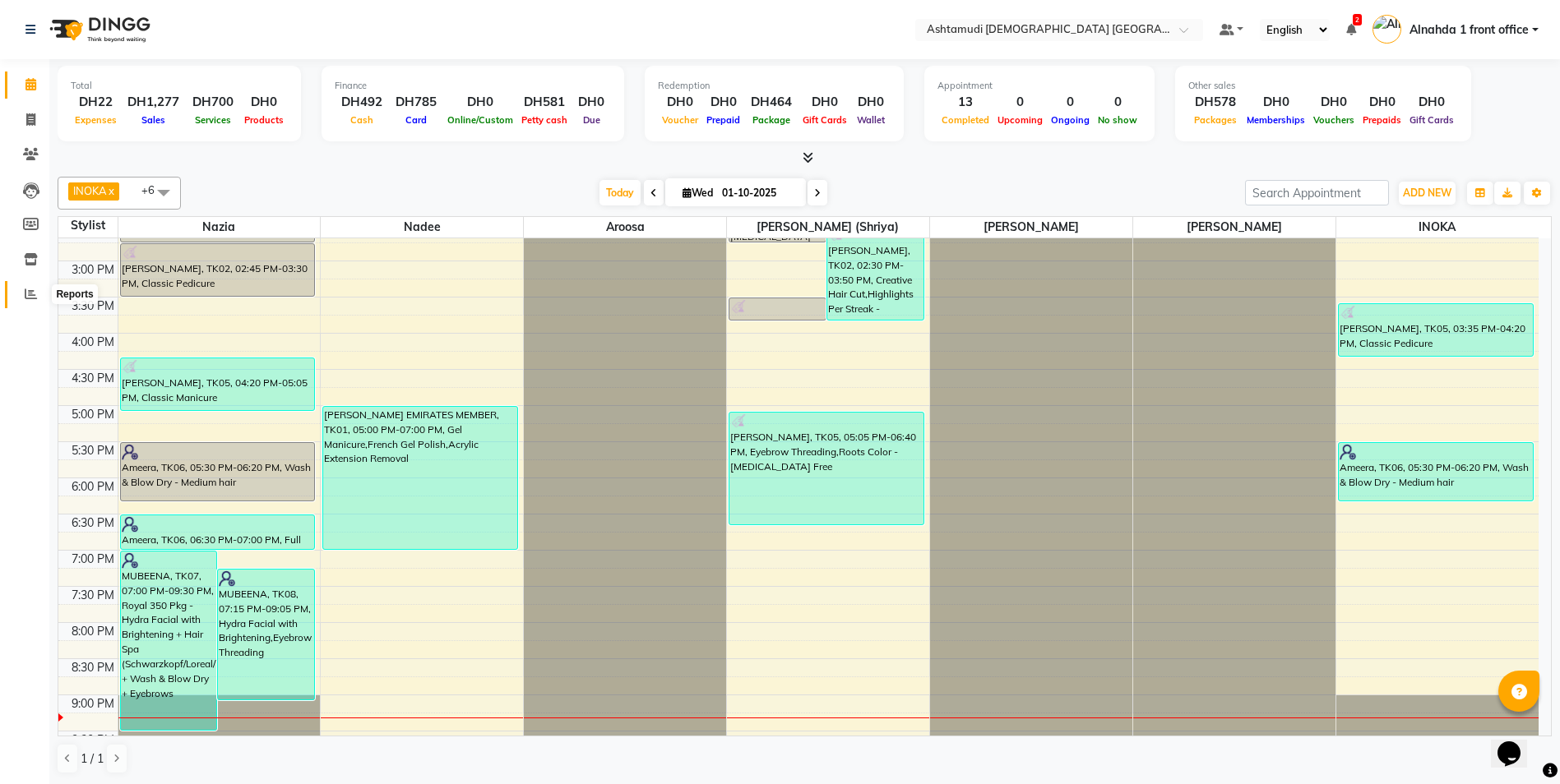
click at [32, 291] on icon at bounding box center [30, 293] width 13 height 13
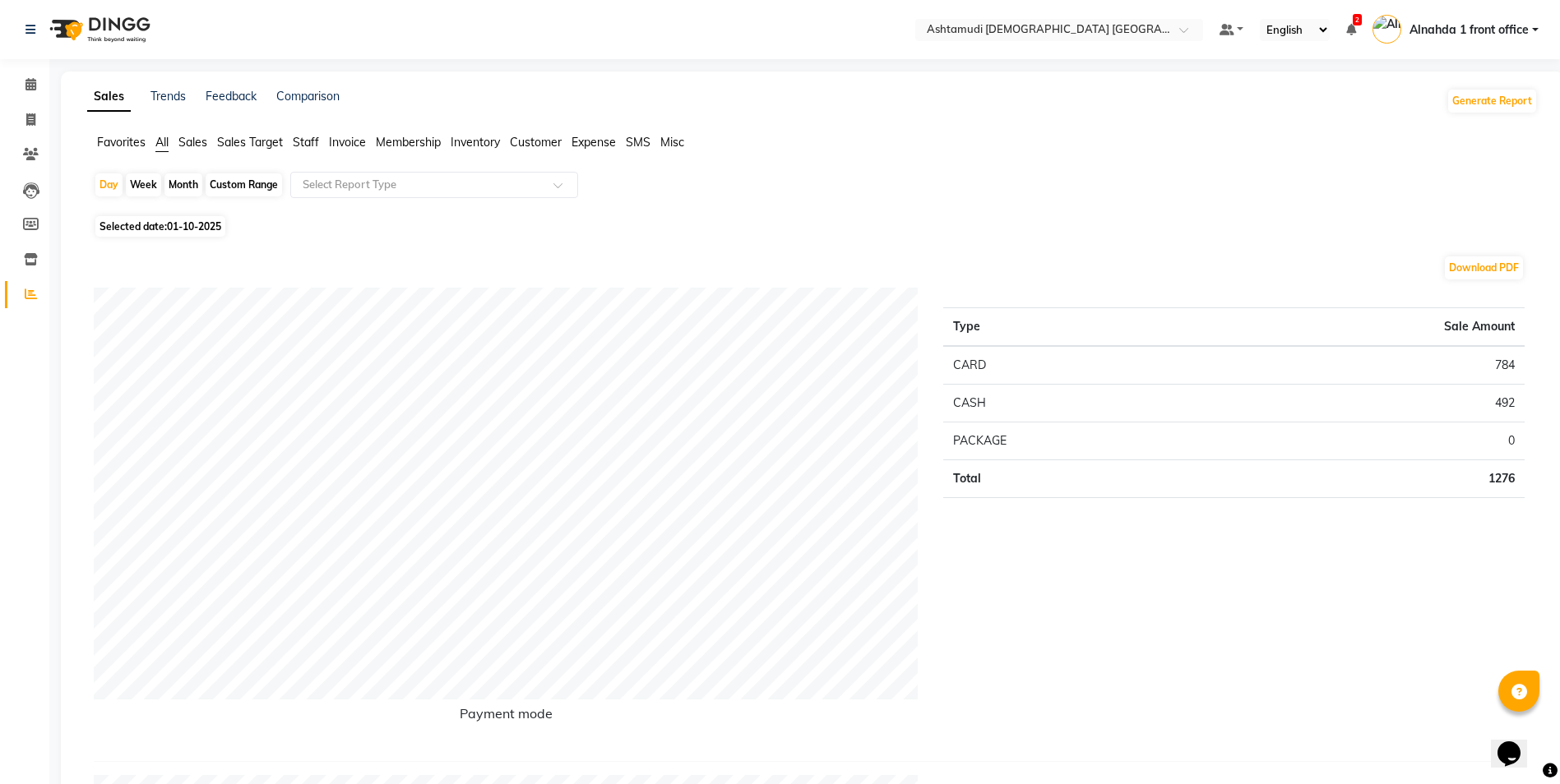
click at [308, 143] on span "Staff" at bounding box center [306, 141] width 26 height 15
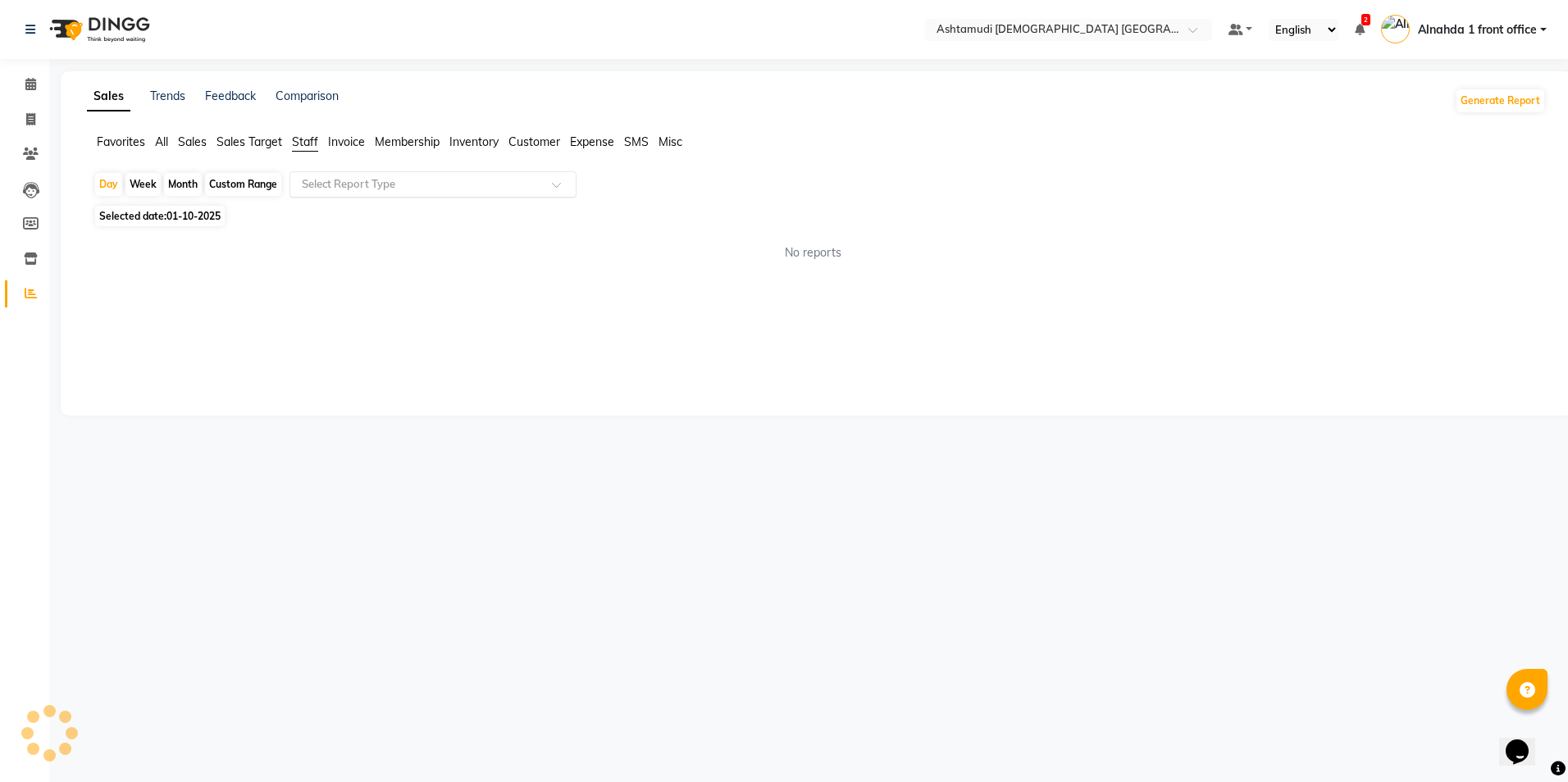
click at [381, 179] on input "text" at bounding box center [416, 184] width 236 height 17
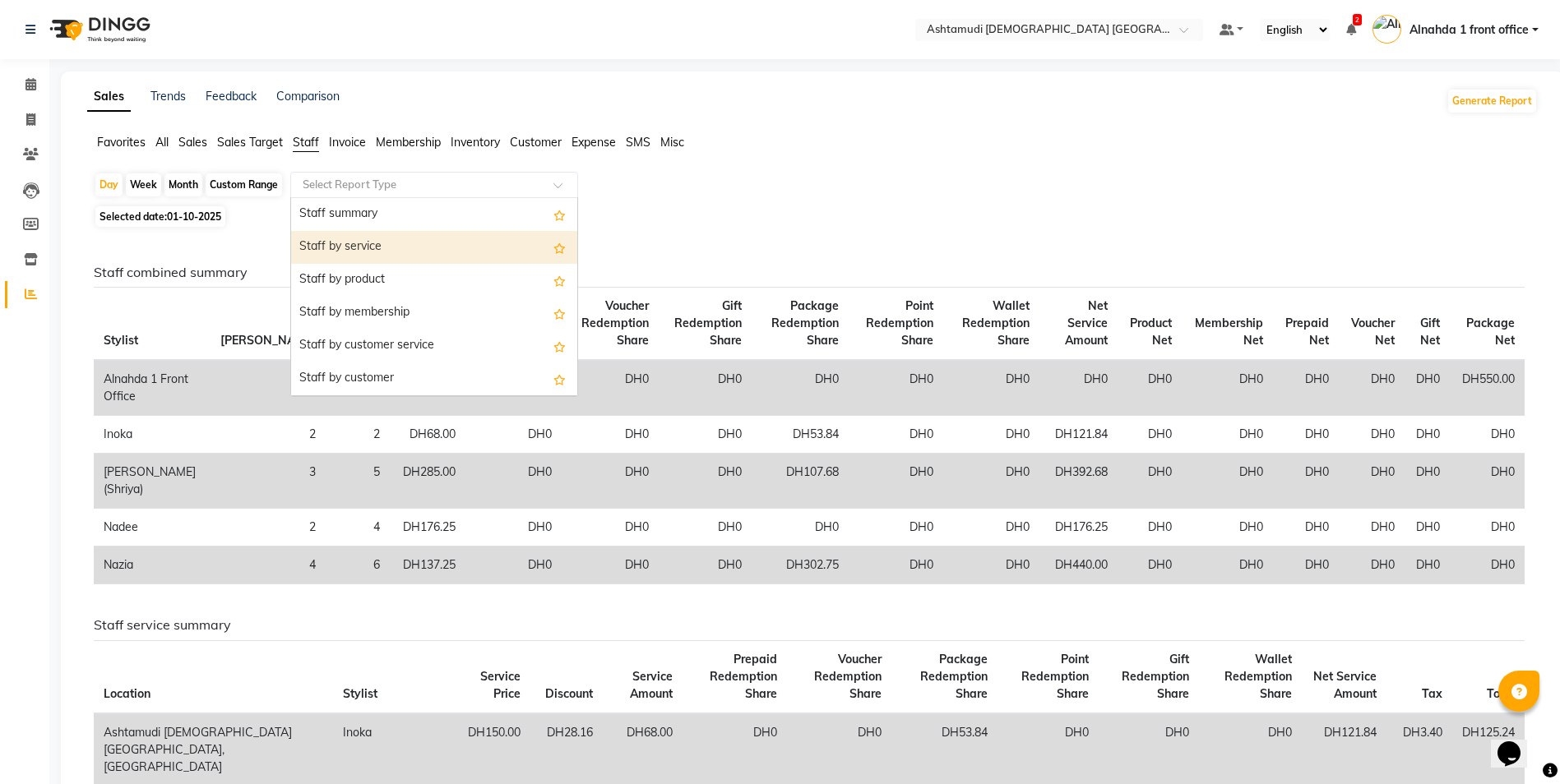
click at [357, 234] on div "Staff by service" at bounding box center [435, 247] width 286 height 33
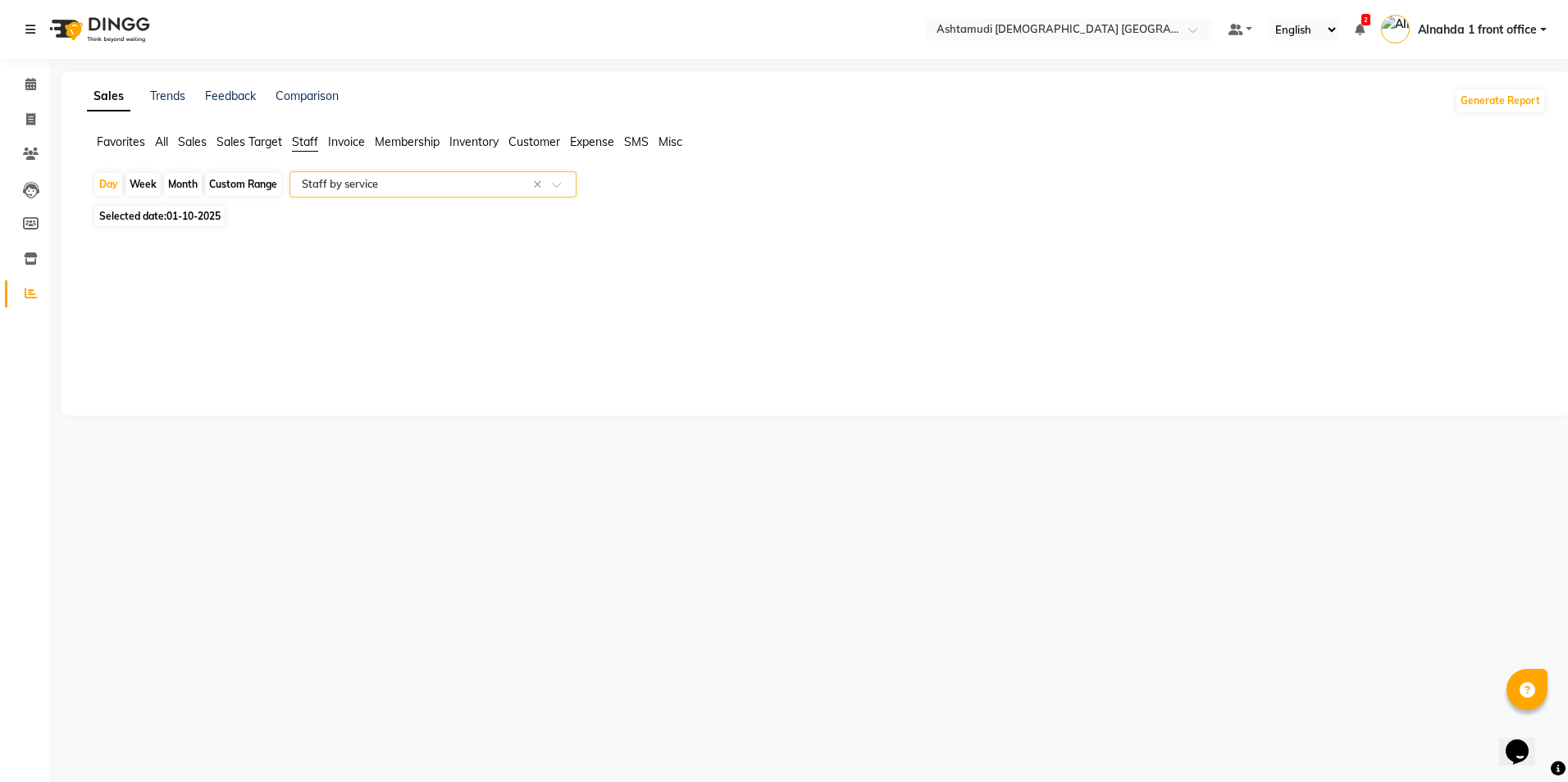
select select "full_report"
select select "csv"
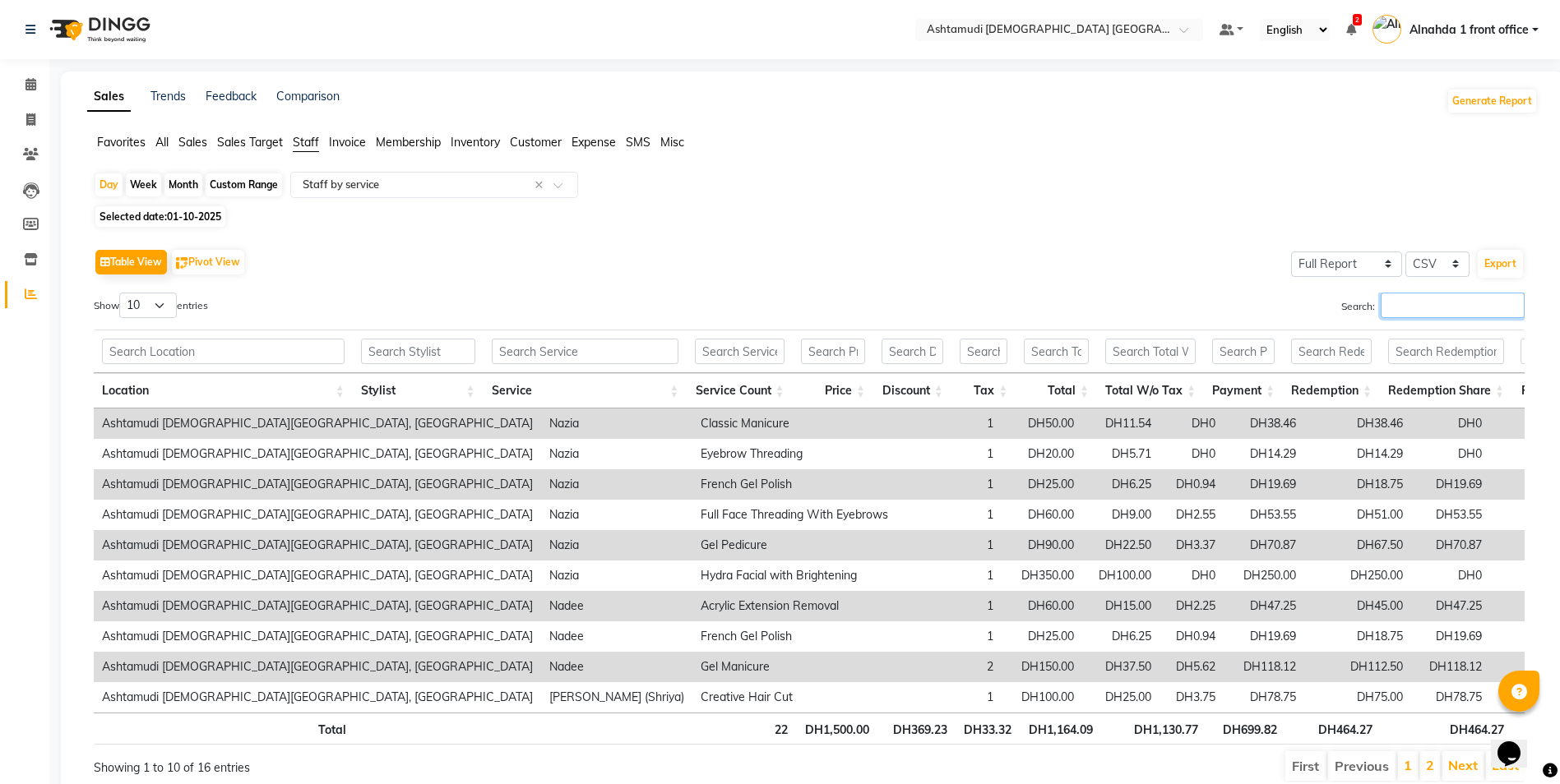
click at [1399, 307] on input "Search:" at bounding box center [1453, 306] width 144 height 25
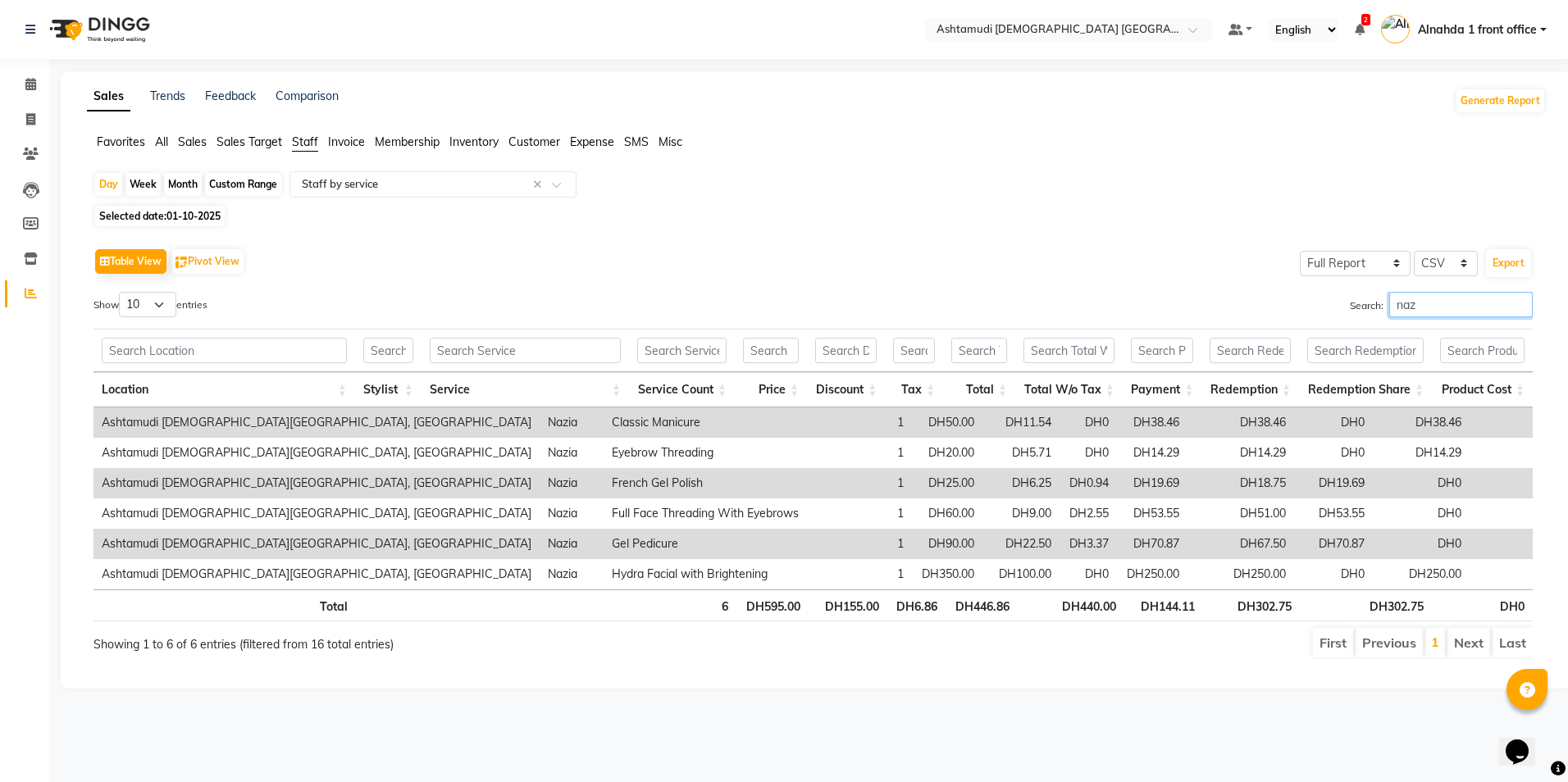
type input "nazi"
click at [1522, 305] on input "nazi" at bounding box center [1461, 305] width 144 height 25
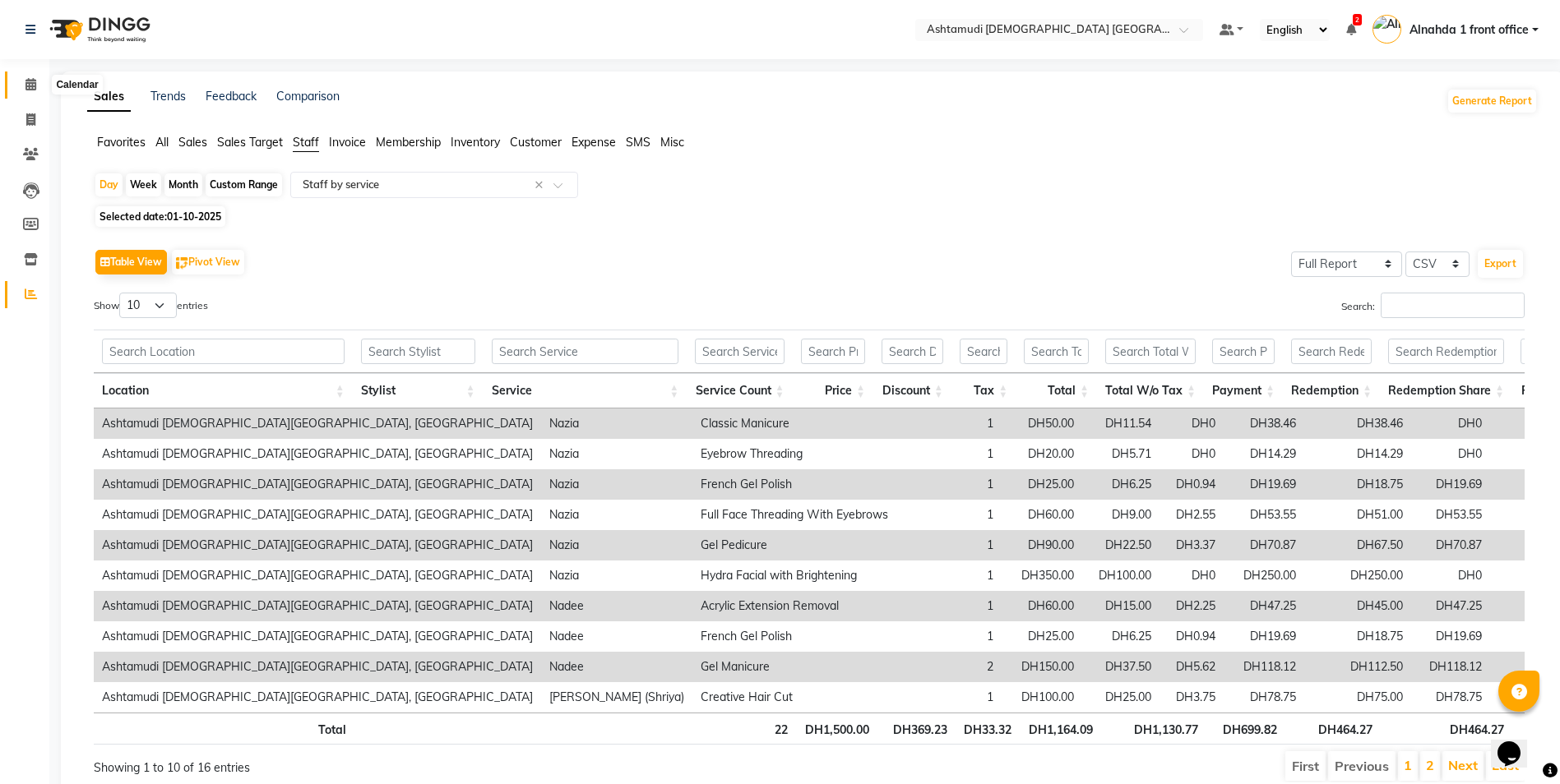
click at [29, 84] on icon at bounding box center [30, 84] width 11 height 13
